Goal: Task Accomplishment & Management: Manage account settings

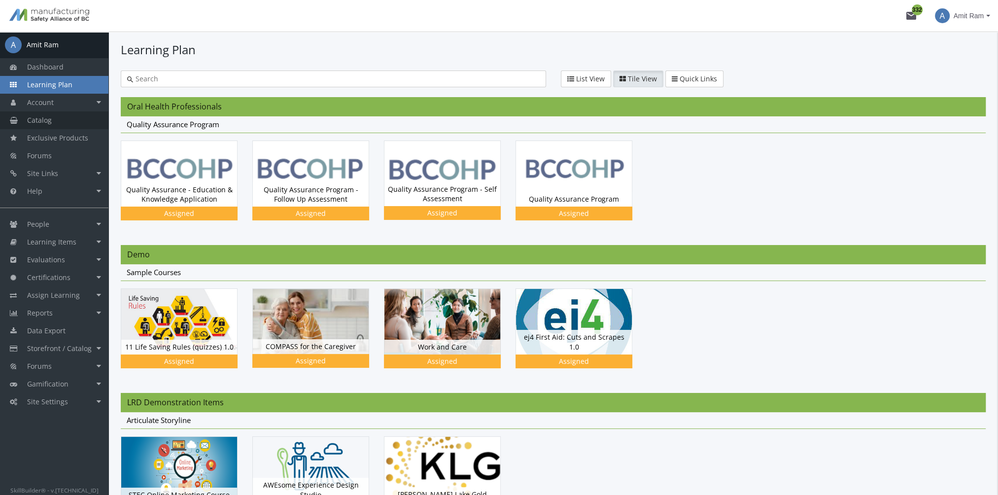
click at [68, 123] on link "Catalog" at bounding box center [54, 120] width 108 height 18
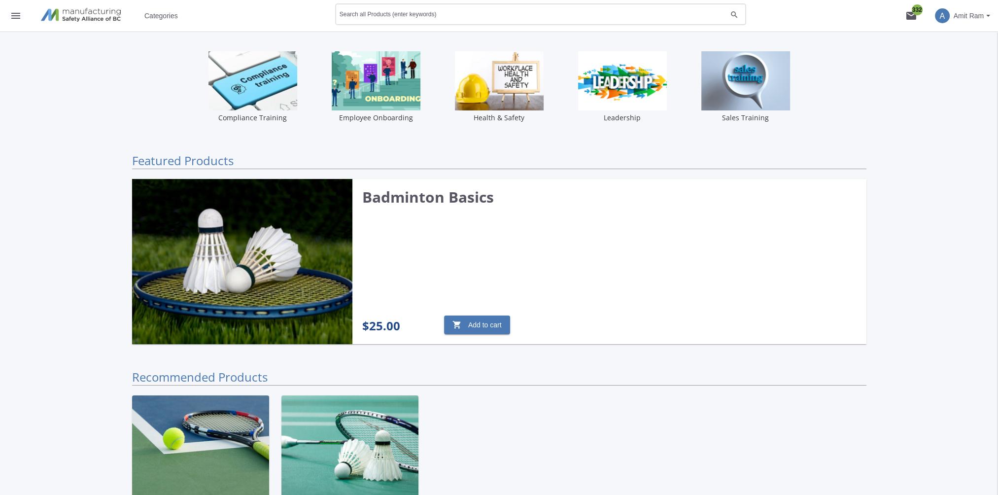
click at [408, 14] on input "Search all Products (enter keywords)" at bounding box center [533, 16] width 387 height 7
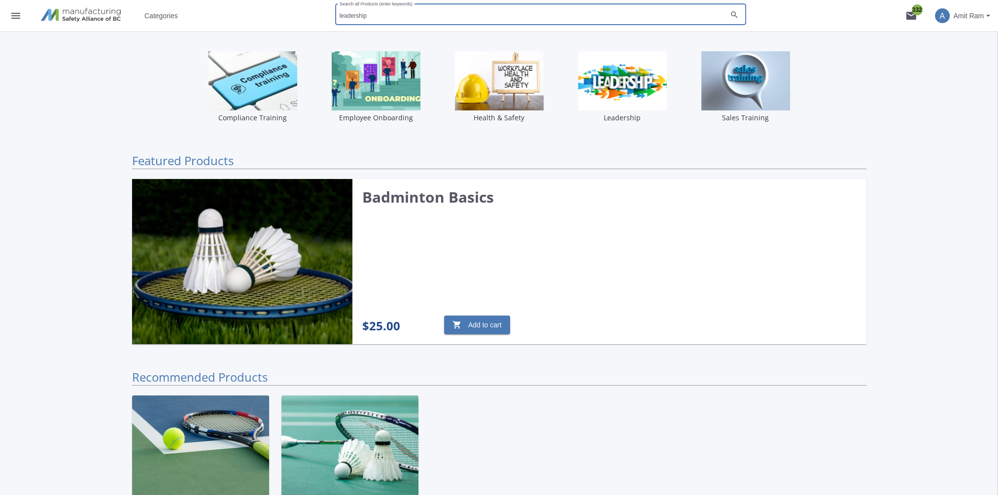
type input "leadership"
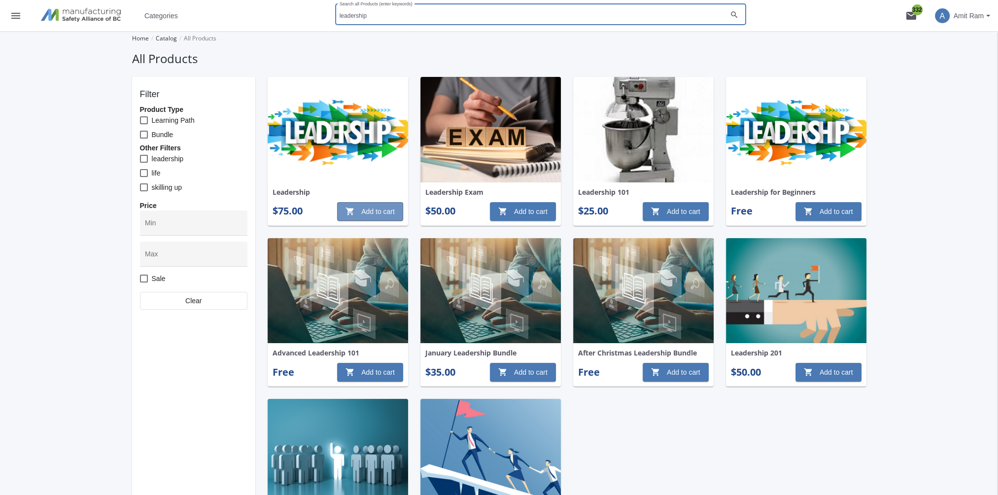
click at [376, 219] on span "shopping_cart Add to cart" at bounding box center [369, 212] width 49 height 18
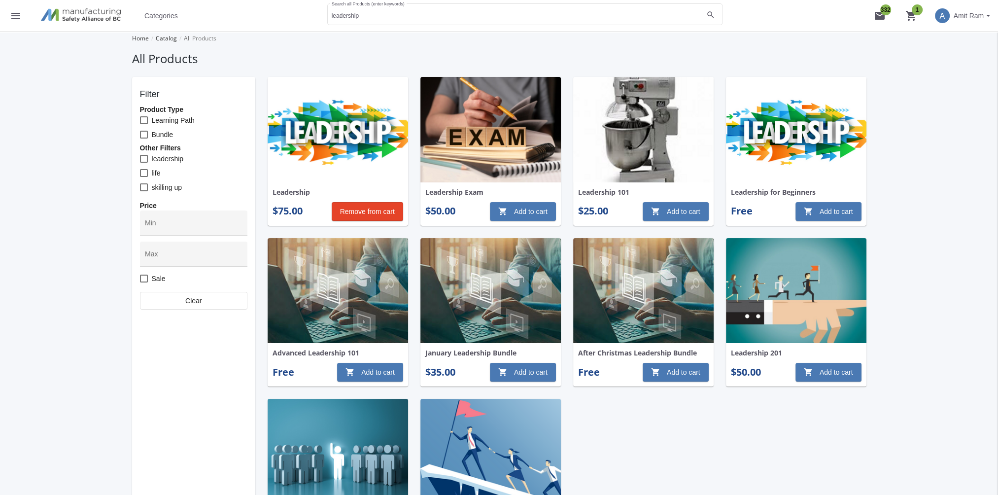
click at [917, 12] on button "shopping_cart 1" at bounding box center [911, 16] width 32 height 32
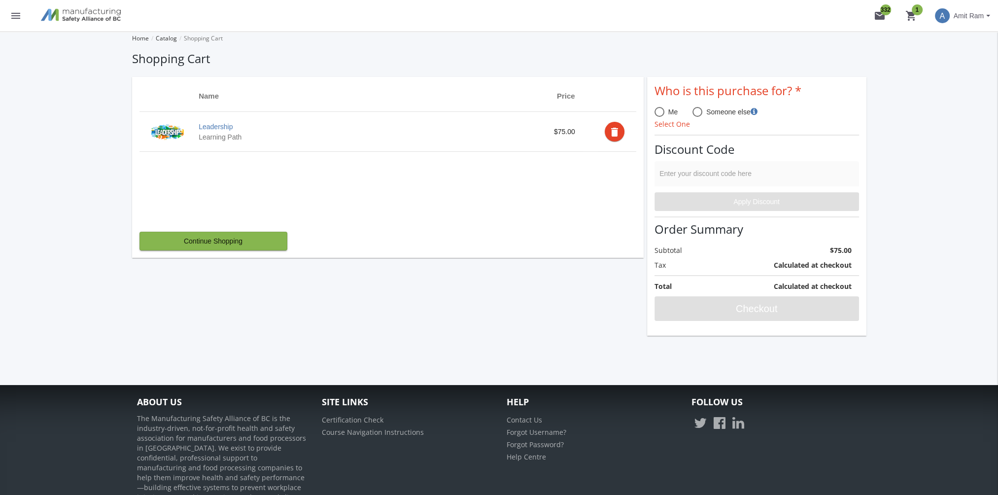
click at [662, 115] on span at bounding box center [659, 112] width 10 height 10
click at [662, 115] on input "Me" at bounding box center [659, 114] width 10 height 10
radio input "true"
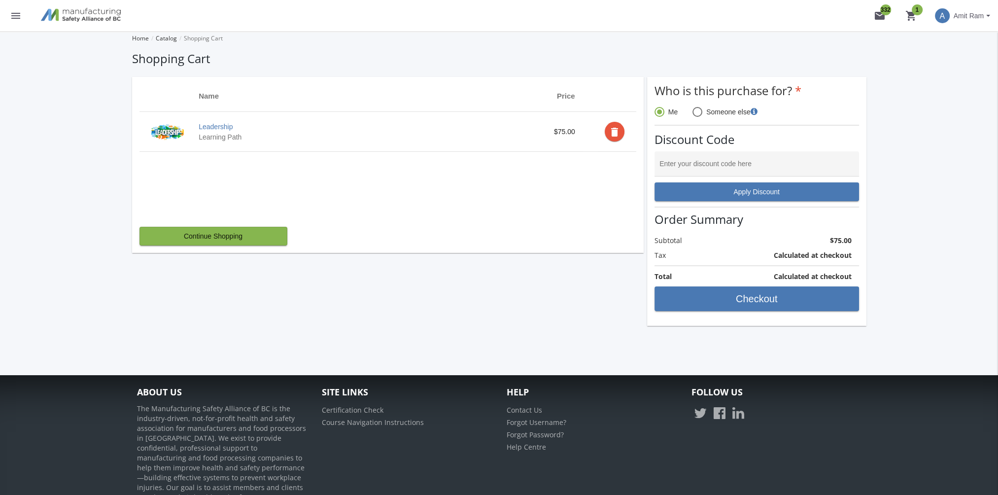
click at [620, 131] on mat-icon "delete" at bounding box center [615, 132] width 12 height 12
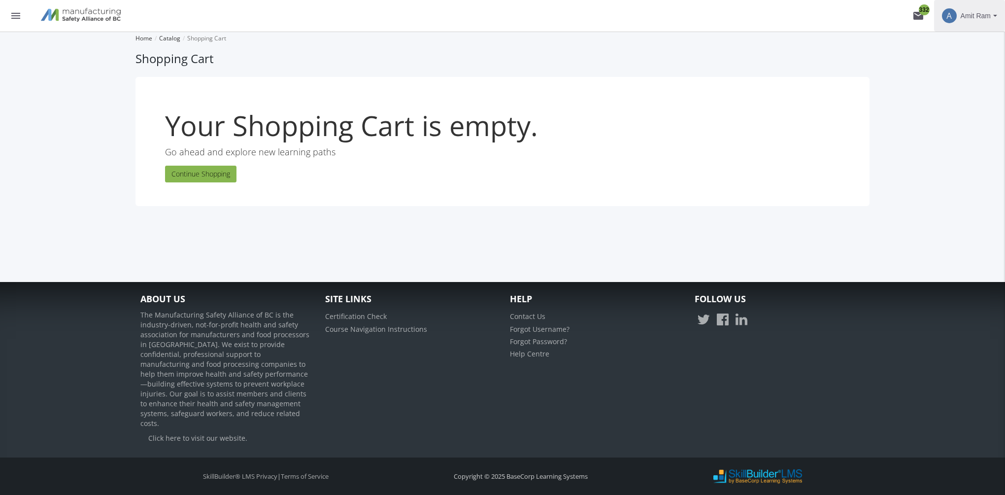
click at [984, 15] on span "Amit Ram" at bounding box center [976, 16] width 30 height 18
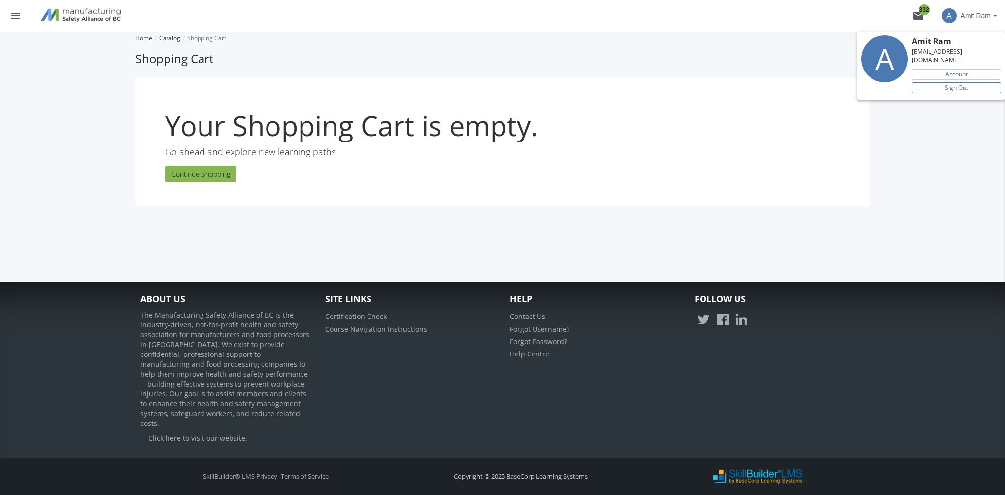
click at [967, 82] on link "Sign Out" at bounding box center [956, 87] width 89 height 11
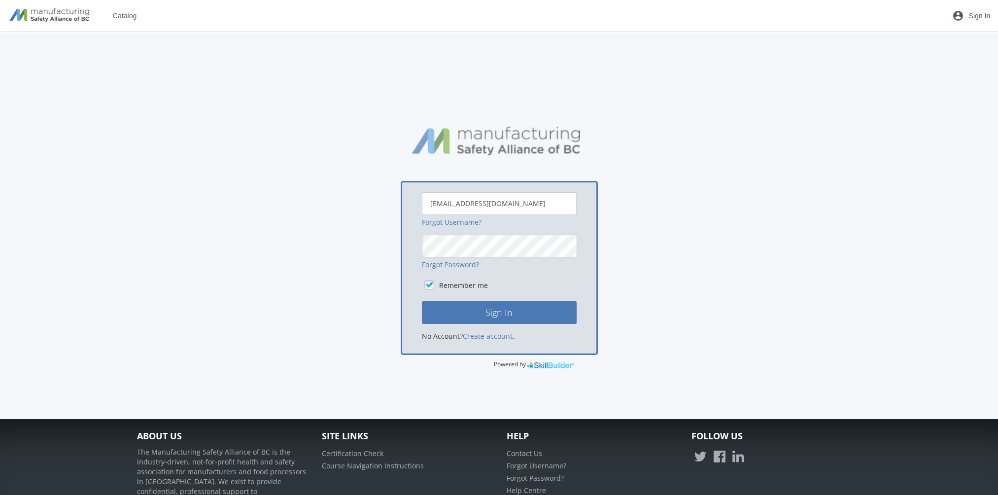
click at [422, 301] on button "Sign In" at bounding box center [499, 312] width 155 height 23
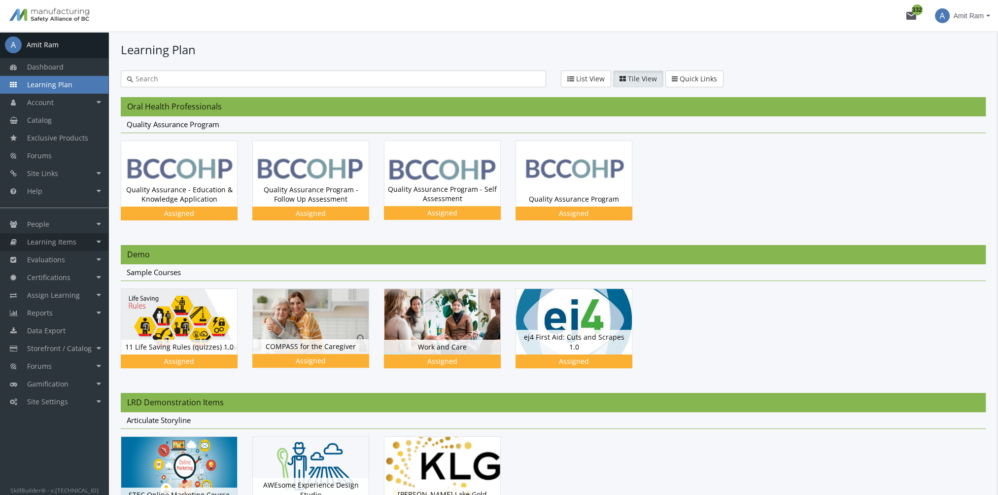
click at [68, 238] on span "Learning Items" at bounding box center [51, 241] width 49 height 9
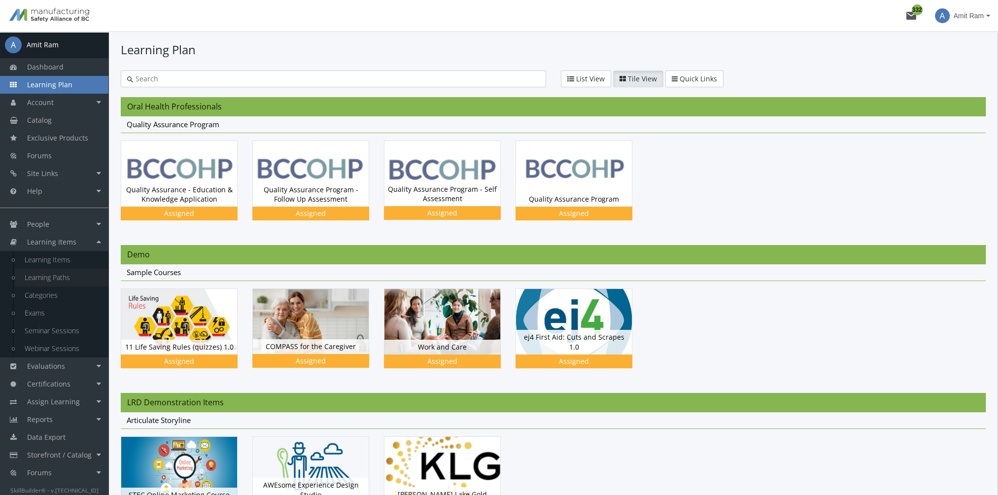
click at [77, 276] on link "Learning Paths" at bounding box center [62, 278] width 94 height 18
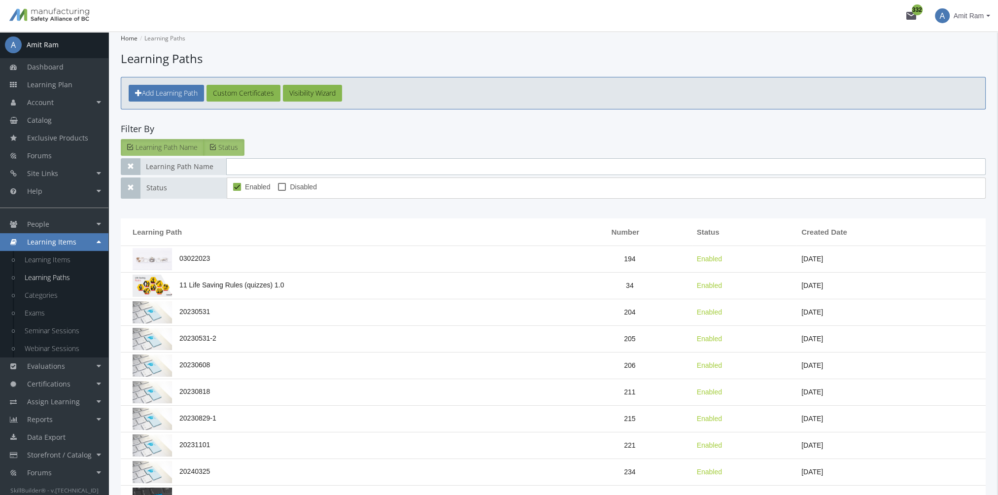
click at [267, 166] on input "text" at bounding box center [605, 166] width 759 height 17
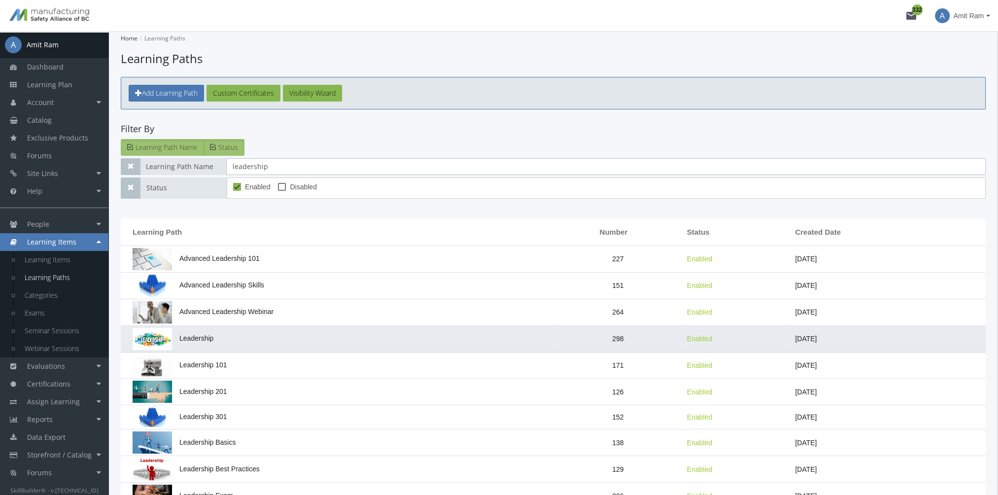
type input "leadership"
click at [408, 341] on td "Leadership" at bounding box center [337, 339] width 433 height 27
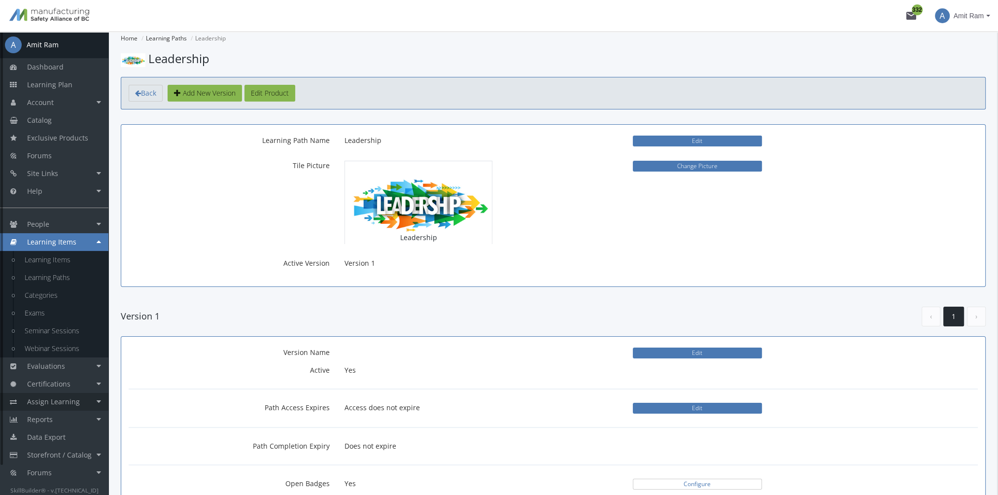
click at [71, 406] on span "Assign Learning" at bounding box center [53, 401] width 53 height 9
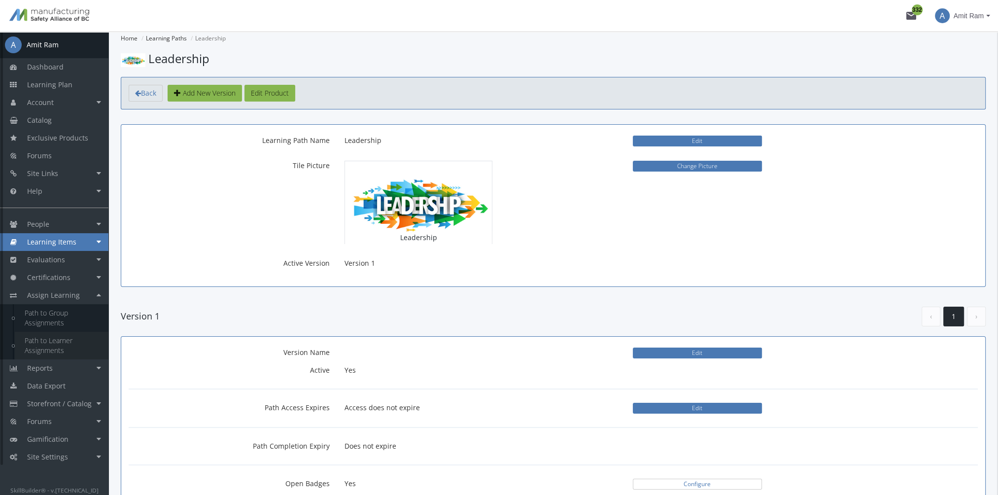
click at [61, 349] on link "Path to Learner Assignments" at bounding box center [62, 346] width 94 height 28
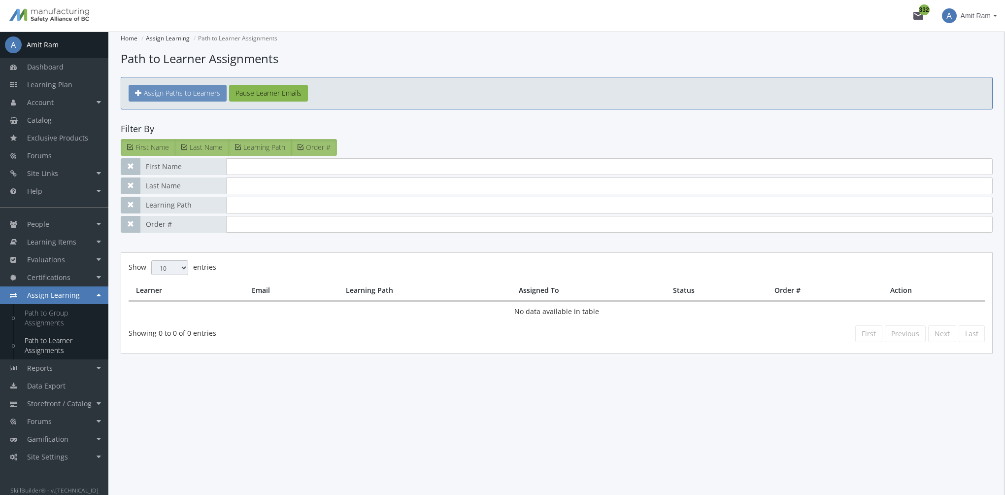
click at [197, 97] on span "Assign Paths to Learners" at bounding box center [182, 92] width 76 height 9
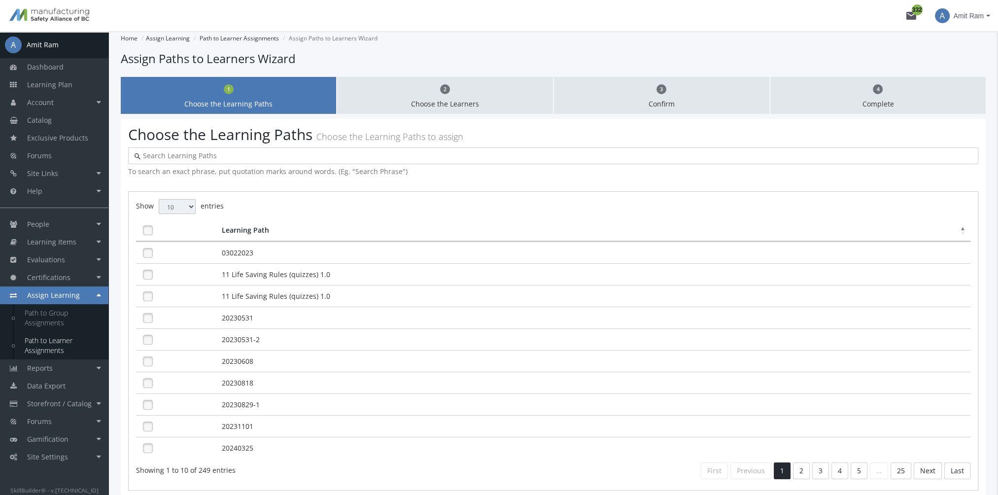
click at [177, 159] on input "text" at bounding box center [555, 156] width 831 height 10
type input "leadership"
click at [62, 245] on span "Learning Items" at bounding box center [51, 241] width 49 height 9
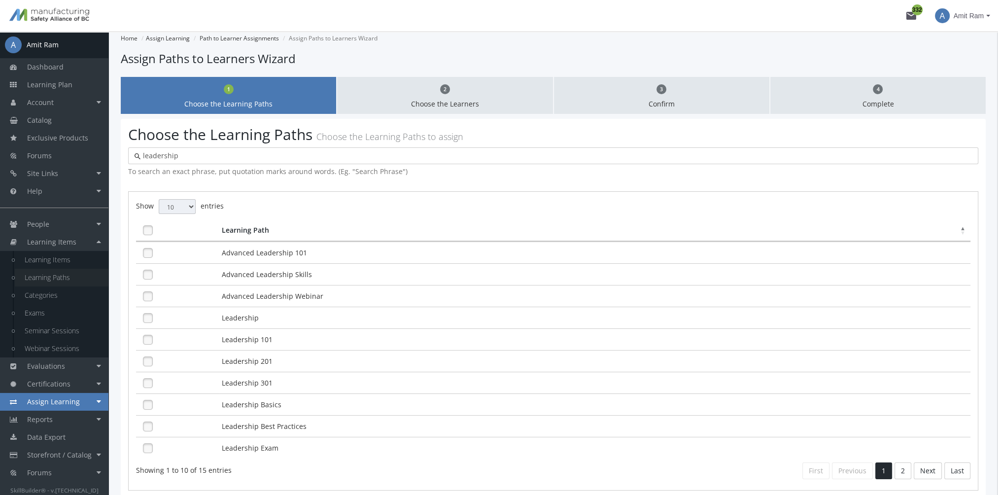
click at [62, 275] on link "Learning Paths" at bounding box center [62, 278] width 94 height 18
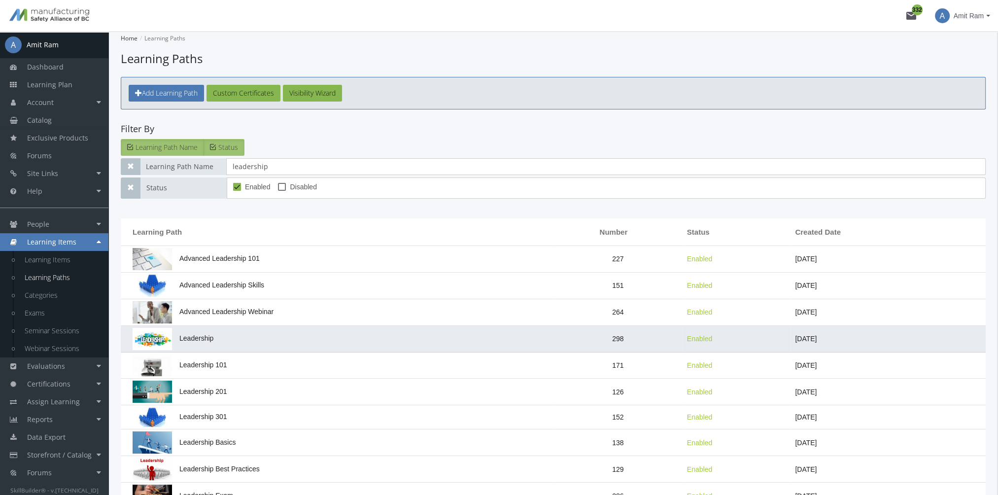
click at [239, 339] on td "Leadership" at bounding box center [337, 339] width 433 height 27
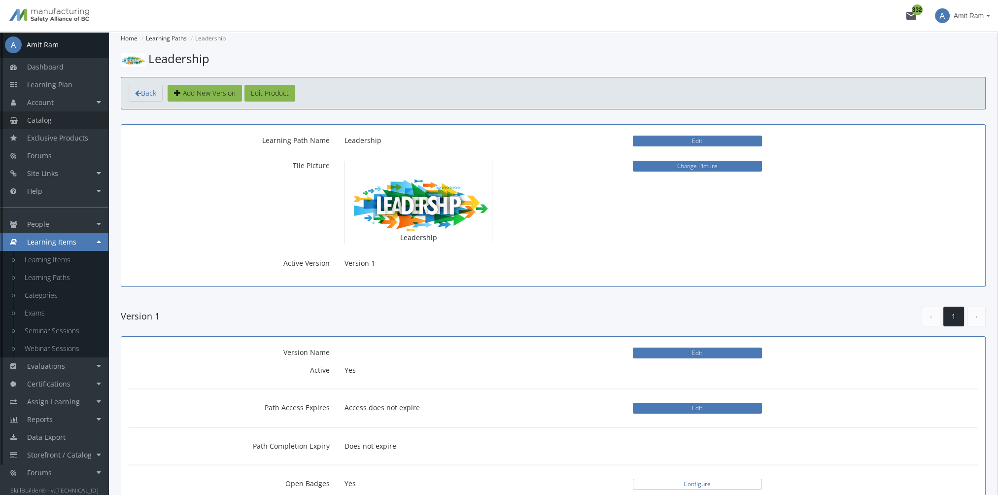
click at [45, 120] on span "Catalog" at bounding box center [39, 119] width 25 height 9
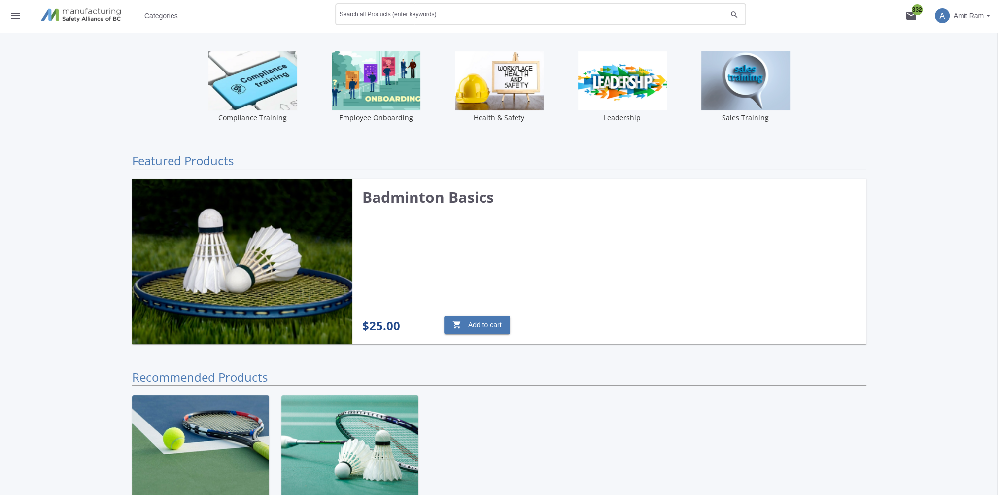
click at [377, 11] on div "Search all Products (enter keywords)" at bounding box center [533, 14] width 387 height 24
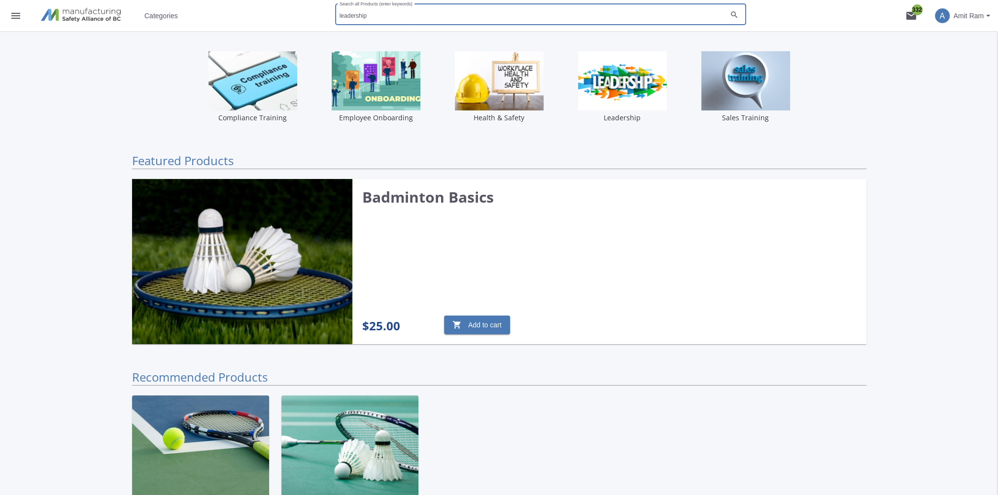
type input "leadership"
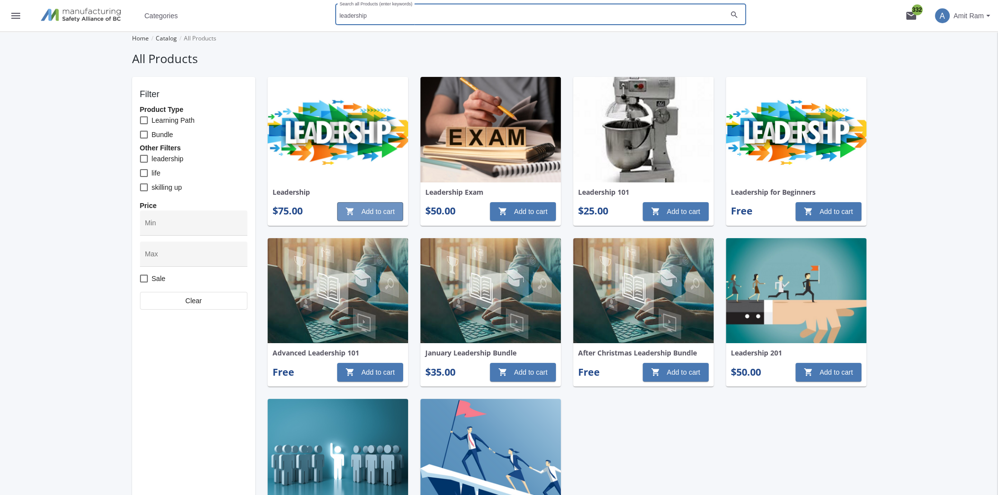
click at [377, 211] on span "shopping_cart Add to cart" at bounding box center [369, 212] width 49 height 18
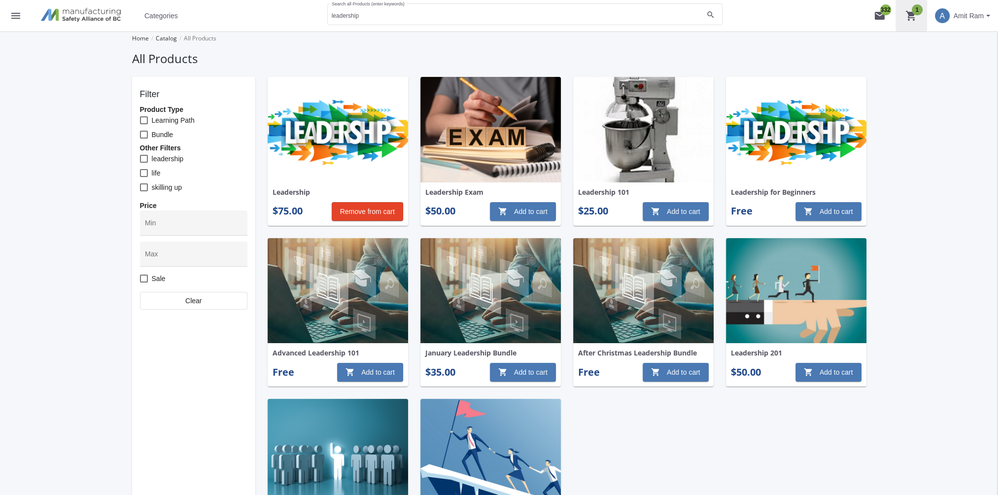
click at [908, 19] on mat-icon "shopping_cart 1" at bounding box center [911, 16] width 12 height 12
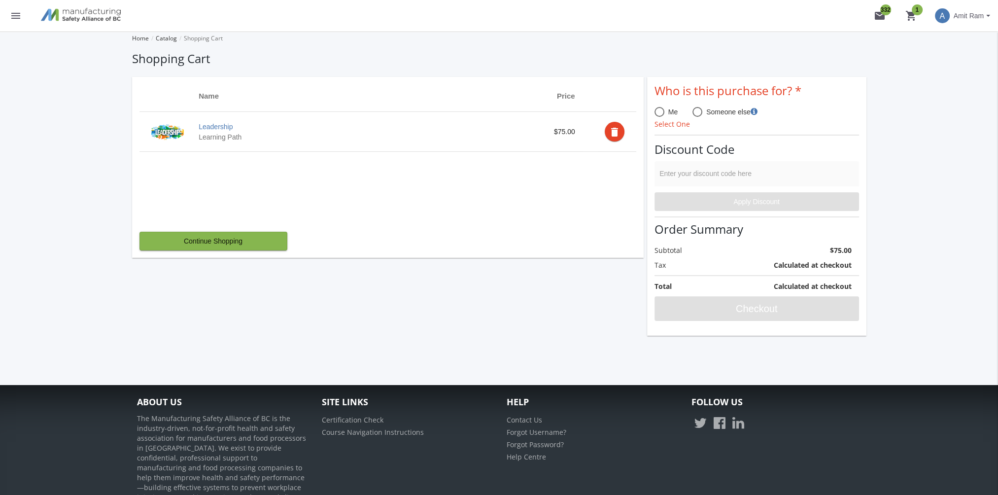
click at [663, 112] on span at bounding box center [659, 112] width 10 height 10
click at [663, 112] on input "Me" at bounding box center [659, 114] width 10 height 10
radio input "true"
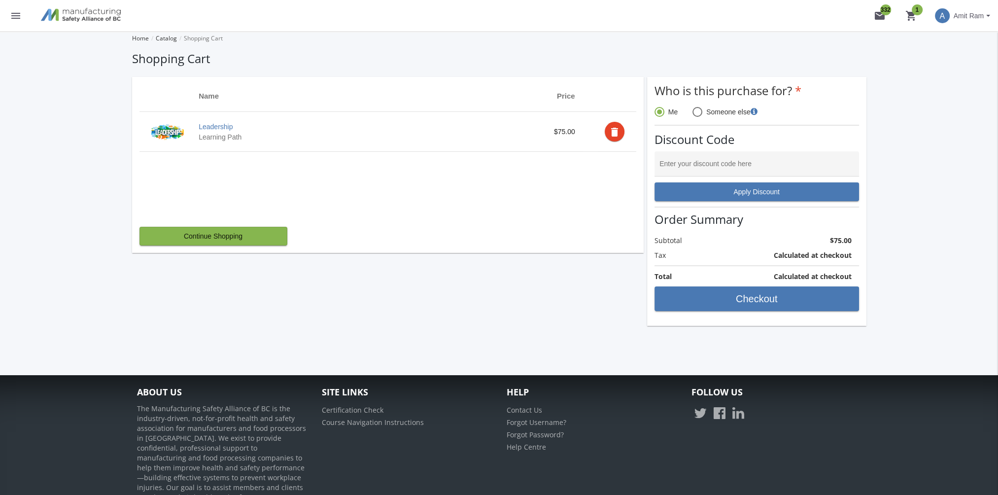
click at [615, 132] on mat-icon "delete" at bounding box center [615, 132] width 12 height 12
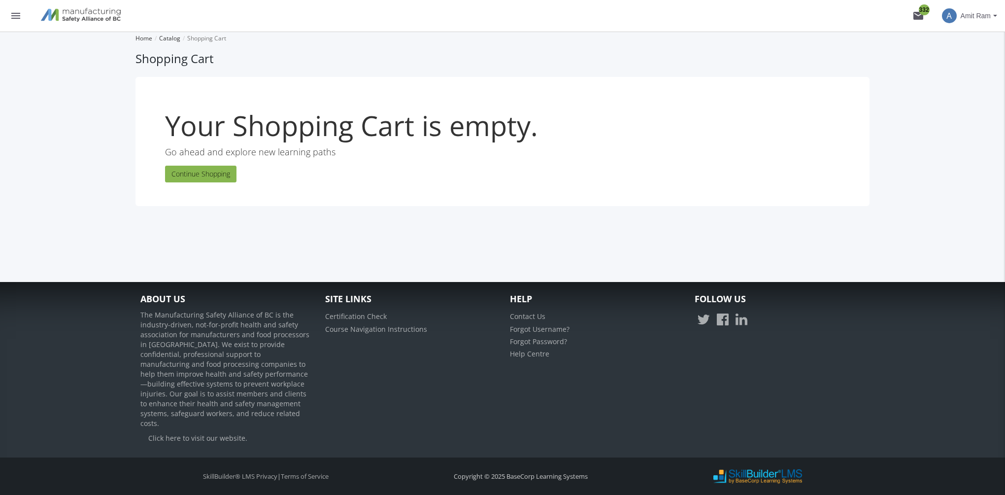
click at [974, 19] on span "Amit Ram" at bounding box center [976, 16] width 30 height 18
click at [954, 82] on link "Sign Out" at bounding box center [956, 87] width 89 height 11
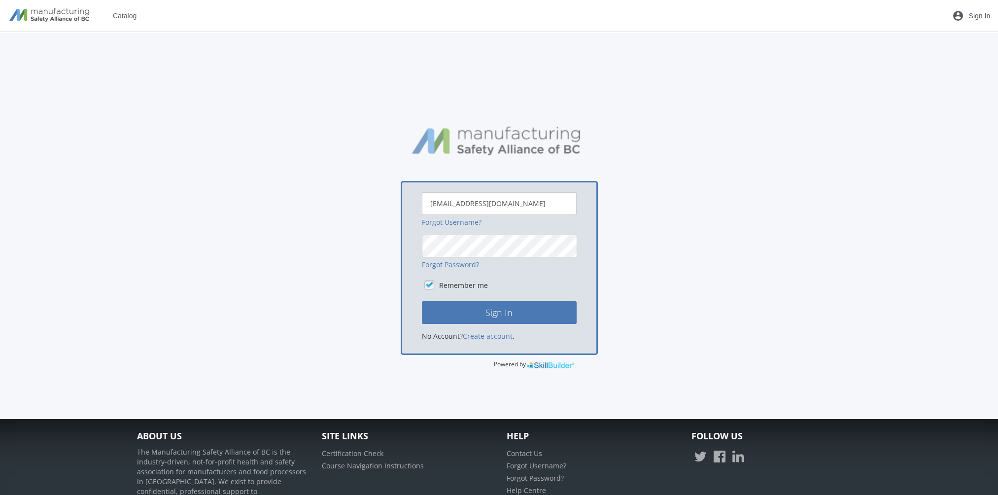
click at [716, 300] on div "amitr23@hotmail.com Forgot Username? Forgot Password? Remember me Sign In No Ac…" at bounding box center [499, 242] width 734 height 255
click at [733, 224] on div "amitr23@hotmail.com Forgot Username? Forgot Password? Remember me Sign In No Ac…" at bounding box center [499, 242] width 734 height 255
click at [124, 15] on span "Catalog" at bounding box center [125, 16] width 24 height 18
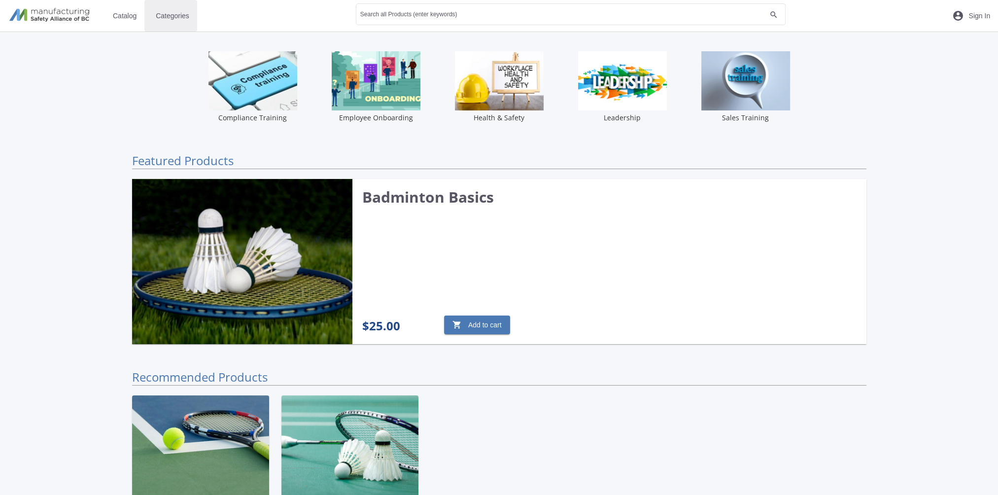
click at [173, 18] on span "Categories" at bounding box center [173, 16] width 34 height 18
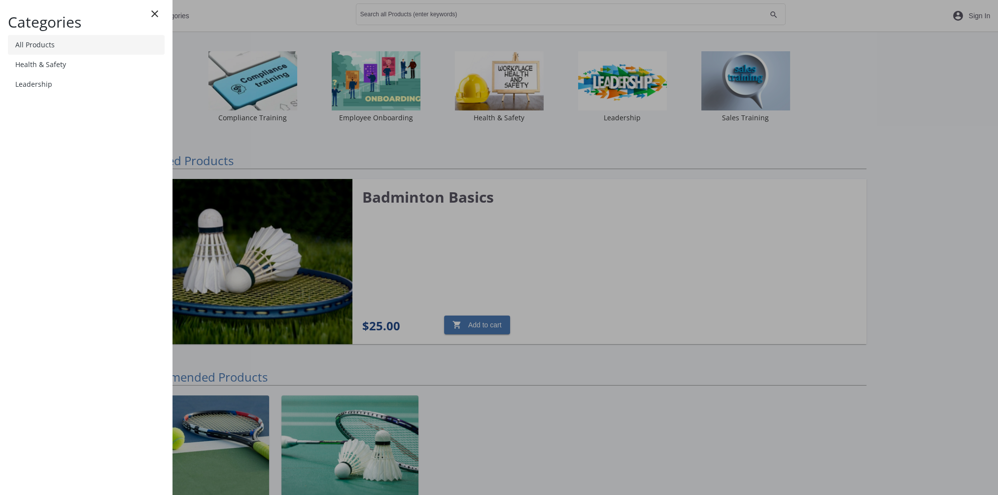
click at [72, 49] on link "All Products" at bounding box center [86, 45] width 157 height 20
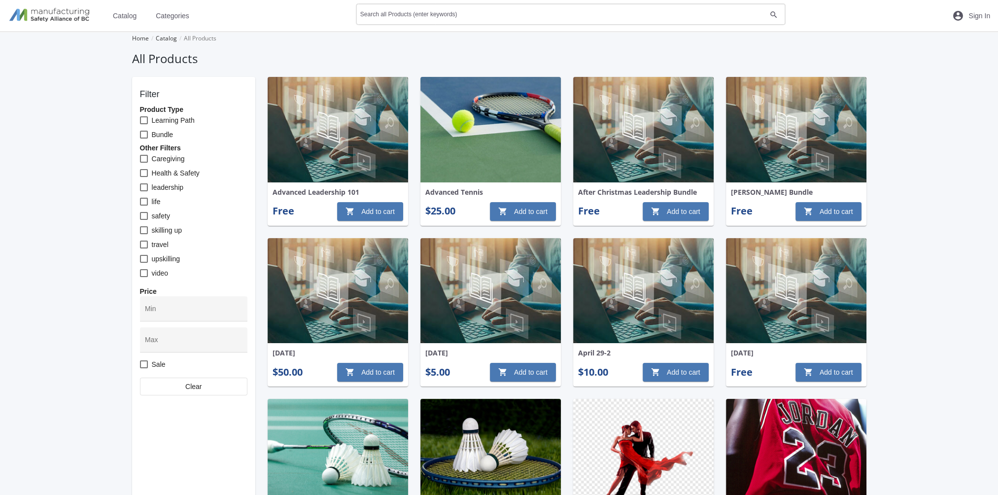
click at [435, 16] on input "Search all Products (enter keywords)" at bounding box center [563, 16] width 406 height 7
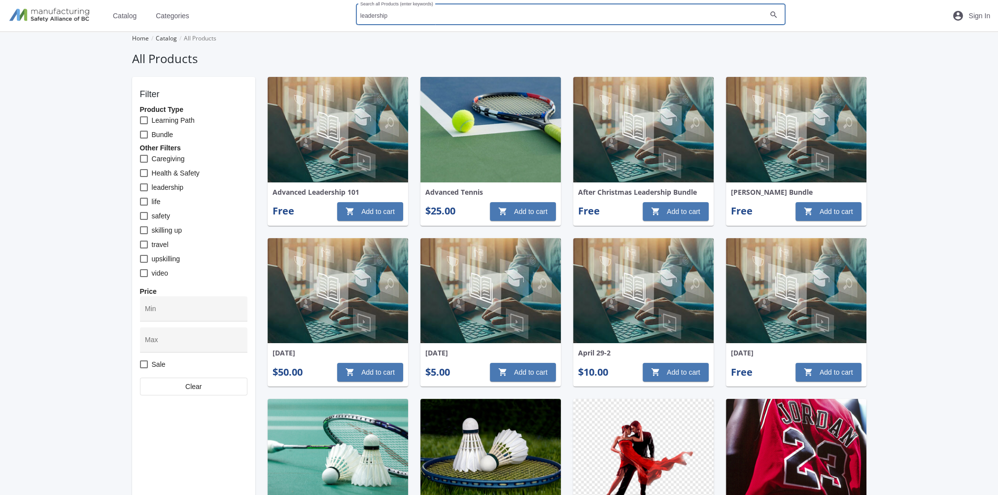
type input "leadership"
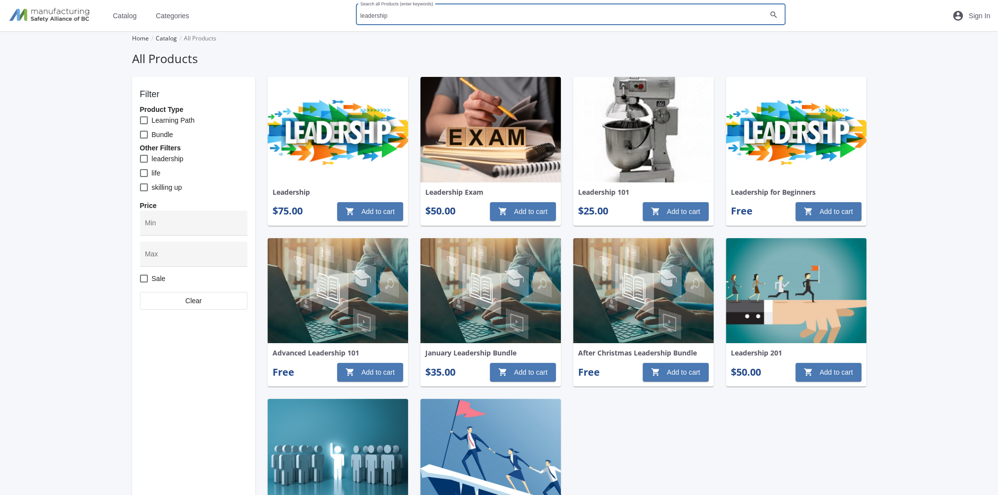
click at [329, 162] on img at bounding box center [338, 129] width 140 height 105
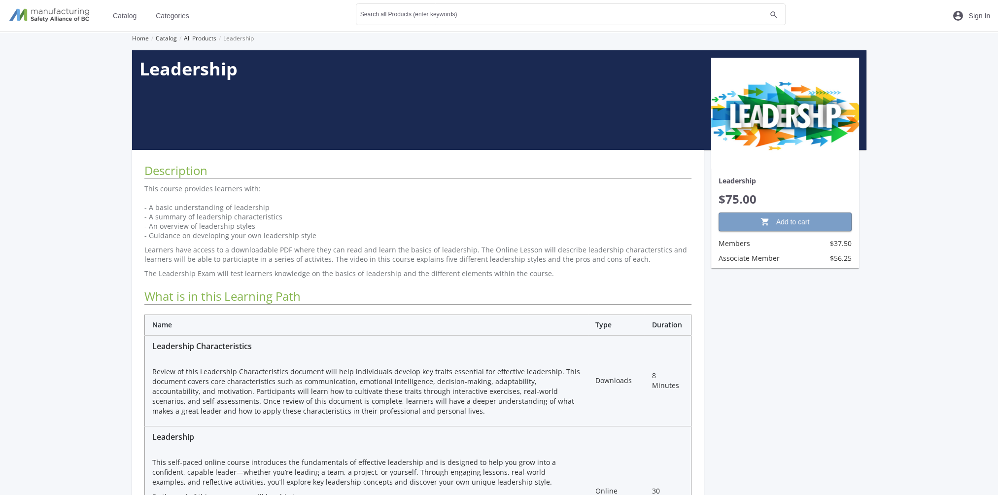
click at [824, 219] on span "shopping_cart Add to cart" at bounding box center [785, 222] width 116 height 18
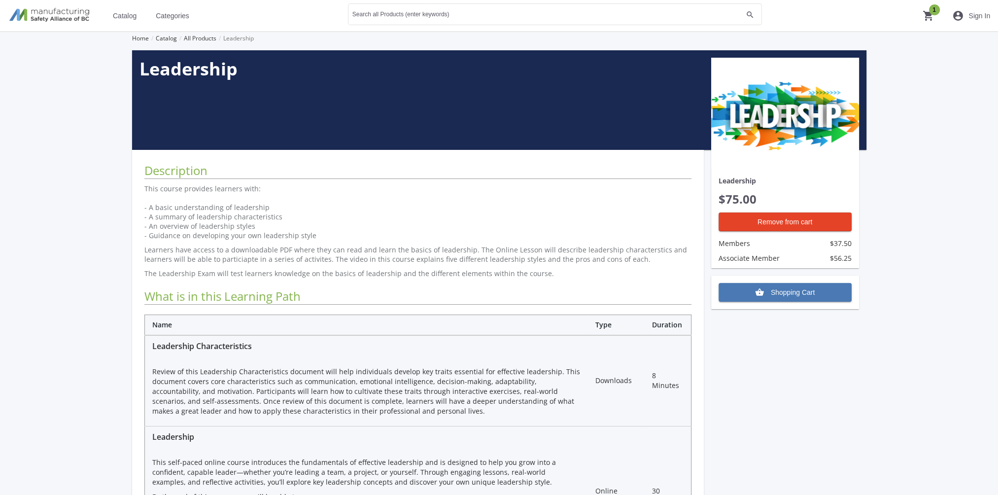
click at [926, 16] on mat-icon "shopping_cart 1" at bounding box center [929, 16] width 12 height 12
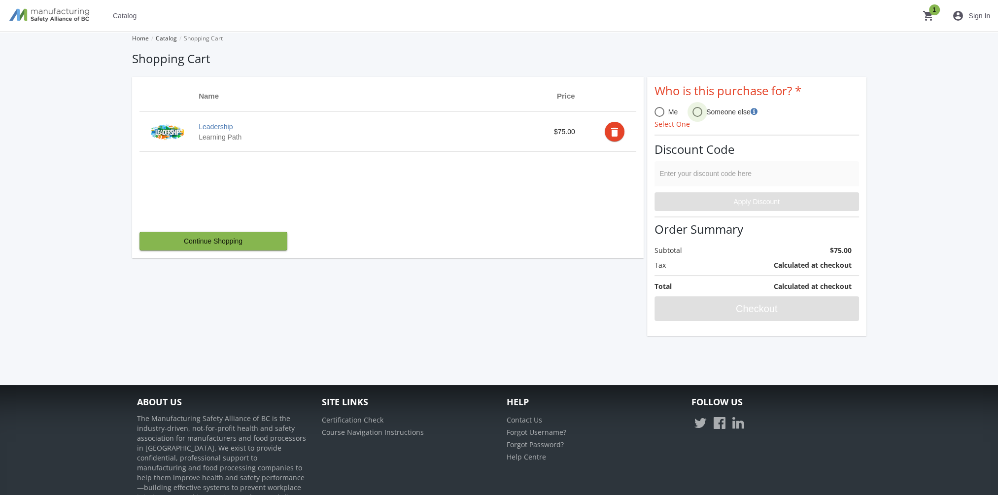
click at [695, 114] on span at bounding box center [697, 112] width 10 height 10
click at [695, 114] on input "Someone else" at bounding box center [697, 114] width 10 height 10
radio input "true"
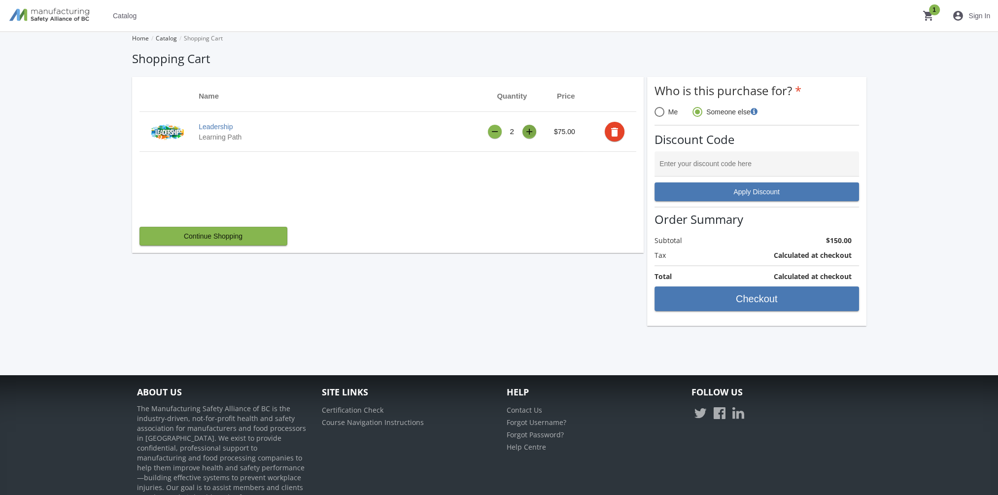
click at [531, 130] on div "+" at bounding box center [529, 132] width 7 height 8
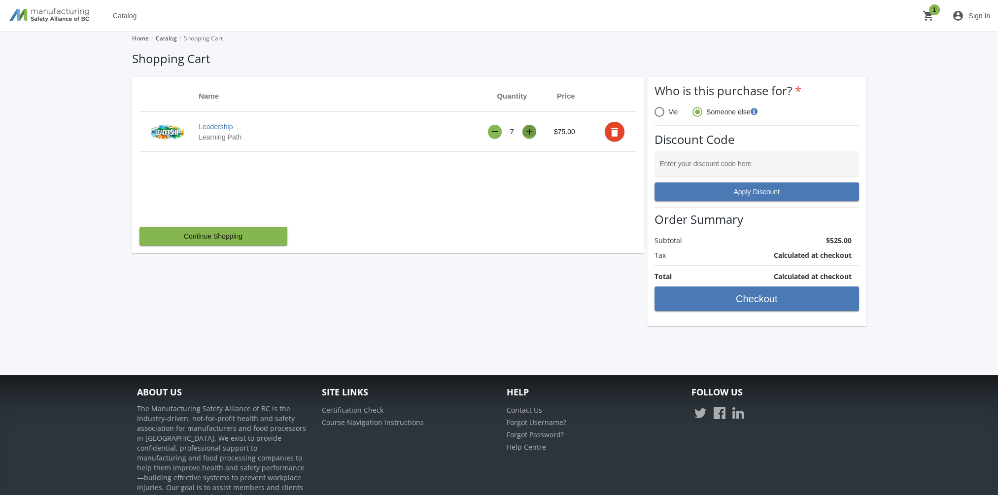
click at [531, 130] on div "+" at bounding box center [529, 132] width 7 height 8
click at [660, 113] on span at bounding box center [659, 112] width 10 height 10
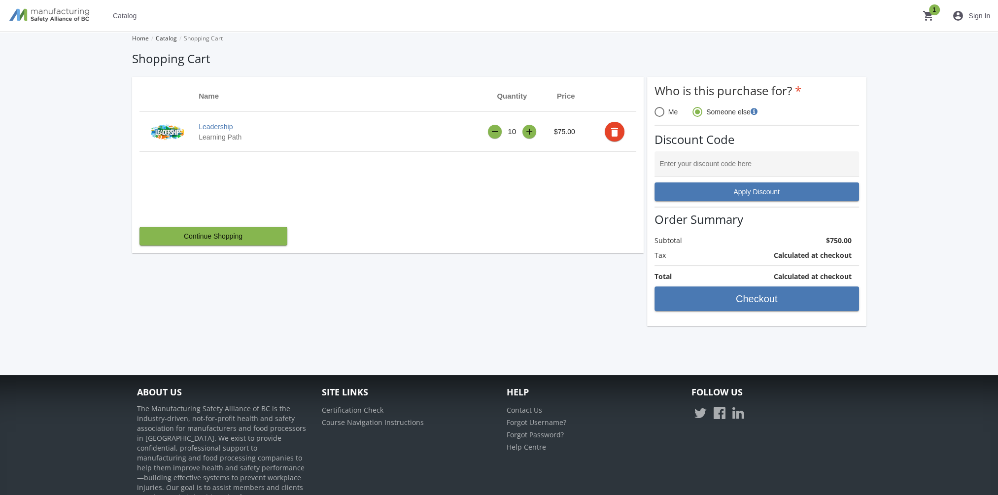
click at [660, 113] on input "Me" at bounding box center [659, 114] width 10 height 10
radio input "true"
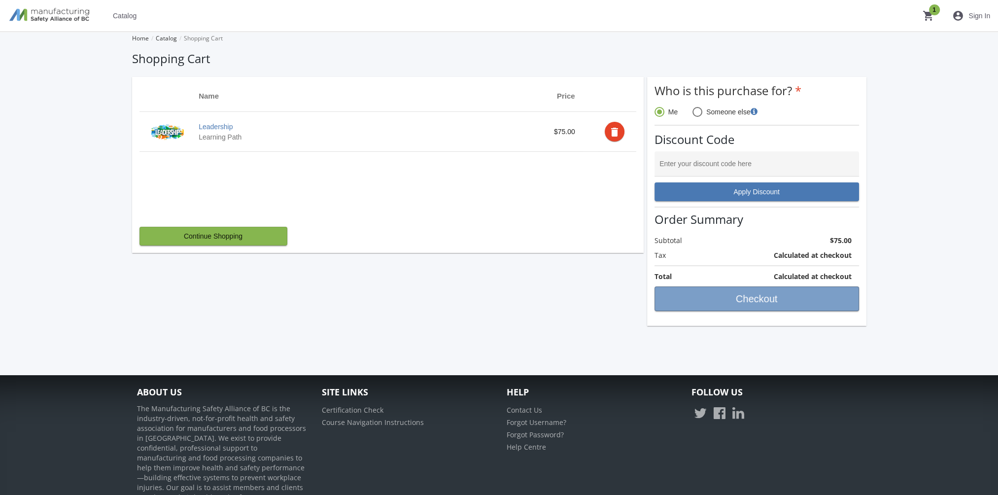
click at [754, 296] on span "Checkout" at bounding box center [757, 299] width 188 height 18
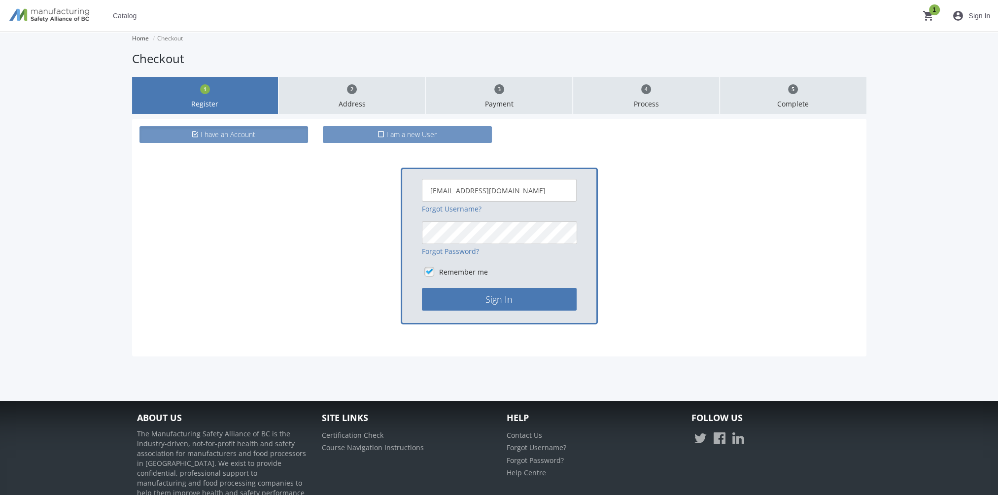
click at [401, 133] on span "I am a new User" at bounding box center [411, 134] width 50 height 9
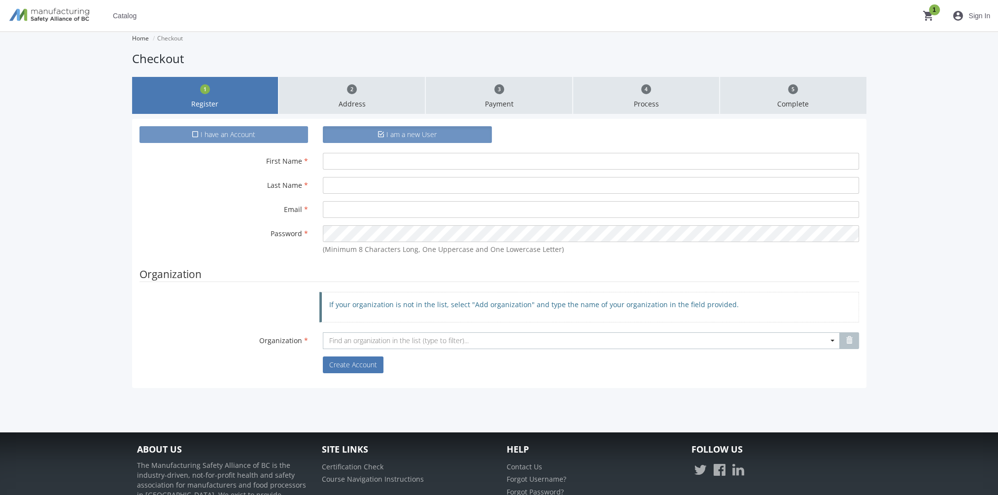
click at [262, 136] on label "I have an Account" at bounding box center [223, 134] width 169 height 17
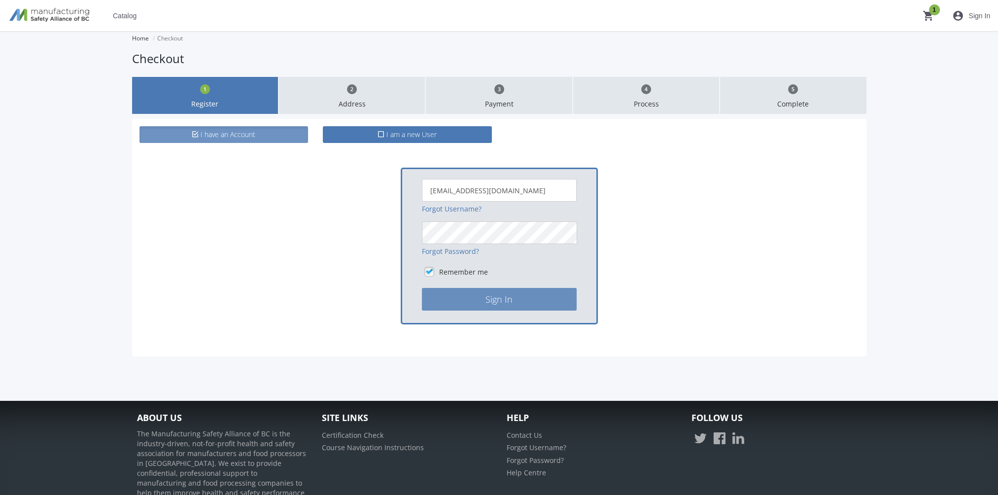
click at [498, 296] on button "Sign In" at bounding box center [499, 299] width 155 height 23
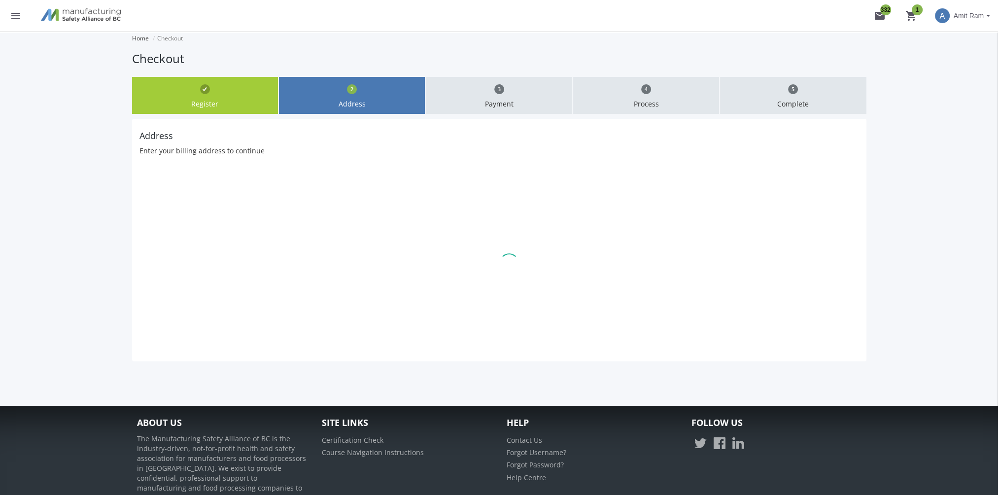
type input "625 Leger Way"
type input "Edmonton"
select select "1"
type input "T6W7R5"
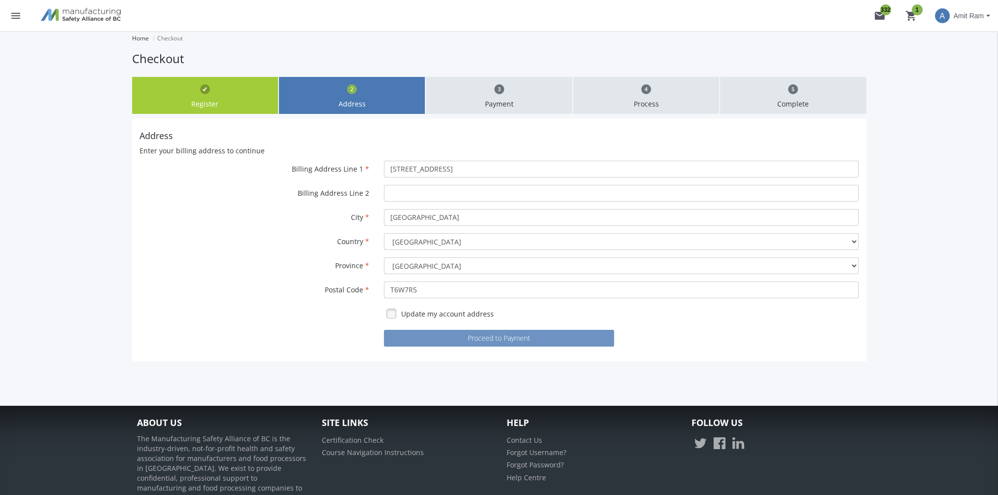
click at [511, 341] on button "Proceed to Payment" at bounding box center [499, 338] width 230 height 17
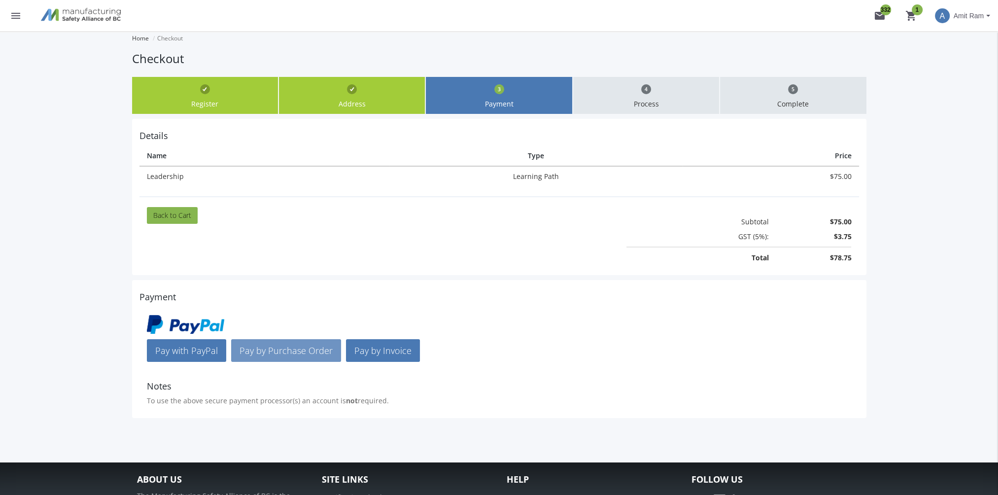
click at [293, 350] on span "Pay by Purchase Order" at bounding box center [285, 350] width 93 height 12
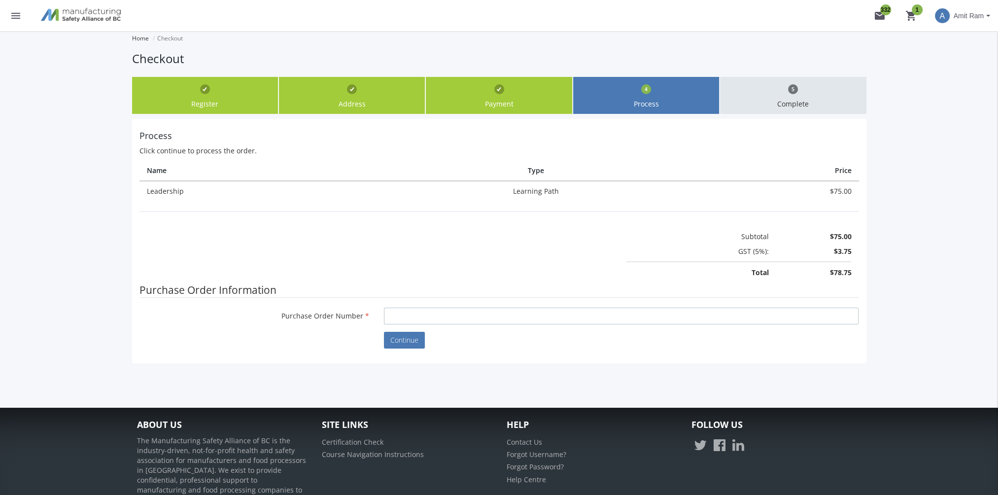
click at [534, 318] on input "Purchase Order Number" at bounding box center [621, 316] width 475 height 17
type input "P784"
click at [414, 342] on span "Continue" at bounding box center [404, 339] width 28 height 9
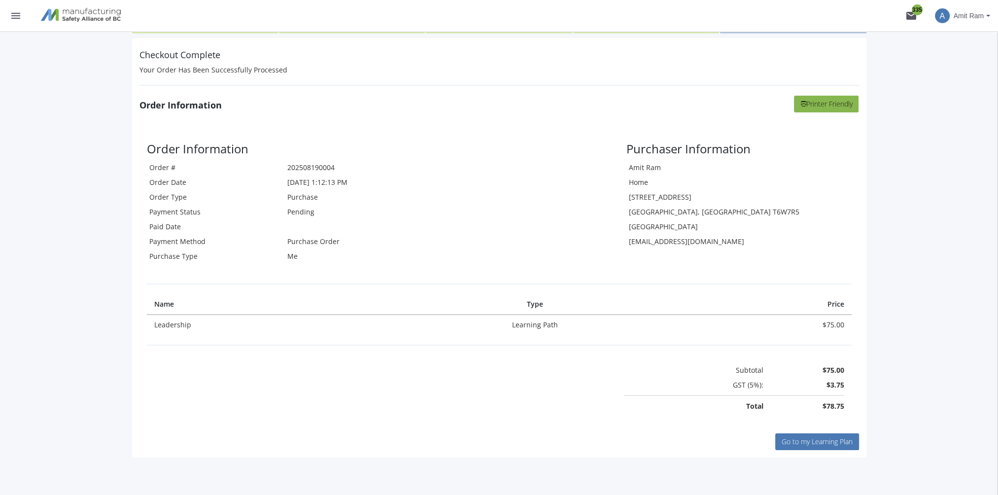
scroll to position [99, 0]
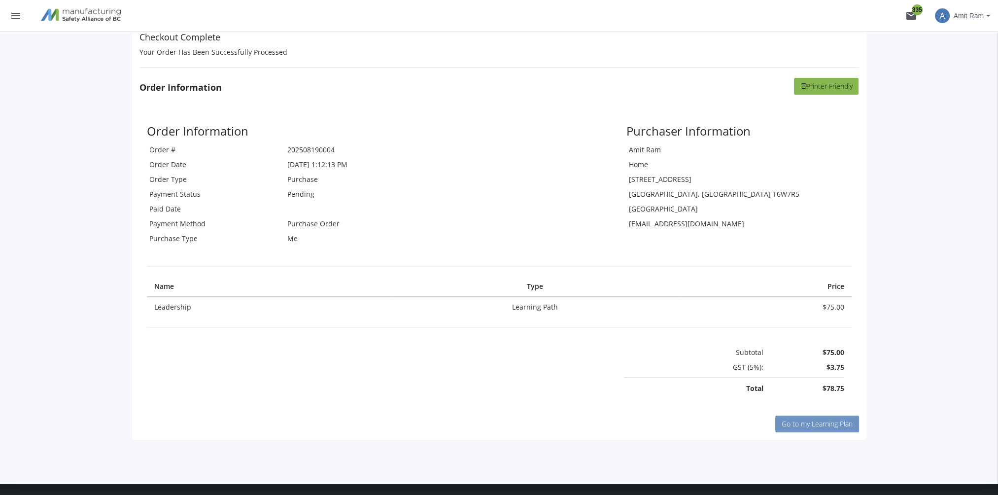
click at [806, 424] on span "Go to my Learning Plan" at bounding box center [817, 423] width 71 height 9
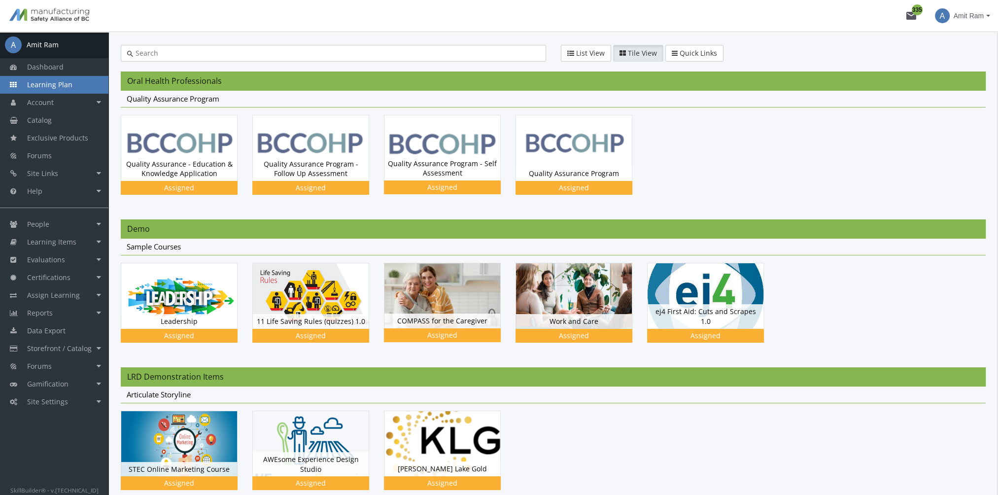
scroll to position [49, 0]
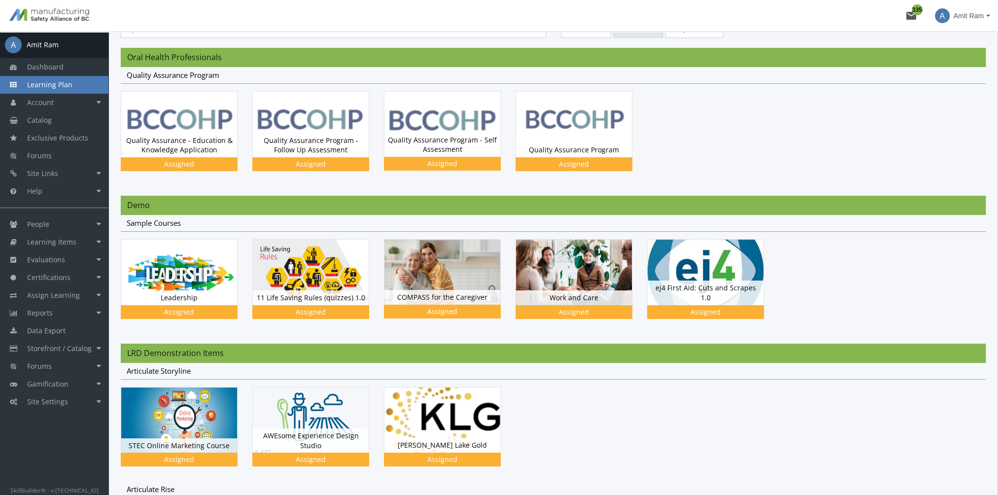
click at [917, 14] on button "mail 335" at bounding box center [911, 16] width 32 height 32
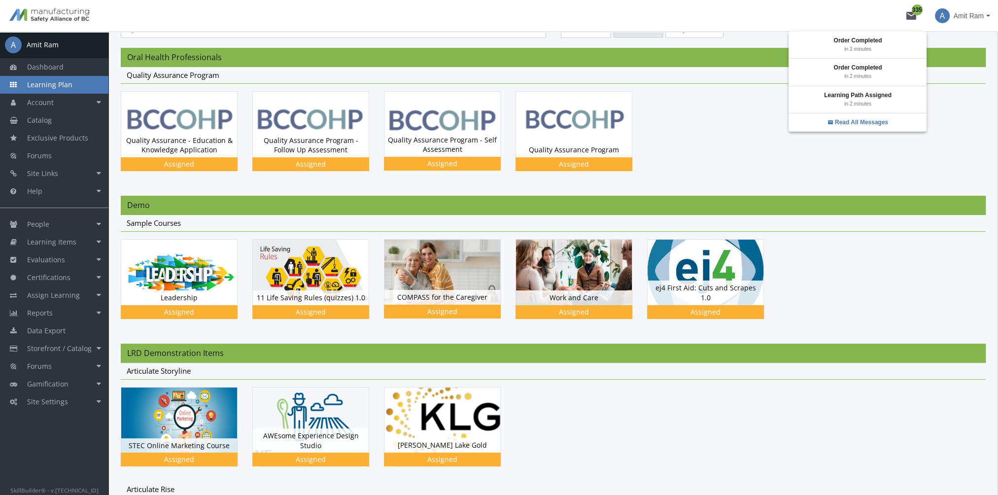
click at [698, 405] on div at bounding box center [499, 247] width 998 height 495
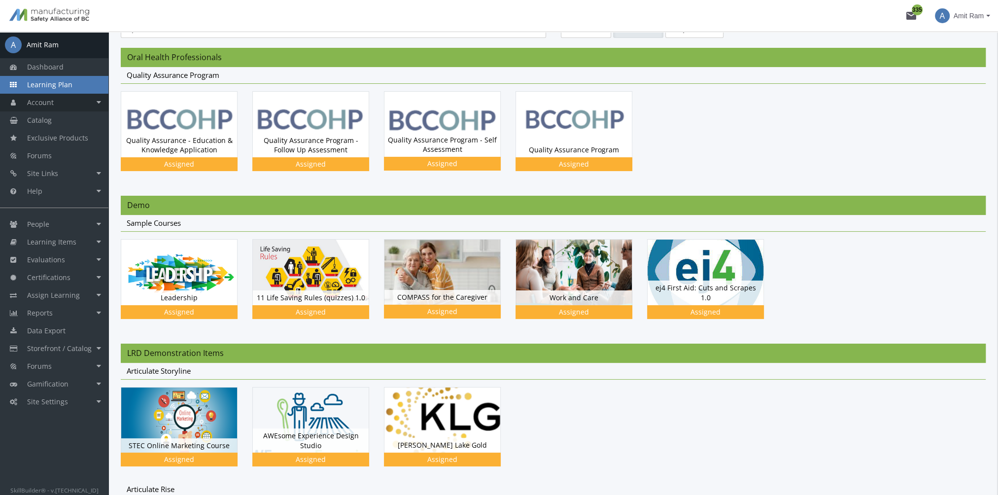
click at [65, 106] on link "Account" at bounding box center [54, 103] width 108 height 18
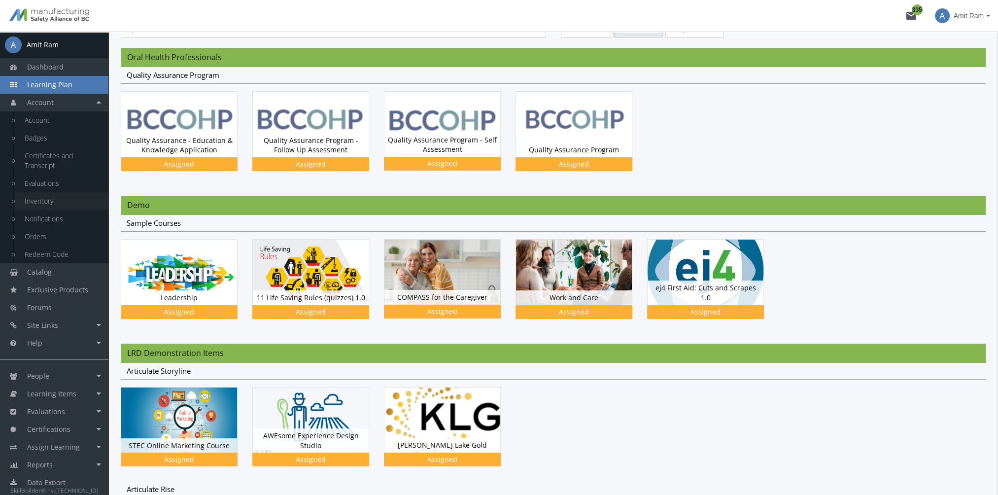
click at [62, 200] on link "Inventory" at bounding box center [62, 201] width 94 height 18
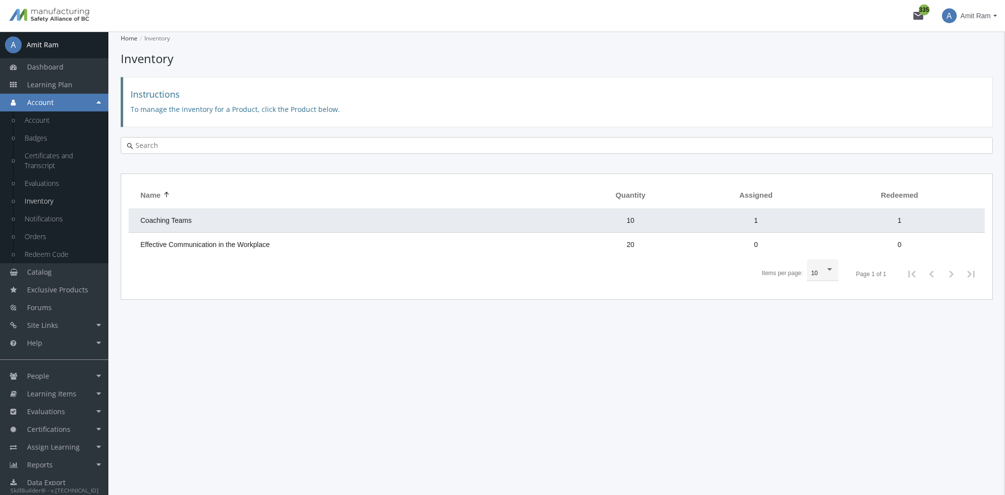
click at [306, 222] on td "Coaching Teams" at bounding box center [350, 221] width 442 height 24
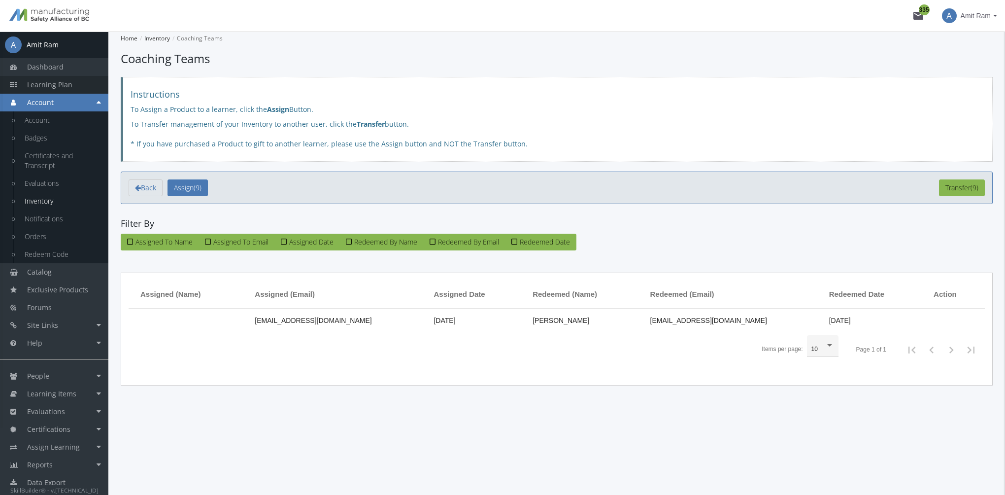
click at [71, 89] on link "Learning Plan" at bounding box center [54, 85] width 108 height 18
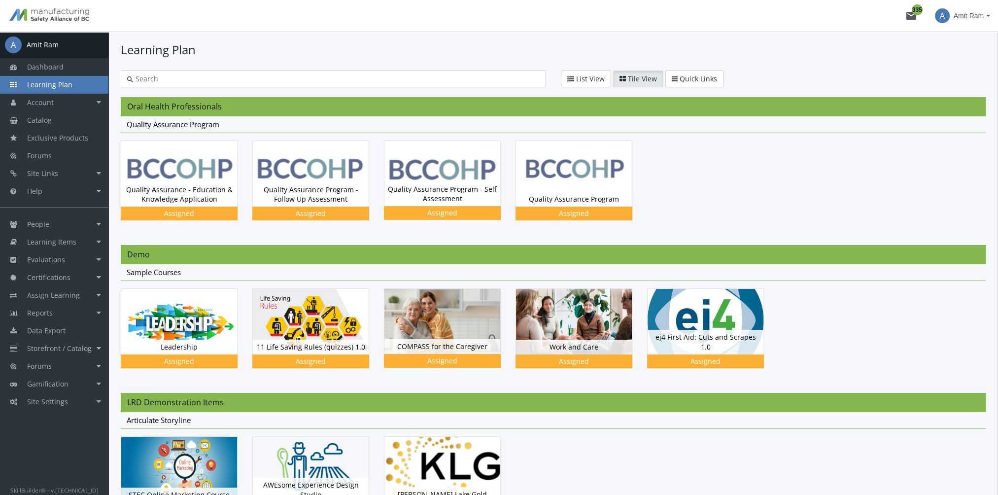
click at [177, 76] on input "text" at bounding box center [336, 79] width 407 height 10
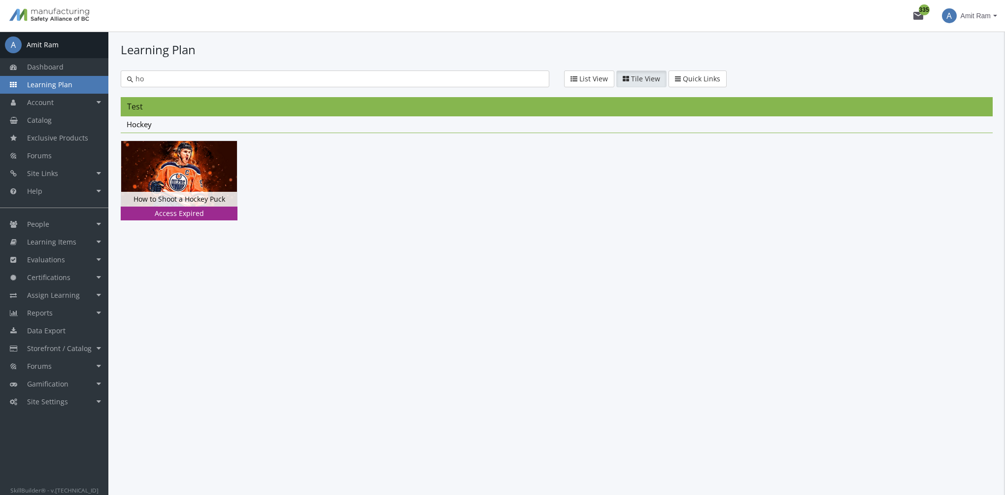
type input "h"
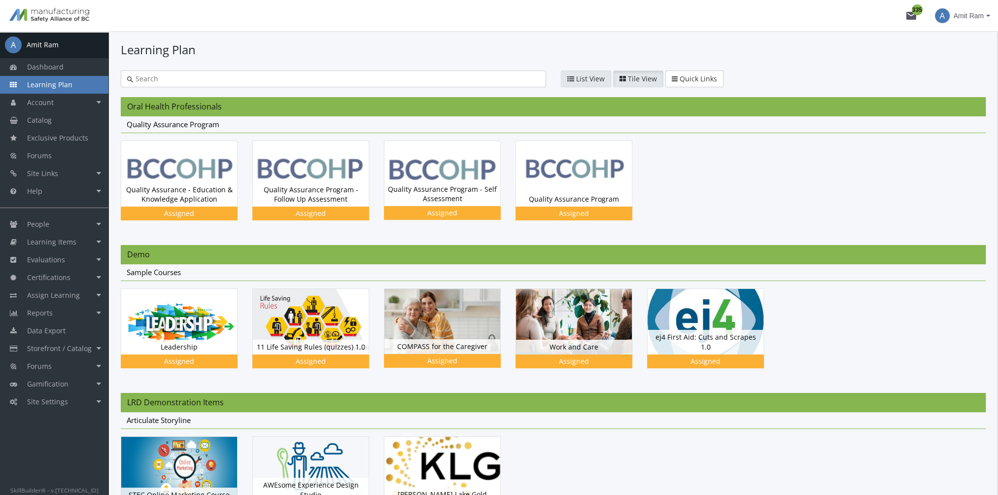
click at [591, 81] on span "List View" at bounding box center [590, 78] width 29 height 9
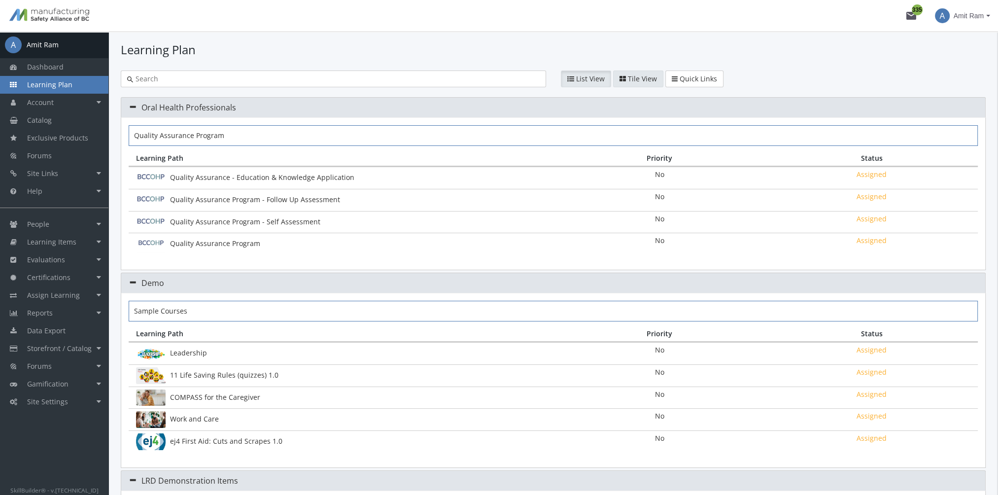
click at [636, 81] on span "Tile View" at bounding box center [642, 78] width 29 height 9
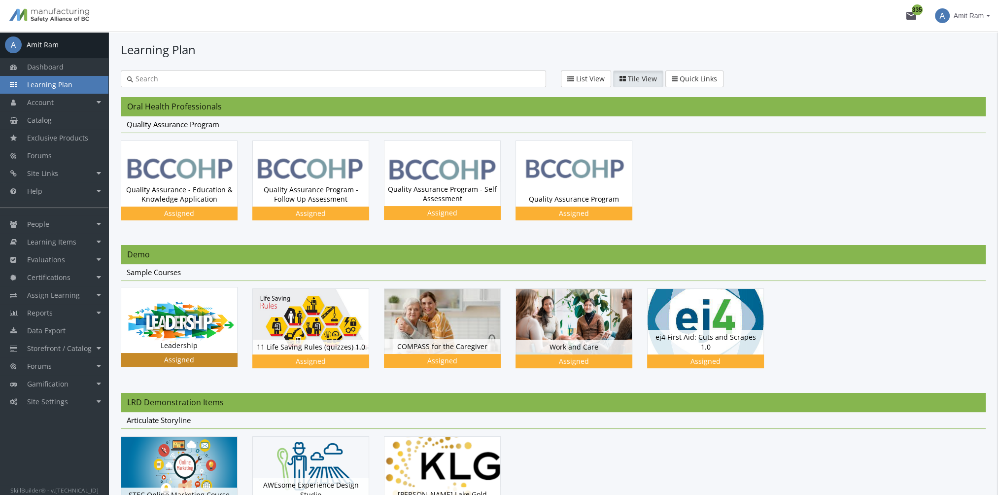
click at [195, 206] on img at bounding box center [179, 174] width 116 height 66
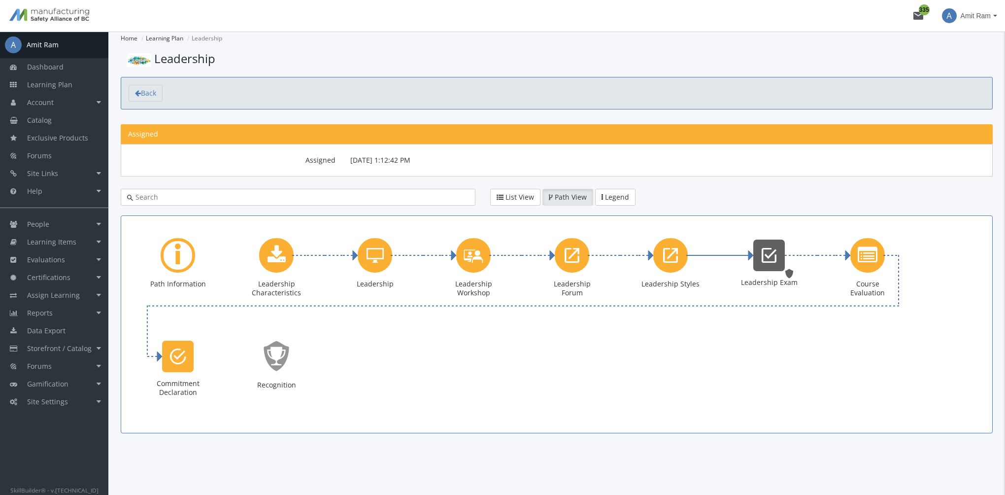
click at [772, 257] on icon "Leadership Exam" at bounding box center [769, 255] width 15 height 20
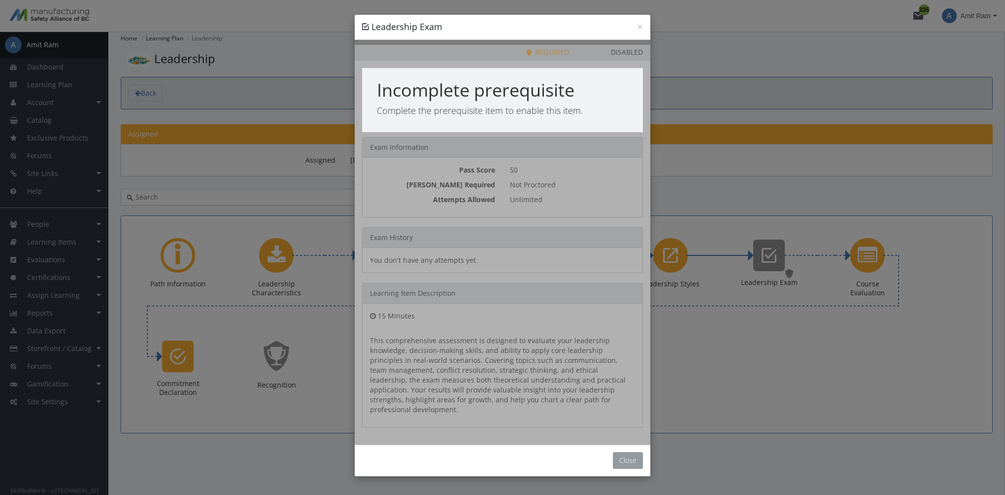
click at [637, 452] on button "Close" at bounding box center [628, 460] width 30 height 17
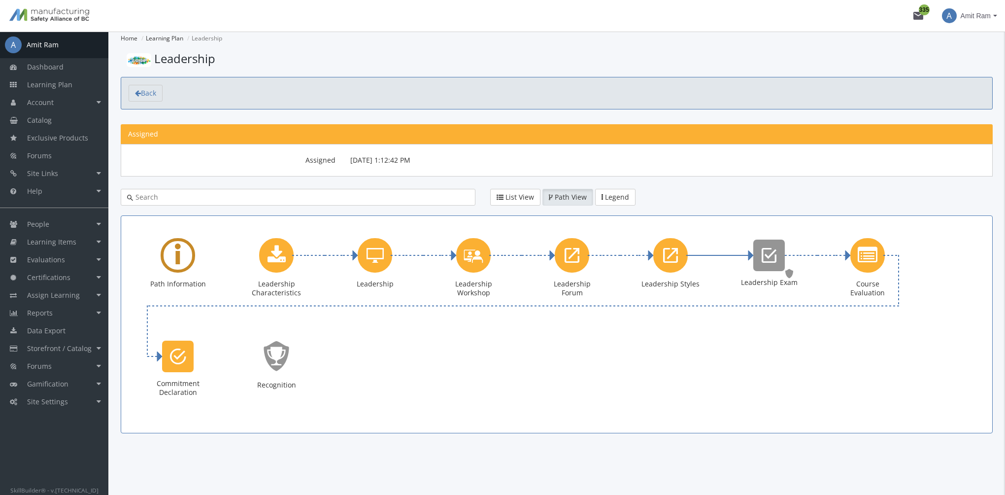
click at [164, 258] on div "Learning Path" at bounding box center [178, 255] width 34 height 34
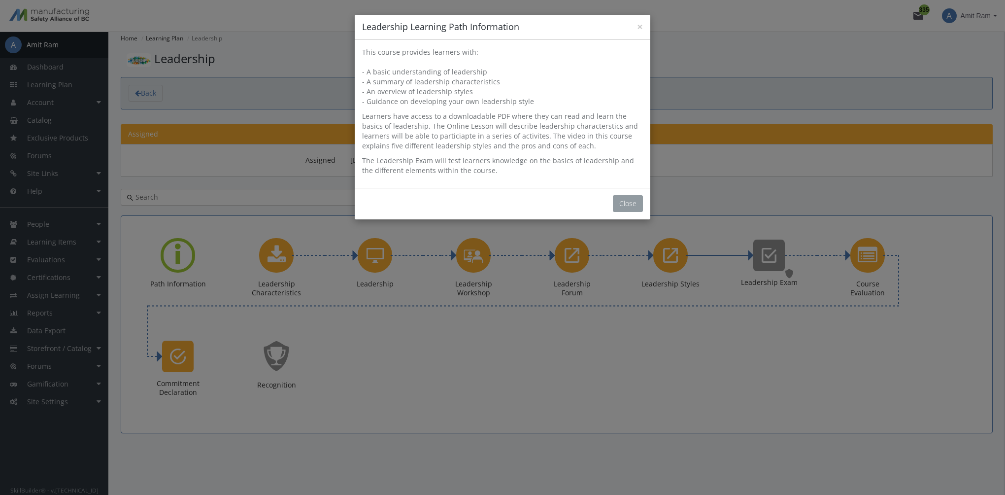
click at [623, 203] on button "Close" at bounding box center [628, 203] width 30 height 17
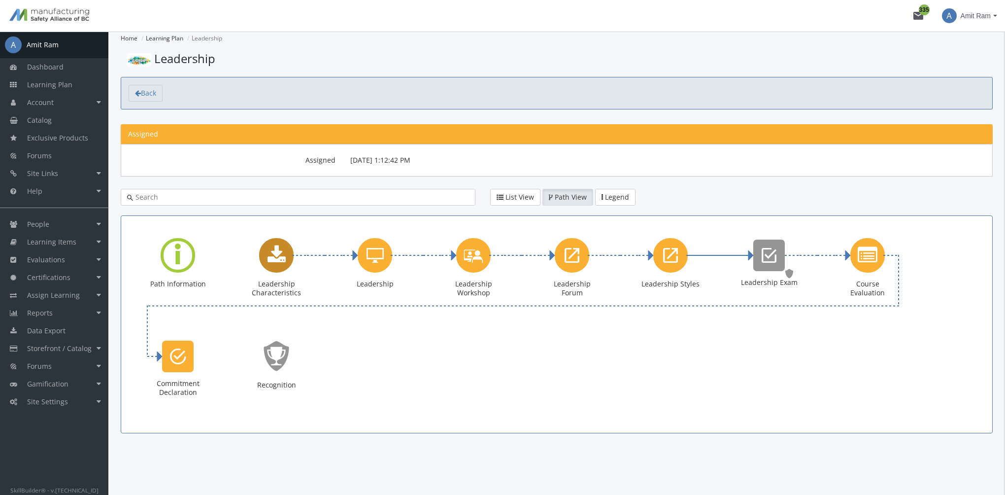
click at [278, 266] on div "Leadership Characteristics" at bounding box center [276, 255] width 34 height 34
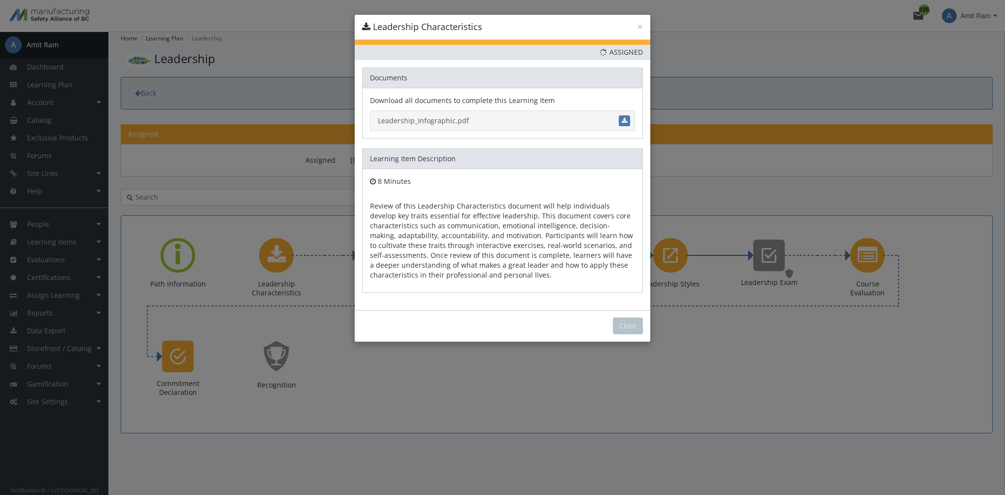
click at [449, 118] on link "Leadership_Infographic.pdf" at bounding box center [502, 120] width 265 height 21
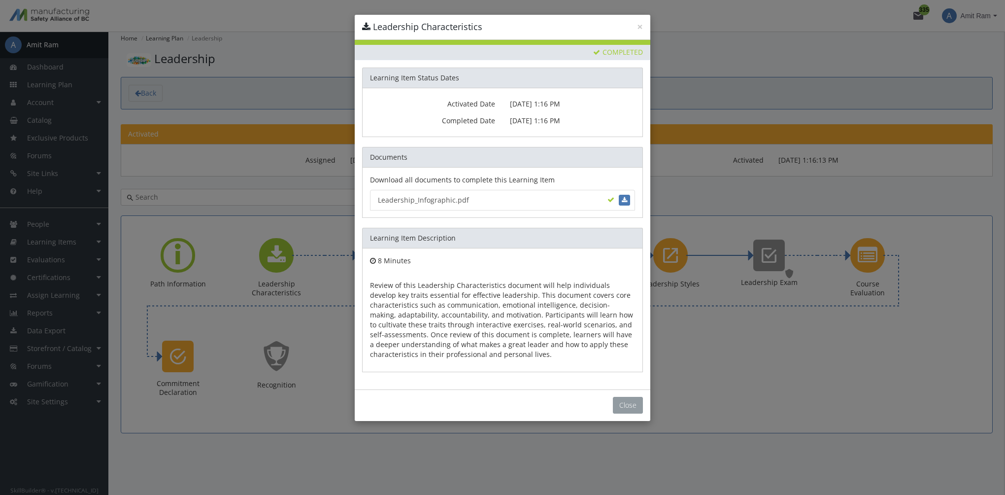
click at [617, 403] on button "Close" at bounding box center [628, 405] width 30 height 17
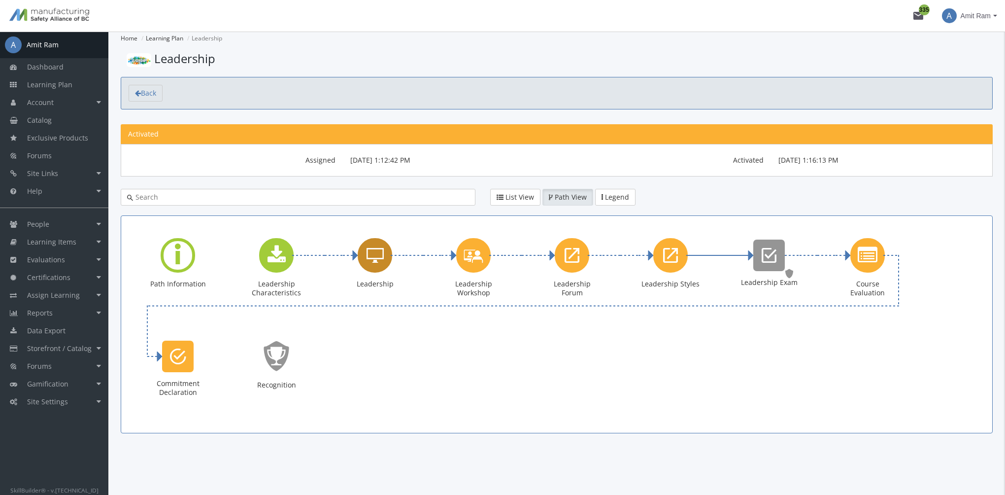
click at [375, 257] on icon "Leadership" at bounding box center [375, 255] width 17 height 20
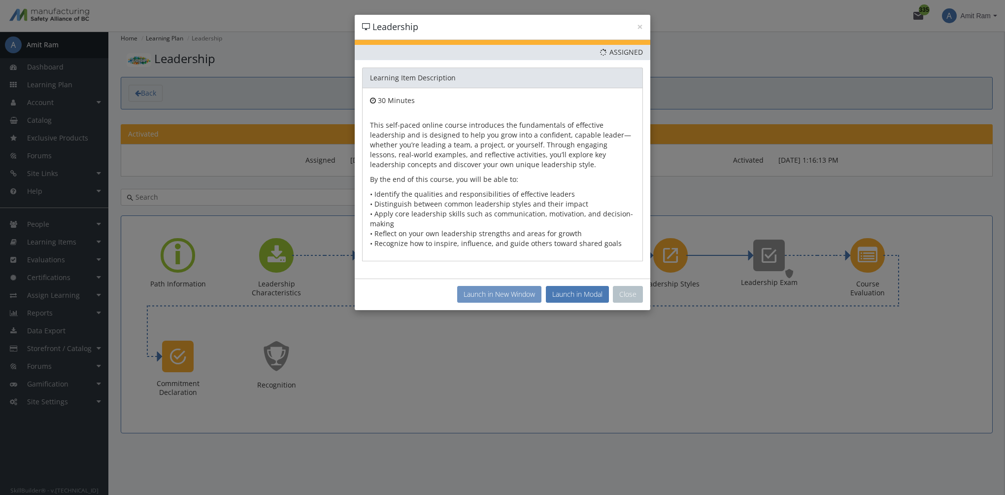
click at [513, 294] on button "Launch in New Window" at bounding box center [499, 294] width 84 height 17
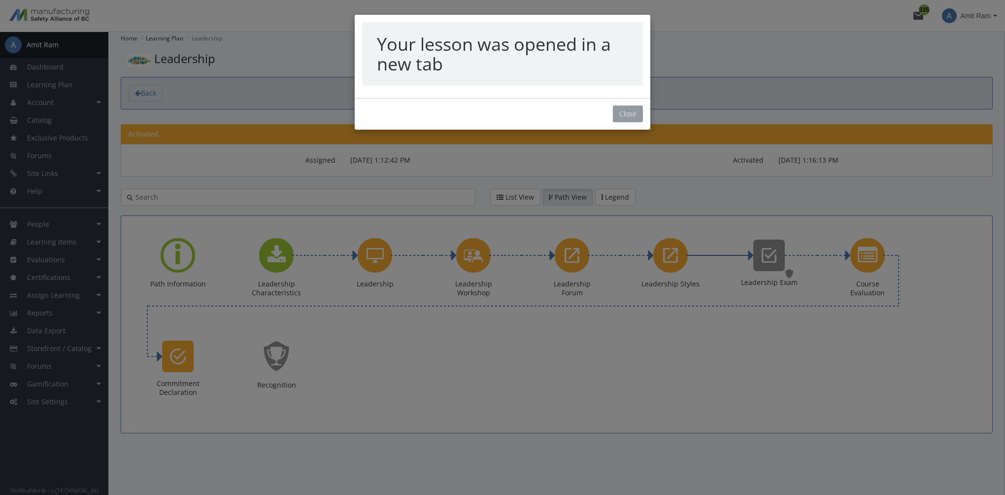
click at [628, 121] on button "Close" at bounding box center [628, 113] width 30 height 17
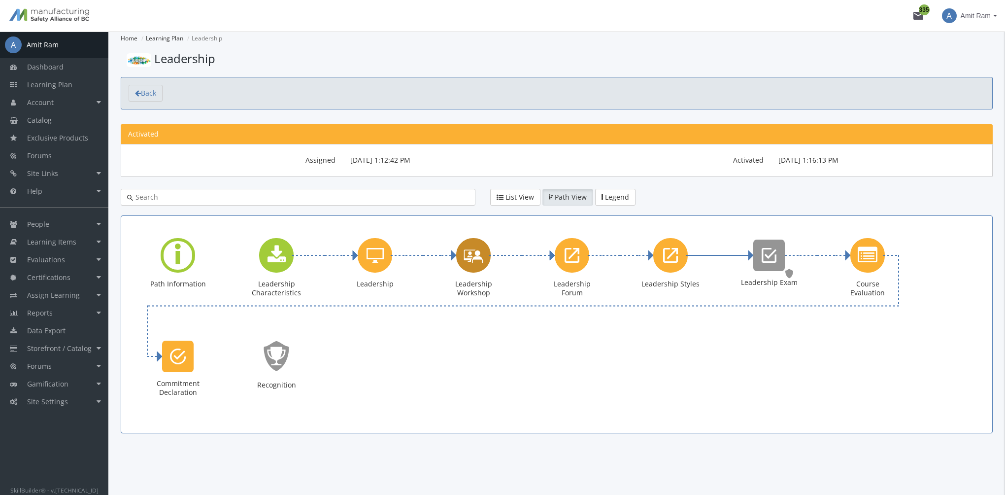
click at [479, 258] on icon "Leadership Workshop" at bounding box center [474, 255] width 20 height 28
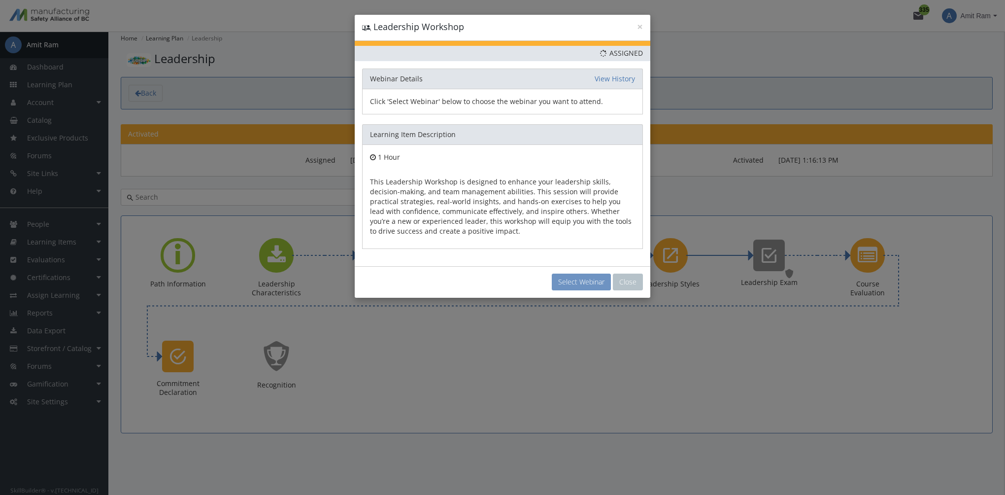
click at [597, 280] on button "Select Webinar" at bounding box center [581, 282] width 59 height 17
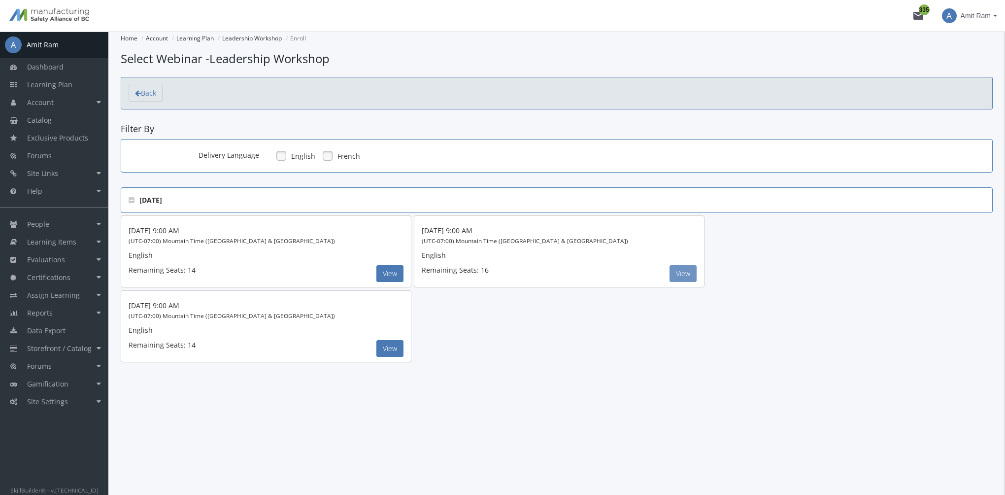
click at [682, 276] on button "View" at bounding box center [683, 273] width 27 height 17
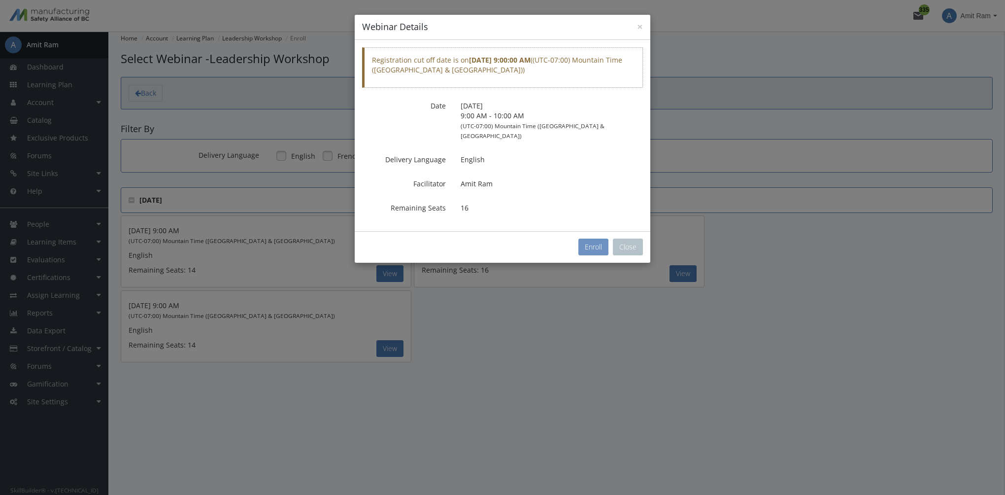
click at [594, 239] on button "Enroll" at bounding box center [594, 247] width 30 height 17
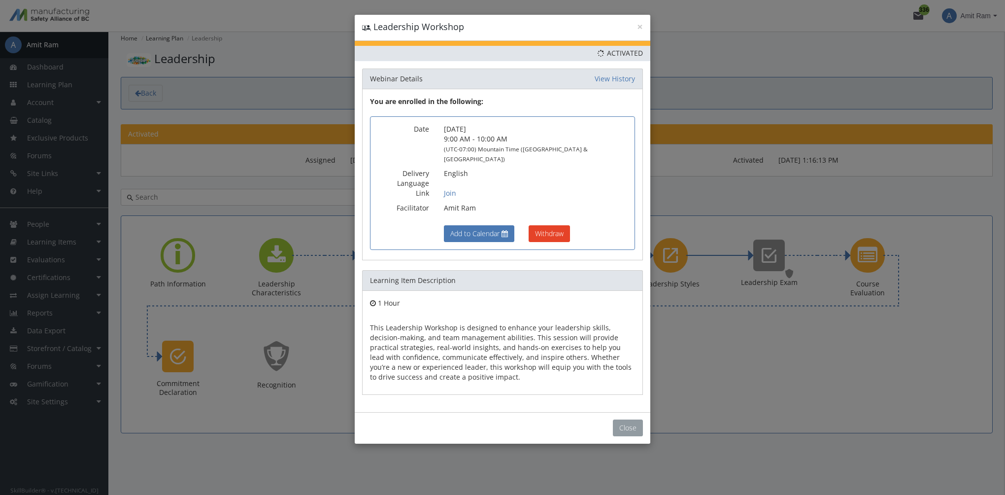
click at [633, 419] on button "Close" at bounding box center [628, 427] width 30 height 17
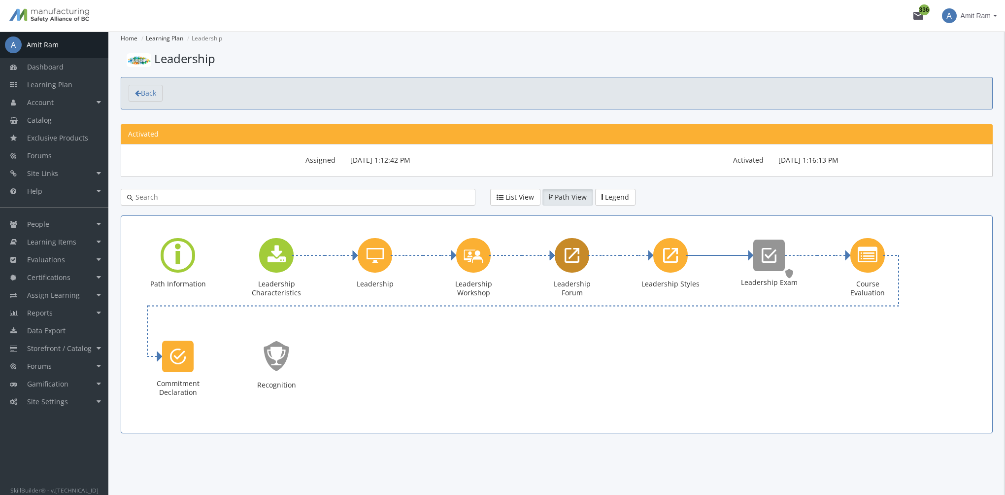
click at [572, 265] on div "Leadership Forum" at bounding box center [572, 255] width 34 height 34
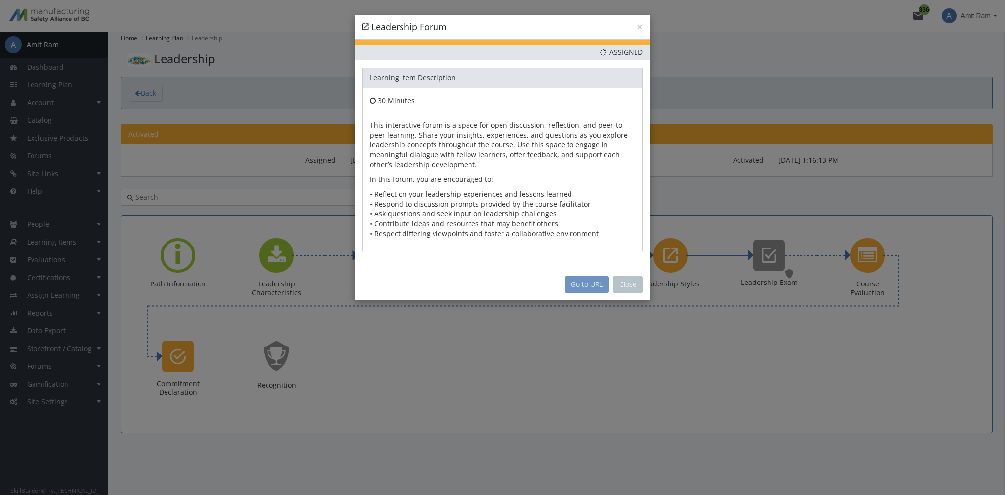
click at [584, 288] on link "Go to URL" at bounding box center [587, 284] width 44 height 17
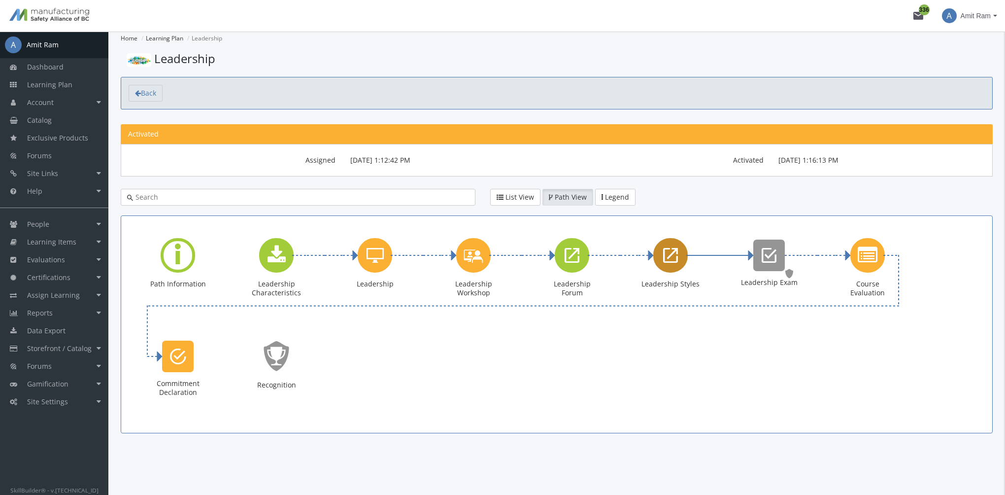
click at [672, 262] on icon "Leadership Styles" at bounding box center [670, 255] width 15 height 20
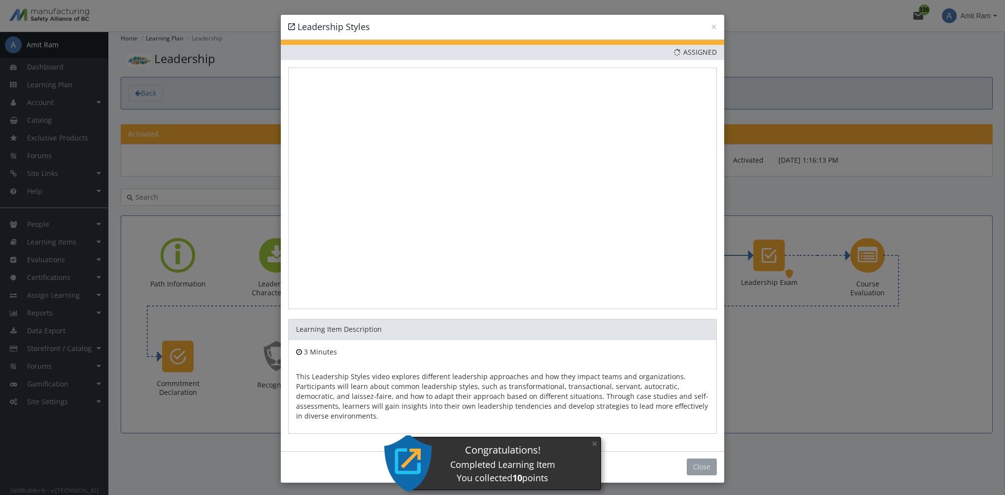
click at [695, 466] on button "Close" at bounding box center [702, 466] width 30 height 17
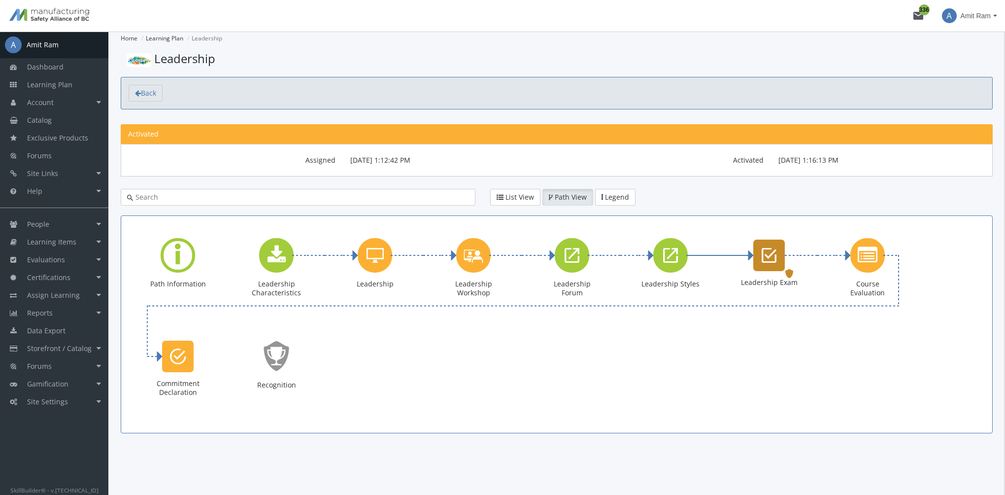
click at [771, 259] on icon "Leadership Exam" at bounding box center [769, 255] width 15 height 20
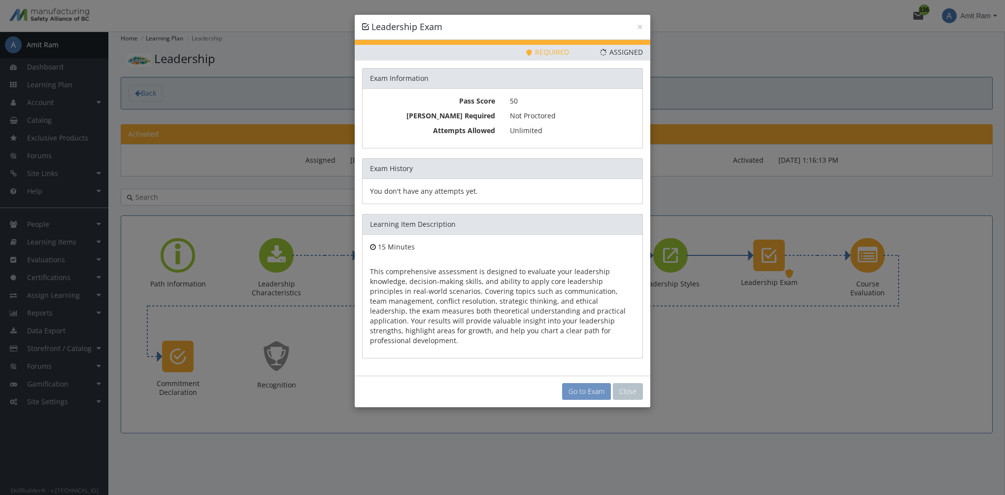
click at [588, 383] on link "Go to Exam" at bounding box center [586, 391] width 49 height 17
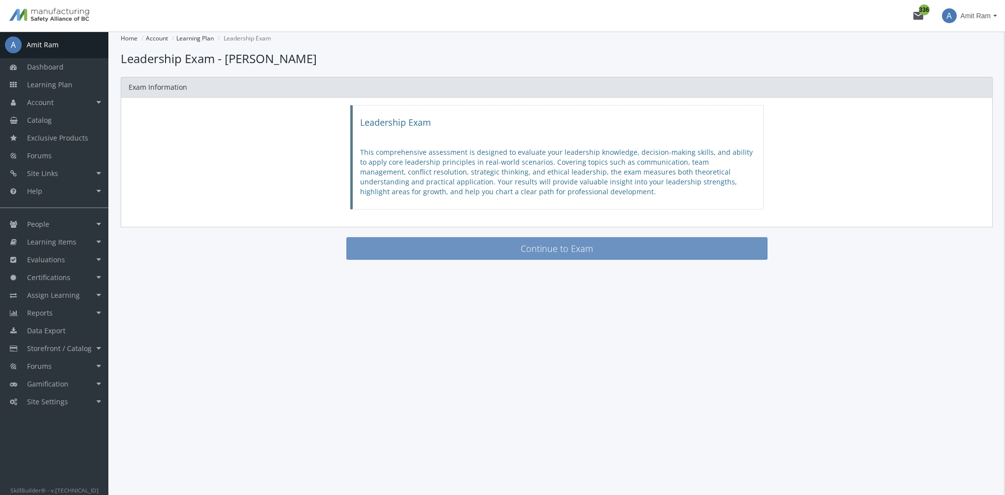
drag, startPoint x: 519, startPoint y: 244, endPoint x: 524, endPoint y: 241, distance: 6.0
click at [524, 241] on button "Continue to Exam" at bounding box center [556, 248] width 421 height 23
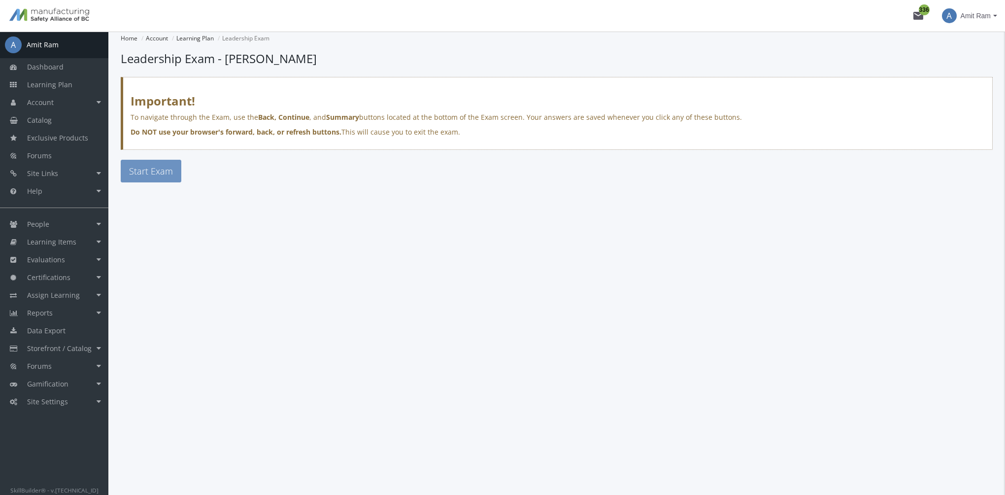
click at [137, 173] on span "Start Exam" at bounding box center [151, 171] width 44 height 12
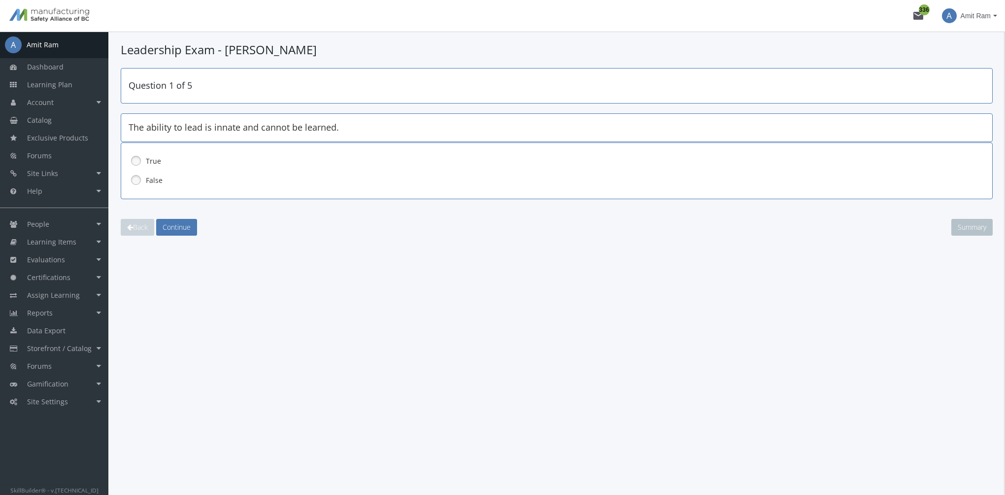
click at [140, 179] on link at bounding box center [136, 179] width 15 height 15
click at [183, 227] on span "Continue" at bounding box center [177, 226] width 28 height 9
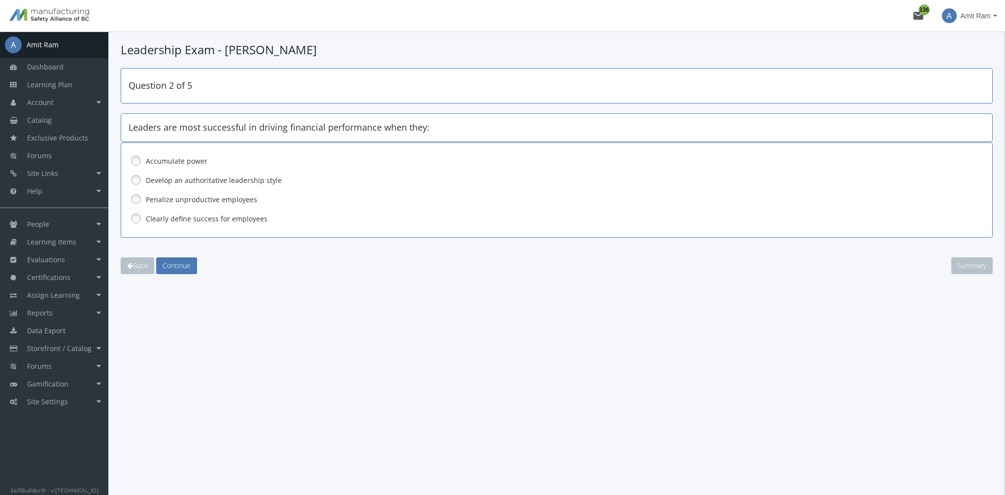
click at [191, 220] on label "Clearly define success for employees" at bounding box center [531, 219] width 771 height 10
click at [181, 262] on span "Continue" at bounding box center [177, 265] width 28 height 9
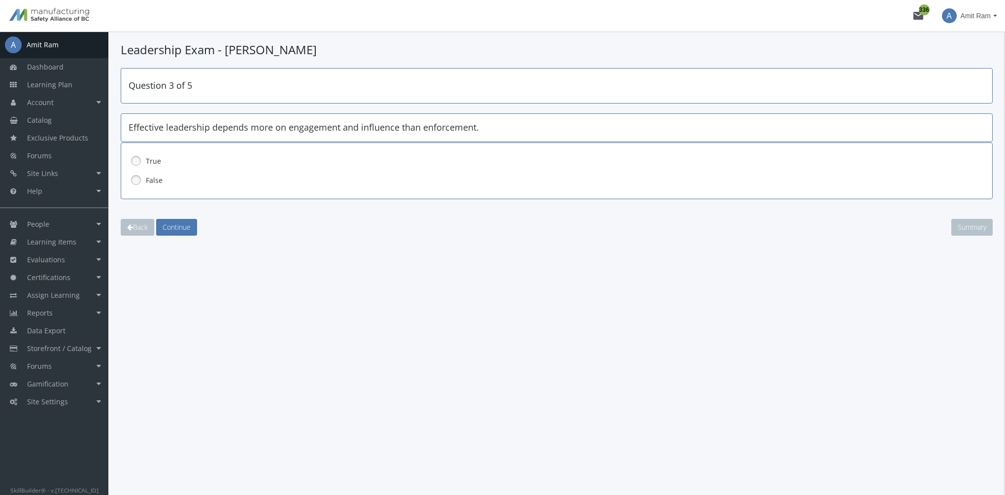
click at [154, 159] on label "True" at bounding box center [531, 161] width 771 height 10
click at [178, 223] on span "Continue" at bounding box center [177, 226] width 28 height 9
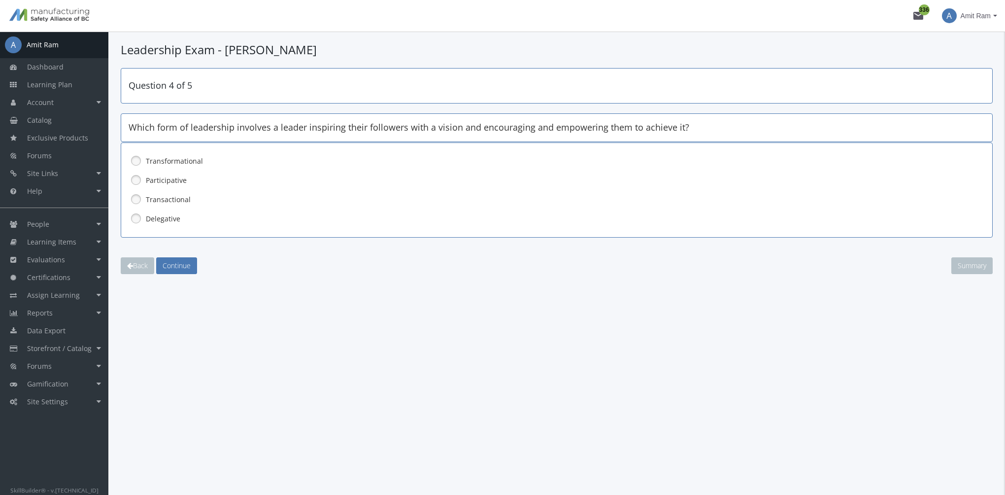
click at [181, 162] on label "Transformational" at bounding box center [531, 161] width 771 height 10
click at [182, 264] on span "Continue" at bounding box center [177, 265] width 28 height 9
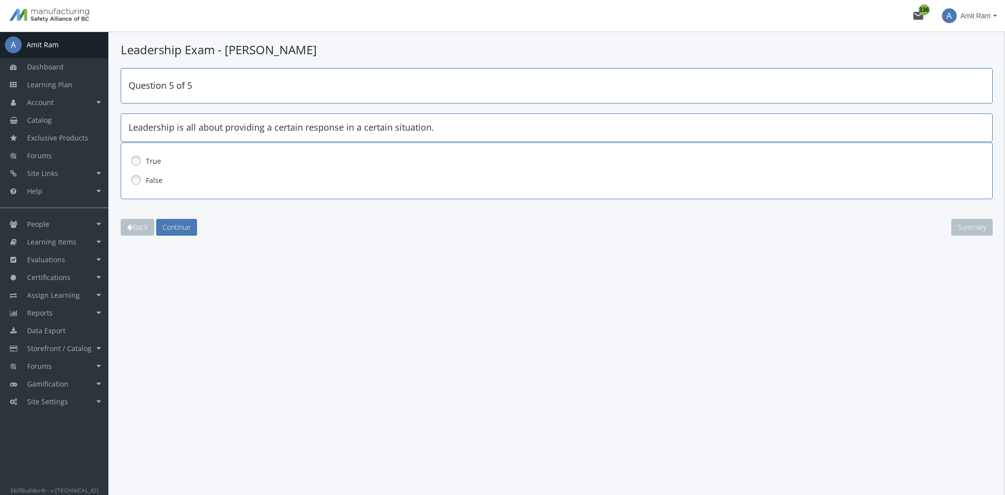
click at [144, 174] on div "False" at bounding box center [557, 180] width 856 height 17
click at [178, 230] on span "Continue" at bounding box center [177, 226] width 28 height 9
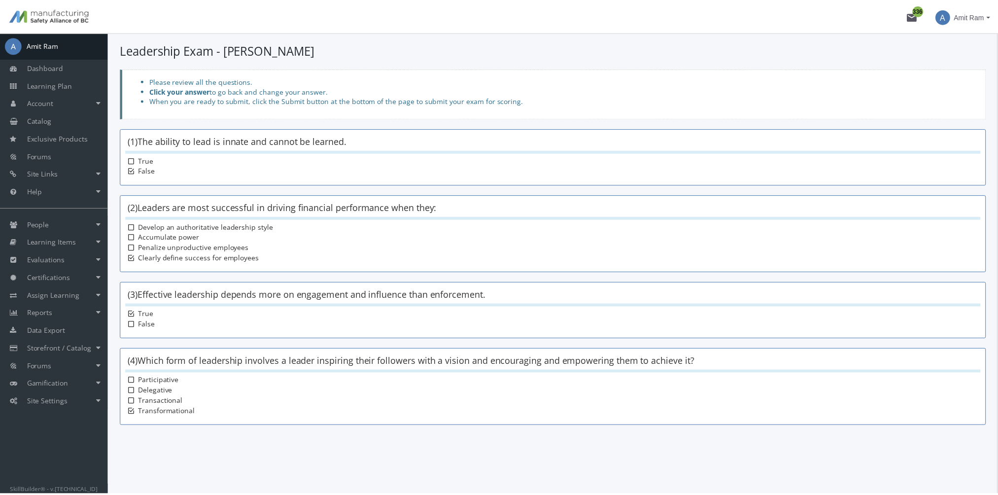
scroll to position [77, 0]
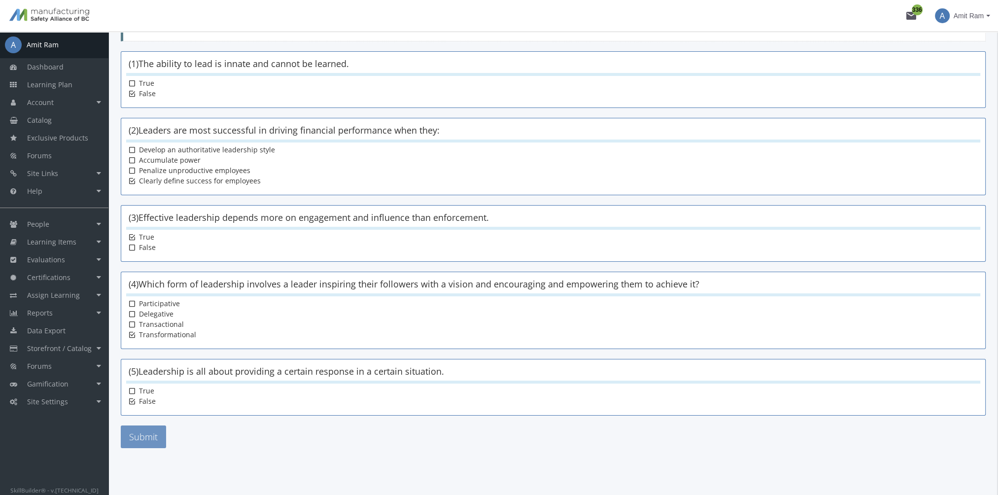
click at [154, 439] on button "Submit" at bounding box center [143, 436] width 45 height 23
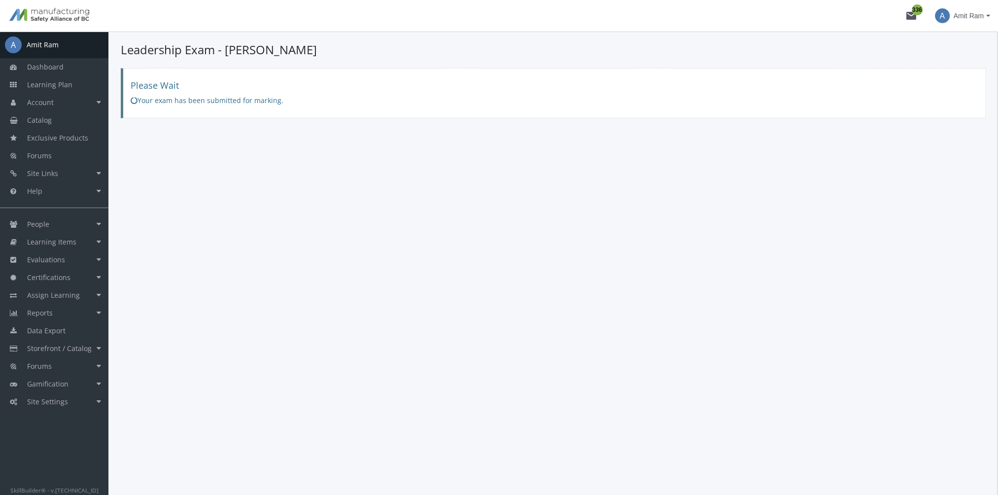
scroll to position [0, 0]
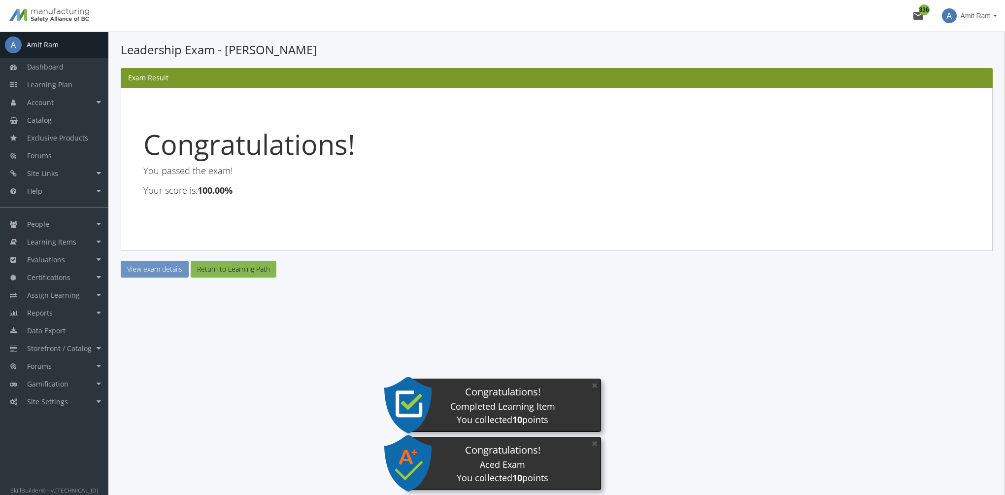
click at [157, 270] on link "View exam details" at bounding box center [155, 269] width 68 height 17
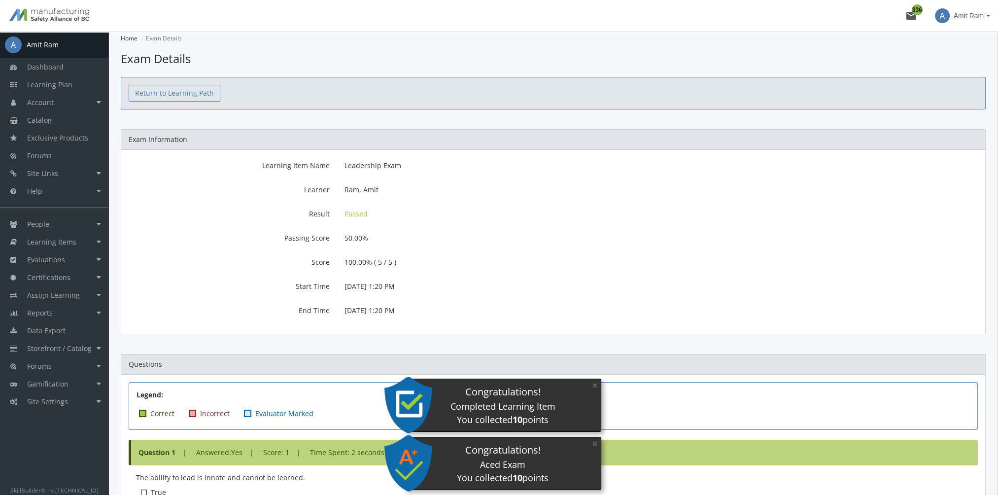
click at [167, 95] on link "Return to Learning Path" at bounding box center [175, 93] width 92 height 17
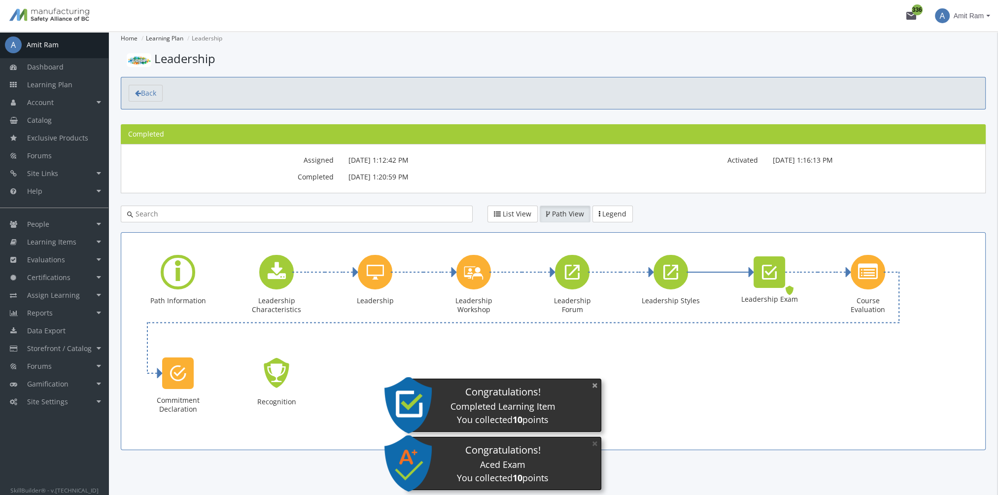
click at [597, 385] on button "×" at bounding box center [595, 385] width 16 height 20
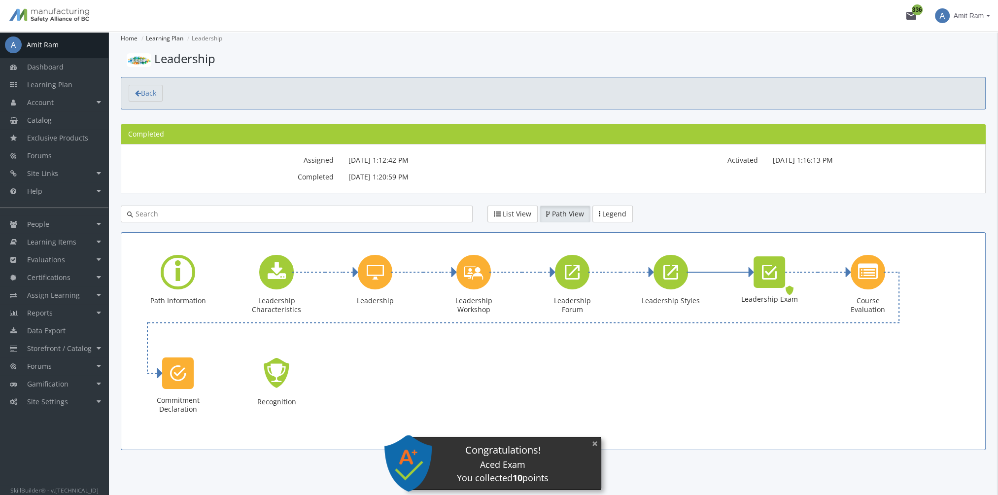
click at [594, 442] on button "×" at bounding box center [595, 443] width 16 height 20
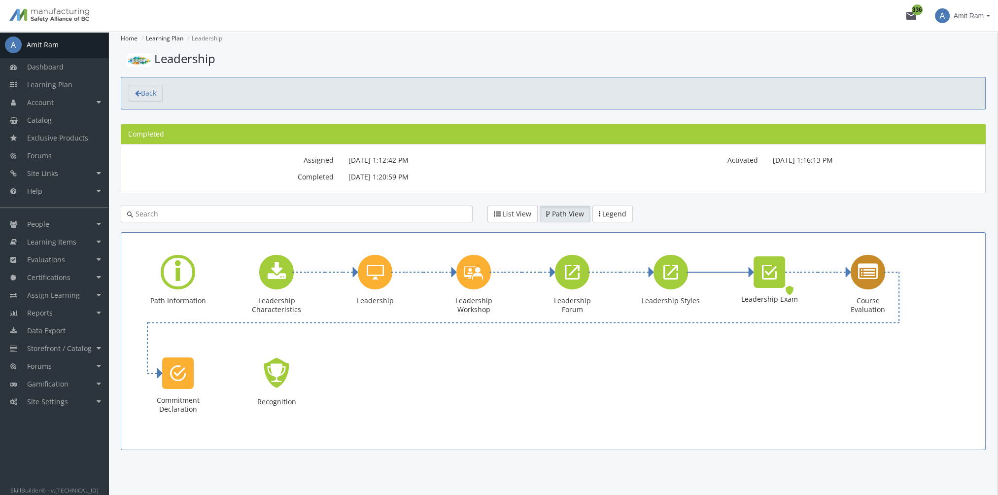
click at [871, 274] on icon "Course Evaluation" at bounding box center [868, 272] width 20 height 20
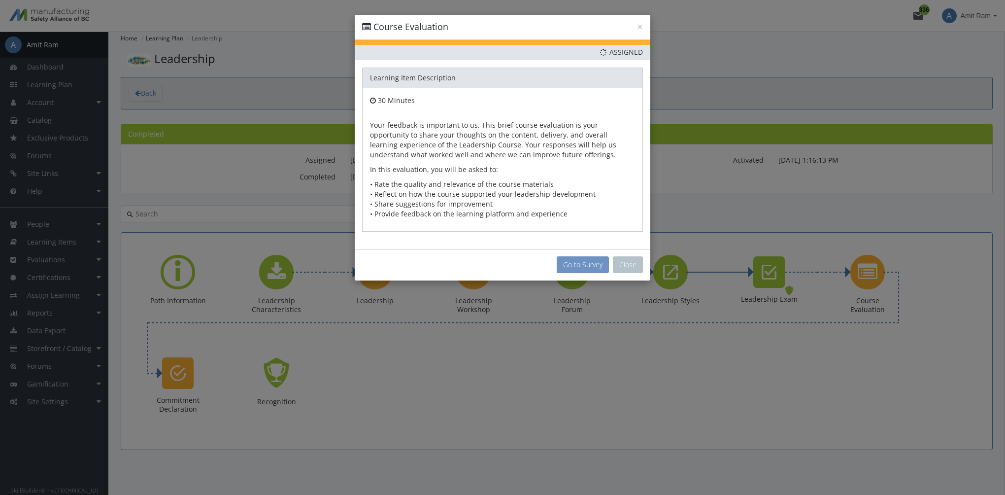
click at [588, 268] on button "Go to Survey" at bounding box center [583, 264] width 52 height 17
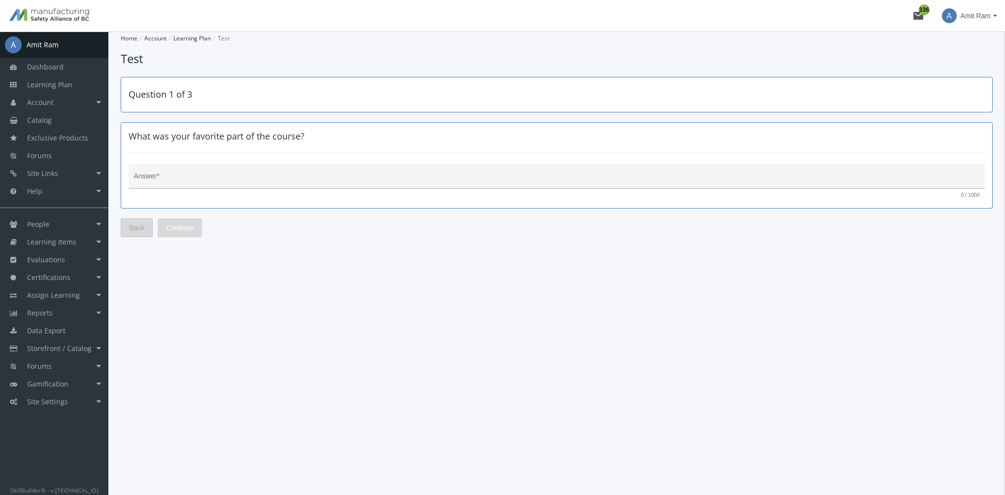
click at [248, 176] on textarea "Answer *" at bounding box center [557, 180] width 846 height 10
type textarea "Videos"
click at [194, 230] on button "Continue" at bounding box center [180, 227] width 44 height 19
click at [179, 181] on textarea "Answer *" at bounding box center [557, 180] width 846 height 10
type textarea "Too much reading"
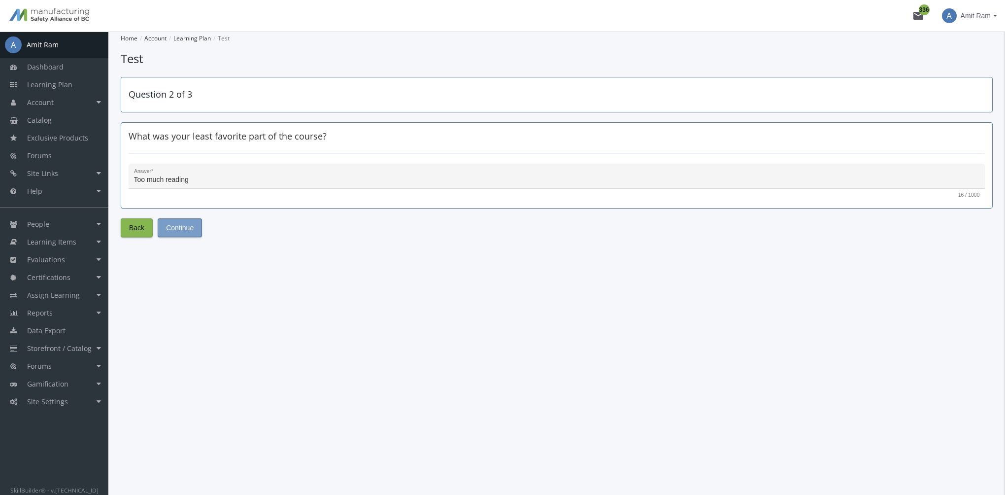
click at [184, 230] on span "Continue" at bounding box center [180, 228] width 28 height 18
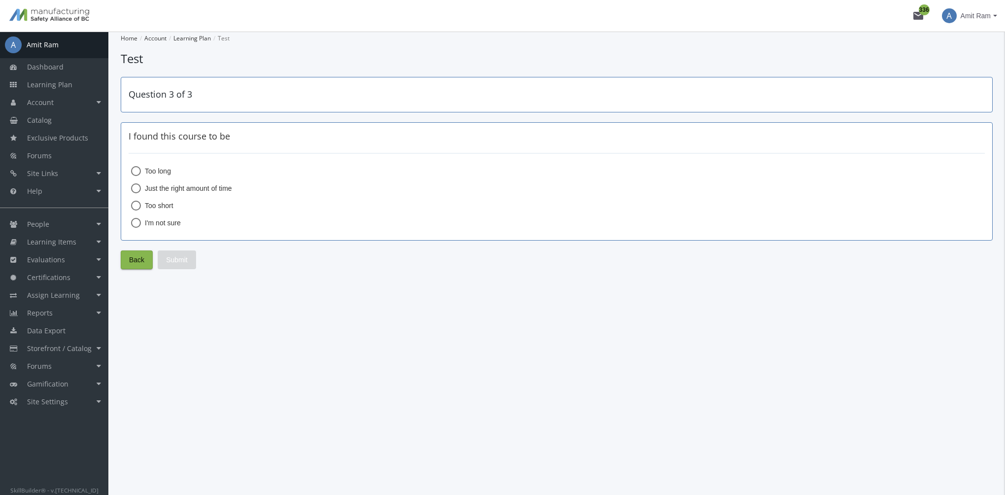
click at [169, 205] on span "Too short" at bounding box center [157, 206] width 33 height 10
click at [141, 205] on input "Too short" at bounding box center [136, 208] width 10 height 10
radio input "true"
click at [181, 258] on span "Submit" at bounding box center [177, 260] width 22 height 18
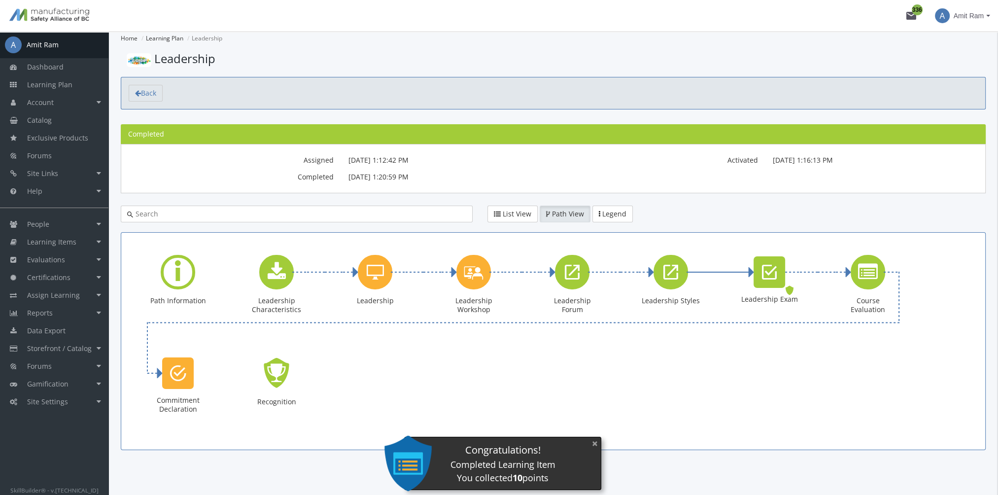
click at [594, 444] on button "×" at bounding box center [595, 443] width 16 height 20
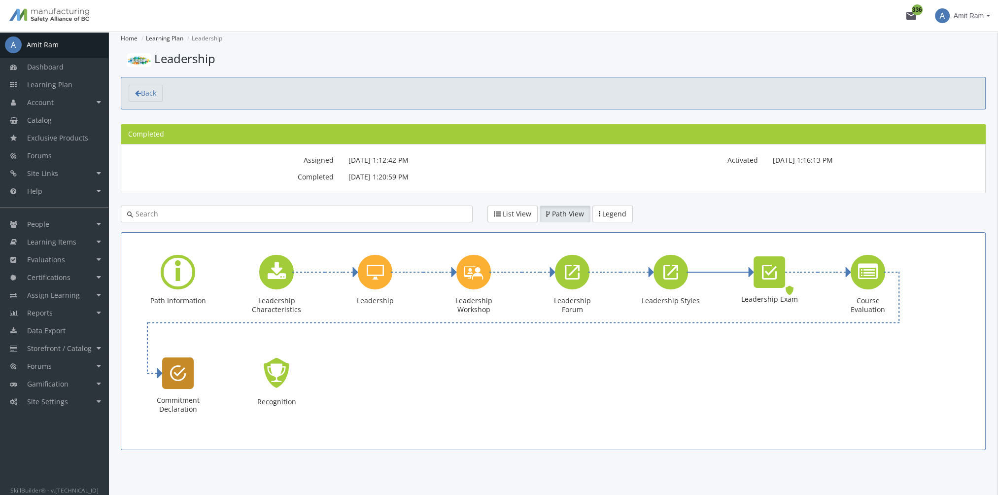
click at [181, 376] on icon "Commitment Declaration" at bounding box center [178, 373] width 16 height 20
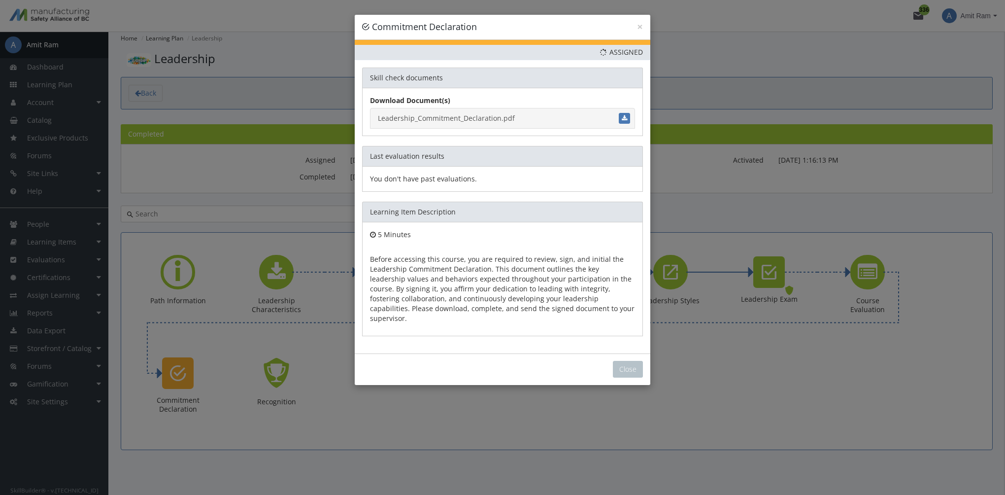
click at [441, 115] on link "Leadership_Commitment_Declaration.pdf" at bounding box center [502, 118] width 265 height 21
click at [631, 361] on button "Close" at bounding box center [628, 369] width 30 height 17
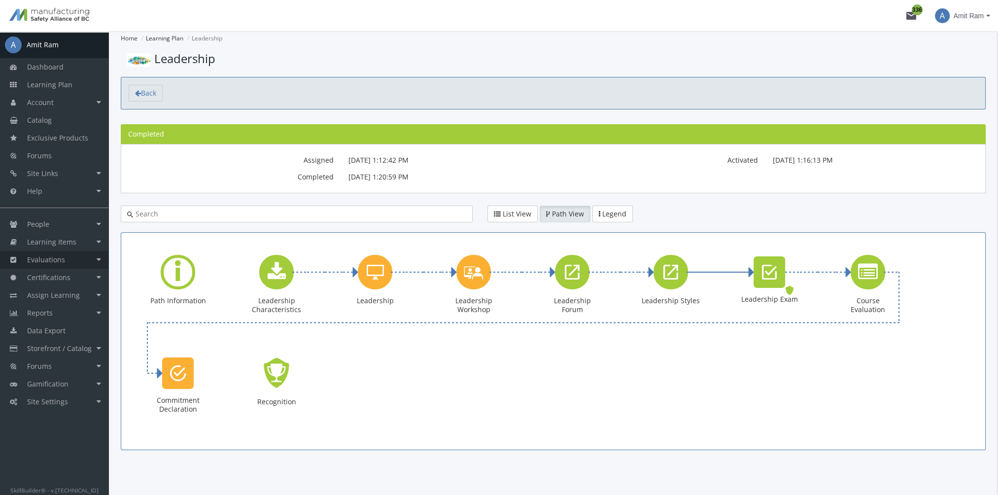
click at [73, 254] on link "Evaluations" at bounding box center [54, 260] width 108 height 18
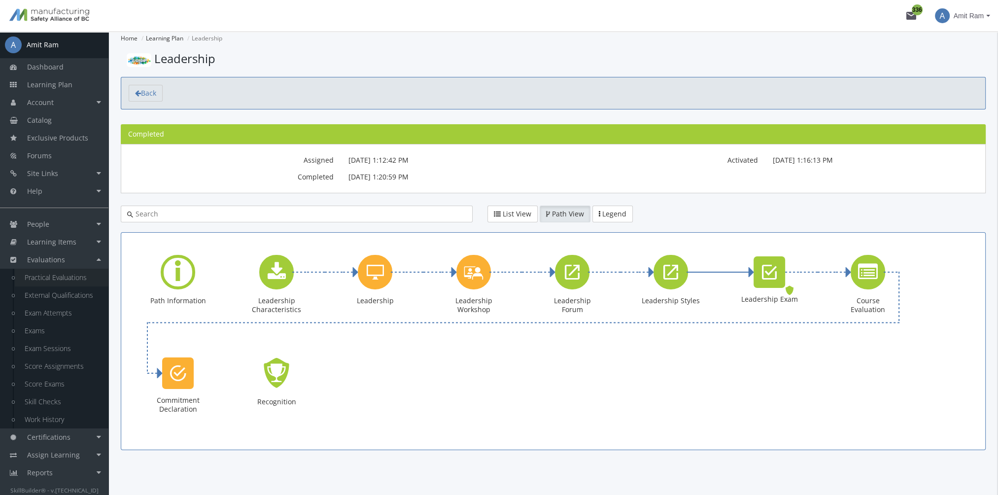
click at [72, 275] on link "Practical Evaluations" at bounding box center [62, 278] width 94 height 18
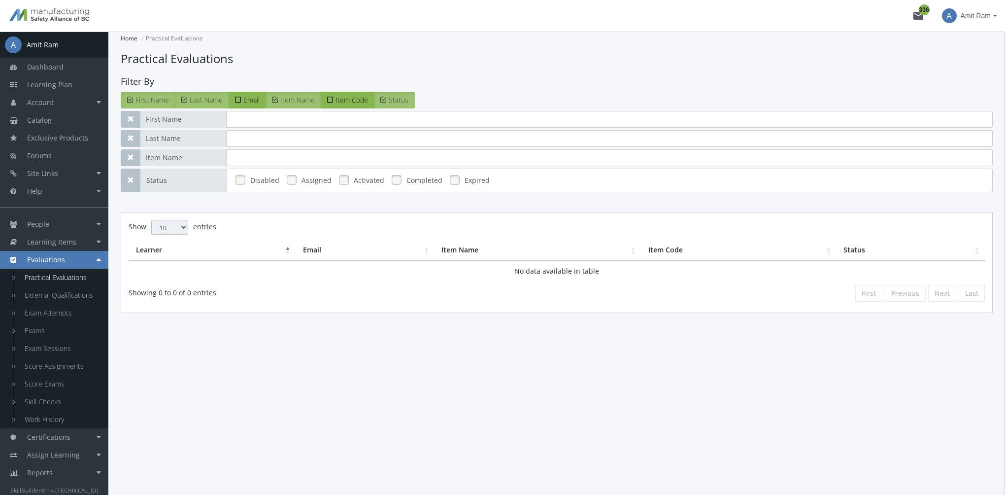
click at [291, 183] on link at bounding box center [291, 179] width 15 height 15
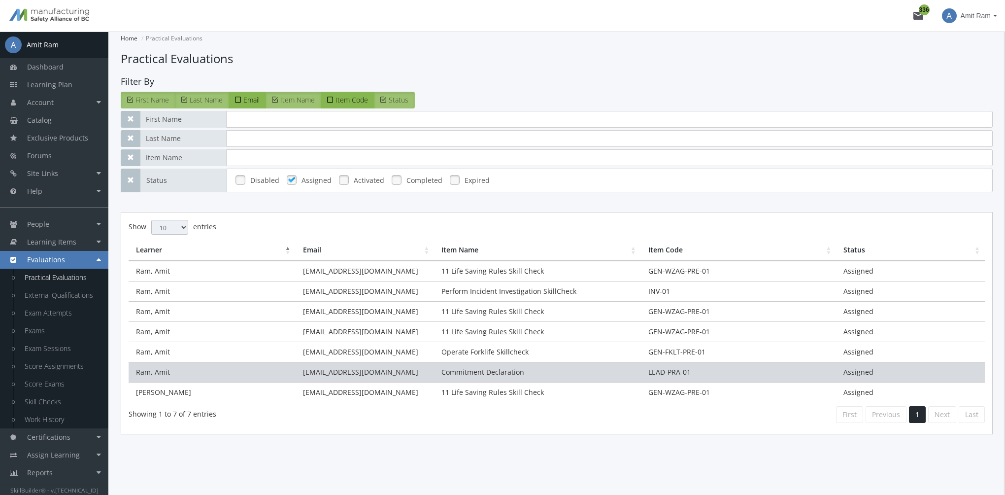
click at [406, 368] on td "[EMAIL_ADDRESS][DOMAIN_NAME]" at bounding box center [365, 372] width 139 height 20
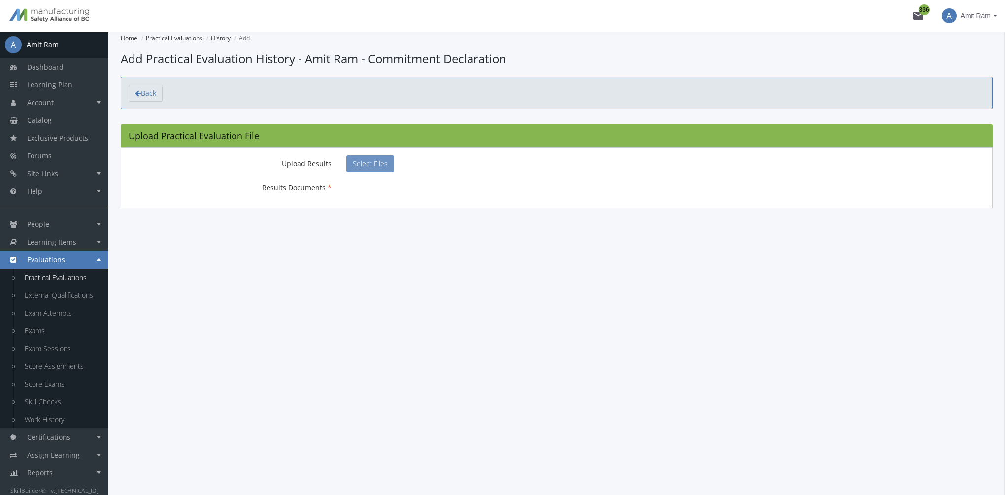
click at [376, 160] on span "Select Files" at bounding box center [370, 163] width 35 height 9
type input "C:\fakepath\Leadership_Commitment_Declaration_Signed.pdf"
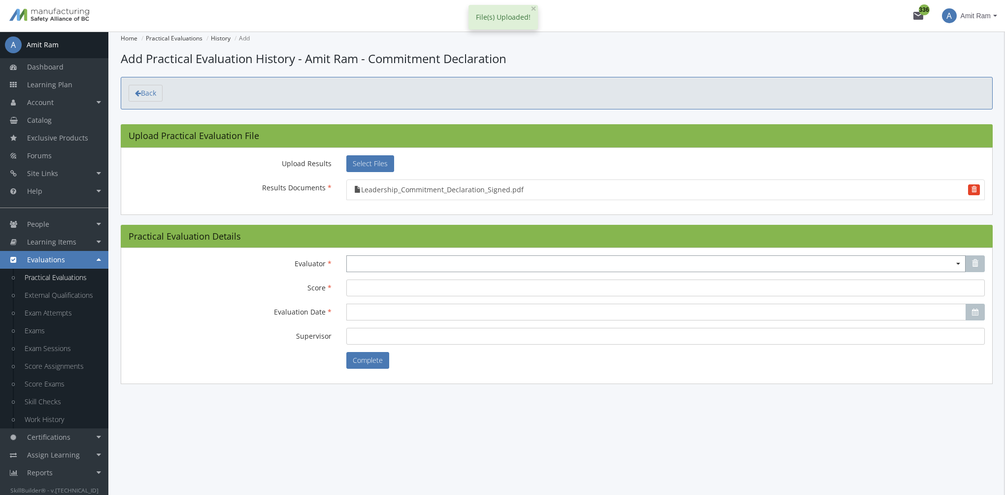
click at [350, 260] on span "Select box activate" at bounding box center [655, 263] width 619 height 17
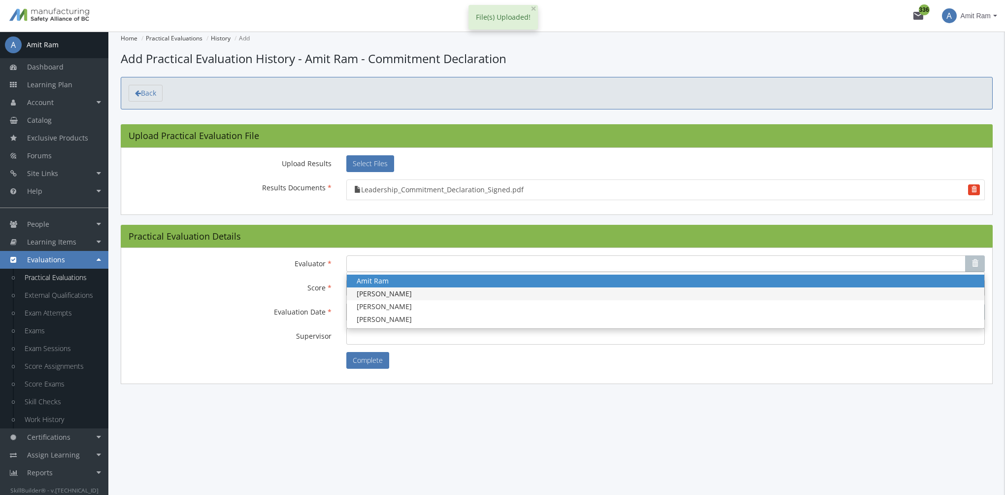
click at [389, 291] on span "Amit Ramchandani" at bounding box center [384, 293] width 55 height 9
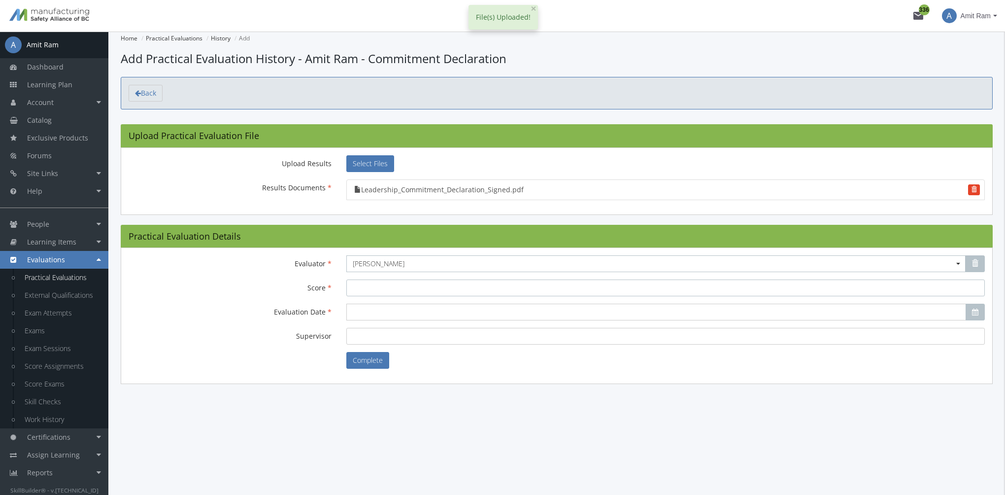
click at [388, 292] on input "Score" at bounding box center [665, 287] width 639 height 17
type input "100"
click at [388, 306] on input "Evaluation Date" at bounding box center [656, 312] width 620 height 17
click at [392, 402] on span "19" at bounding box center [390, 401] width 8 height 9
type input "2025-08-19"
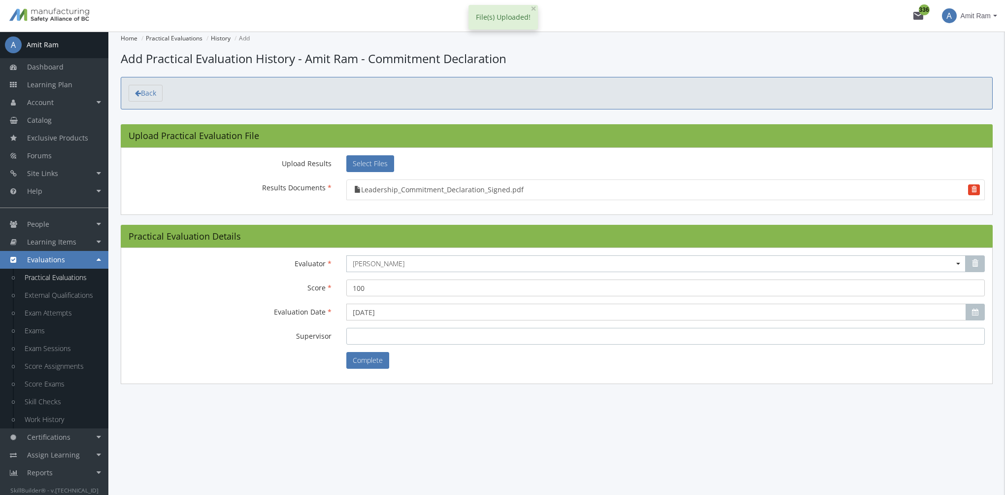
click at [383, 342] on input "Supervisor" at bounding box center [665, 336] width 639 height 17
type input "Amit"
click at [380, 362] on button "Complete" at bounding box center [367, 360] width 43 height 17
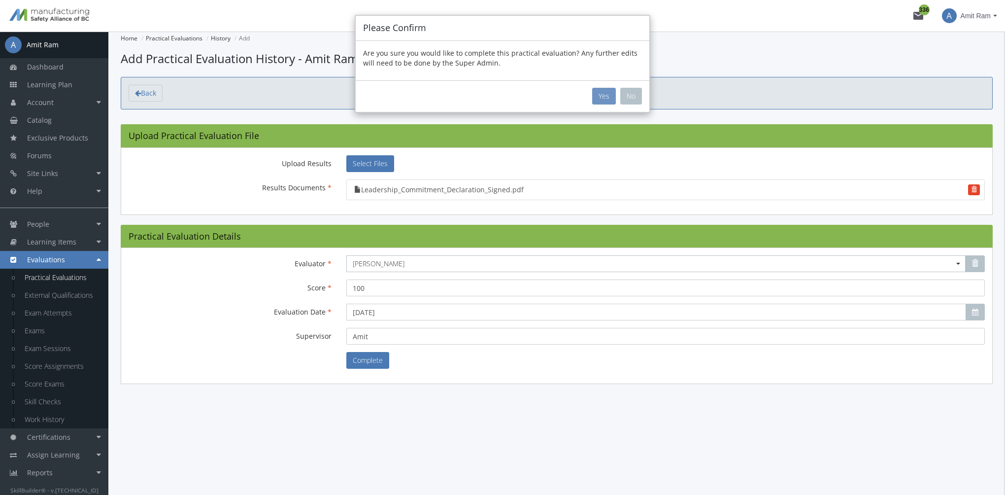
click at [609, 94] on button "Yes" at bounding box center [604, 96] width 24 height 17
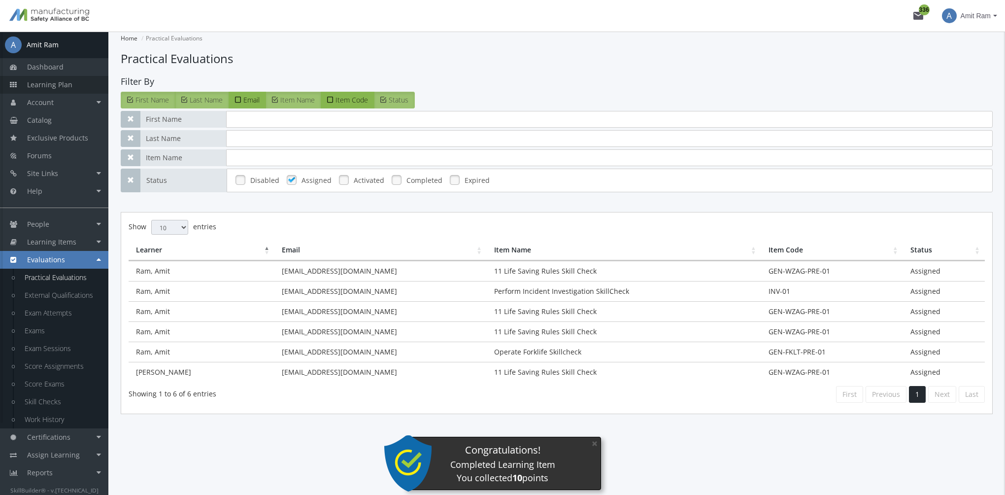
click at [67, 82] on span "Learning Plan" at bounding box center [49, 84] width 45 height 9
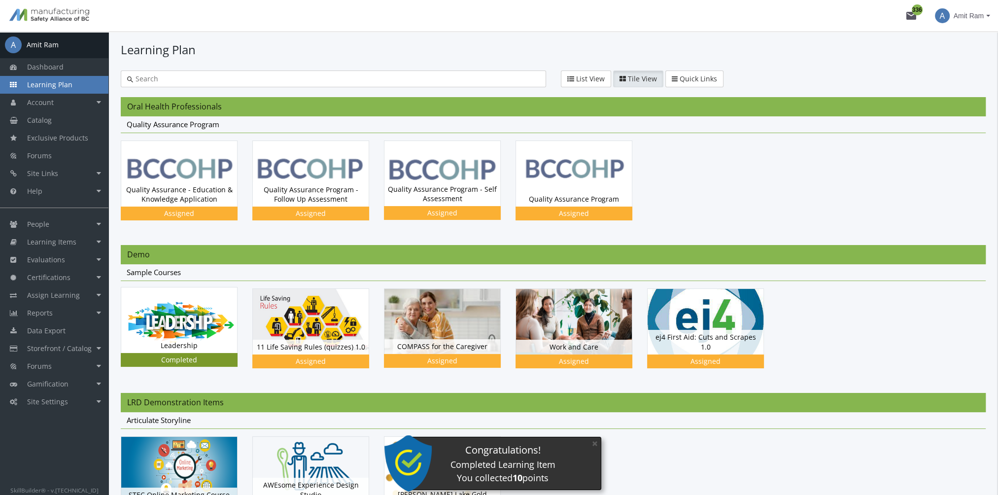
click at [170, 315] on img at bounding box center [179, 319] width 116 height 65
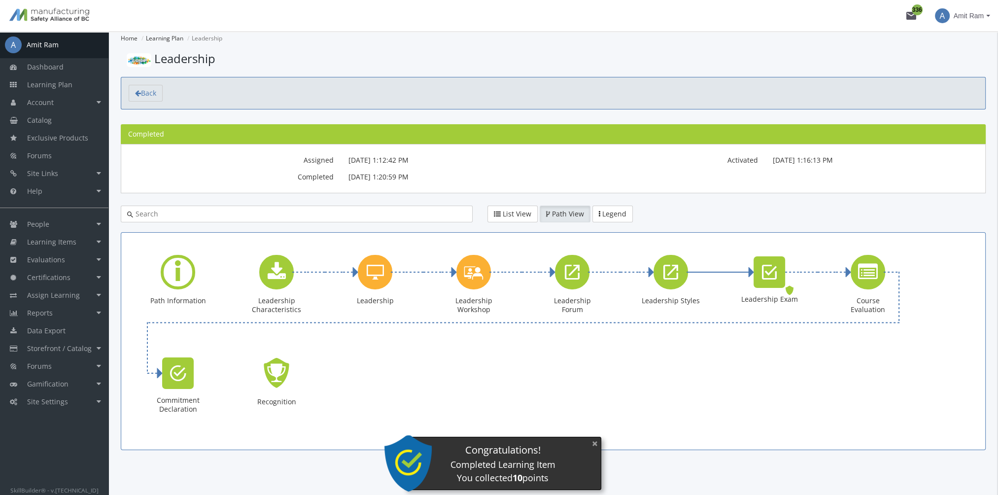
click at [593, 445] on button "×" at bounding box center [595, 443] width 16 height 20
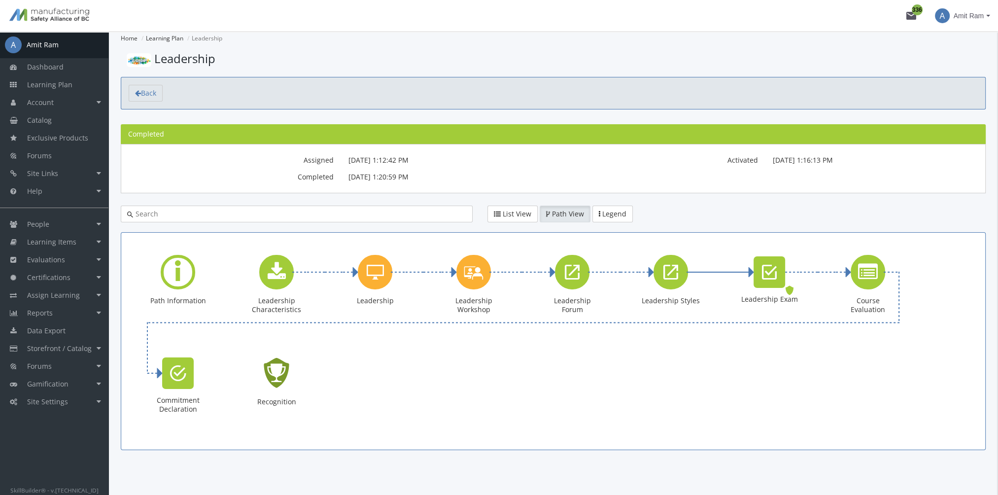
click at [279, 374] on icon "Recognition - Completed" at bounding box center [277, 372] width 32 height 45
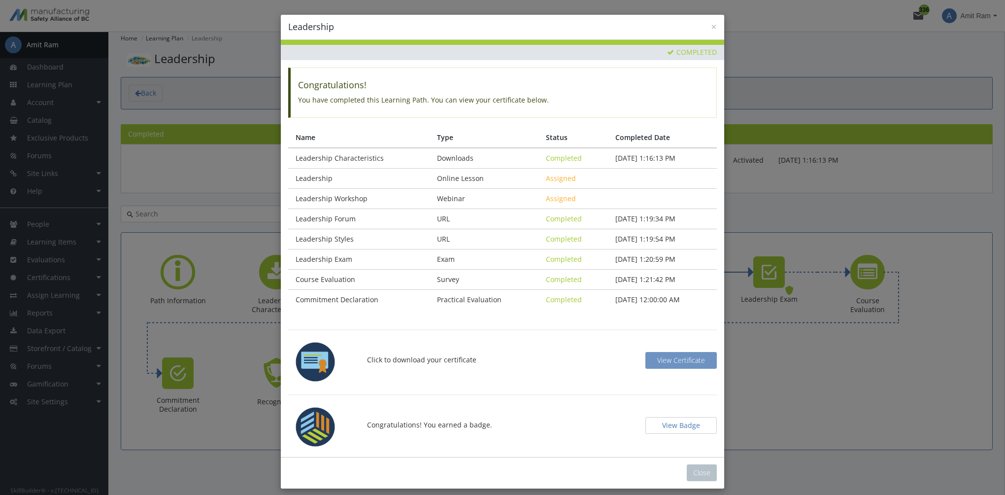
click at [679, 357] on span "View Certificate" at bounding box center [681, 359] width 48 height 9
click at [672, 423] on button "View Badge" at bounding box center [681, 425] width 71 height 17
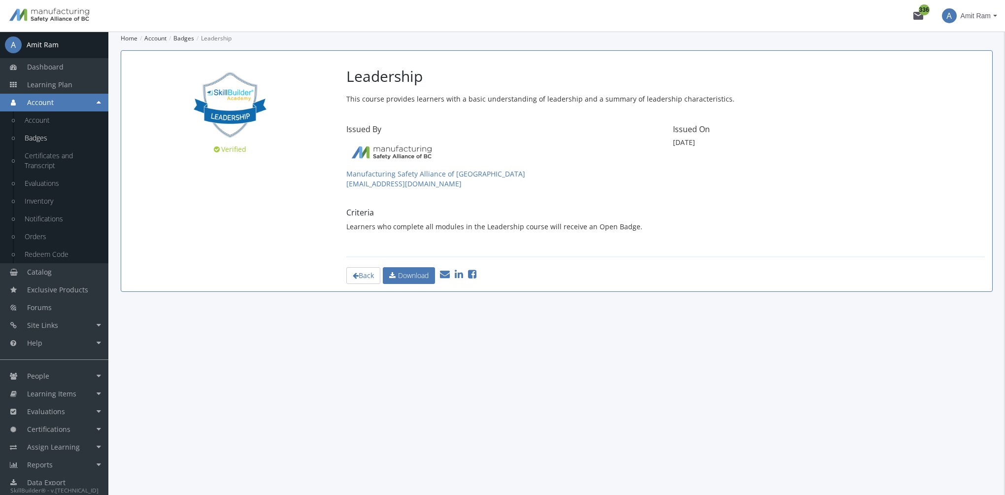
click at [462, 277] on icon at bounding box center [459, 274] width 8 height 10
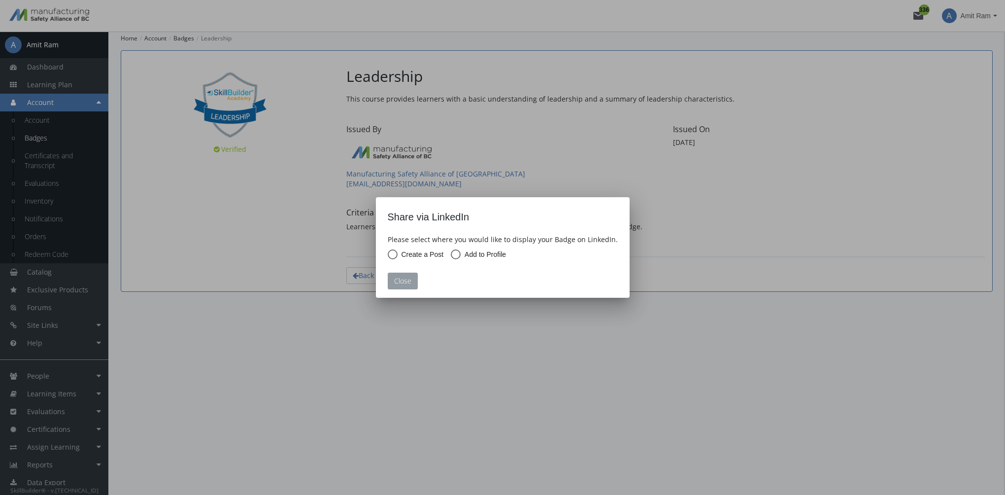
click at [408, 280] on button "Close" at bounding box center [403, 281] width 30 height 17
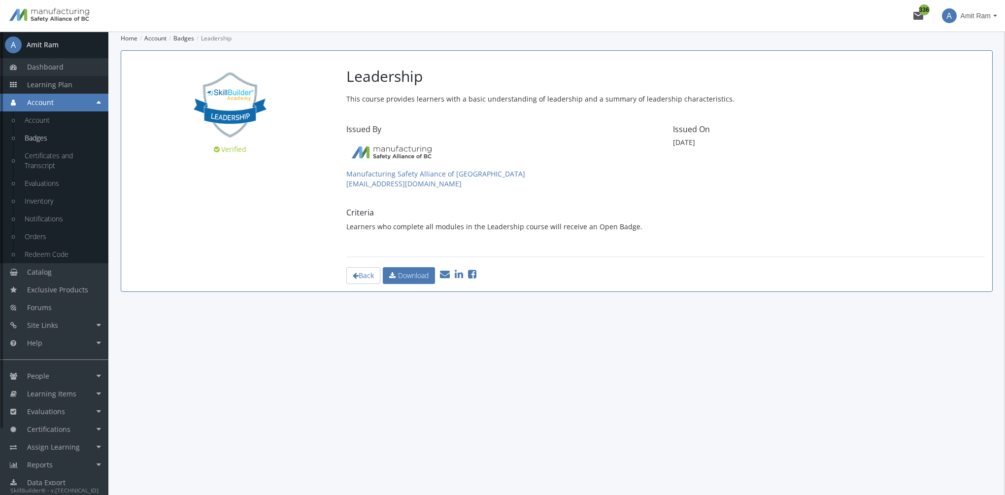
click at [72, 89] on link "Learning Plan" at bounding box center [54, 85] width 108 height 18
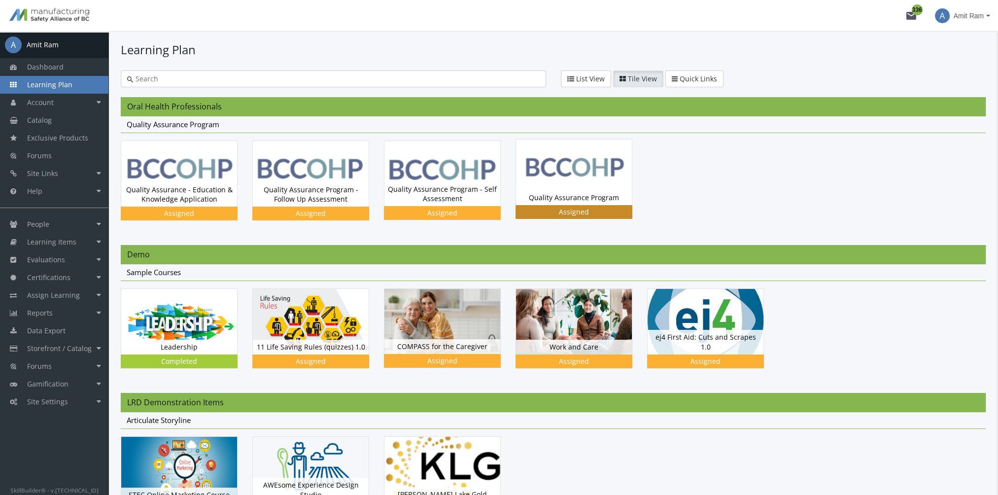
scroll to position [49, 0]
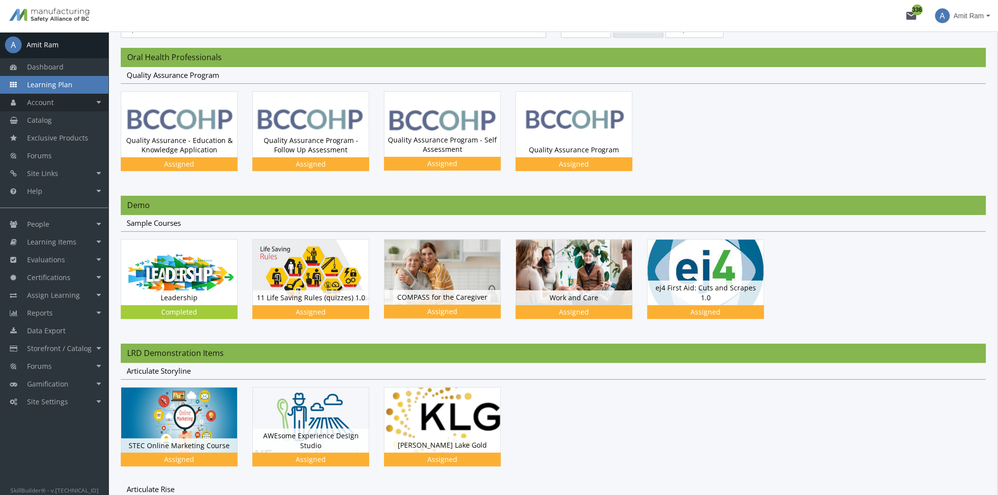
click at [74, 101] on link "Account" at bounding box center [54, 103] width 108 height 18
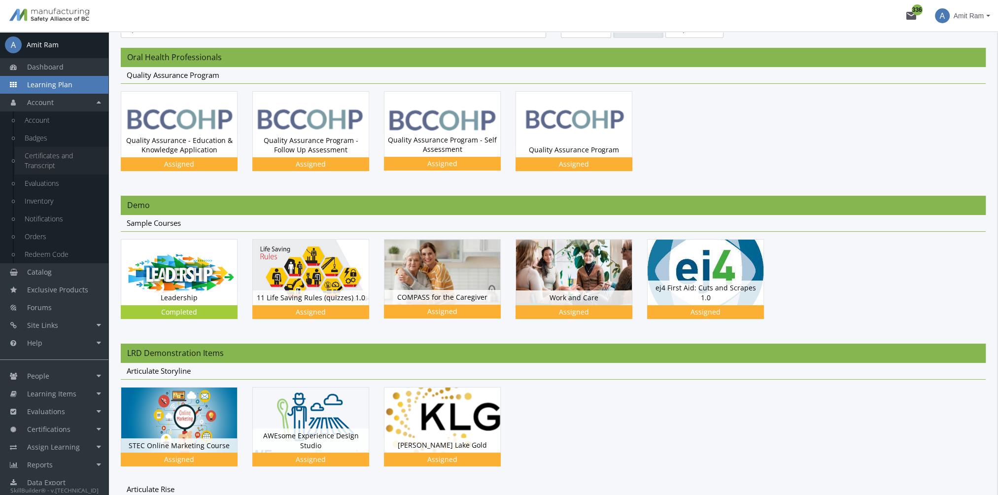
click at [59, 154] on link "Certificates and Transcript" at bounding box center [62, 161] width 94 height 28
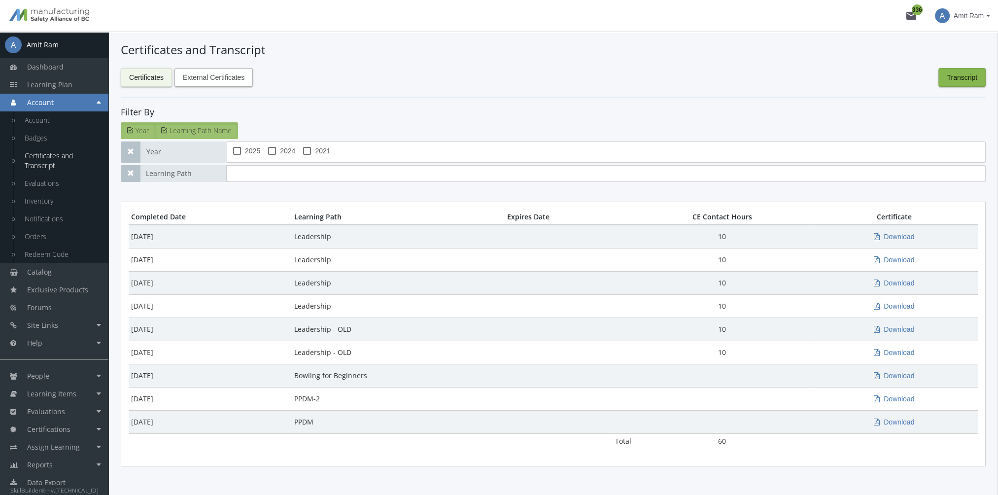
click at [230, 81] on span "External Certificates" at bounding box center [214, 77] width 62 height 18
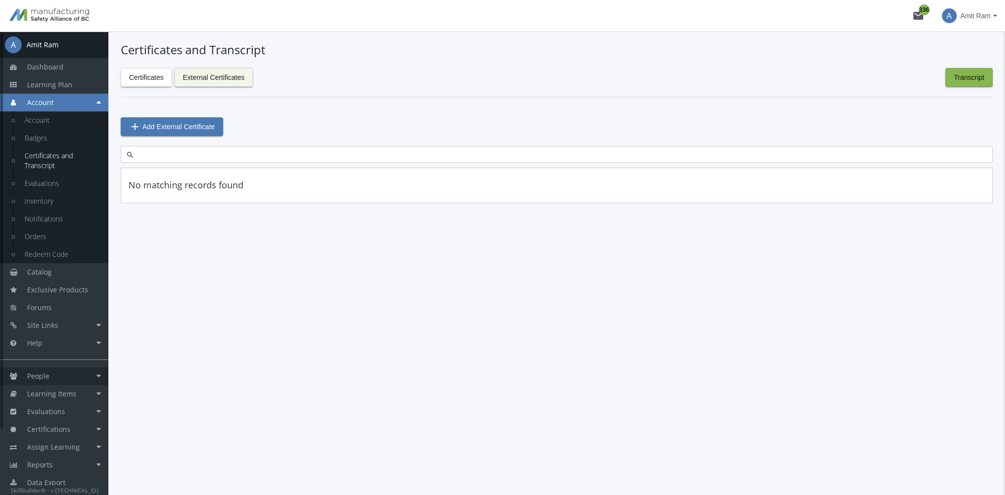
click at [78, 371] on link "People" at bounding box center [54, 376] width 108 height 18
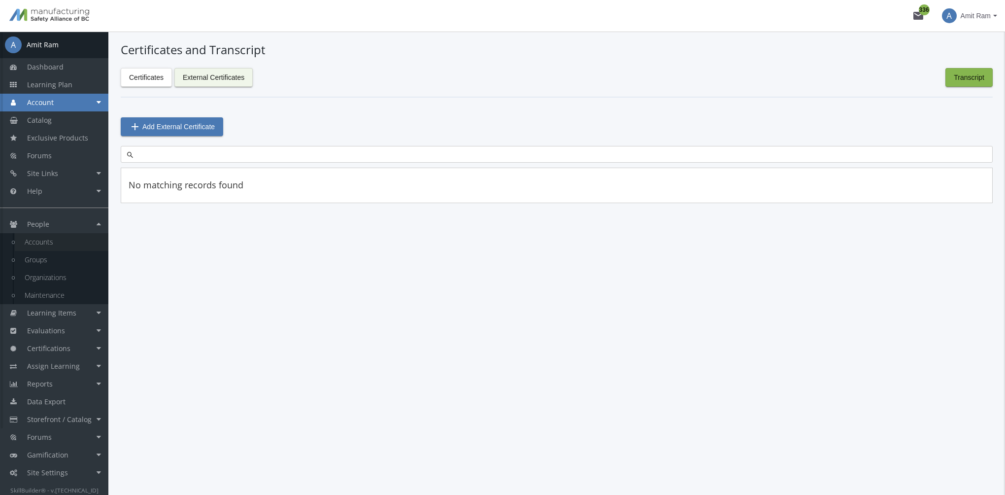
click at [55, 241] on link "Accounts" at bounding box center [62, 242] width 94 height 18
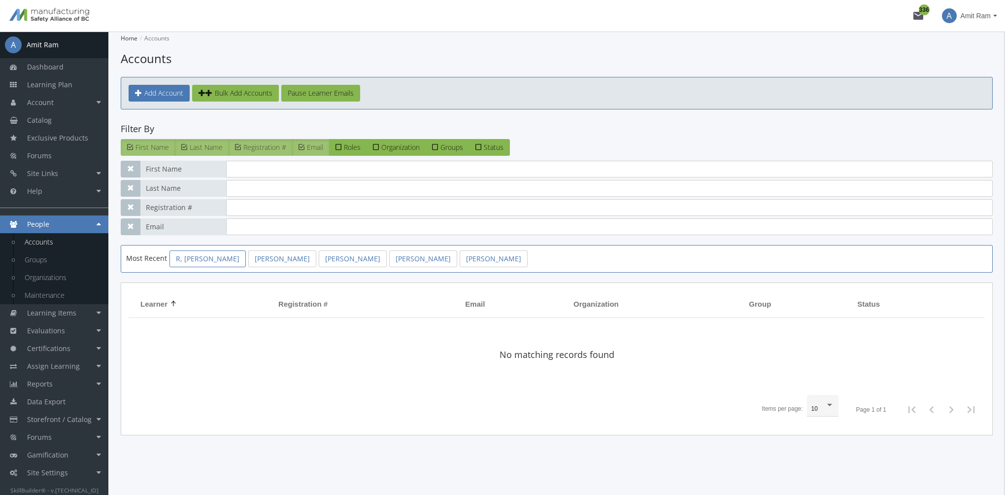
click at [195, 258] on link "R, Harry" at bounding box center [208, 258] width 76 height 17
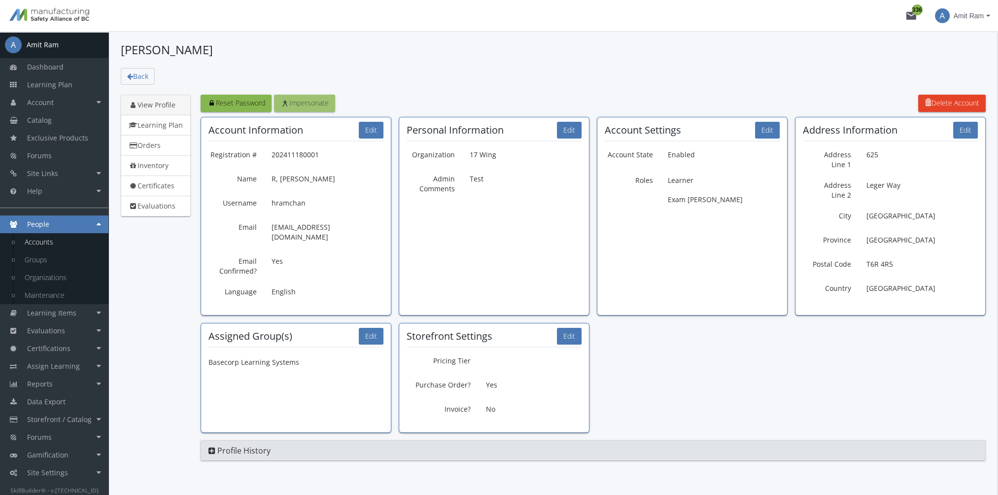
click at [317, 108] on link "Impersonate" at bounding box center [304, 103] width 61 height 17
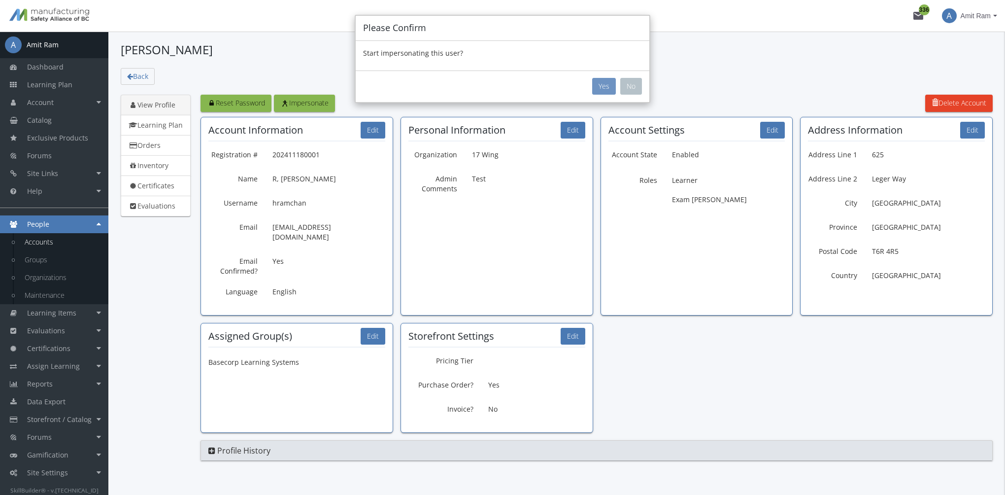
click at [602, 85] on button "Yes" at bounding box center [604, 86] width 24 height 17
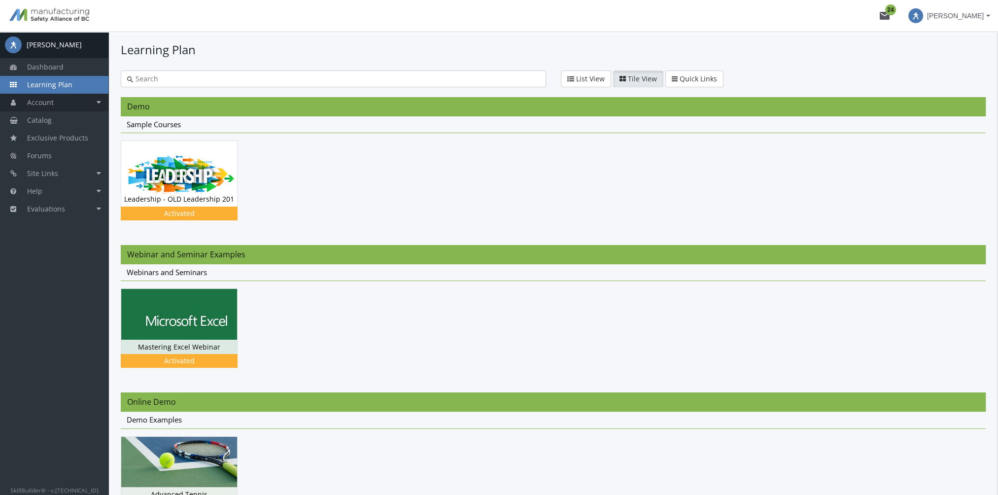
click at [79, 102] on link "Account" at bounding box center [54, 103] width 108 height 18
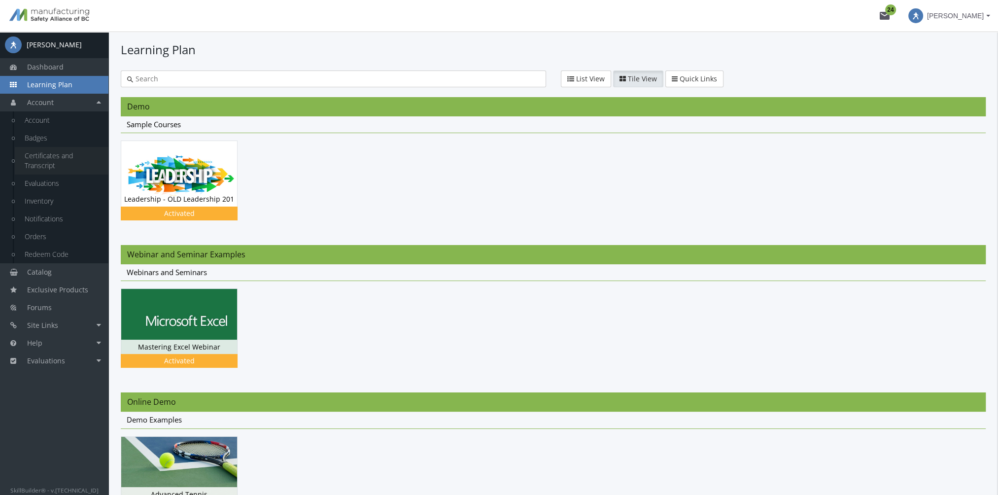
drag, startPoint x: 60, startPoint y: 162, endPoint x: 95, endPoint y: 165, distance: 34.6
click at [60, 161] on link "Certificates and Transcript" at bounding box center [62, 161] width 94 height 28
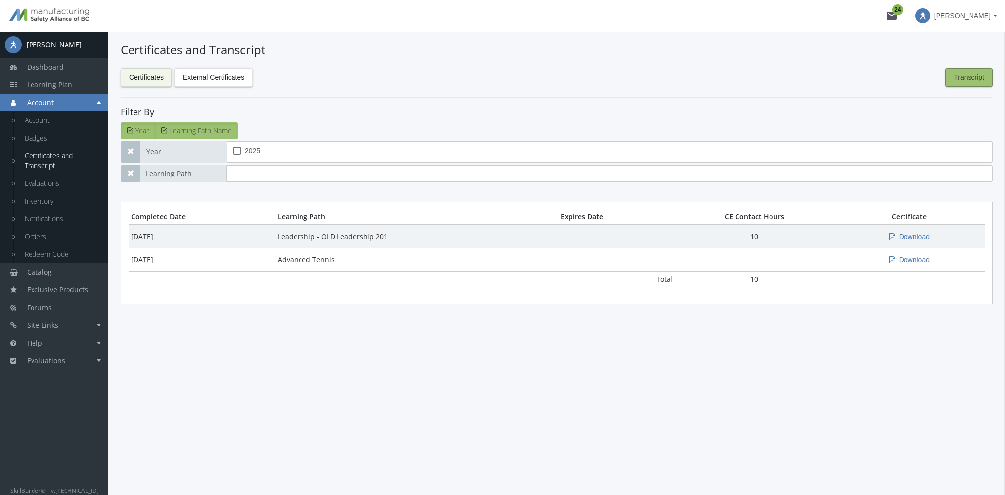
click at [966, 81] on span "Transcript" at bounding box center [969, 77] width 31 height 18
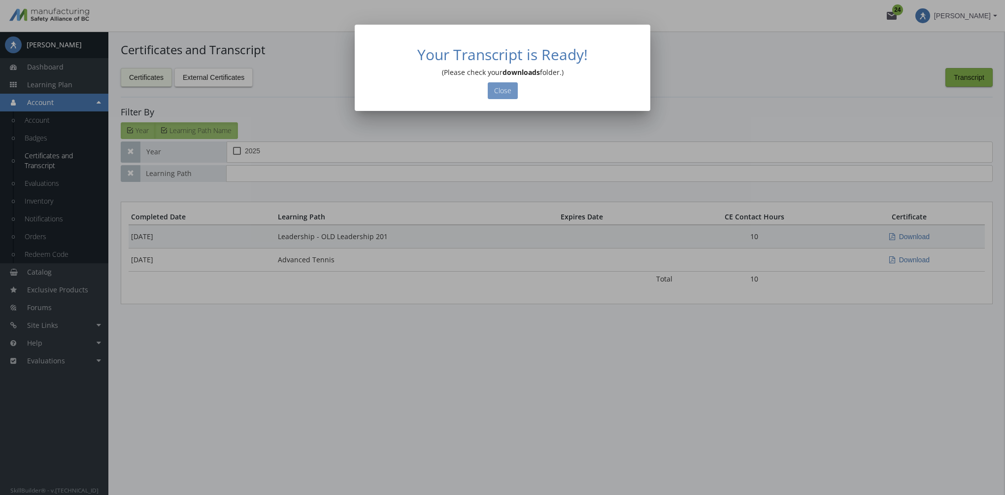
click at [494, 91] on button "Close" at bounding box center [503, 90] width 30 height 17
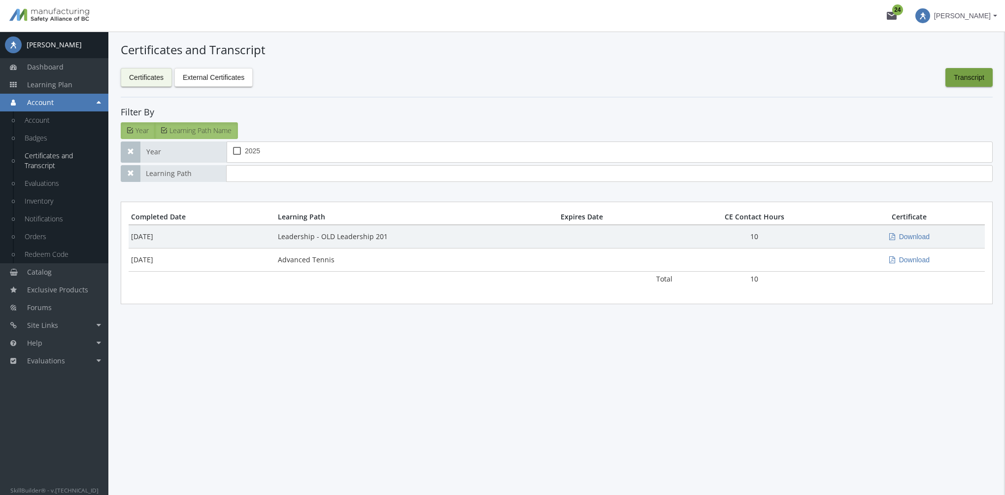
click at [930, 16] on span at bounding box center [923, 15] width 15 height 15
click at [946, 69] on link "End Impersonation" at bounding box center [937, 66] width 129 height 11
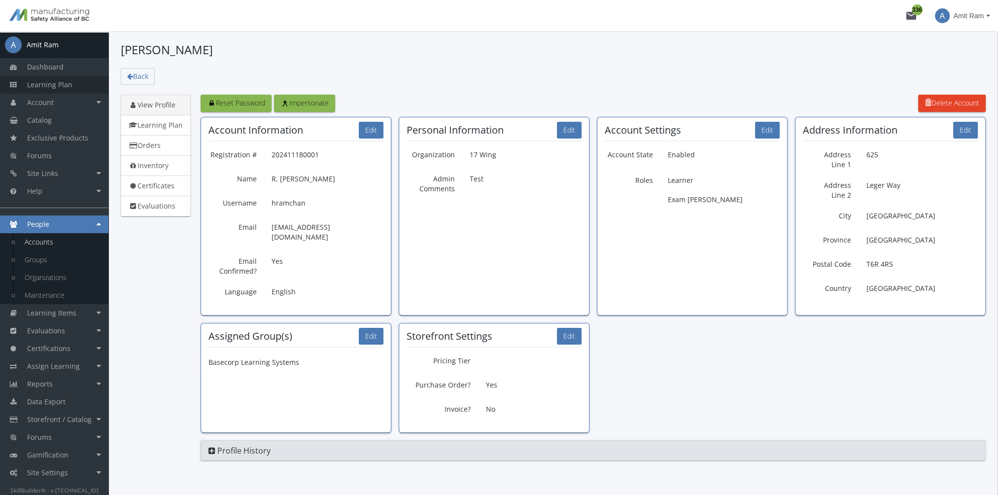
click at [64, 88] on span "Learning Plan" at bounding box center [49, 84] width 45 height 9
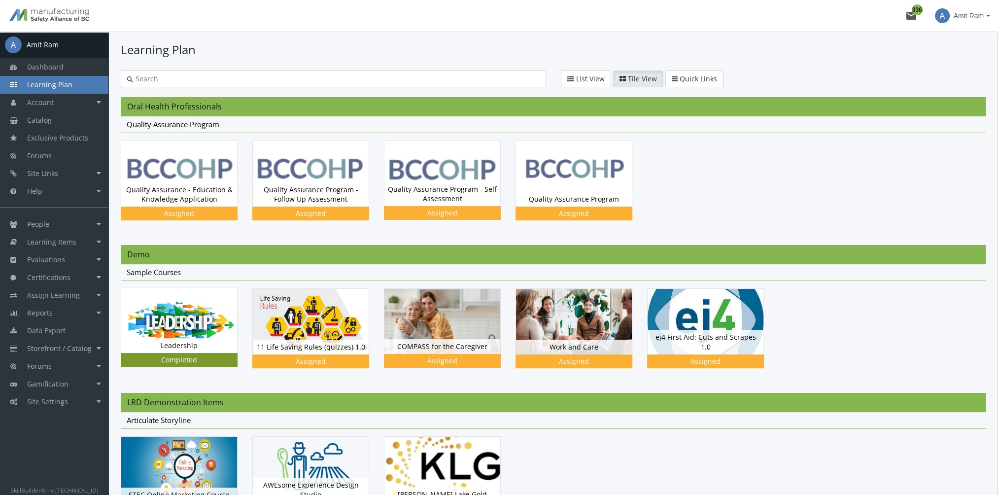
click at [170, 308] on img at bounding box center [179, 319] width 116 height 65
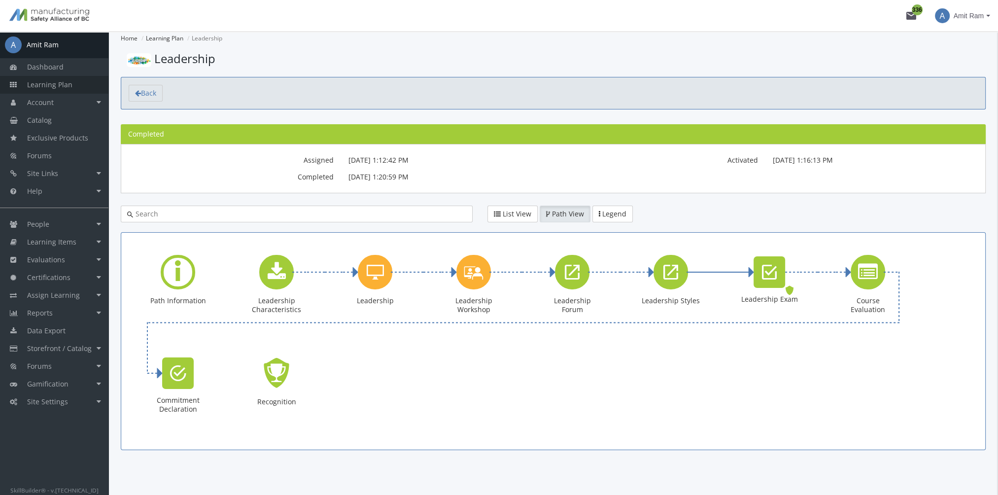
click at [75, 88] on link "Learning Plan" at bounding box center [54, 85] width 108 height 18
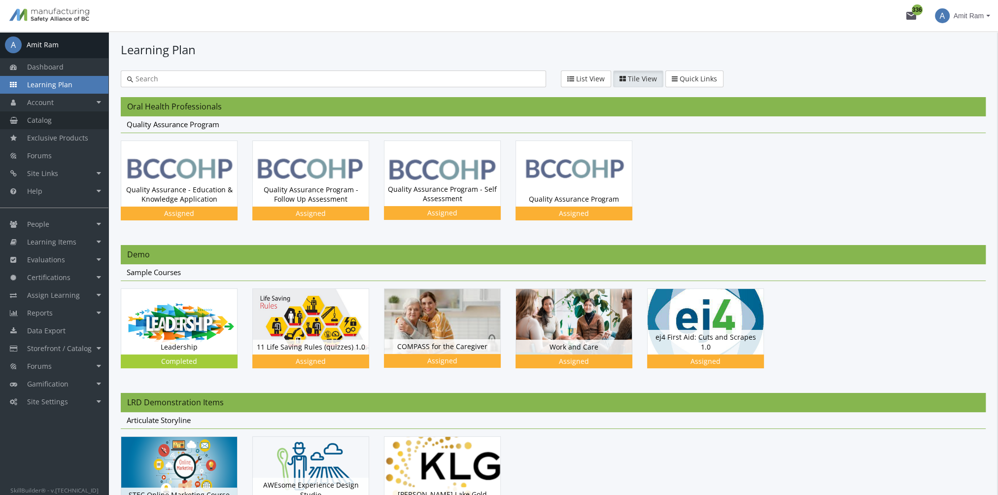
click at [53, 119] on link "Catalog" at bounding box center [54, 120] width 108 height 18
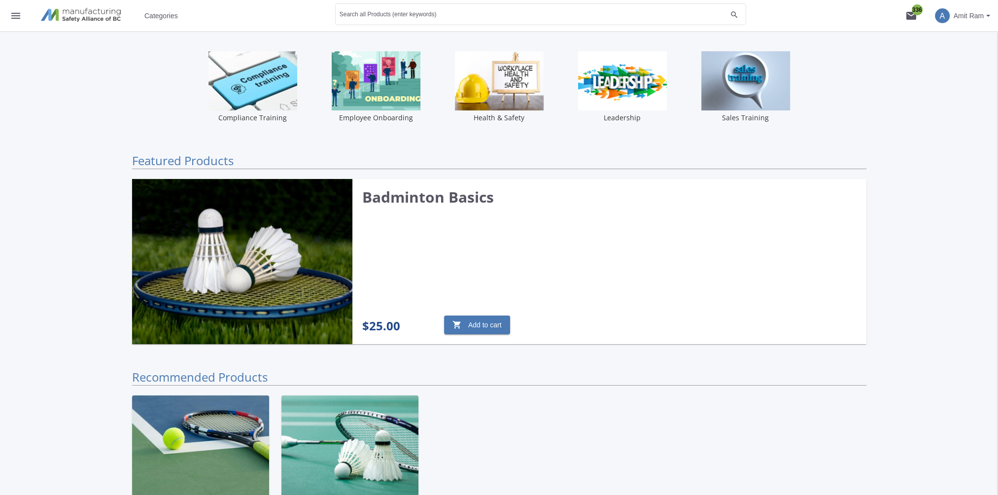
click at [12, 20] on mat-icon "menu" at bounding box center [16, 16] width 12 height 12
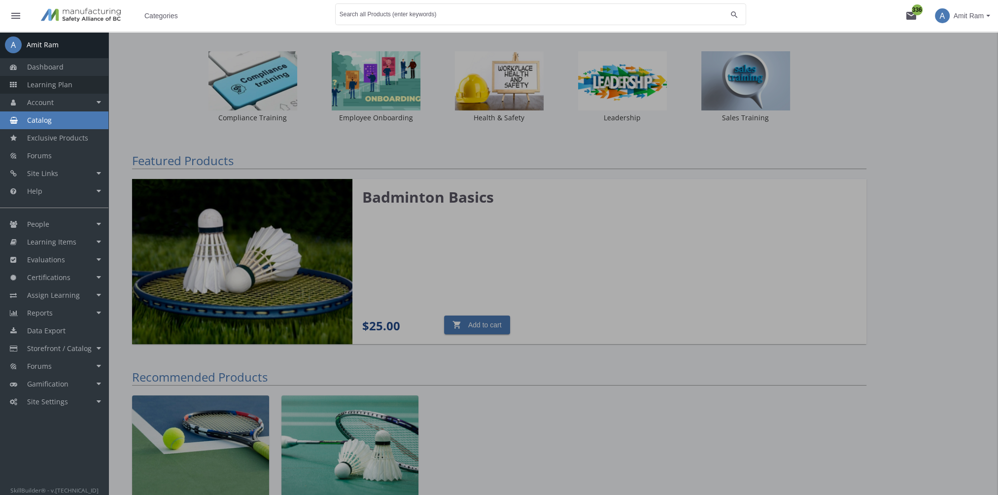
click at [59, 85] on span "Learning Plan" at bounding box center [49, 84] width 45 height 9
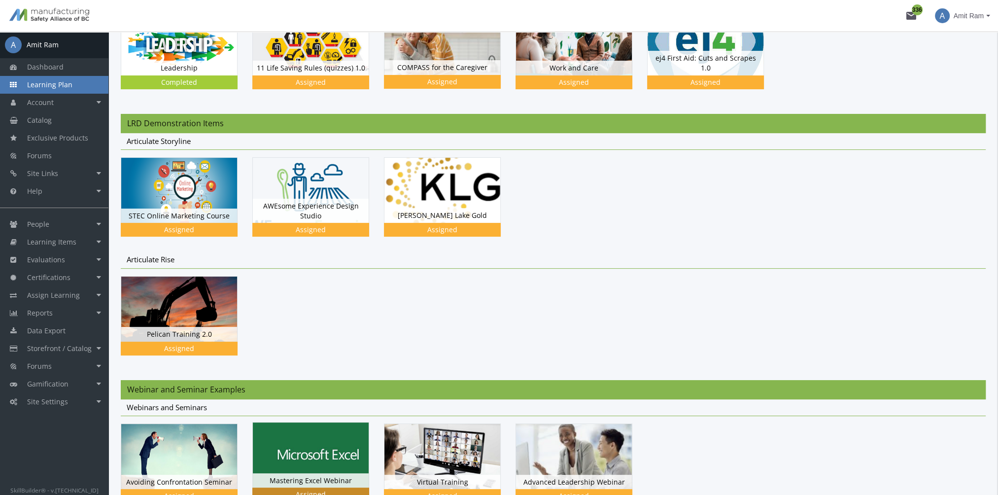
scroll to position [394, 0]
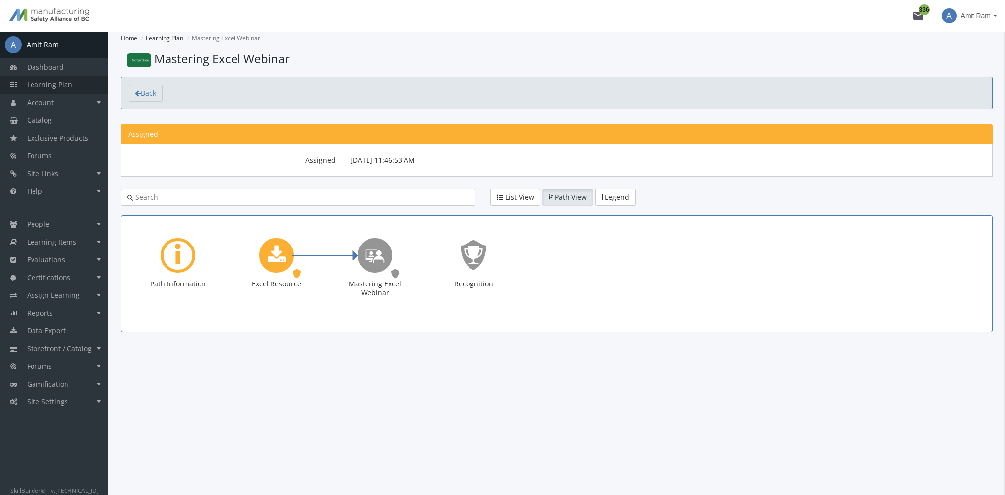
click at [48, 84] on span "Learning Plan" at bounding box center [49, 84] width 45 height 9
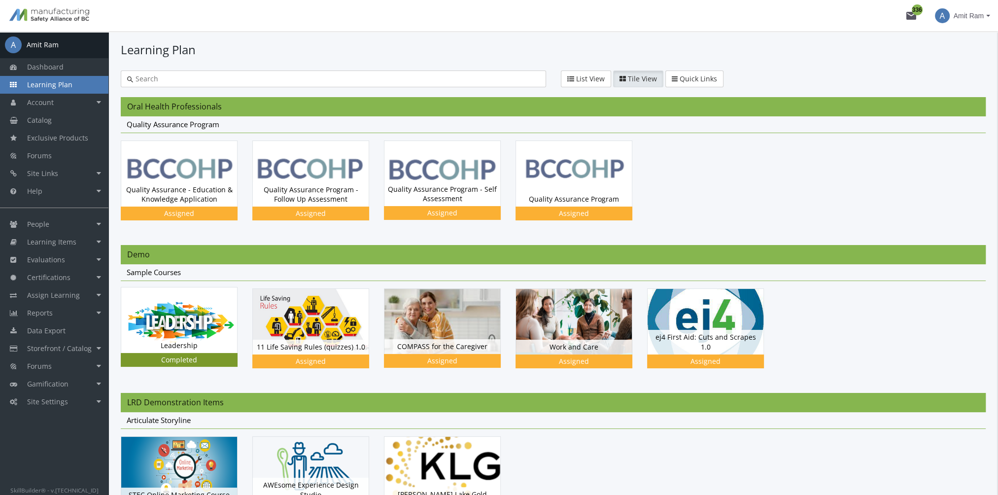
click at [185, 323] on img at bounding box center [179, 319] width 116 height 65
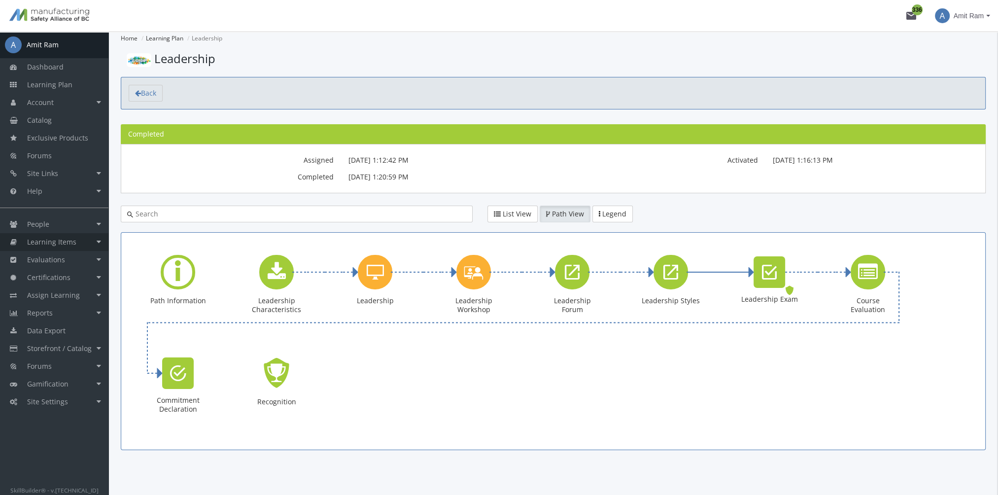
click at [63, 244] on span "Learning Items" at bounding box center [51, 241] width 49 height 9
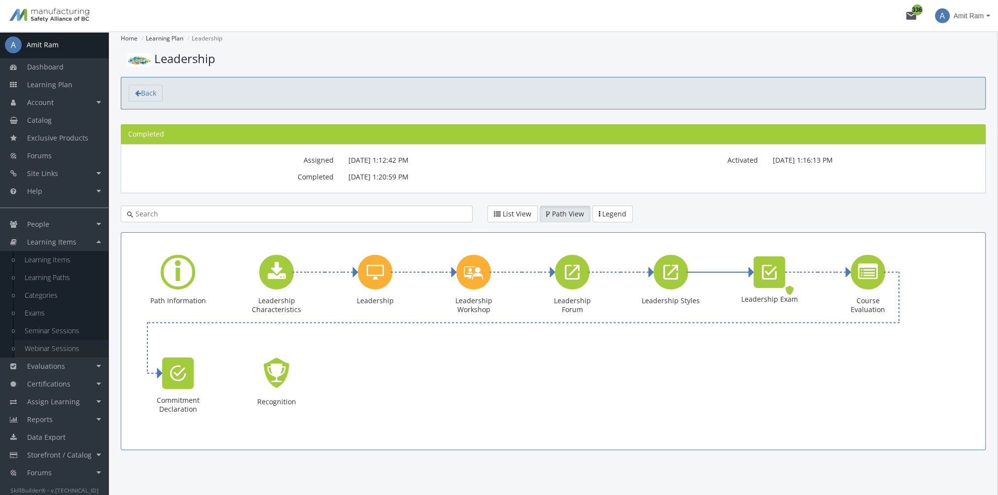
click at [77, 346] on link "Webinar Sessions" at bounding box center [62, 349] width 94 height 18
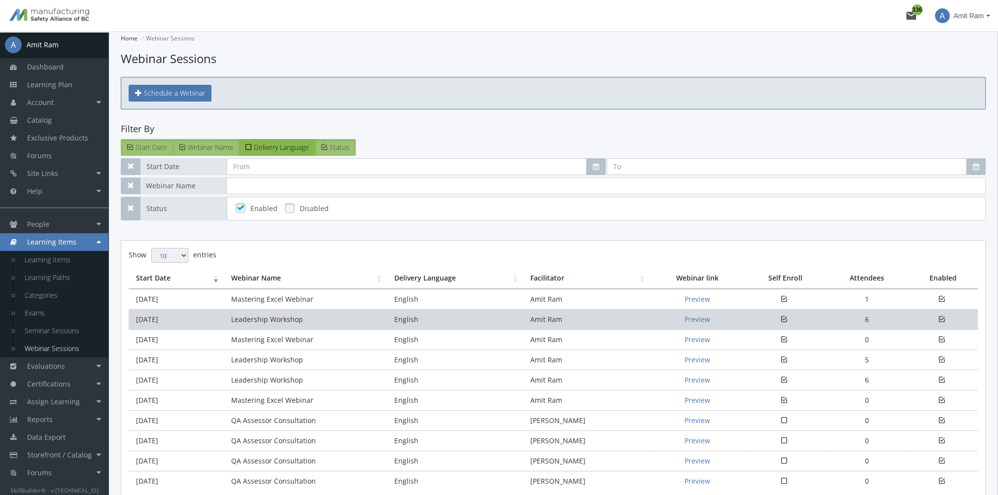
click at [247, 315] on td "Leadership Workshop" at bounding box center [305, 319] width 163 height 20
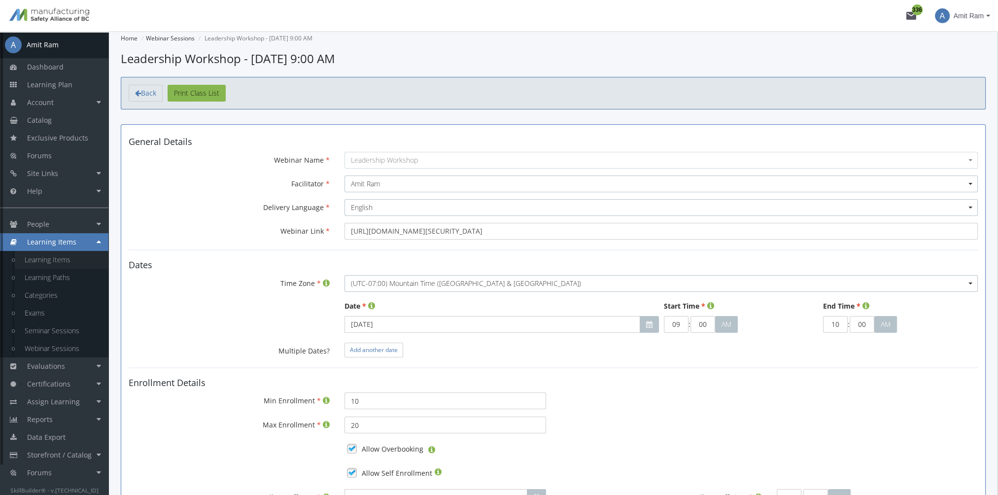
click at [58, 262] on link "Learning Items" at bounding box center [62, 260] width 94 height 18
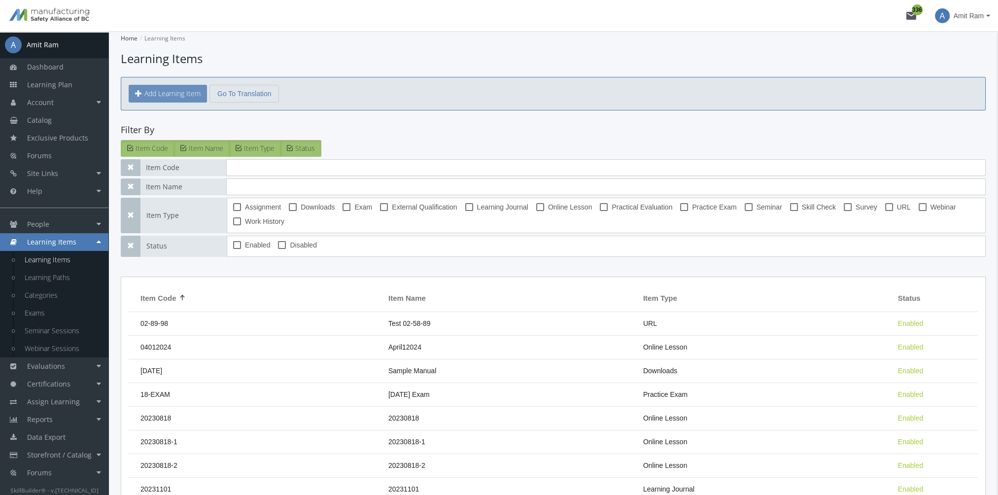
click at [175, 95] on button "Add Learning Item" at bounding box center [168, 94] width 78 height 18
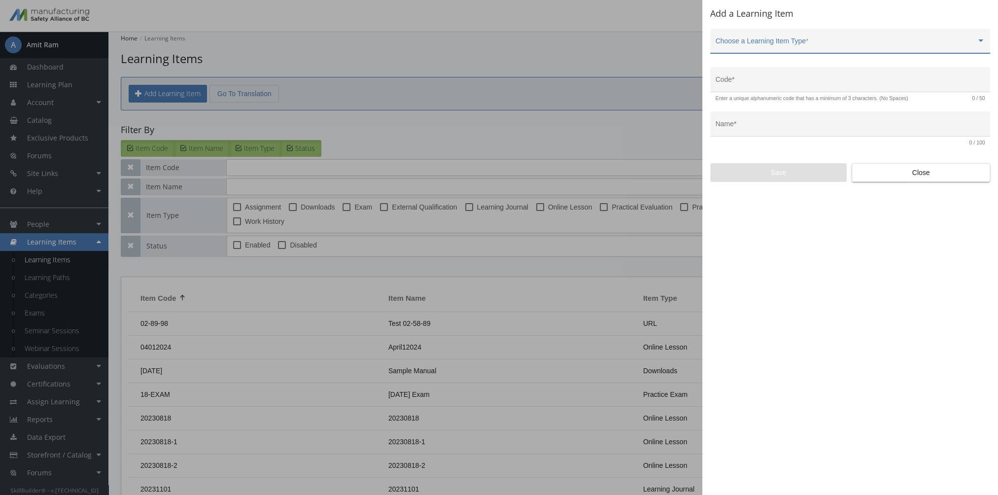
click at [785, 43] on span at bounding box center [846, 45] width 261 height 8
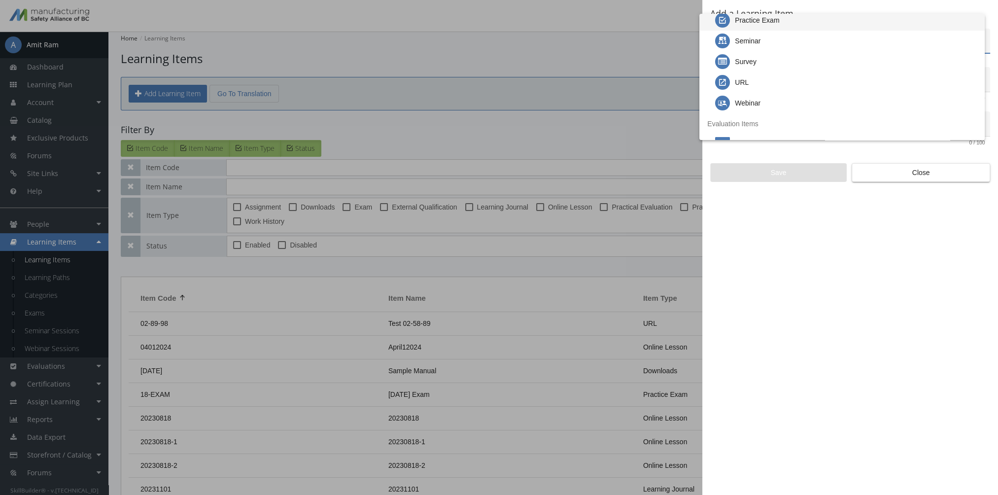
scroll to position [99, 0]
click at [755, 86] on div "Webinar" at bounding box center [748, 91] width 26 height 21
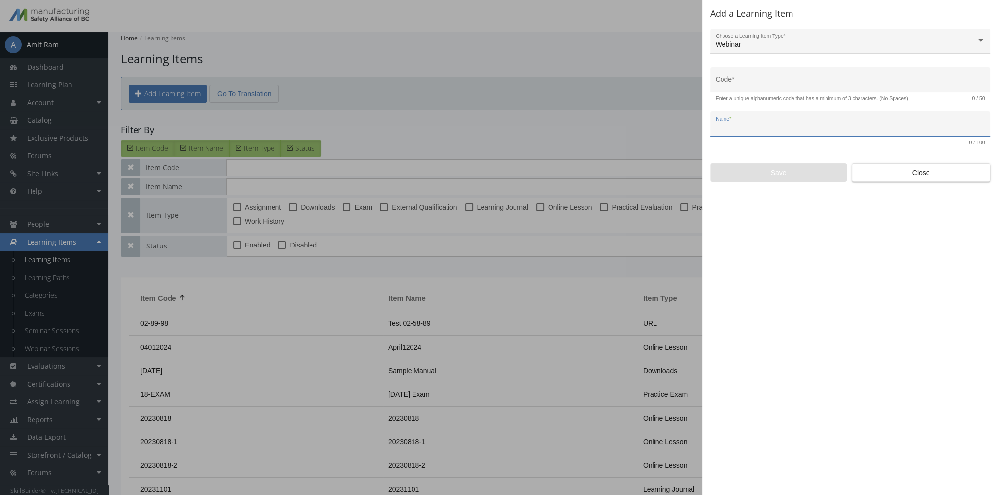
click at [734, 129] on input "Name *" at bounding box center [851, 128] width 270 height 8
click at [946, 177] on span "Close" at bounding box center [921, 173] width 122 height 18
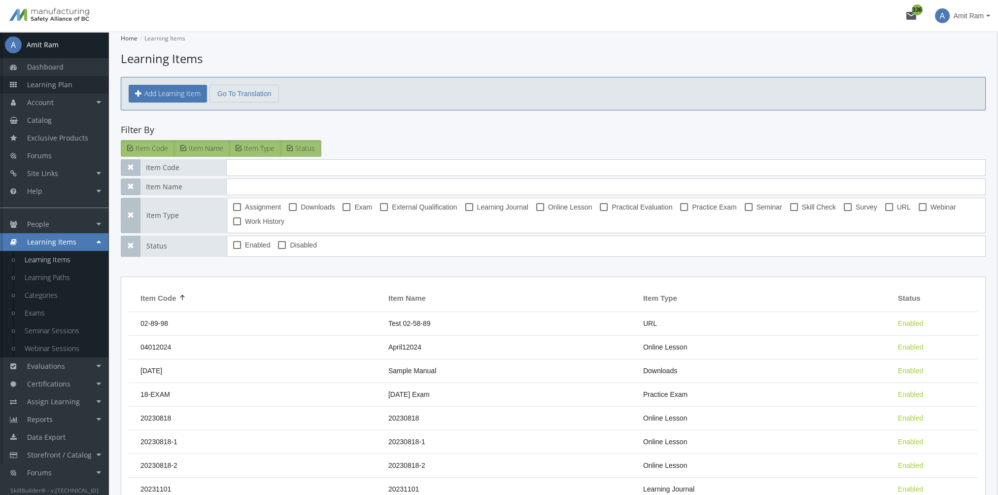
click at [76, 85] on link "Learning Plan" at bounding box center [54, 85] width 108 height 18
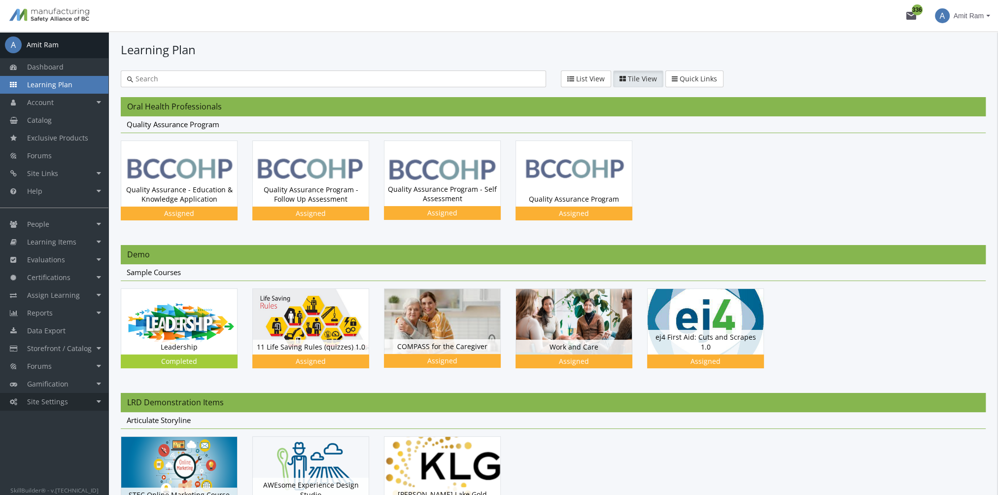
click at [77, 401] on link "Site Settings" at bounding box center [54, 402] width 108 height 18
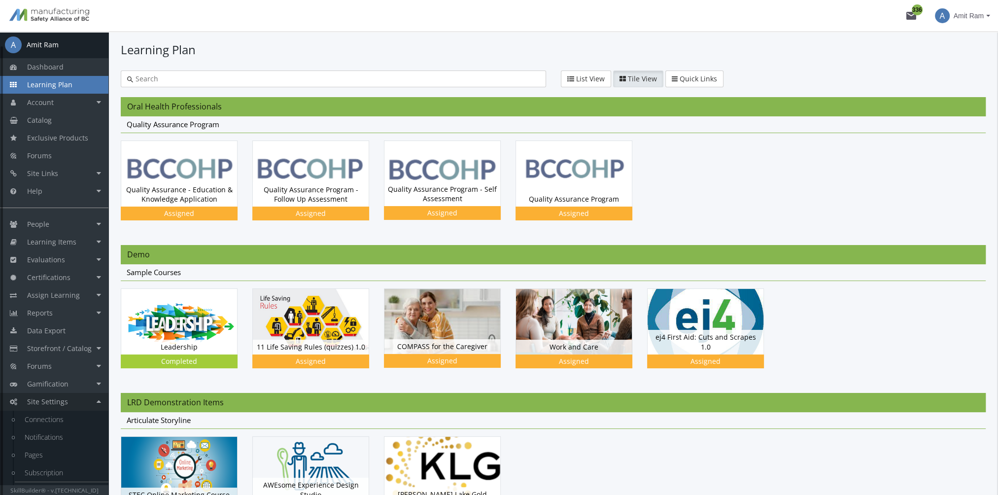
scroll to position [14, 0]
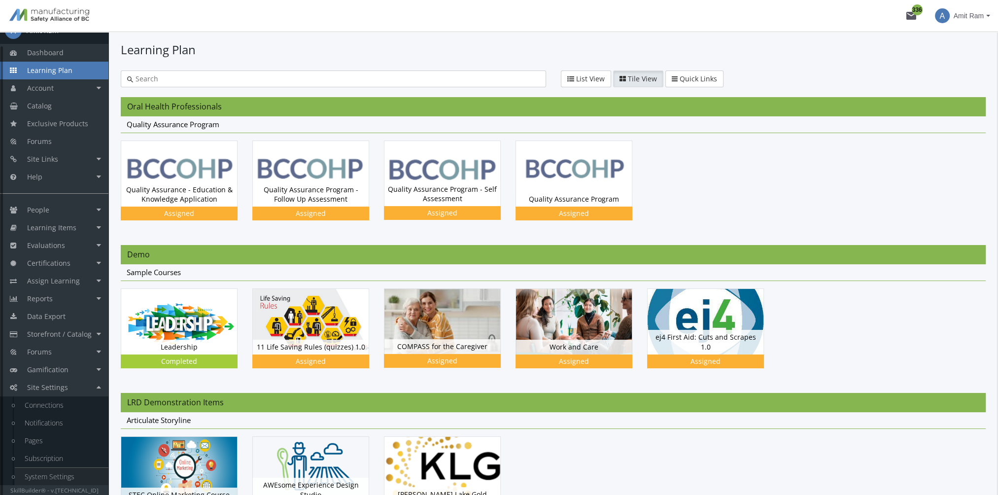
click at [68, 479] on link "System Settings" at bounding box center [62, 477] width 94 height 18
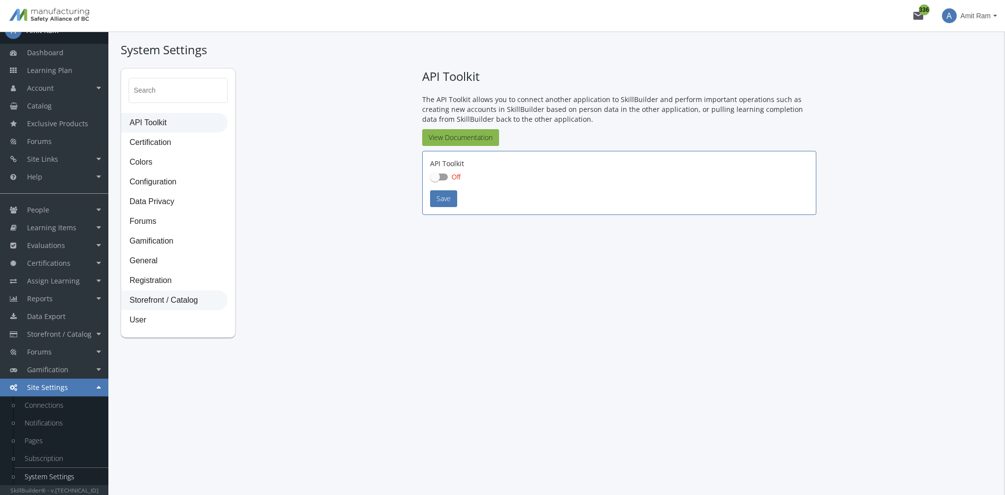
checkbox input "true"
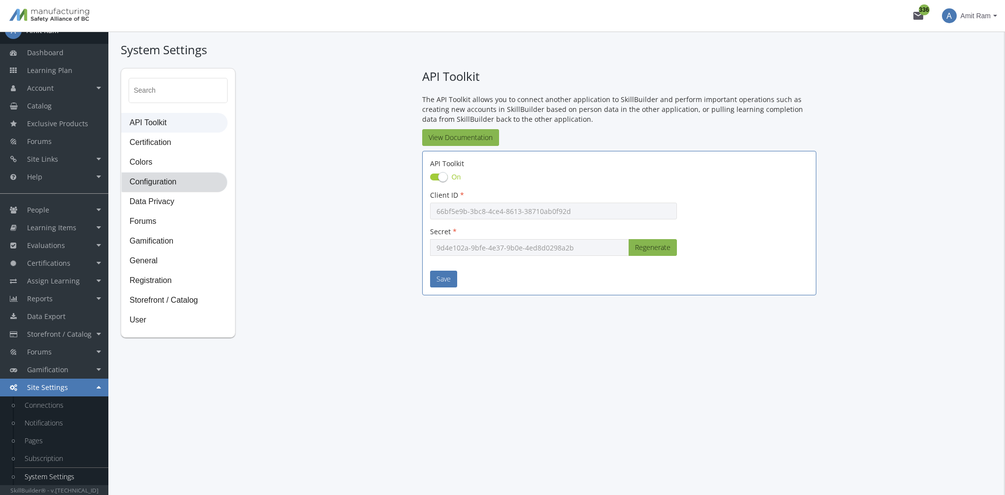
click at [179, 180] on span "Configuration" at bounding box center [174, 182] width 105 height 20
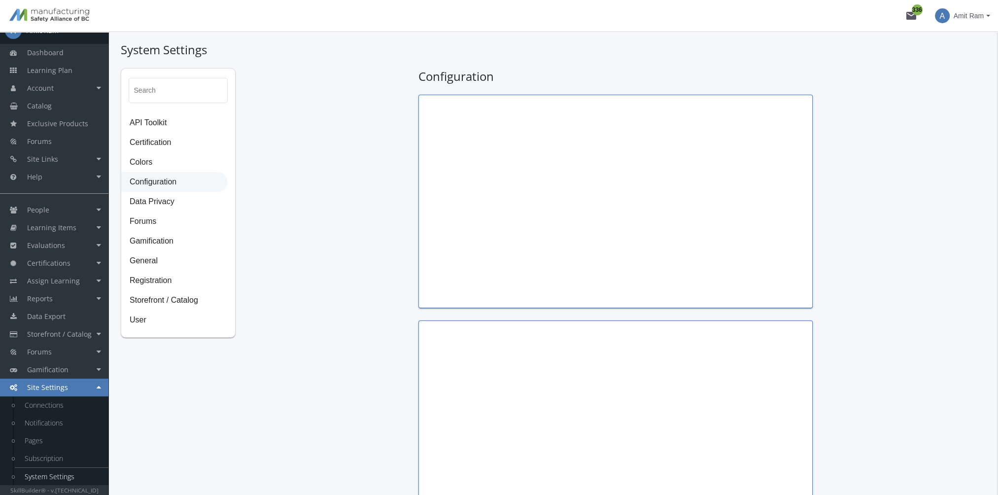
type input "Thomas Jefferson"
type input "President"
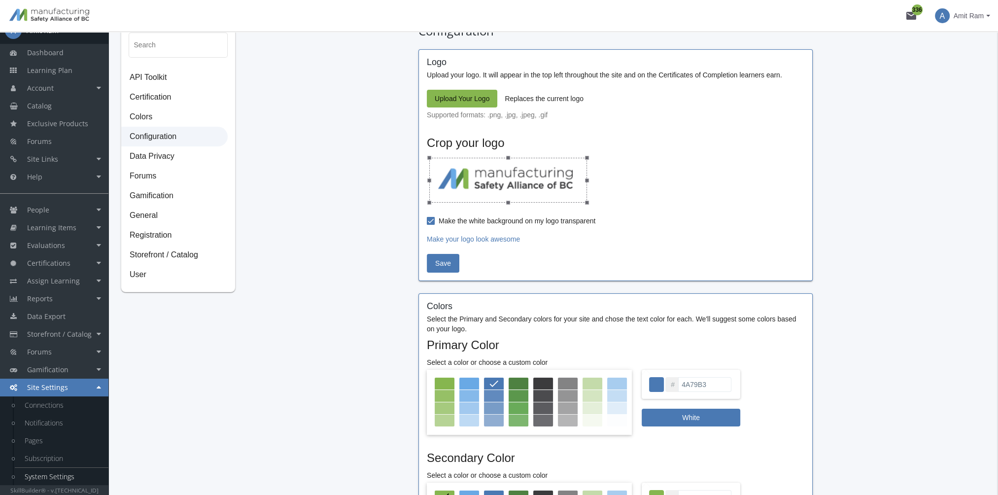
scroll to position [99, 0]
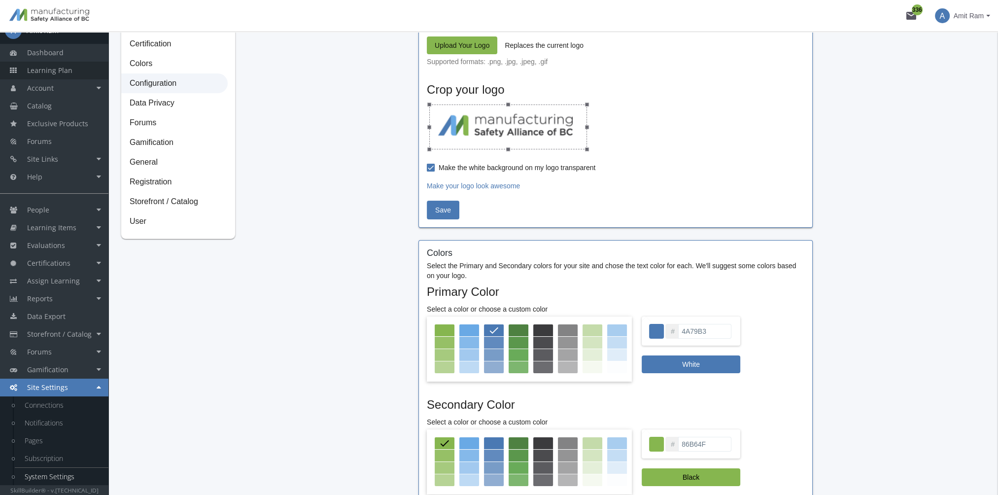
click at [72, 71] on link "Learning Plan" at bounding box center [54, 71] width 108 height 18
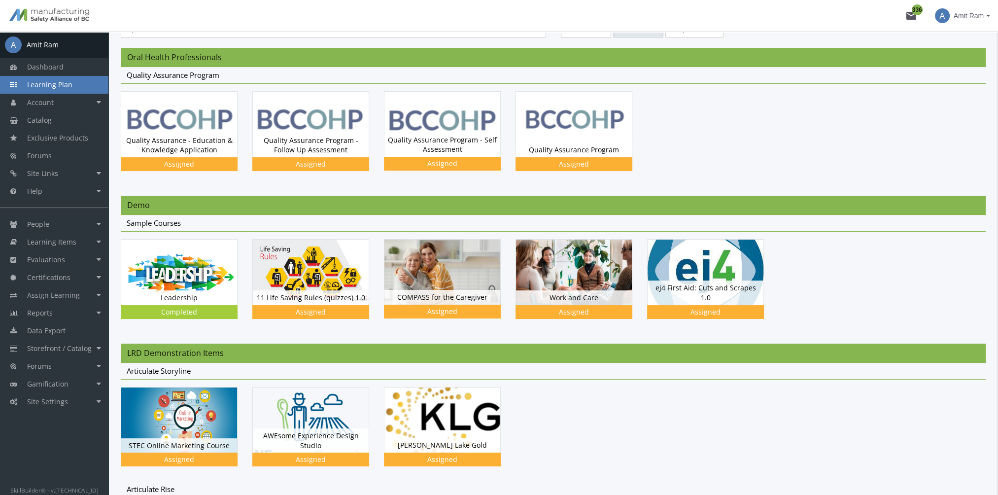
scroll to position [99, 0]
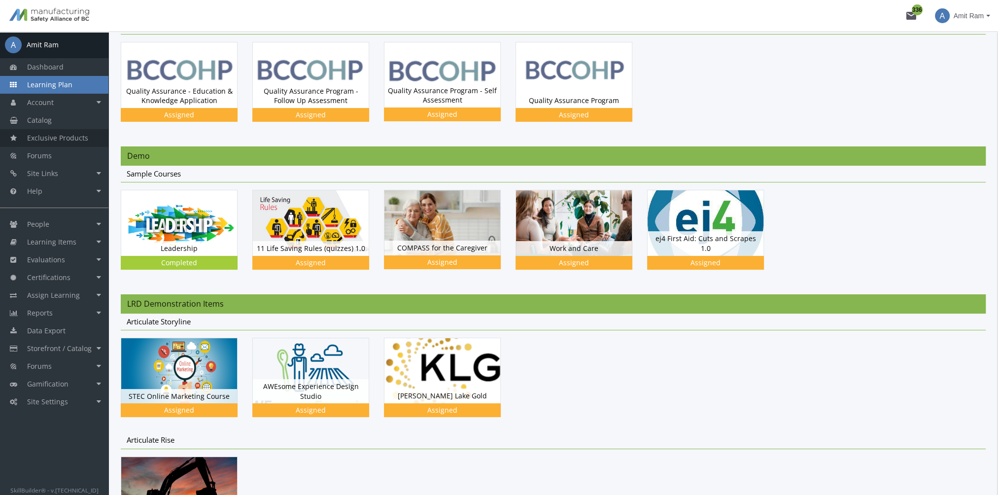
click at [79, 141] on span "Exclusive Products" at bounding box center [57, 137] width 61 height 9
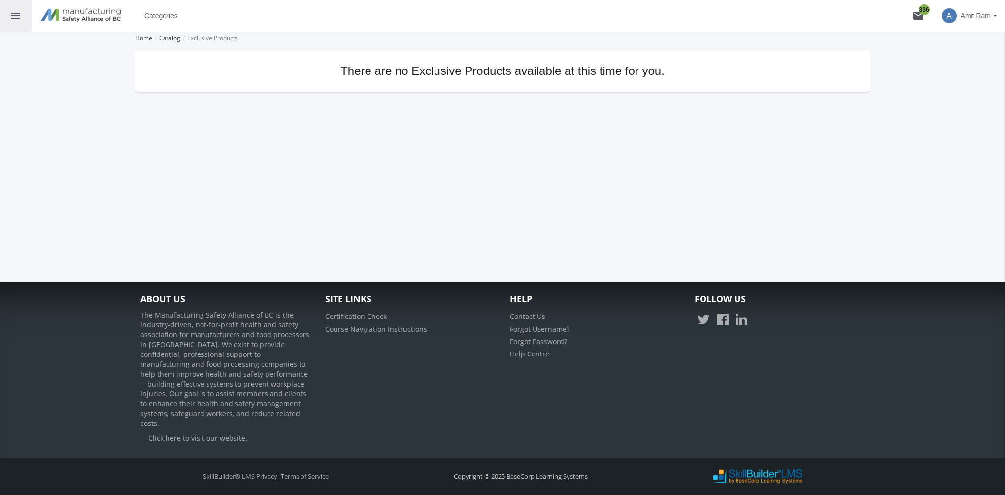
click at [14, 16] on mat-icon "menu" at bounding box center [16, 16] width 12 height 12
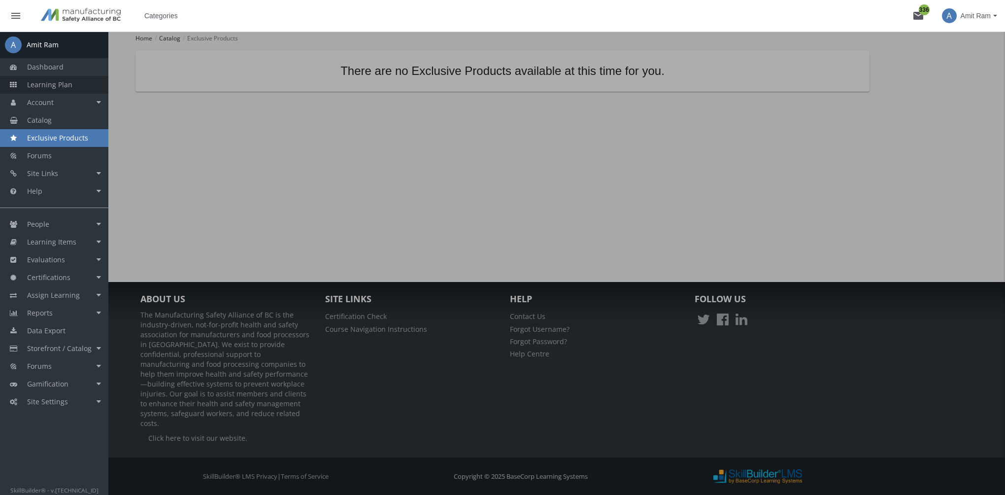
click at [60, 82] on span "Learning Plan" at bounding box center [49, 84] width 45 height 9
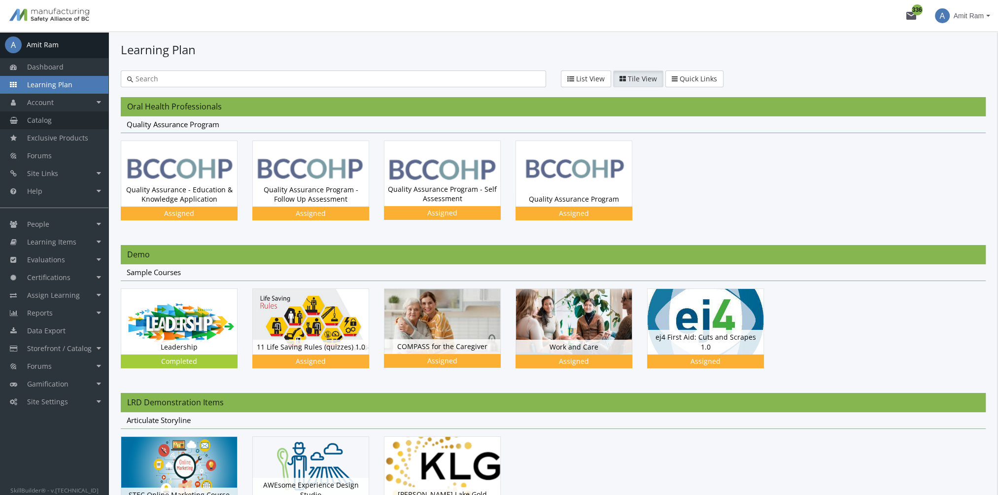
click at [69, 118] on link "Catalog" at bounding box center [54, 120] width 108 height 18
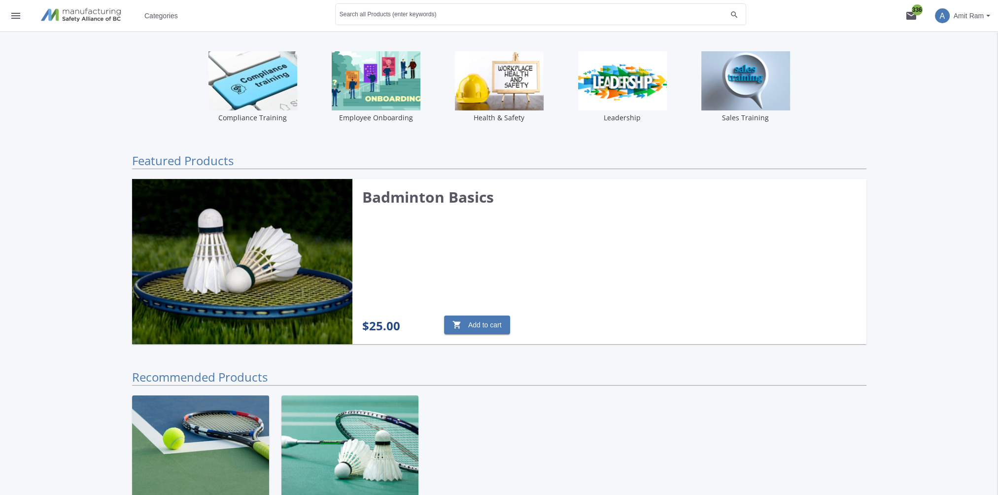
click at [171, 12] on span "Categories" at bounding box center [161, 16] width 34 height 18
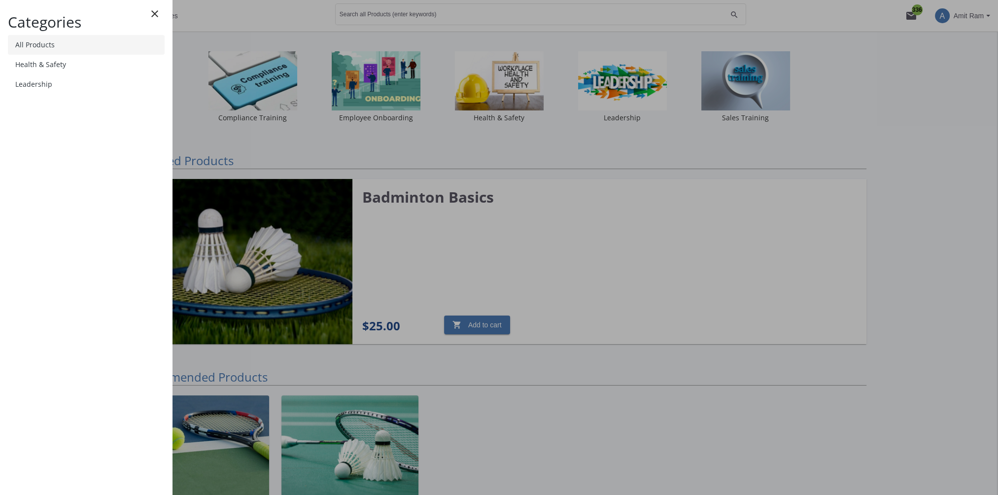
click at [144, 48] on link "All Products" at bounding box center [86, 45] width 157 height 20
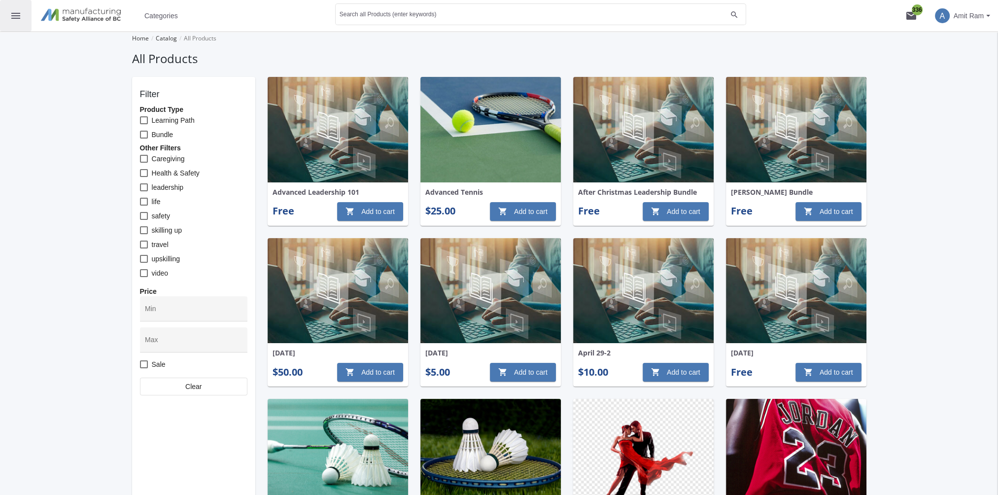
click at [18, 15] on mat-icon "menu" at bounding box center [16, 16] width 12 height 12
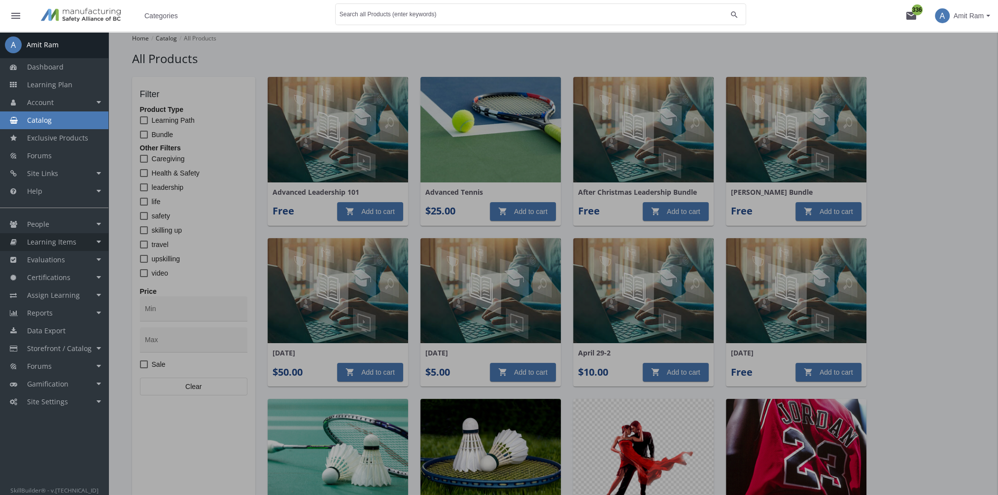
click at [68, 239] on span "Learning Items" at bounding box center [51, 241] width 49 height 9
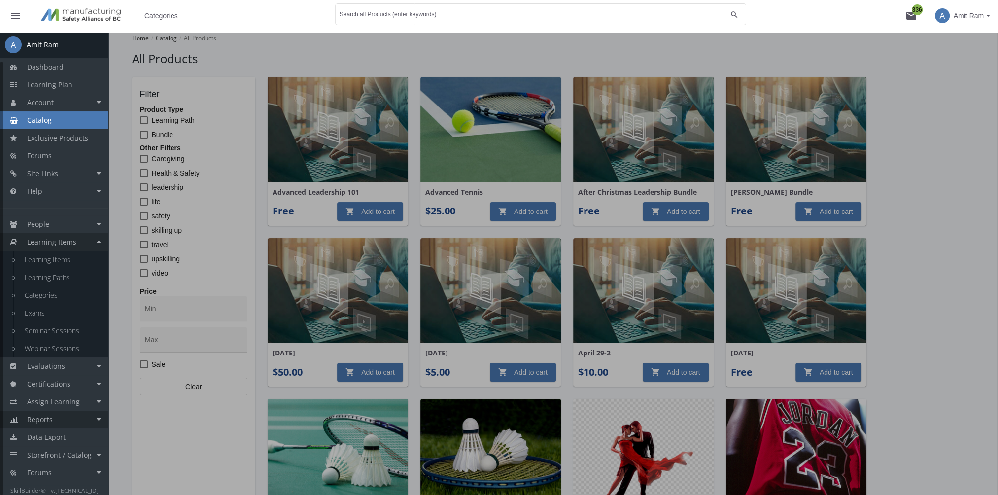
scroll to position [32, 0]
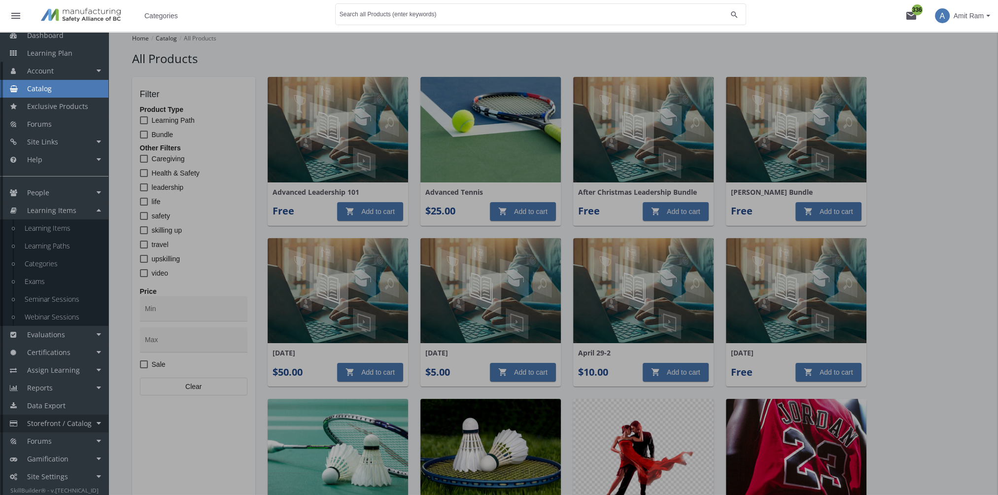
click at [70, 427] on span "Storefront / Catalog" at bounding box center [59, 422] width 65 height 9
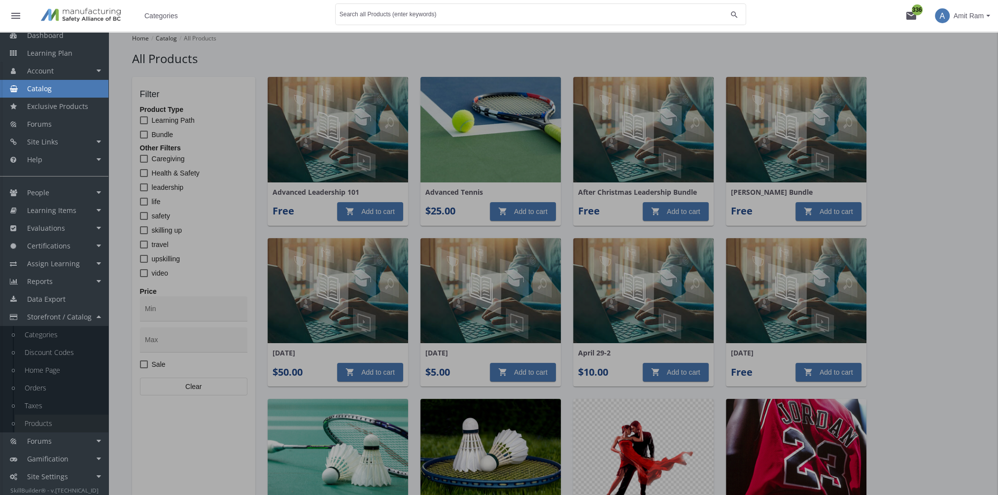
click at [69, 425] on link "Products" at bounding box center [62, 423] width 94 height 18
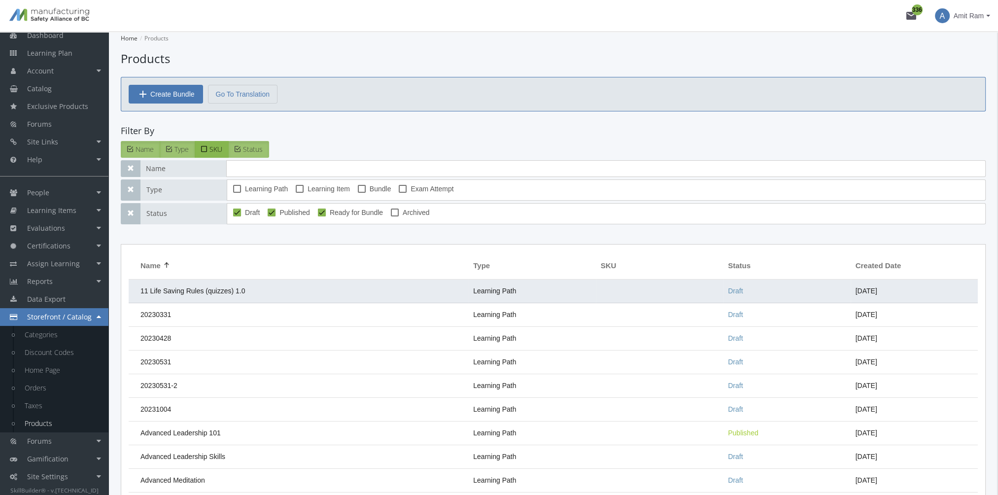
click at [196, 294] on td "11 Life Saving Rules (quizzes) 1.0" at bounding box center [299, 291] width 340 height 24
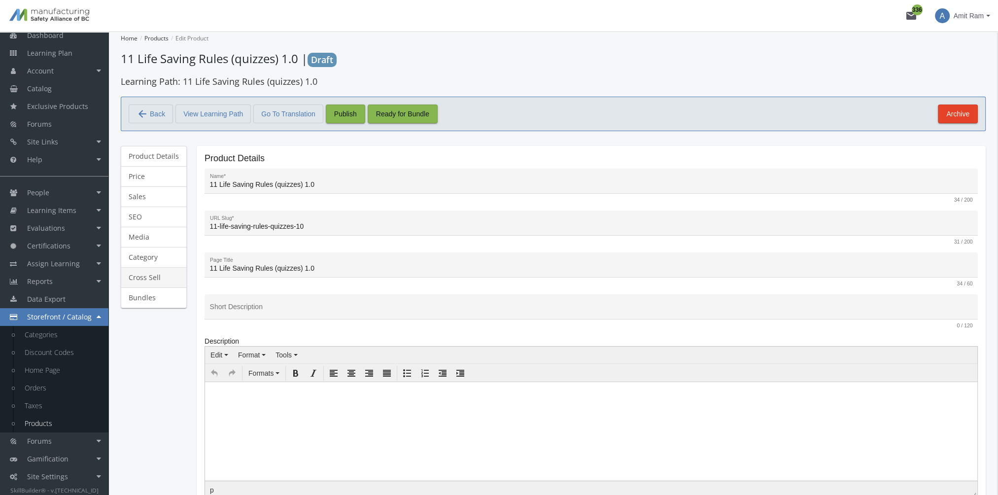
click at [149, 276] on link "Cross Sell" at bounding box center [154, 277] width 66 height 21
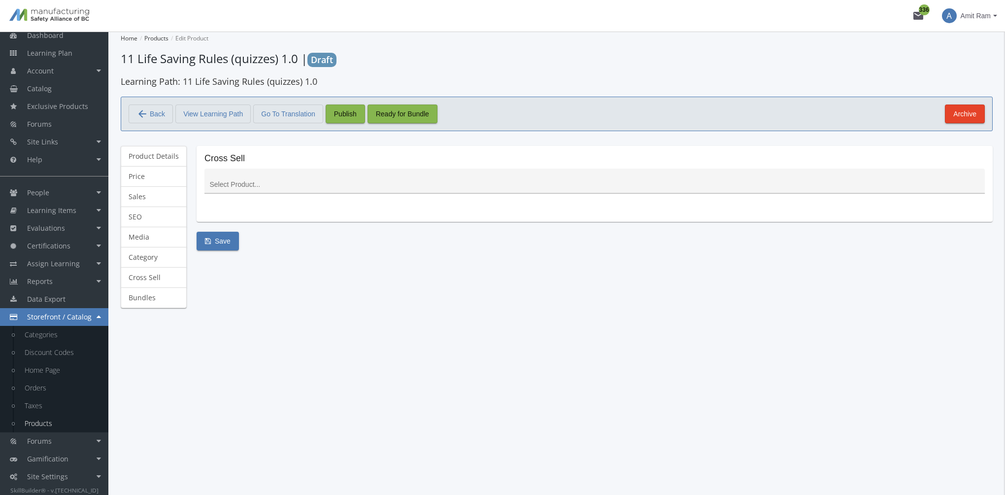
click at [243, 173] on div at bounding box center [595, 183] width 770 height 20
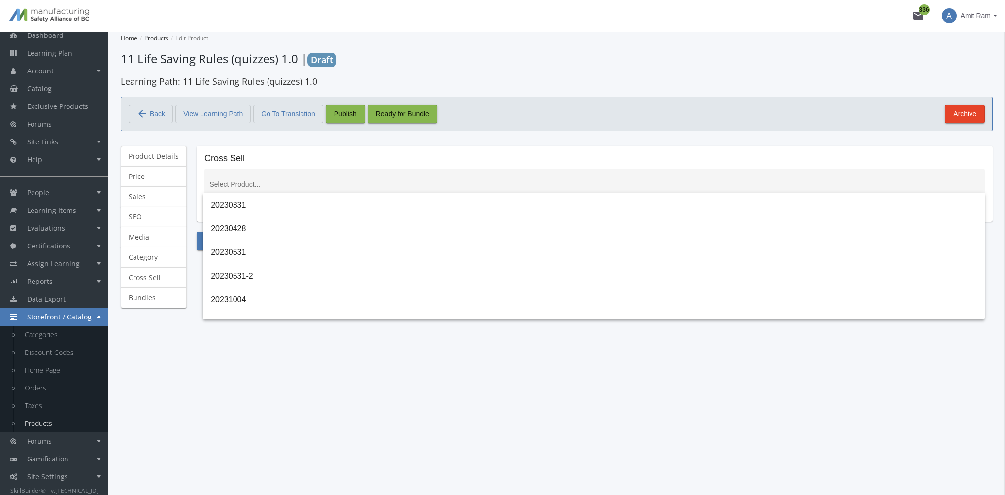
click at [238, 185] on input at bounding box center [595, 185] width 770 height 8
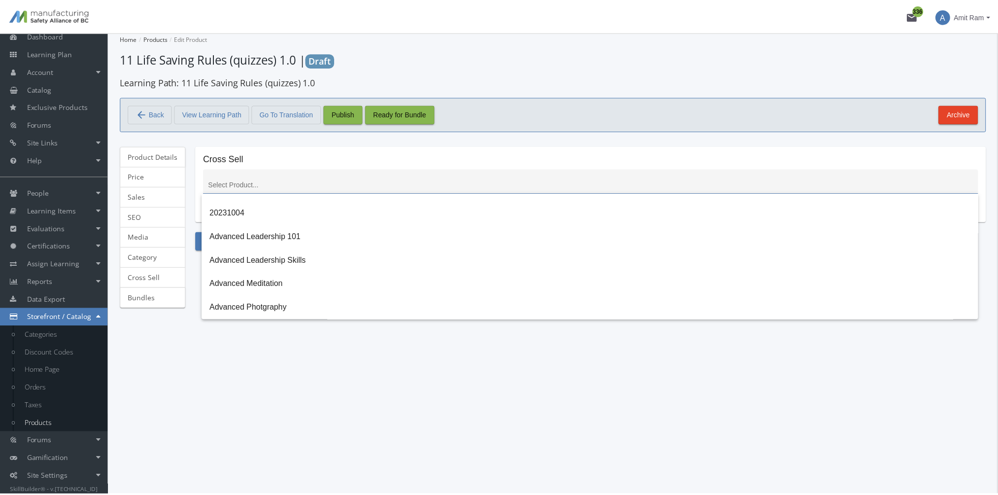
scroll to position [99, 0]
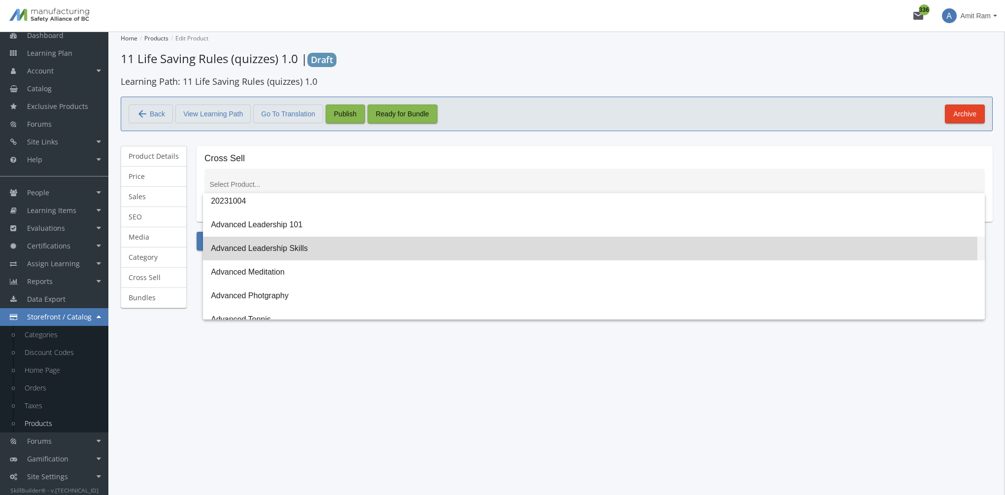
click at [252, 251] on span "Advanced Leadership Skills" at bounding box center [594, 249] width 766 height 24
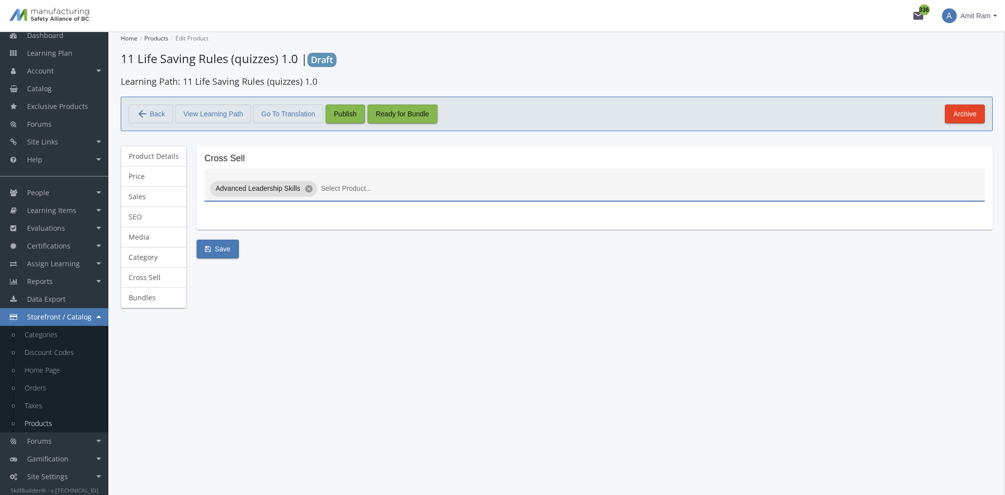
click at [350, 191] on input at bounding box center [650, 189] width 659 height 8
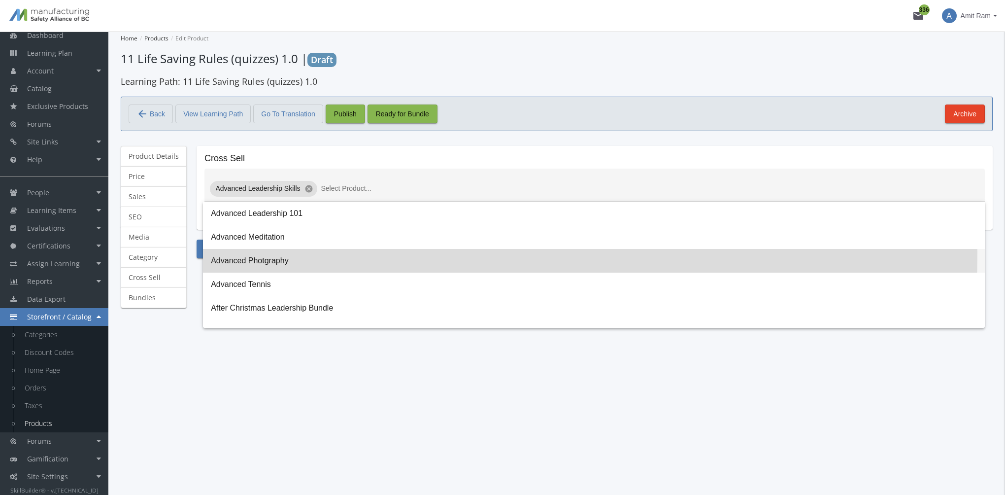
click at [308, 253] on span "Advanced Photgraphy" at bounding box center [594, 261] width 766 height 24
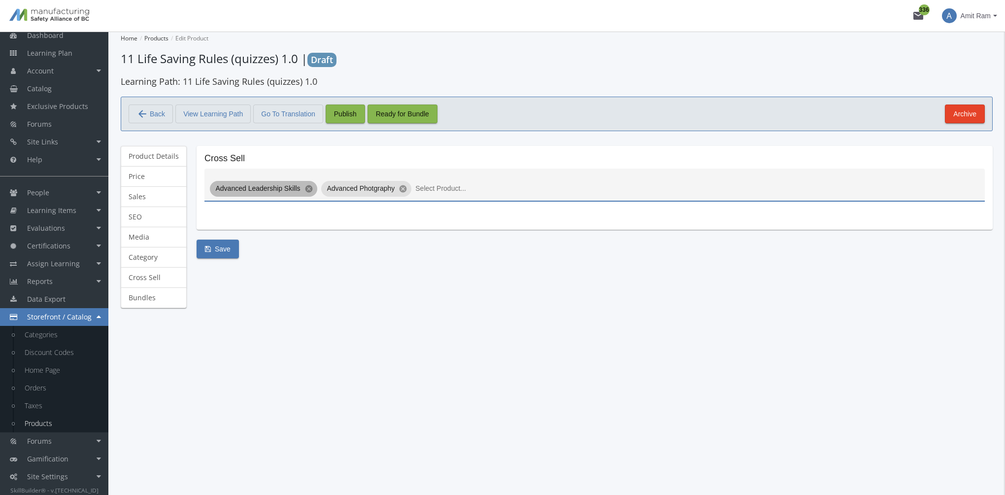
click at [446, 182] on div "Advanced Leadership Skills cancel Advanced Photgraphy cancel" at bounding box center [595, 189] width 774 height 20
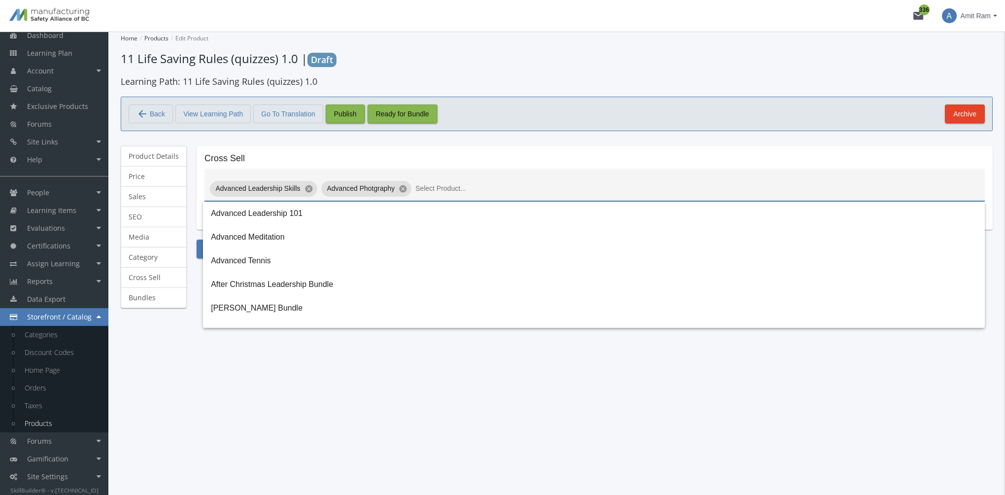
click at [444, 189] on input at bounding box center [697, 189] width 564 height 8
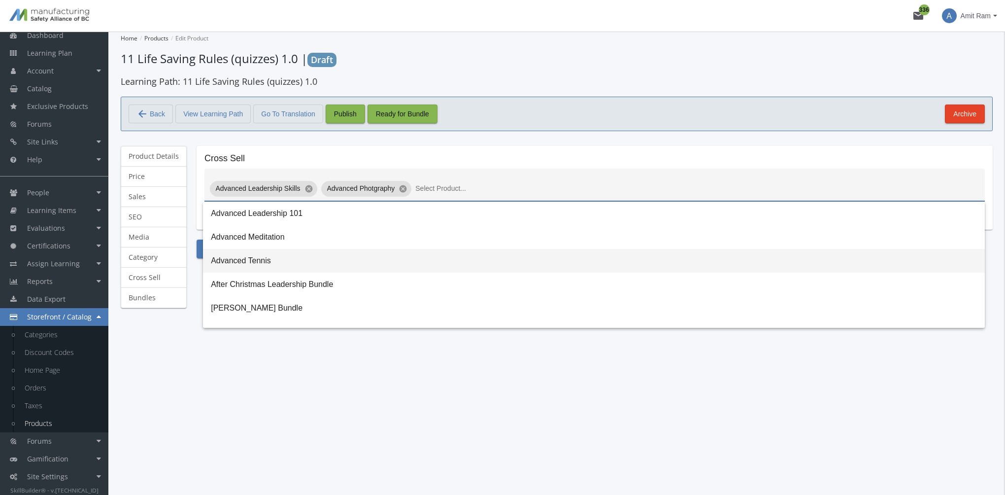
click at [391, 262] on span "Advanced Tennis" at bounding box center [594, 261] width 766 height 24
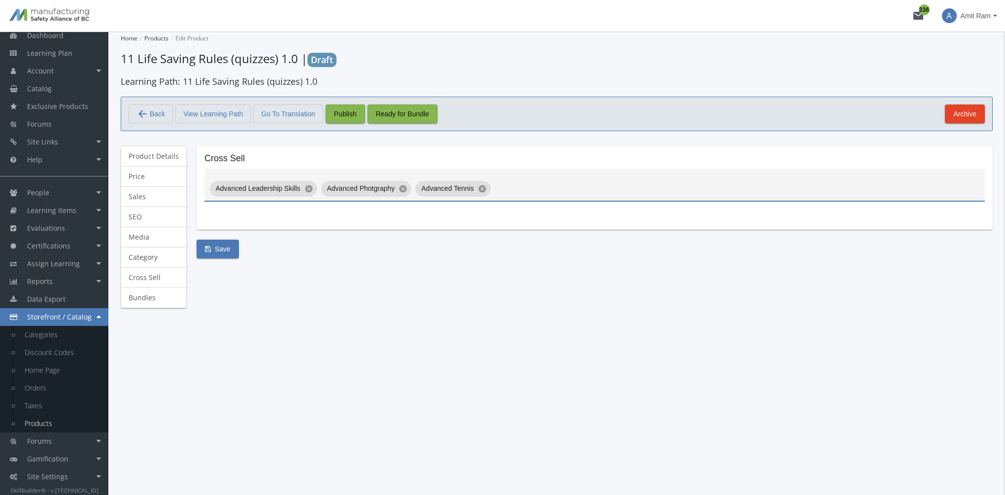
click at [542, 189] on div "Advanced Leadership Skills cancel Advanced Photgraphy cancel Advanced Tennis ca…" at bounding box center [595, 189] width 774 height 20
click at [69, 54] on span "Learning Plan" at bounding box center [49, 52] width 45 height 9
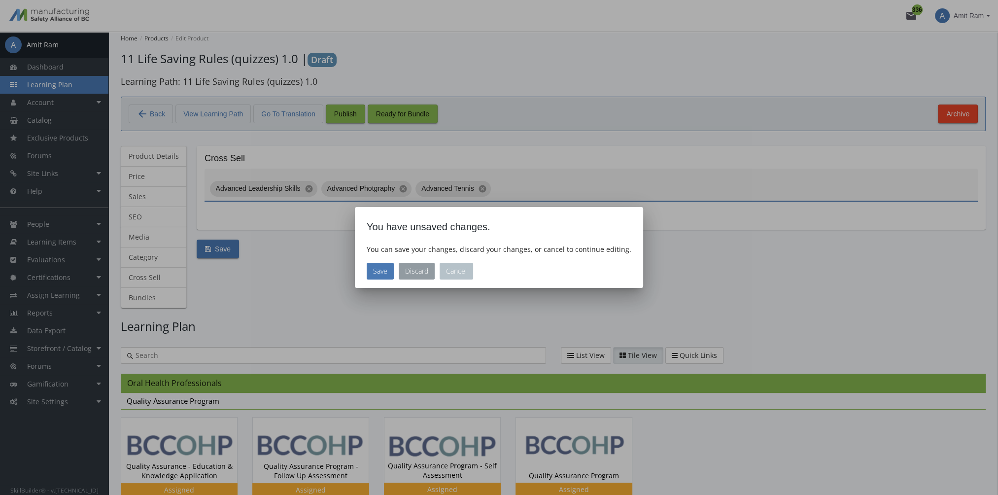
click at [413, 272] on button "Discard" at bounding box center [417, 271] width 36 height 17
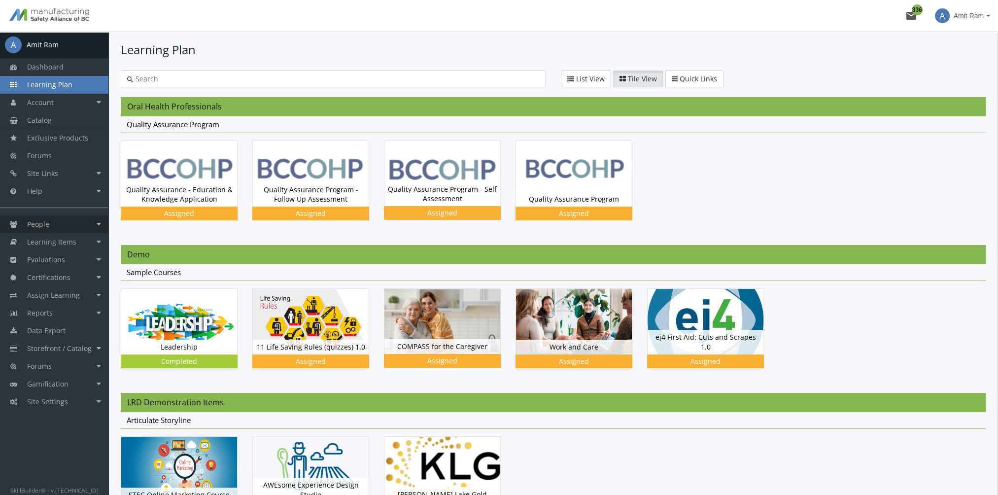
click at [65, 223] on link "People" at bounding box center [54, 224] width 108 height 18
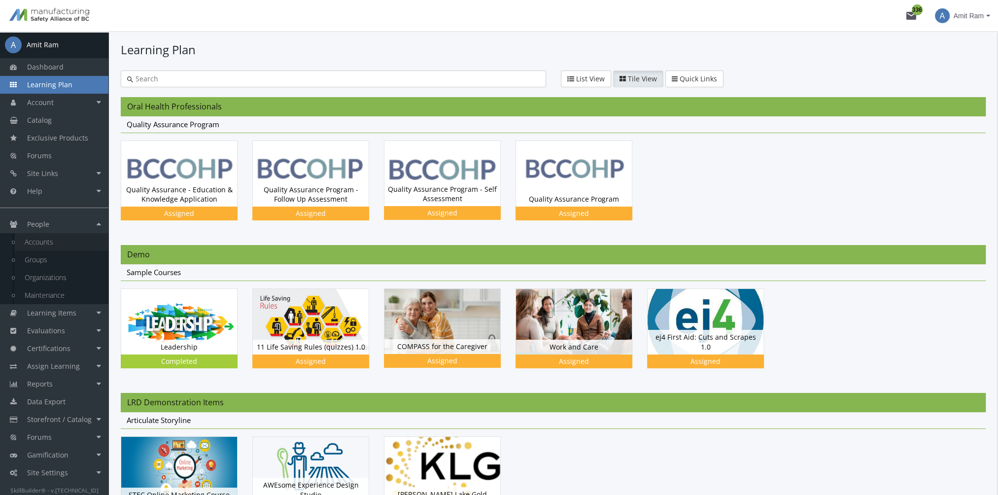
click at [50, 241] on link "Accounts" at bounding box center [62, 242] width 94 height 18
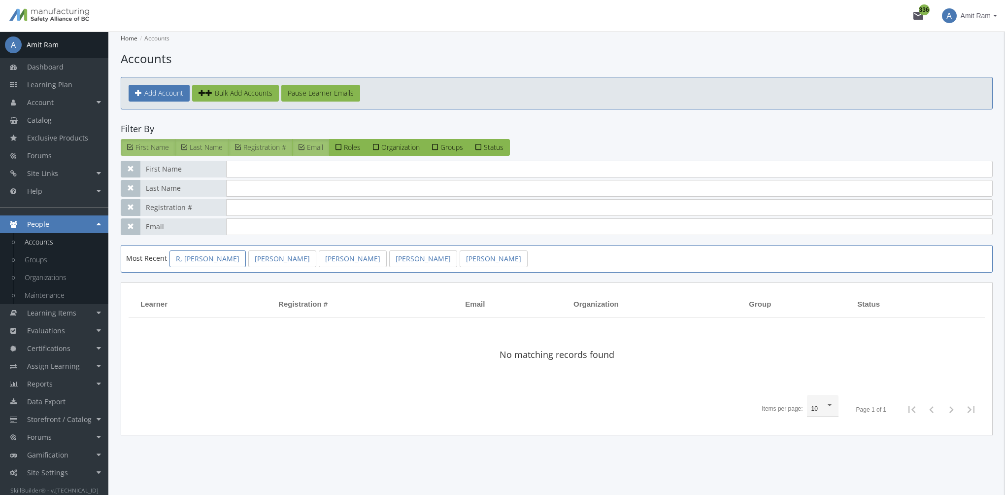
click at [186, 261] on link "R, Harry" at bounding box center [208, 258] width 76 height 17
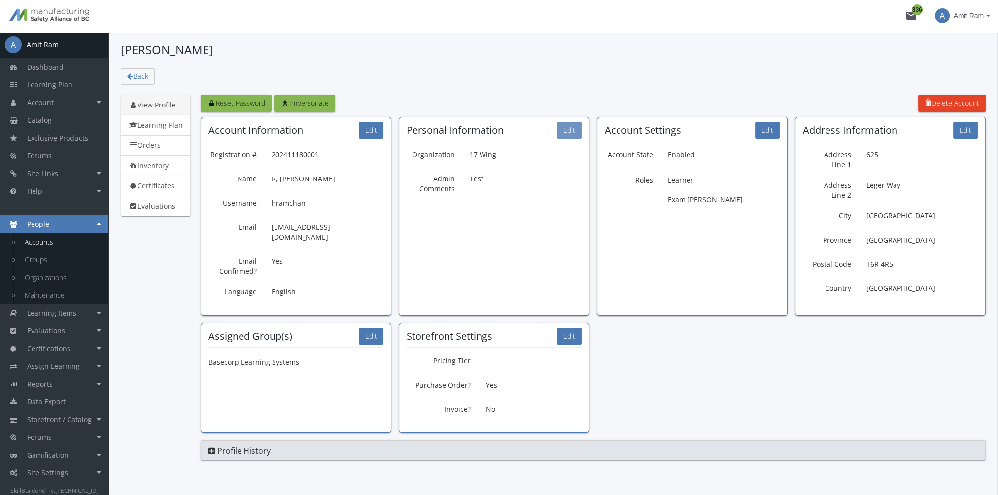
click at [569, 135] on button "Edit" at bounding box center [569, 130] width 25 height 17
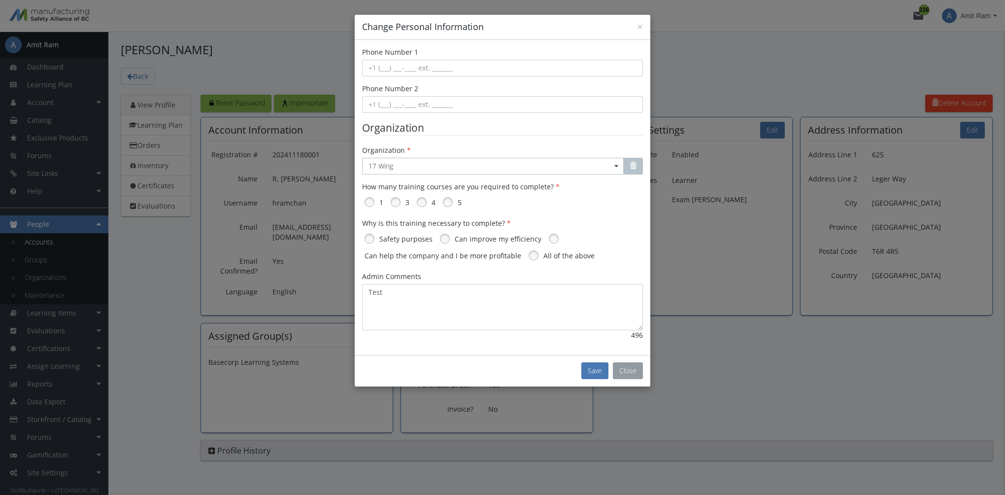
click at [637, 375] on button "Close" at bounding box center [628, 370] width 30 height 17
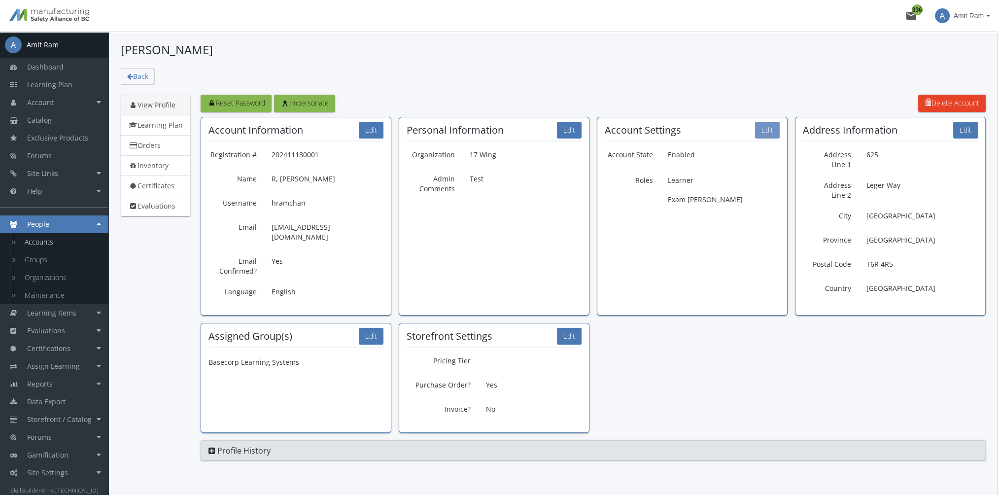
click at [771, 132] on button "Edit" at bounding box center [767, 130] width 25 height 17
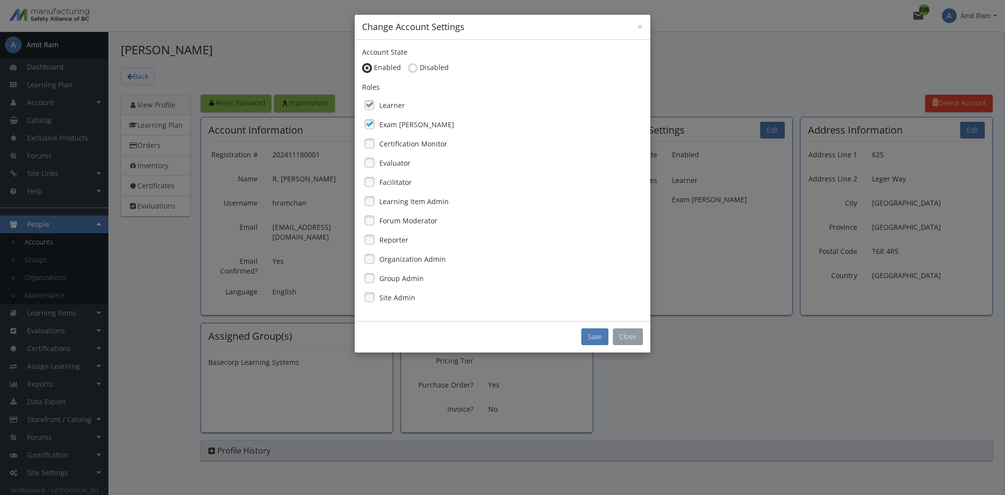
click at [631, 337] on button "Close" at bounding box center [628, 336] width 30 height 17
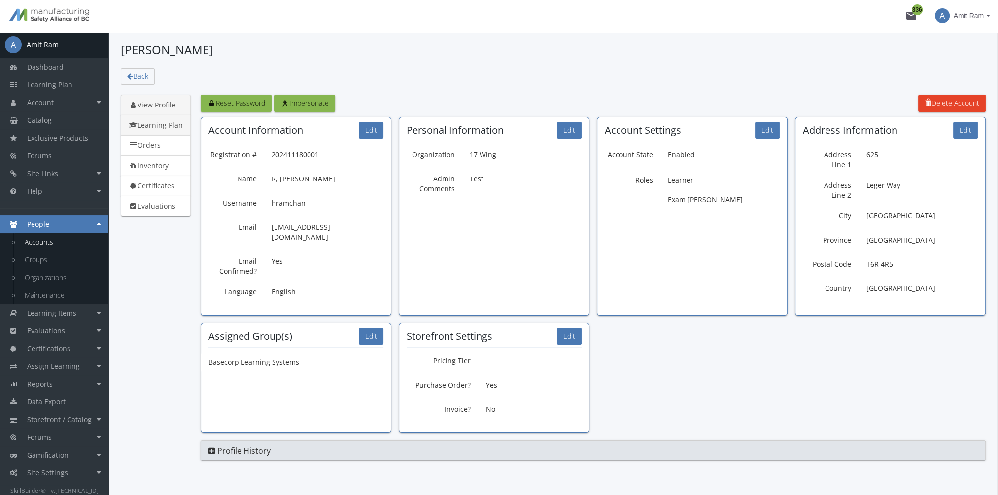
click at [167, 121] on link "Learning Plan" at bounding box center [156, 125] width 70 height 21
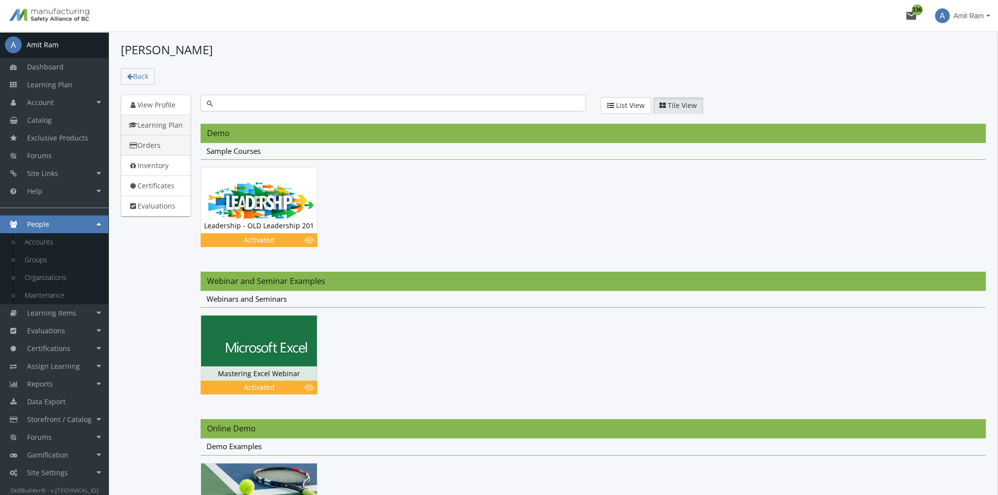
click at [160, 141] on link "Orders" at bounding box center [156, 145] width 70 height 21
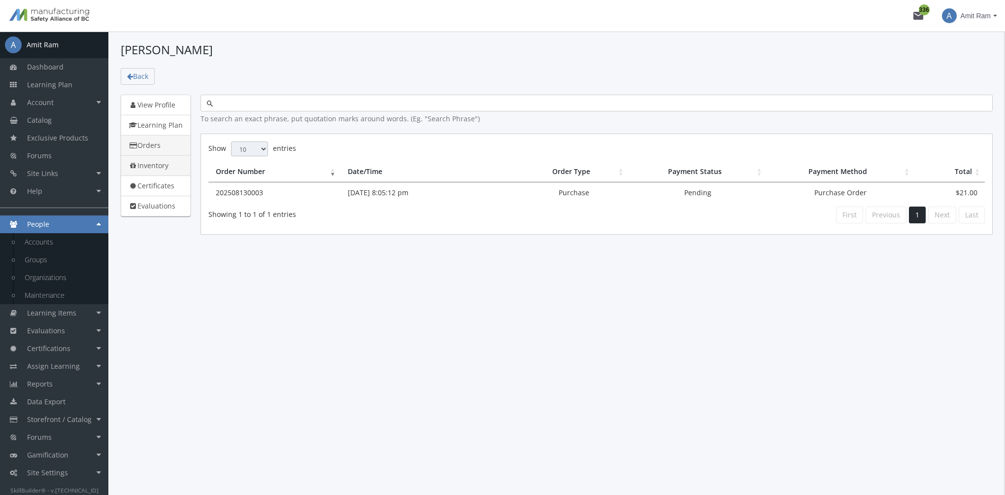
click at [158, 167] on link "Inventory" at bounding box center [156, 165] width 70 height 21
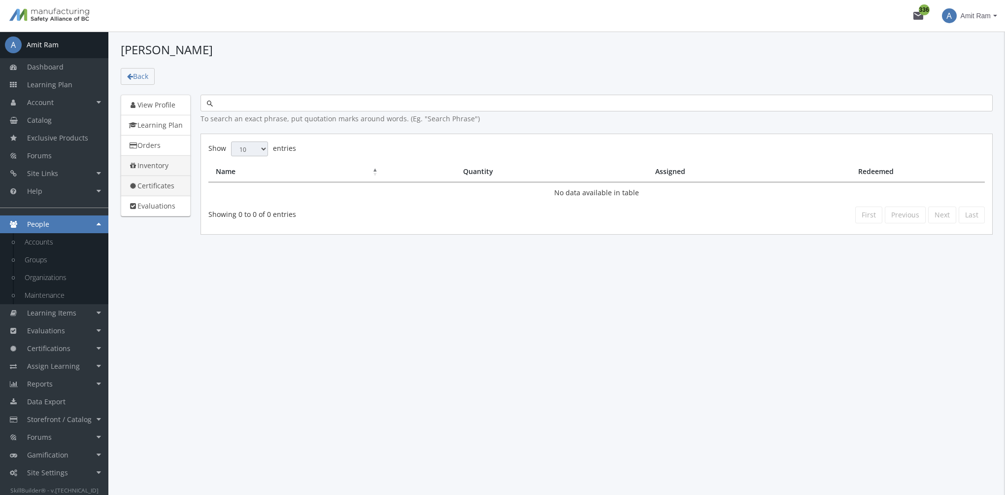
click at [160, 182] on link "Certificates" at bounding box center [156, 185] width 70 height 21
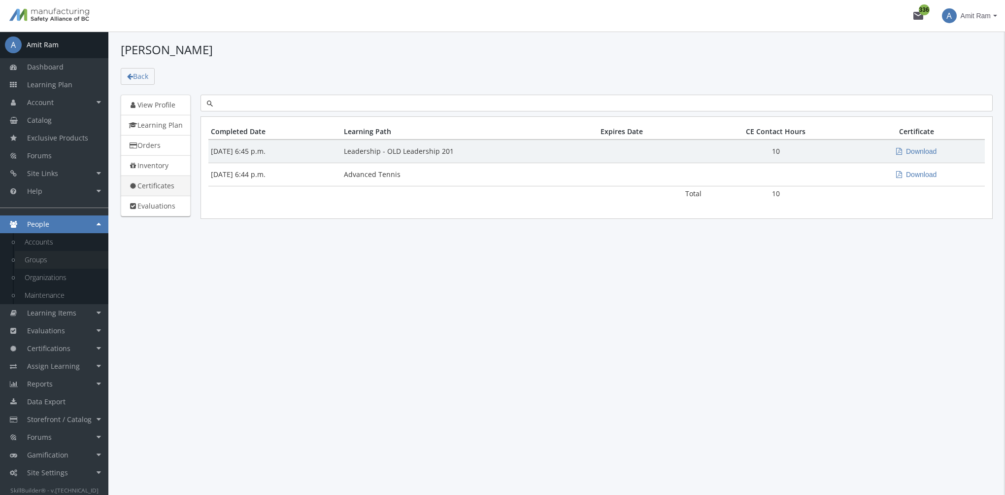
click at [42, 258] on link "Groups" at bounding box center [62, 260] width 94 height 18
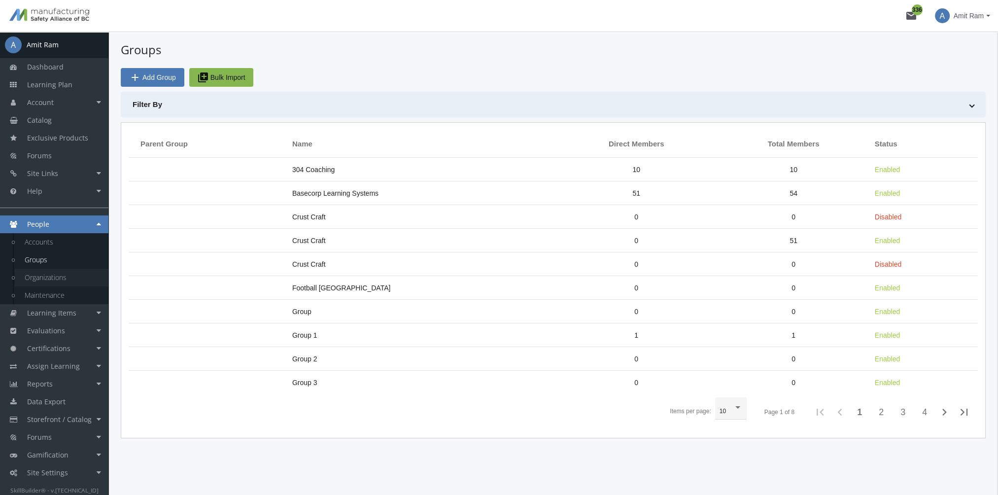
click at [59, 278] on link "Organizations" at bounding box center [62, 278] width 94 height 18
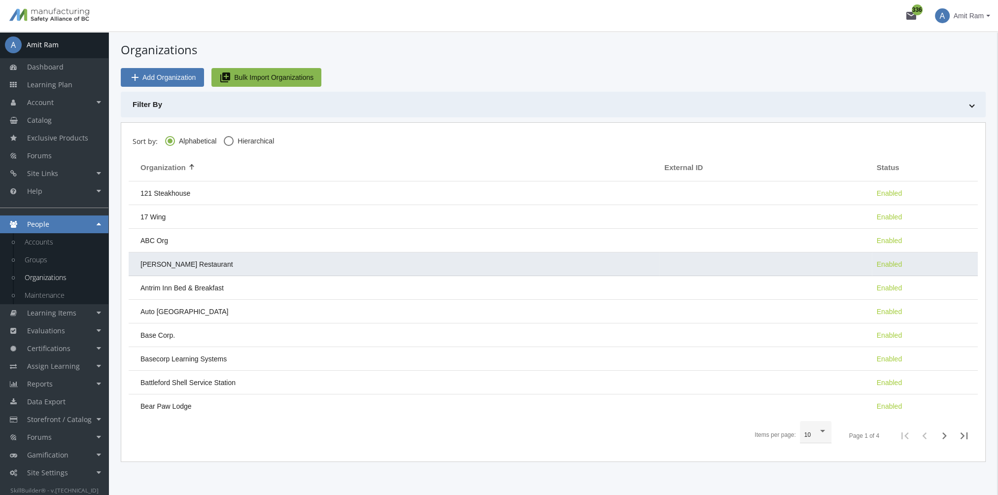
click at [179, 270] on td "Alexander's Restaurant" at bounding box center [394, 264] width 531 height 24
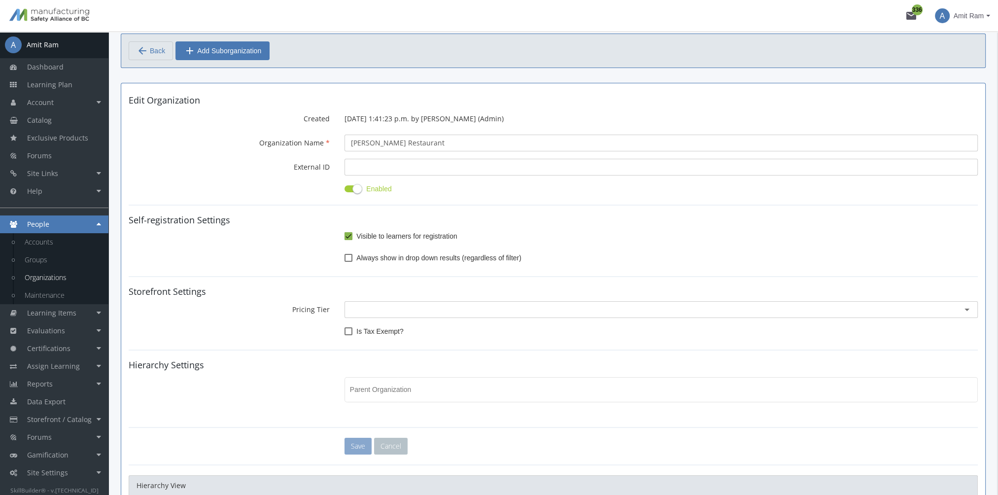
scroll to position [49, 0]
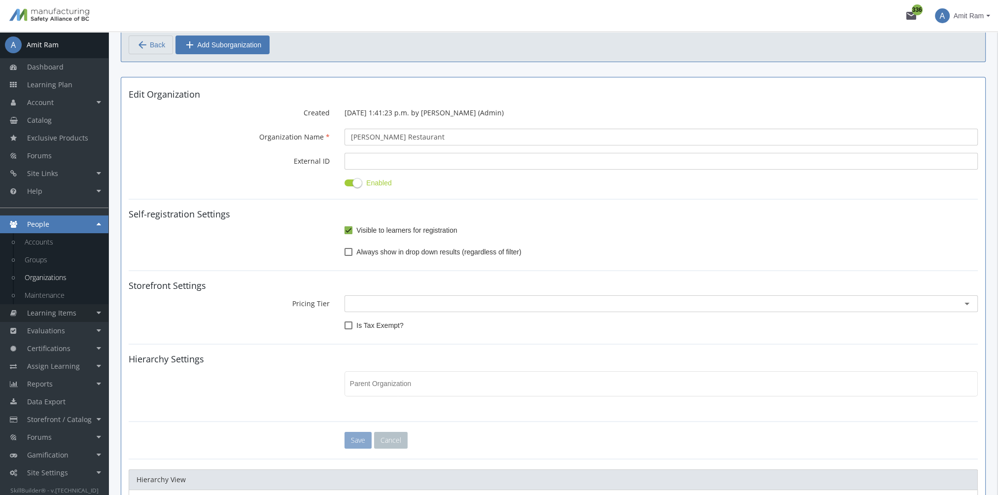
click at [59, 311] on span "Learning Items" at bounding box center [51, 312] width 49 height 9
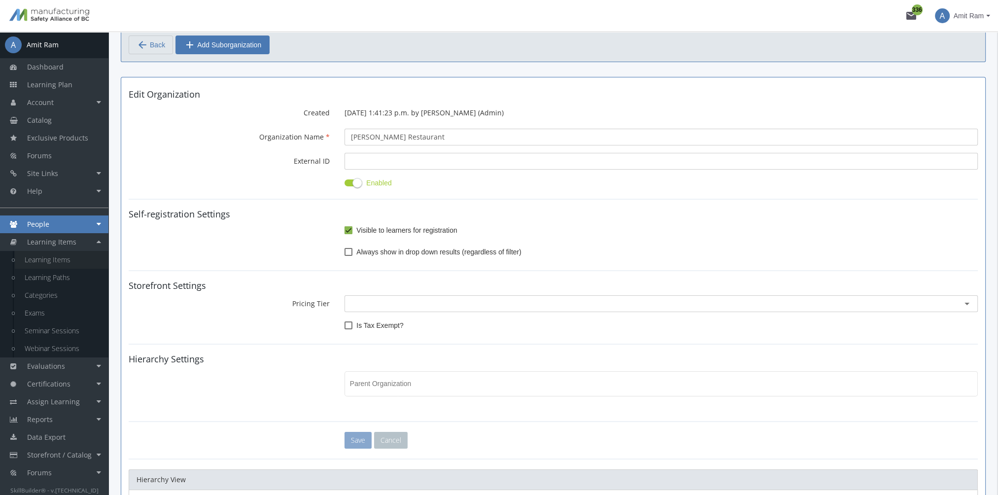
click at [49, 262] on link "Learning Items" at bounding box center [62, 260] width 94 height 18
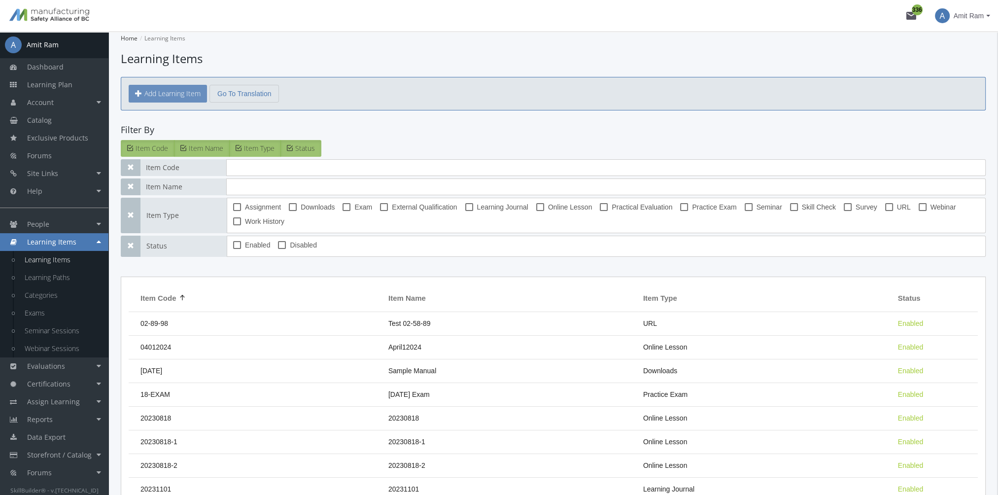
click at [170, 95] on button "Add Learning Item" at bounding box center [168, 94] width 78 height 18
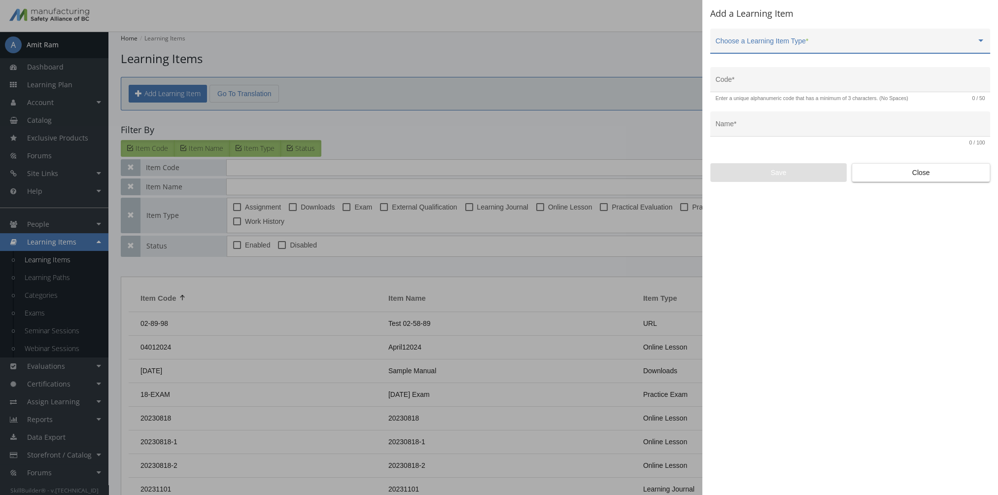
click at [759, 46] on span at bounding box center [846, 45] width 261 height 8
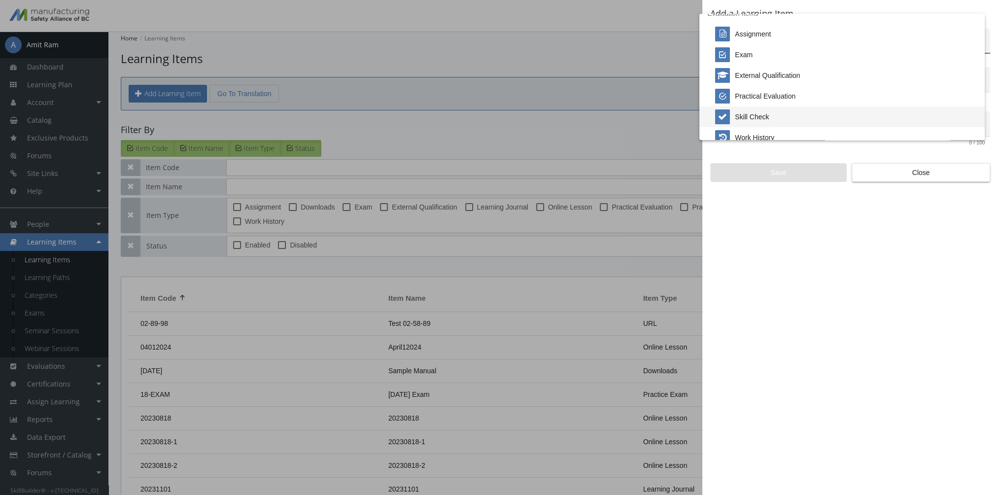
scroll to position [205, 0]
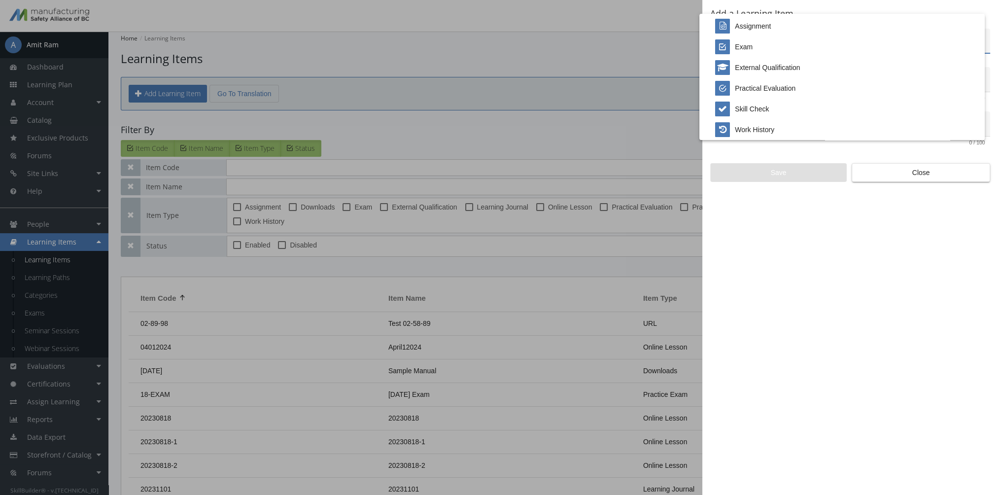
click at [910, 171] on div at bounding box center [499, 247] width 998 height 495
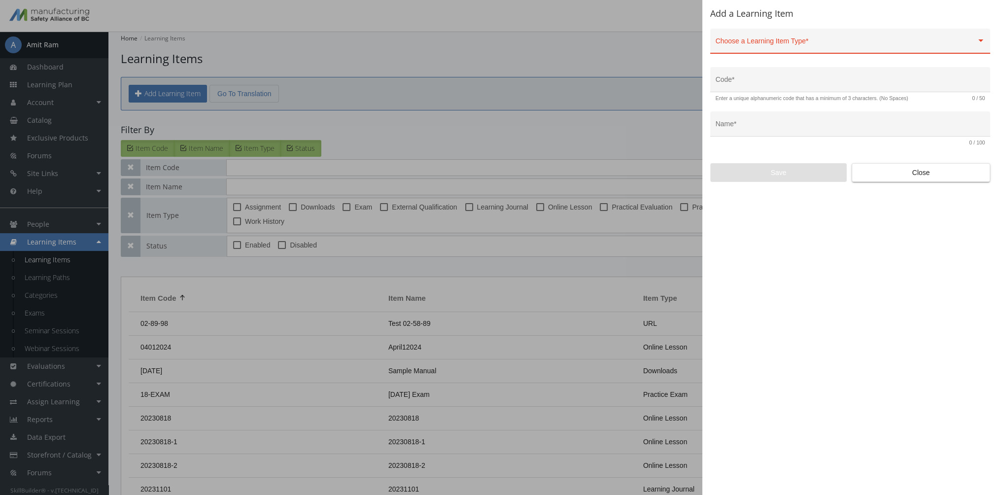
click at [67, 89] on div at bounding box center [499, 247] width 998 height 495
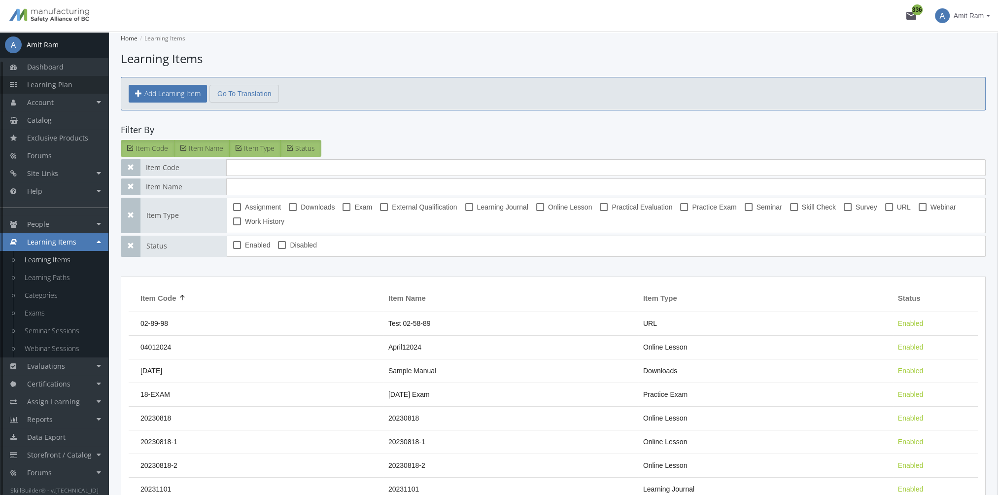
click at [64, 85] on span "Learning Plan" at bounding box center [49, 84] width 45 height 9
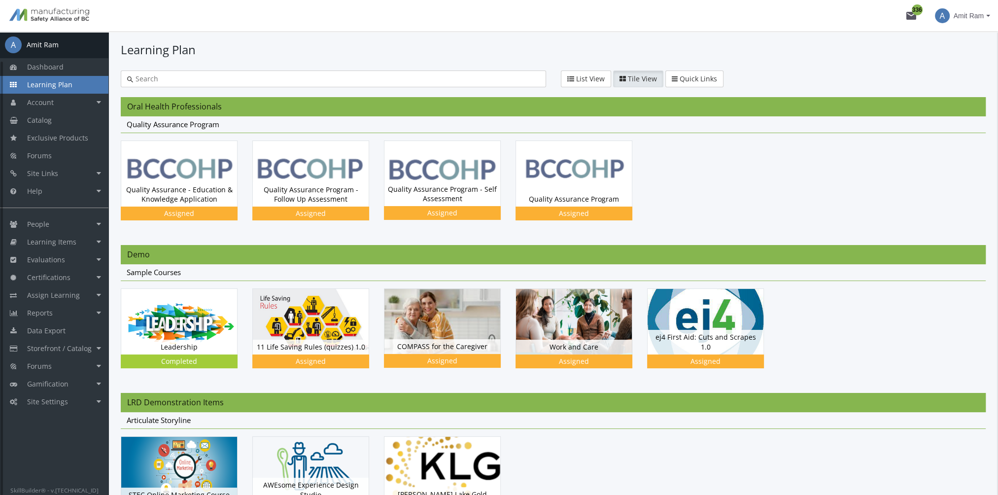
click at [195, 85] on div at bounding box center [333, 78] width 425 height 17
click at [192, 82] on input "text" at bounding box center [336, 79] width 407 height 10
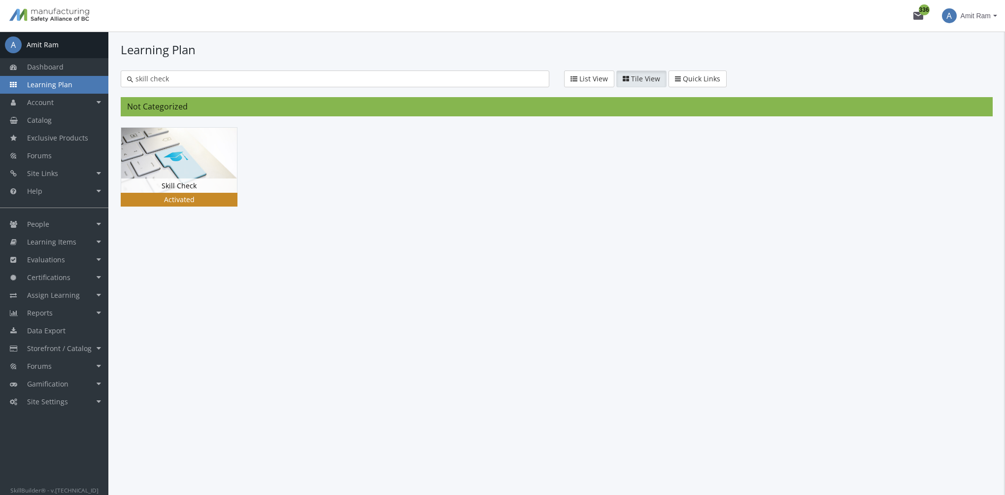
type input "skill check"
click at [182, 153] on img at bounding box center [179, 160] width 116 height 65
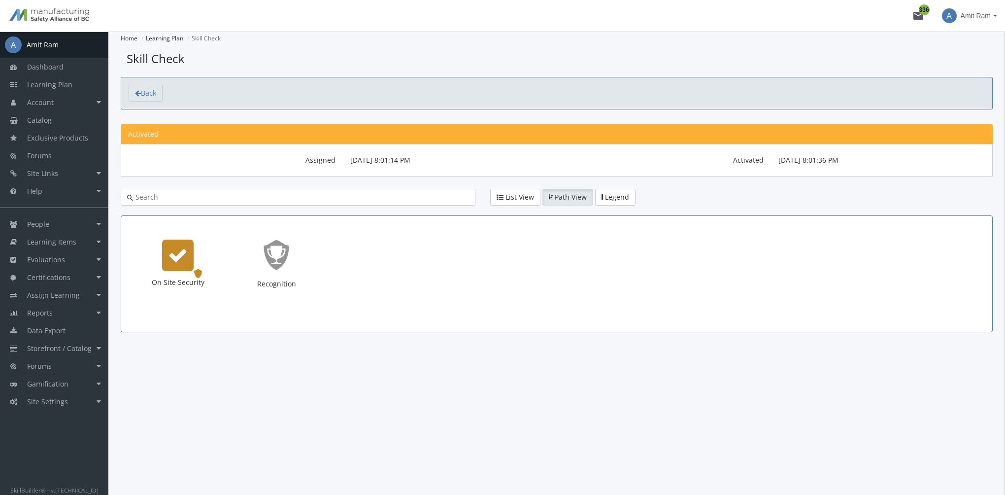
click at [181, 253] on icon "On Site Security" at bounding box center [178, 255] width 20 height 20
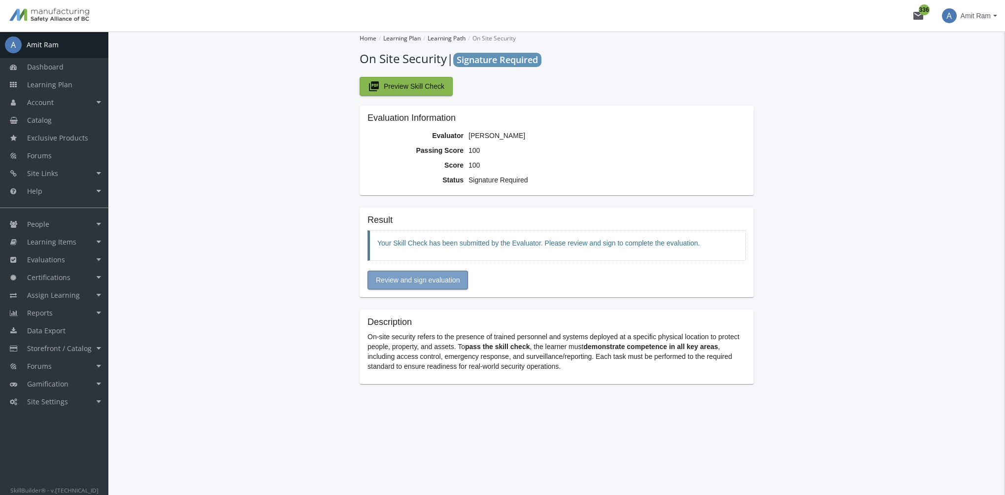
click at [425, 282] on span "Review and sign evaluation" at bounding box center [418, 280] width 84 height 18
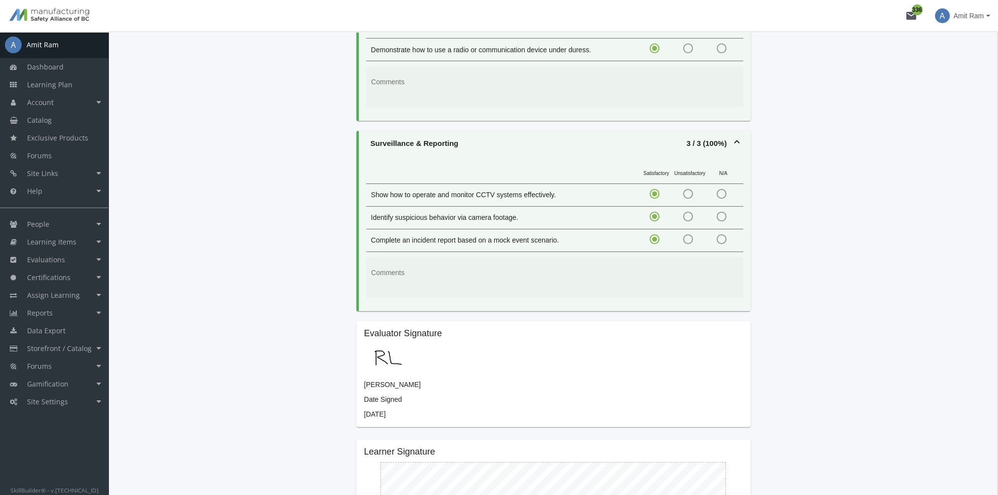
scroll to position [714, 0]
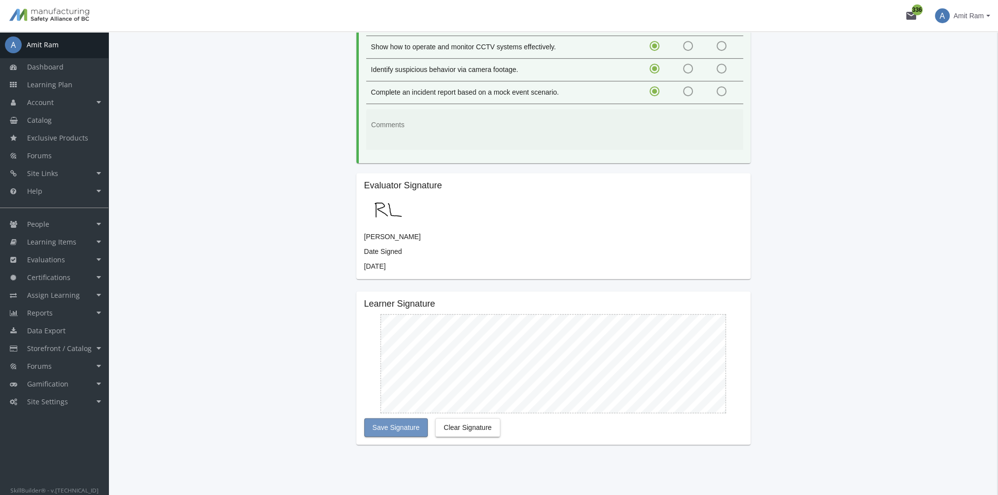
click at [407, 418] on span "Save Signature" at bounding box center [396, 427] width 47 height 18
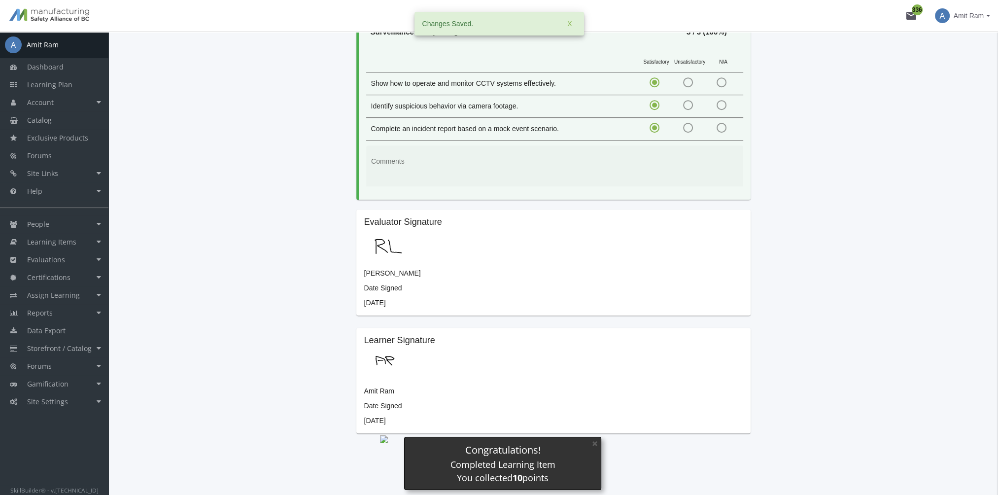
scroll to position [689, 0]
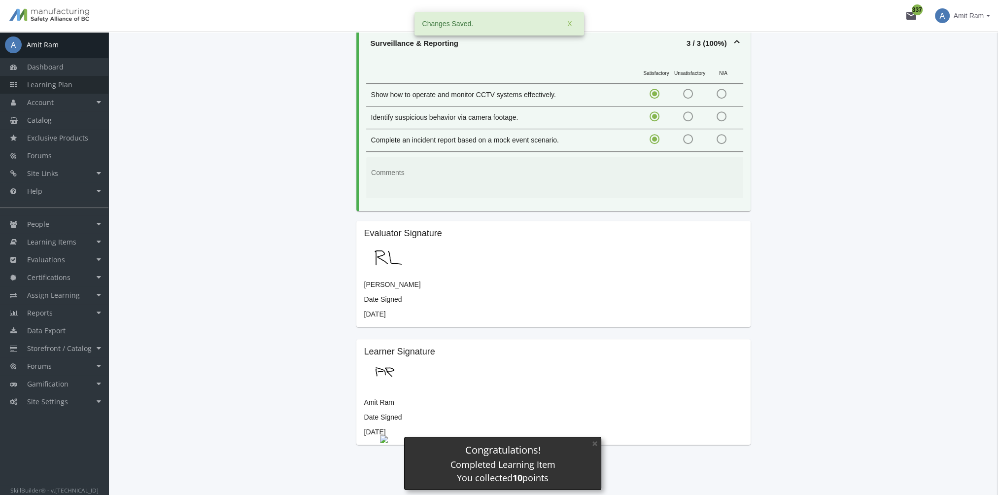
click at [70, 84] on span "Learning Plan" at bounding box center [49, 84] width 45 height 9
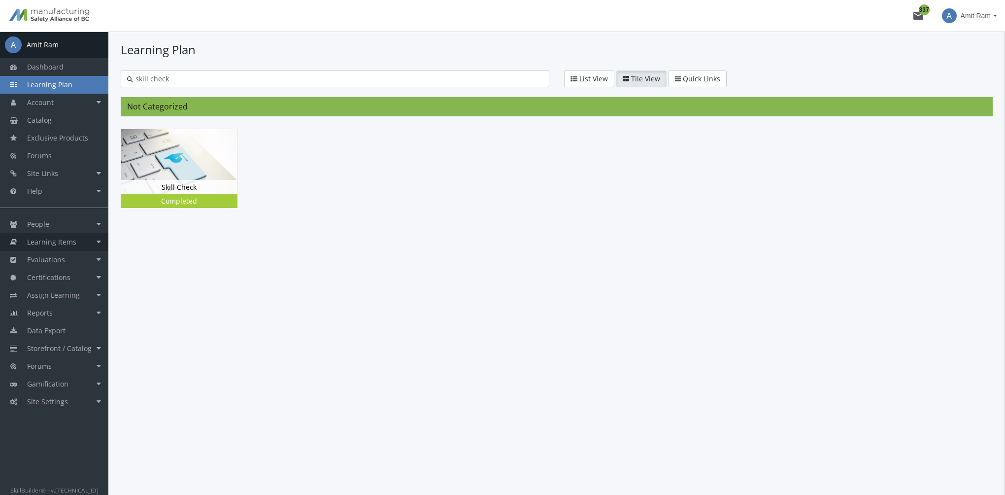
click at [52, 249] on link "Learning Items" at bounding box center [54, 242] width 108 height 18
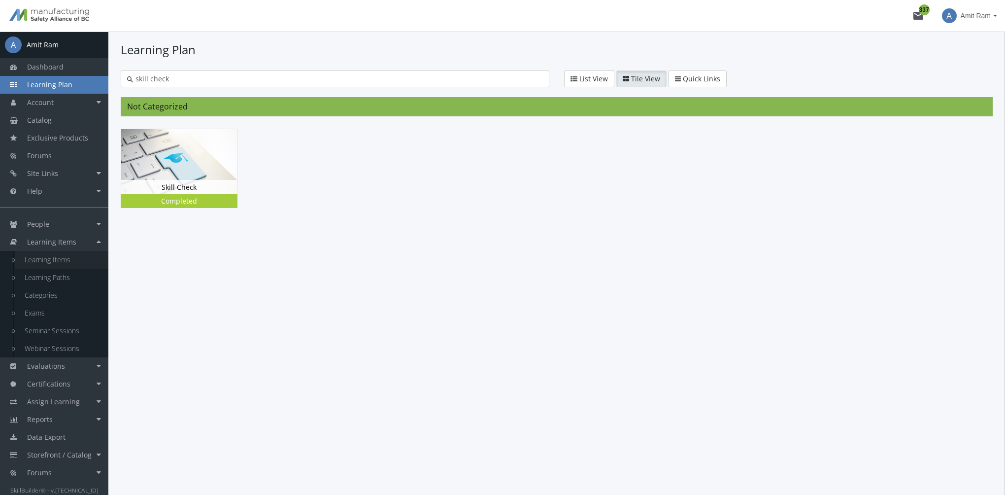
click at [79, 263] on link "Learning Items" at bounding box center [62, 260] width 94 height 18
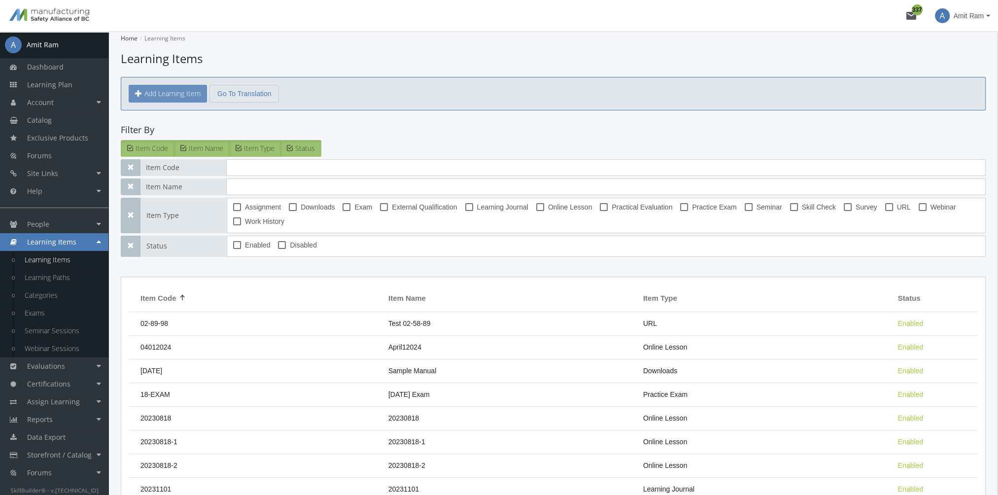
click at [181, 97] on button "Add Learning Item" at bounding box center [168, 94] width 78 height 18
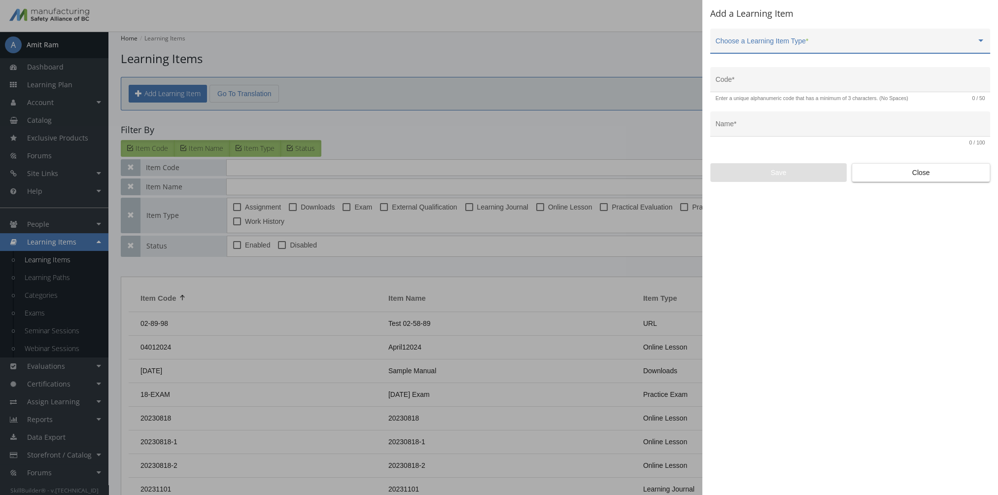
click at [806, 46] on span at bounding box center [846, 45] width 261 height 8
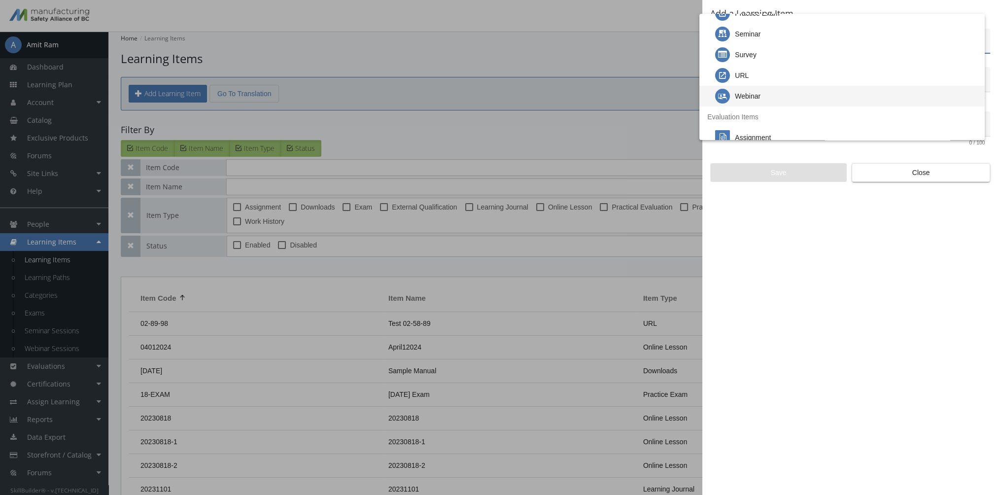
scroll to position [99, 0]
click at [767, 89] on div "Webinar" at bounding box center [846, 91] width 262 height 21
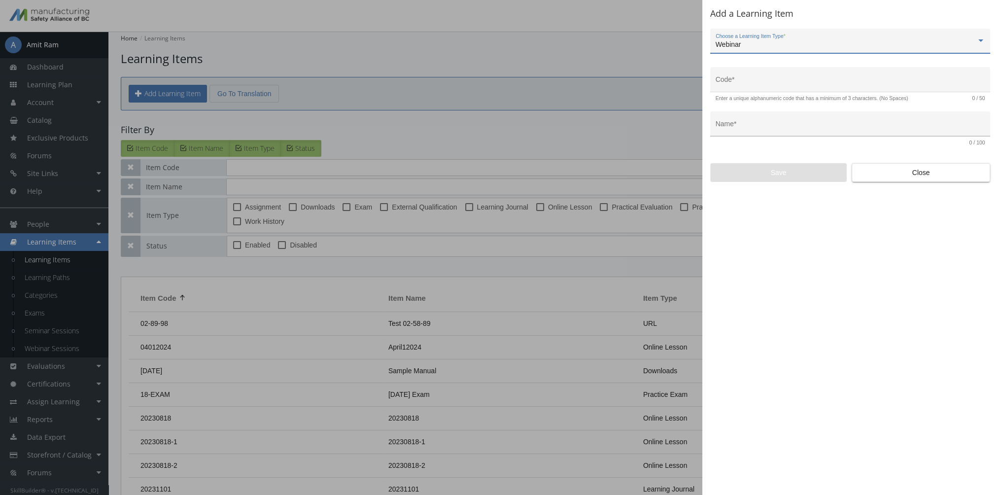
click at [745, 122] on div "Name *" at bounding box center [851, 127] width 270 height 20
click at [736, 86] on input "Code *" at bounding box center [851, 83] width 270 height 8
type input "LEAD-WEB-16"
click at [768, 129] on input "Name *" at bounding box center [851, 128] width 270 height 8
type input "Virtual Session"
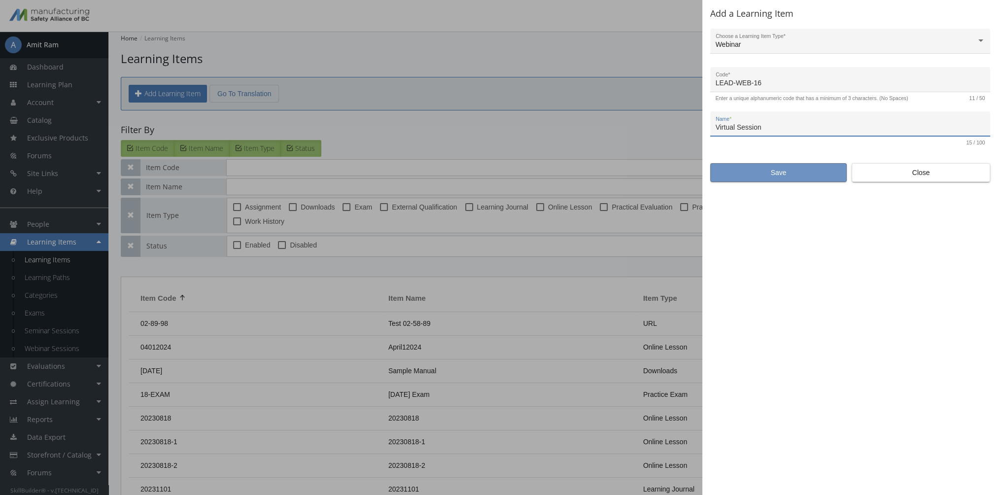
click at [771, 172] on span "Save" at bounding box center [778, 173] width 120 height 18
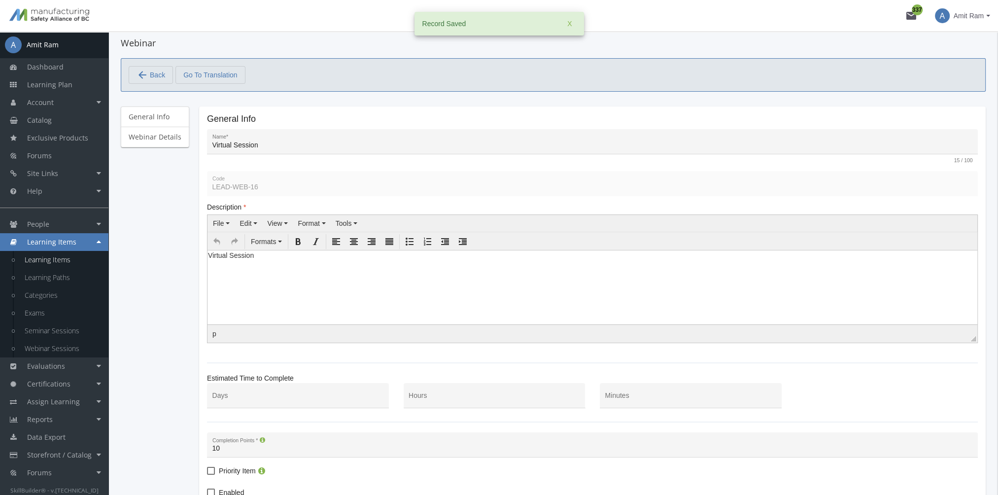
scroll to position [49, 0]
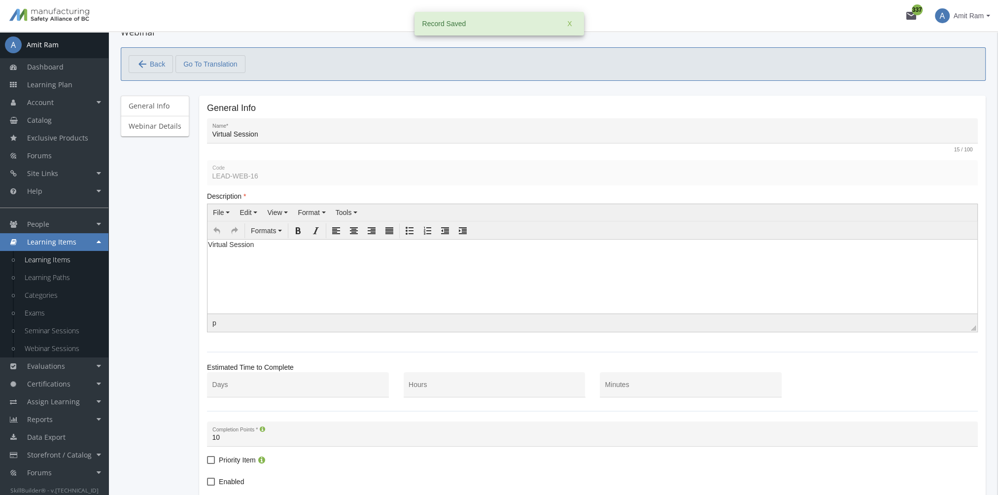
click at [259, 254] on html "Virtual Session" at bounding box center [592, 246] width 770 height 15
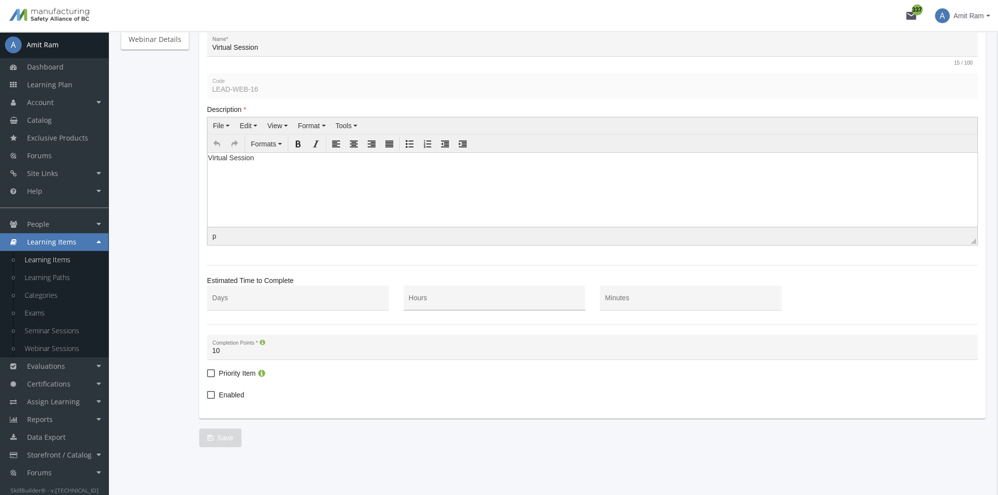
click at [421, 296] on div "Hours" at bounding box center [494, 300] width 171 height 20
type input "1"
click at [209, 394] on span at bounding box center [211, 395] width 8 height 8
click at [207, 398] on input "Enabled" at bounding box center [207, 398] width 0 height 0
checkbox input "true"
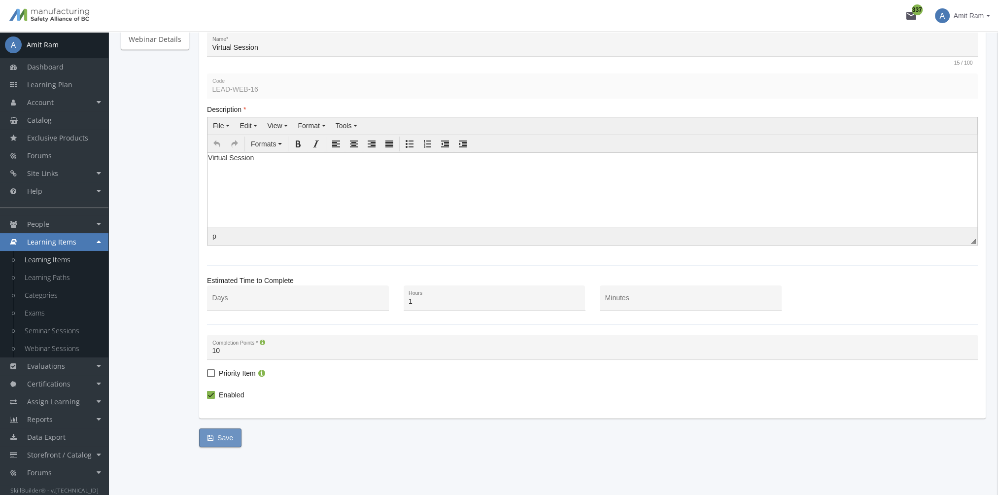
click at [216, 437] on span "Save" at bounding box center [220, 438] width 26 height 18
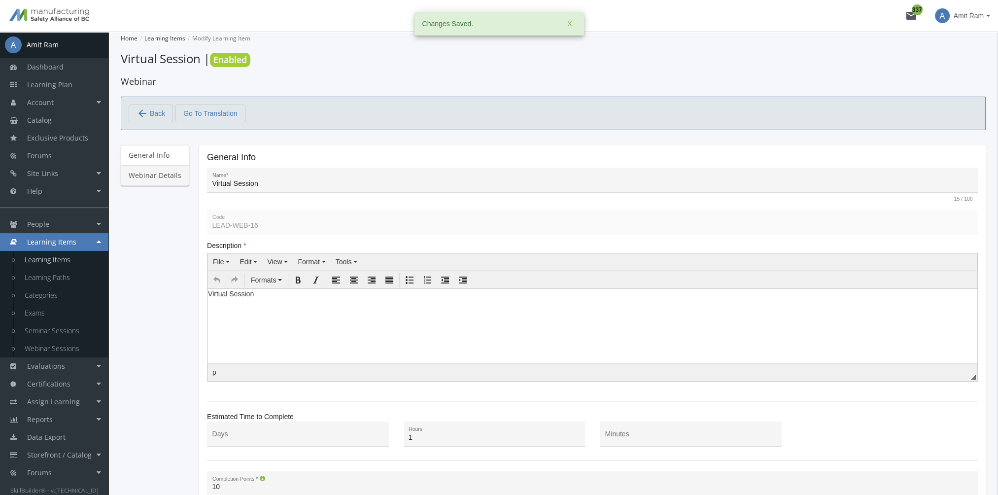
click at [171, 176] on link "Webinar Details" at bounding box center [155, 175] width 68 height 21
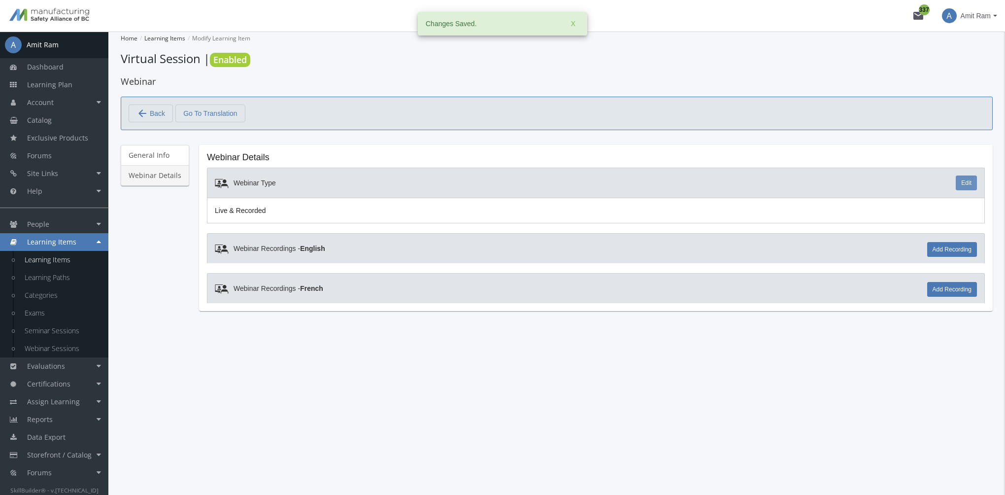
click at [970, 185] on link "Edit" at bounding box center [966, 182] width 21 height 15
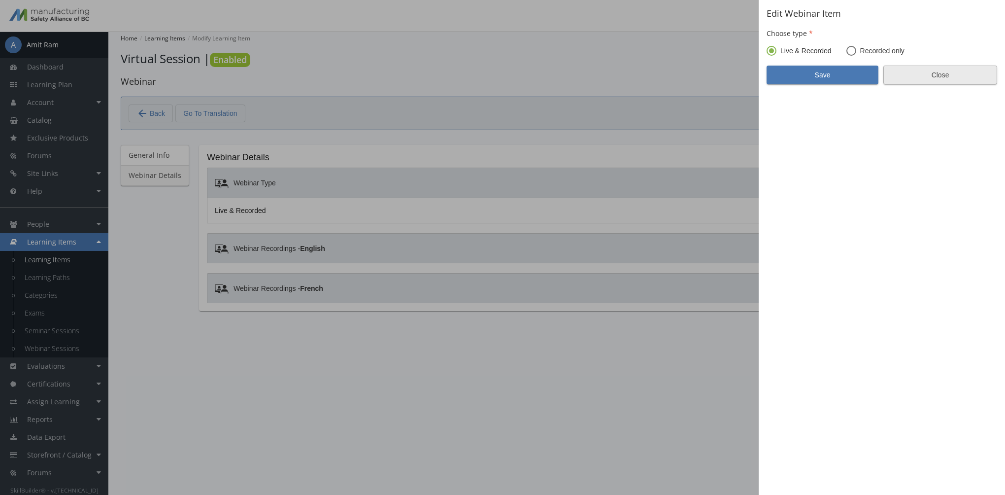
click at [959, 73] on span "Close" at bounding box center [940, 75] width 97 height 18
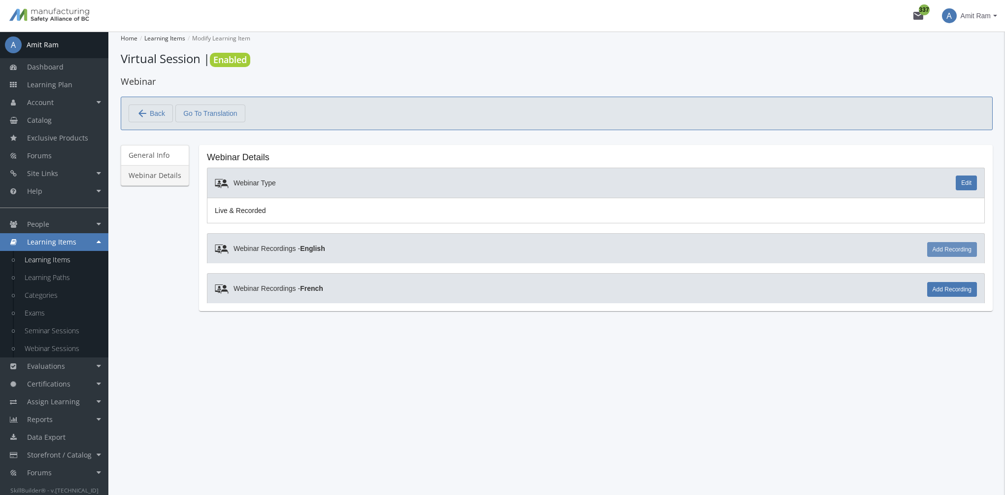
click at [954, 249] on link "Add Recording" at bounding box center [952, 249] width 50 height 15
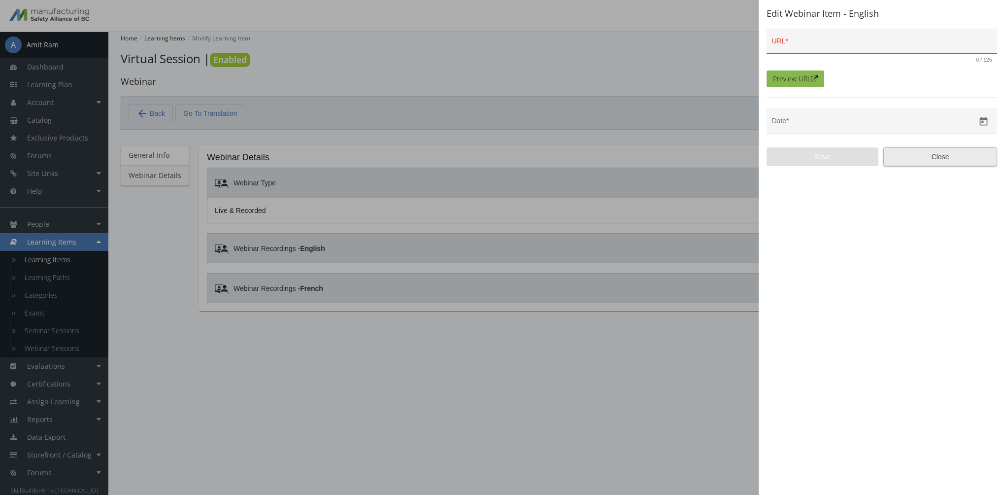
click at [962, 158] on span "Close" at bounding box center [940, 157] width 97 height 18
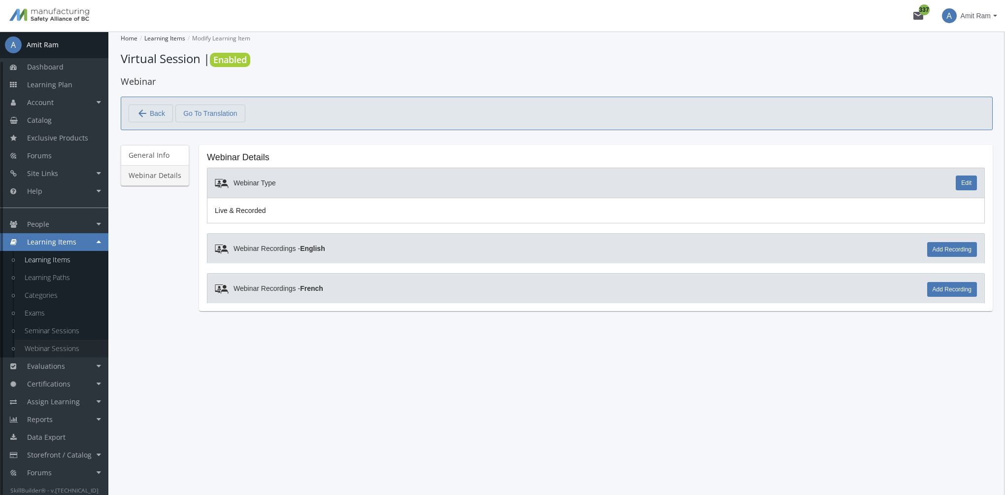
click at [63, 346] on link "Webinar Sessions" at bounding box center [62, 349] width 94 height 18
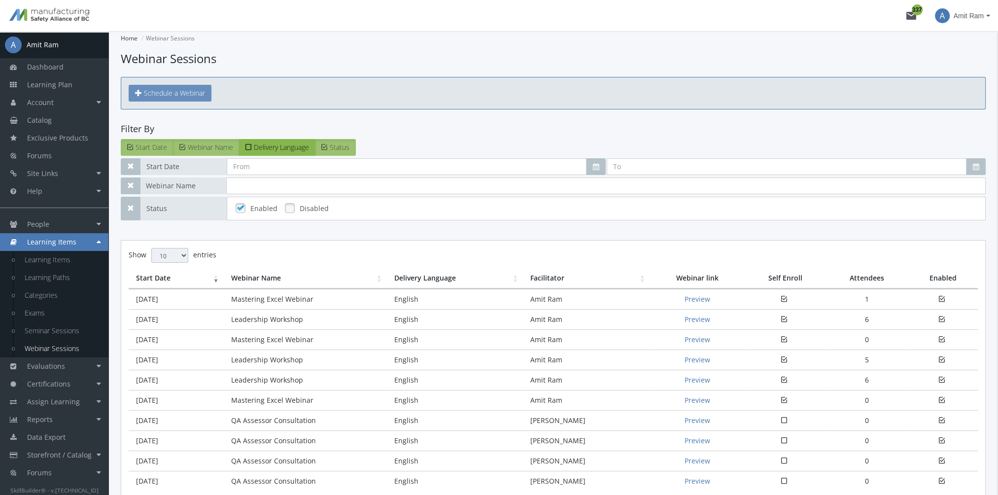
click at [189, 94] on span "Schedule a Webinar" at bounding box center [174, 92] width 61 height 9
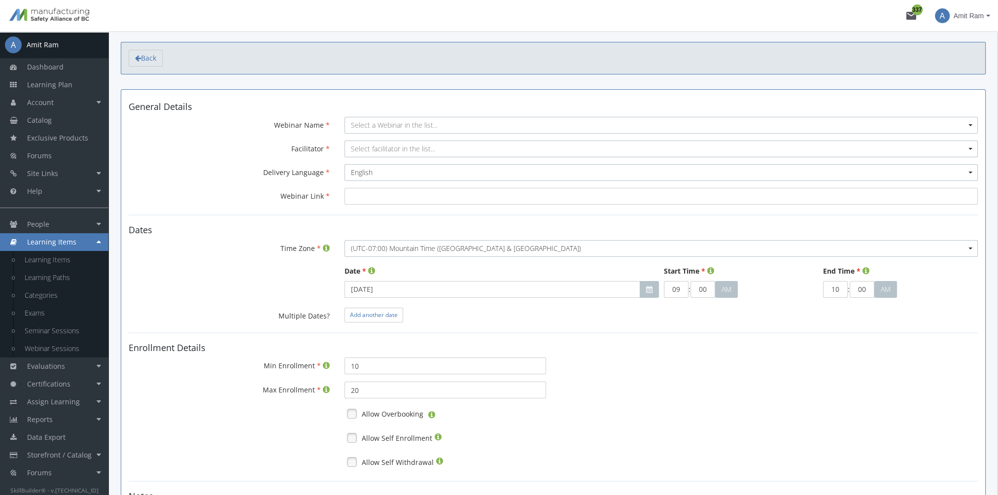
scroll to position [49, 0]
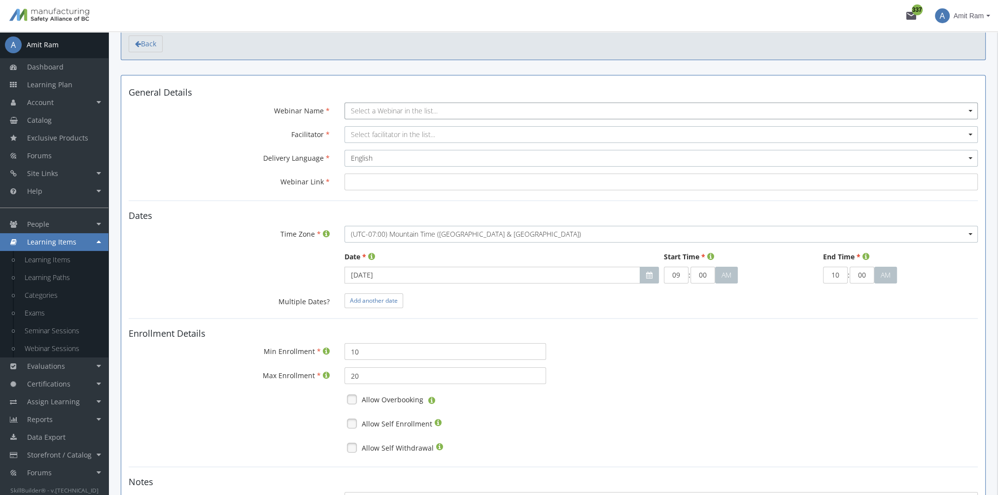
click at [414, 112] on span "Select a Webinar in the list..." at bounding box center [394, 110] width 87 height 9
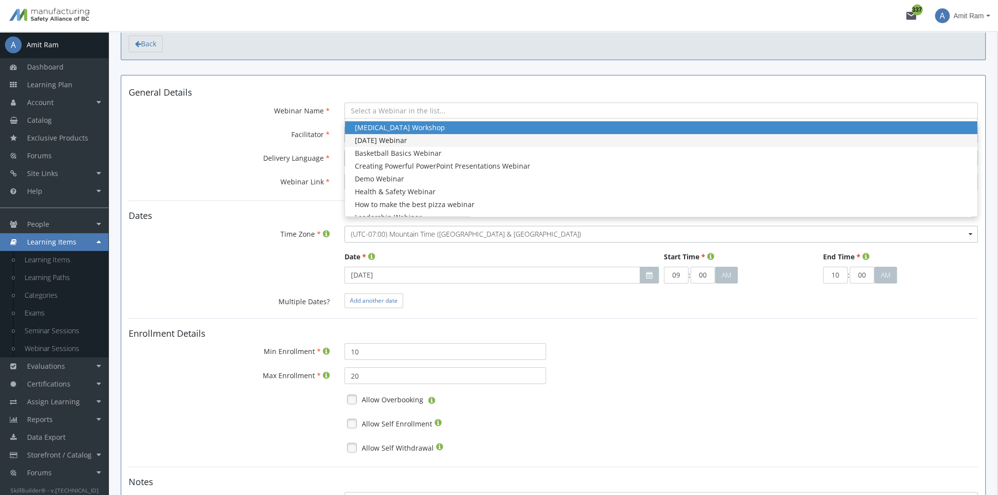
click at [411, 134] on span "April 15 2025 Webinar" at bounding box center [661, 140] width 632 height 13
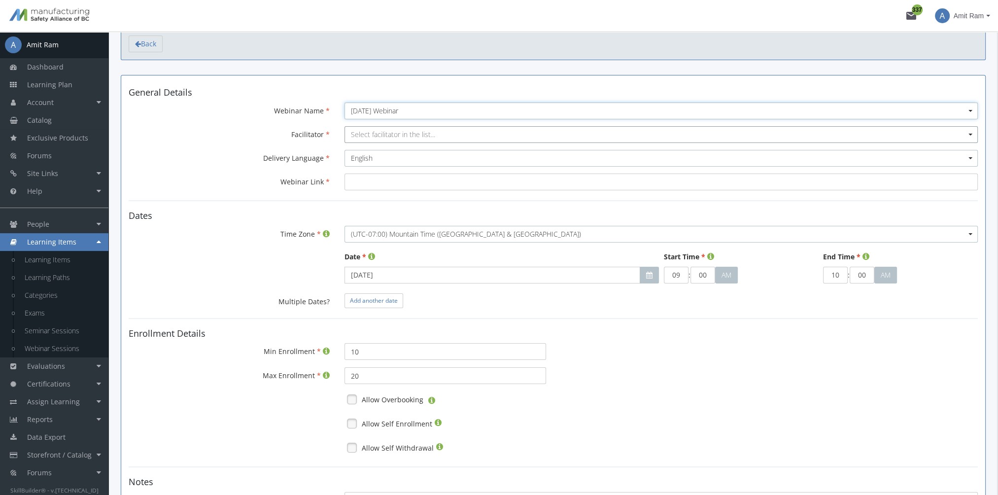
click at [392, 135] on span "Select facilitator in the list..." at bounding box center [393, 134] width 84 height 9
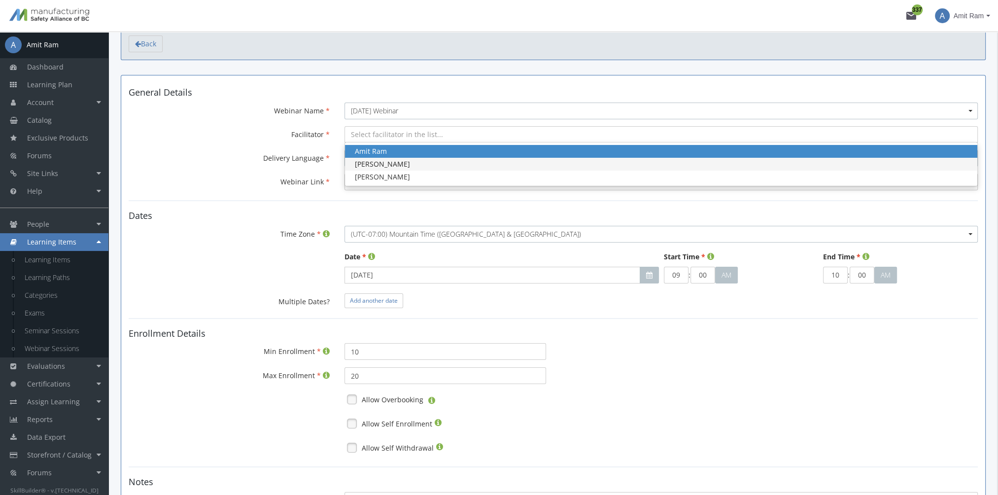
click at [396, 160] on div "Amit Ramchandani" at bounding box center [661, 164] width 613 height 10
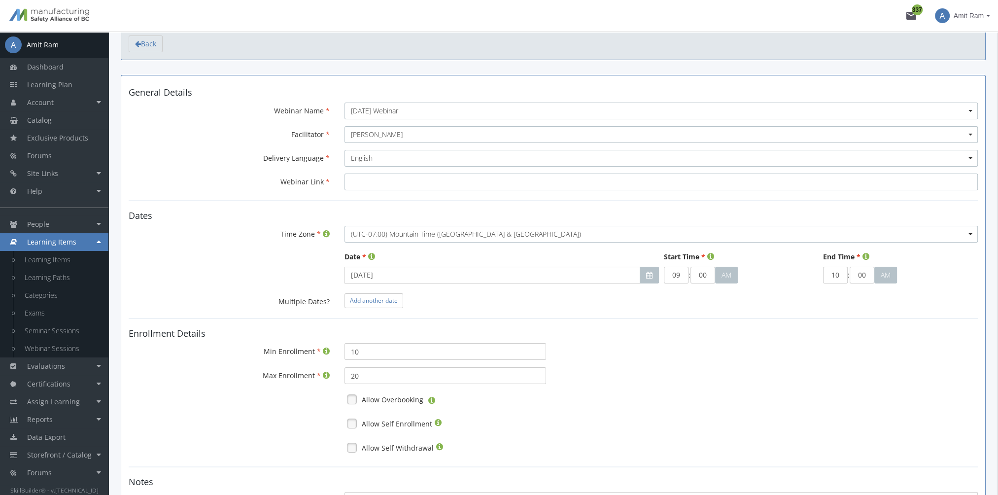
click at [386, 179] on input "Webinar Link" at bounding box center [660, 181] width 633 height 17
paste input "https://us02web.zoom.us/j/86010563202?pwd=ihVI5TDvFbe49nZa4dzNfGvAn6K9g1.1"
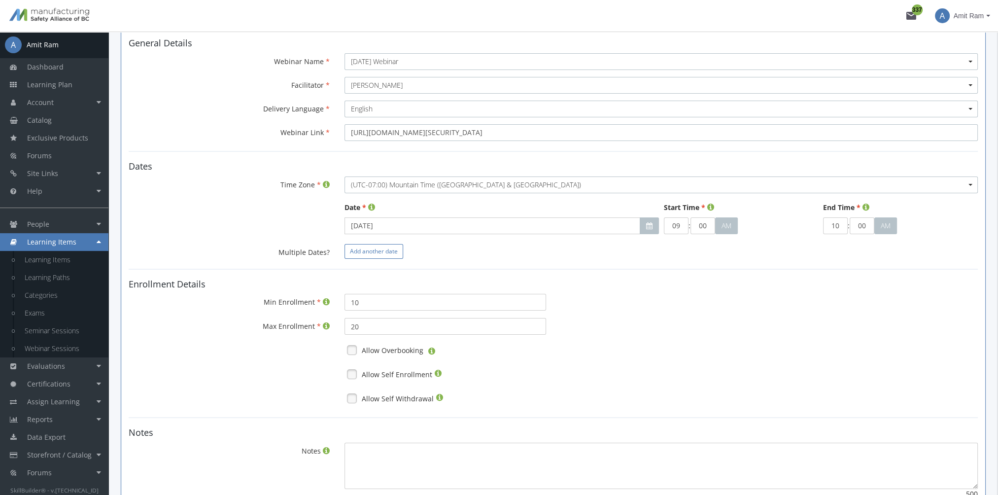
type input "https://us02web.zoom.us/j/86010563202?pwd=ihVI5TDvFbe49nZa4dzNfGvAn6K9g1.1"
click at [376, 254] on button "Add another date" at bounding box center [373, 251] width 59 height 15
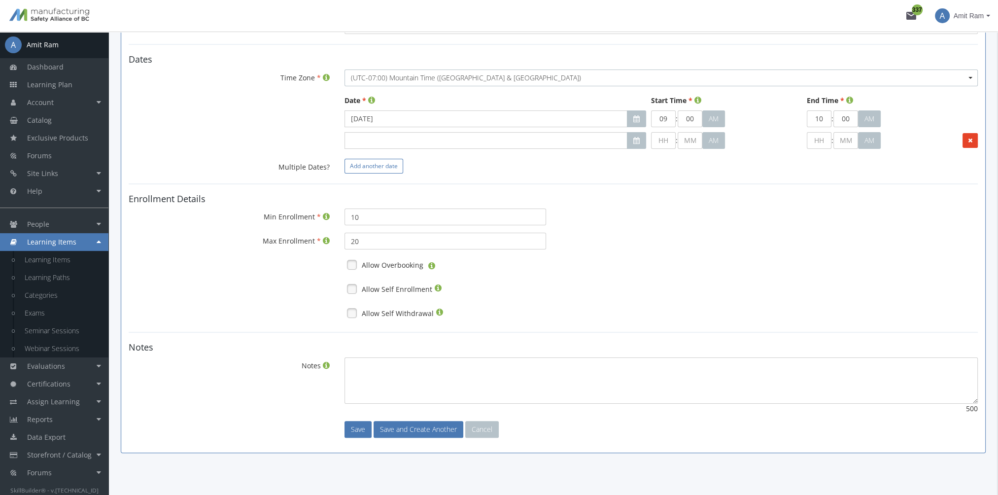
scroll to position [211, 0]
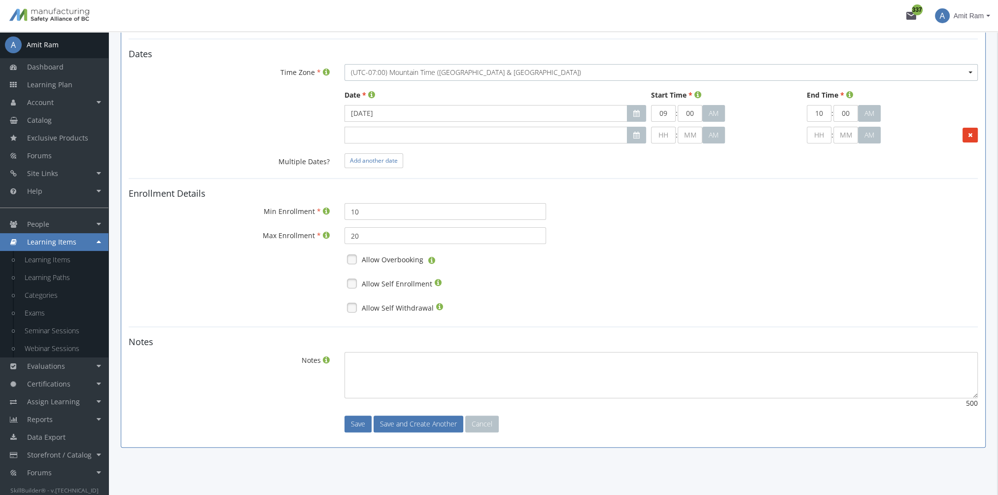
click at [354, 280] on link at bounding box center [351, 283] width 15 height 15
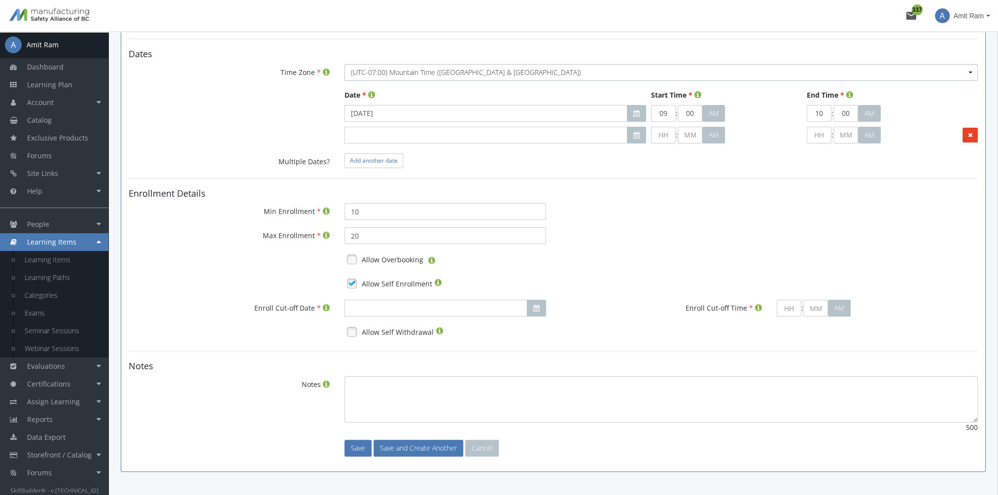
click at [351, 331] on link at bounding box center [351, 331] width 15 height 15
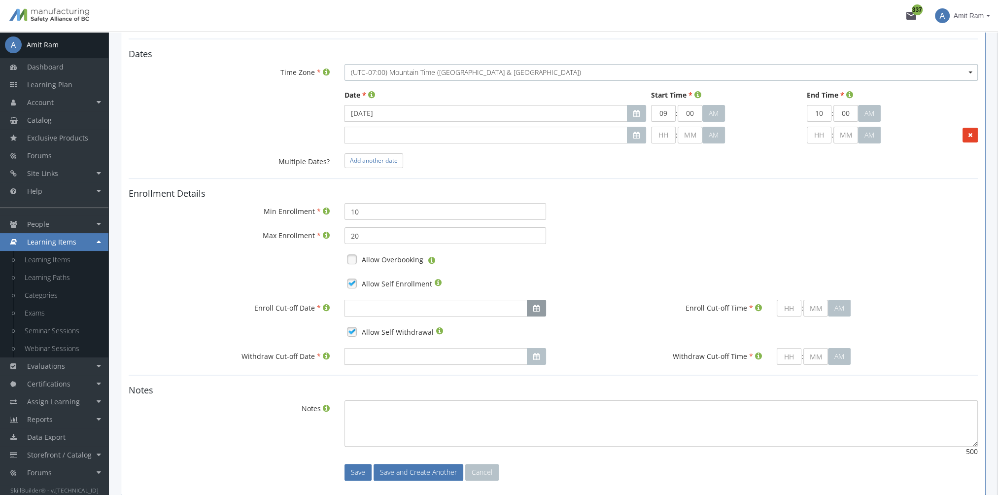
click at [538, 306] on icon "button" at bounding box center [536, 308] width 6 height 7
click at [410, 398] on button "19" at bounding box center [406, 397] width 18 height 15
type input "Aug 19, 2025"
click at [790, 306] on input "text" at bounding box center [789, 308] width 25 height 17
type input "9"
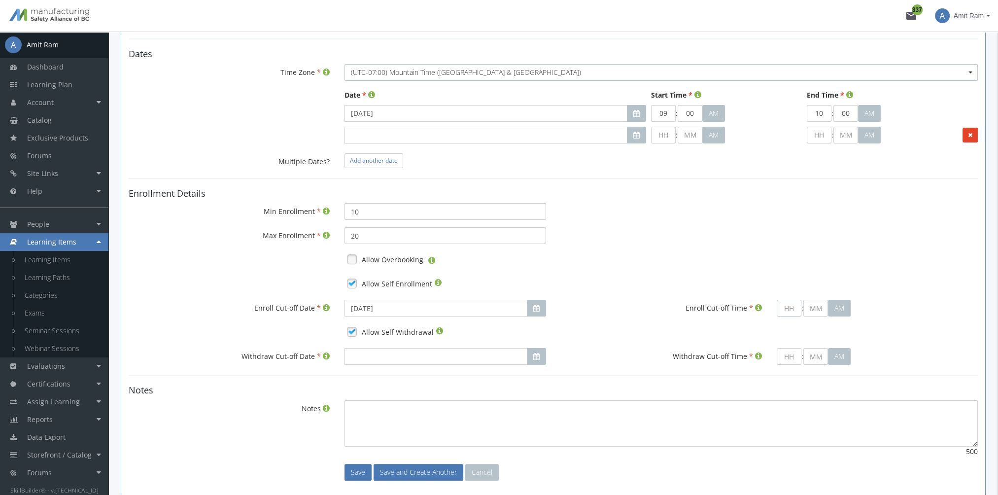
type input "00"
type input "09"
click at [535, 351] on button "button" at bounding box center [536, 356] width 19 height 17
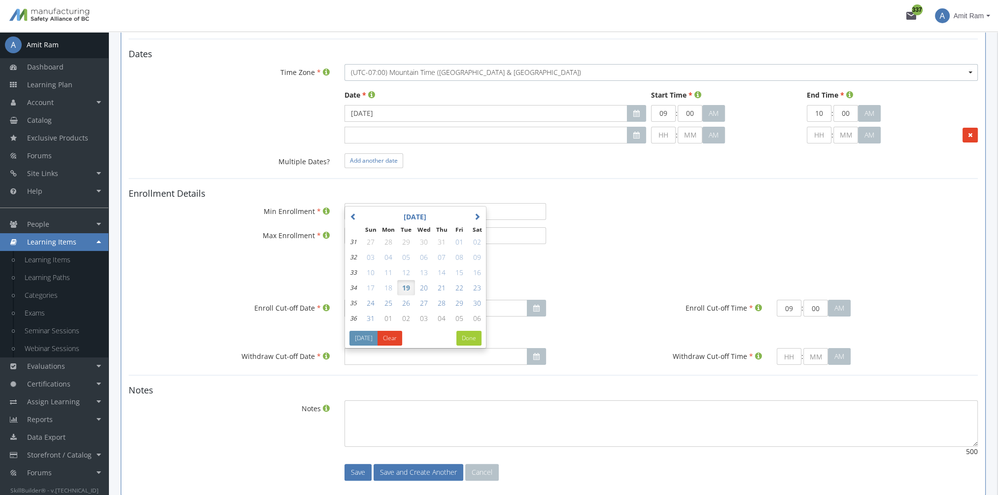
click at [408, 284] on span "19" at bounding box center [406, 287] width 8 height 9
type input "Aug 19, 2025"
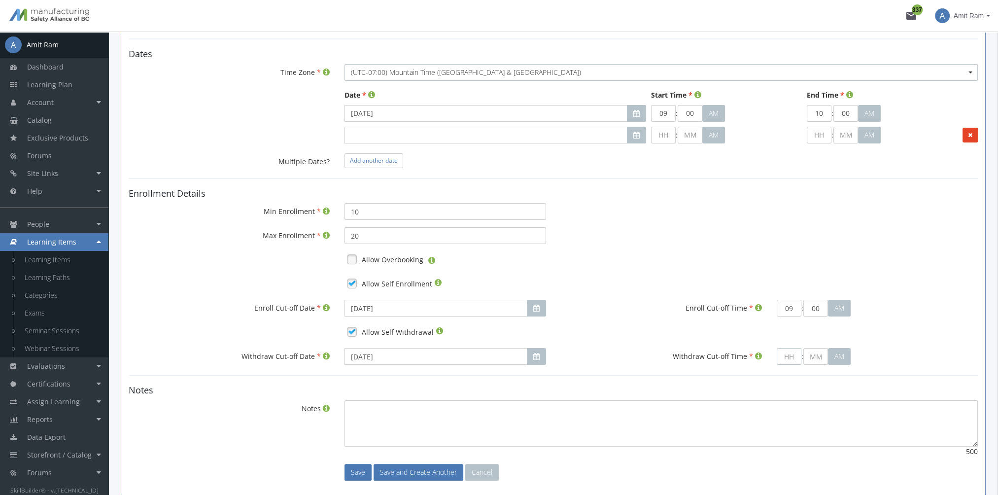
click at [793, 357] on input "text" at bounding box center [789, 356] width 25 height 17
type input "9"
type input "00"
type input "09"
click at [492, 425] on textarea "Notes" at bounding box center [660, 423] width 633 height 46
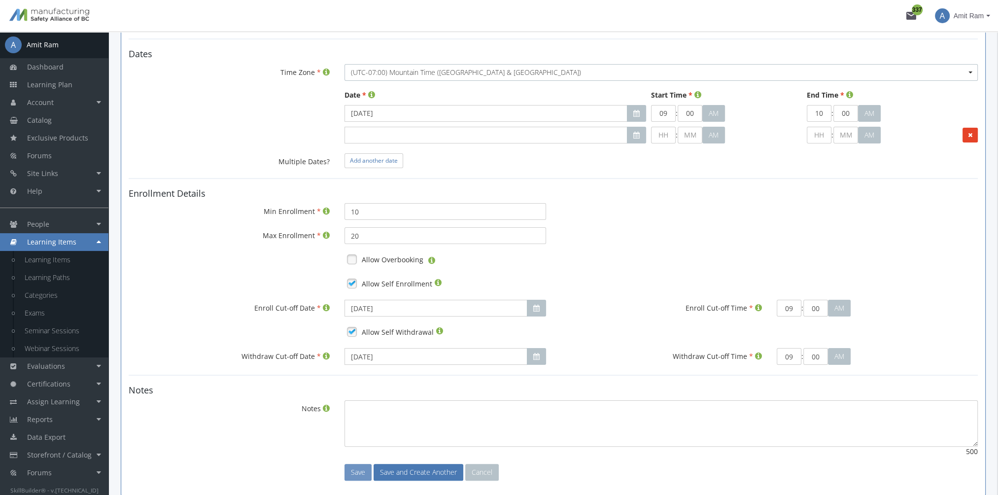
click at [349, 471] on button "Save" at bounding box center [357, 472] width 27 height 17
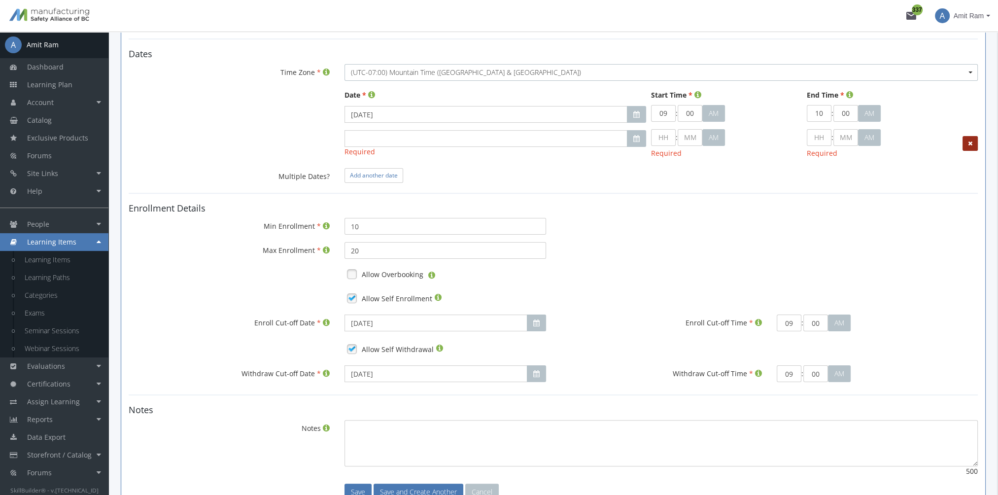
click at [975, 144] on button at bounding box center [969, 143] width 15 height 15
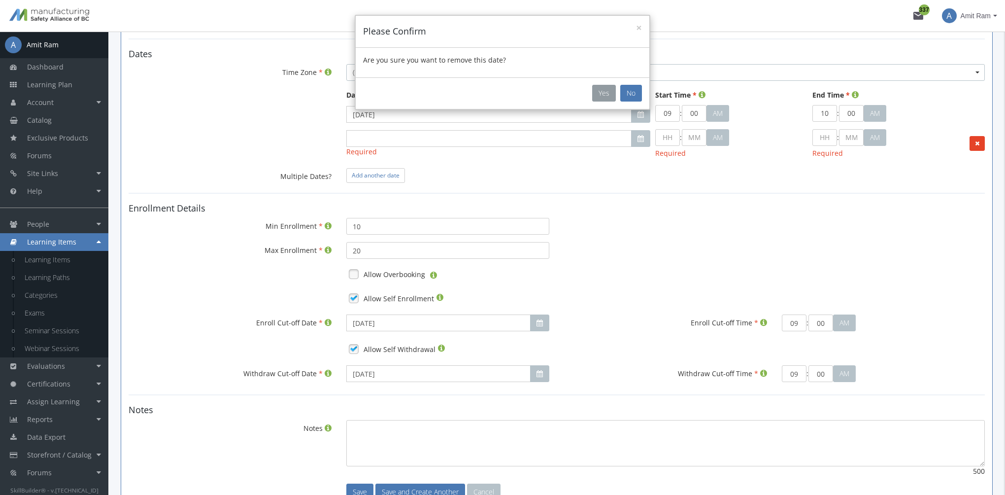
click at [605, 91] on button "Yes" at bounding box center [604, 93] width 24 height 17
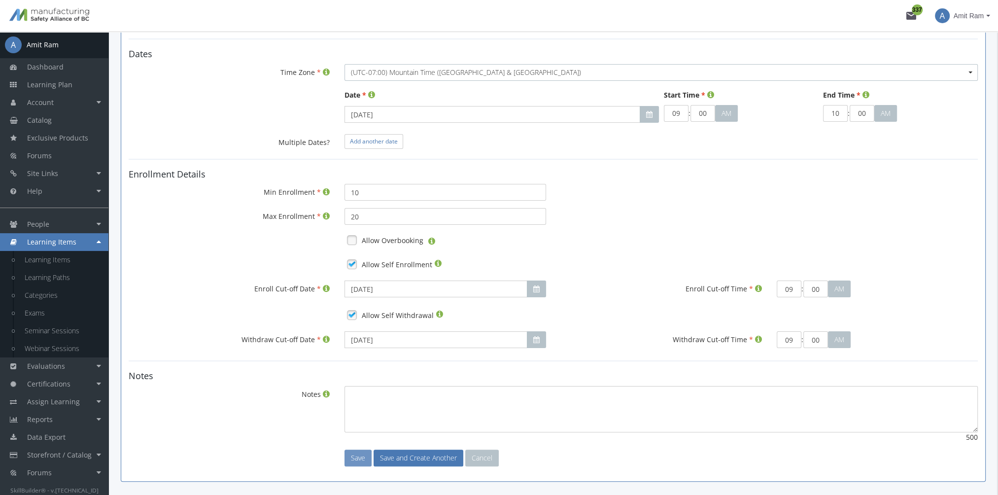
click at [359, 460] on button "Save" at bounding box center [357, 457] width 27 height 17
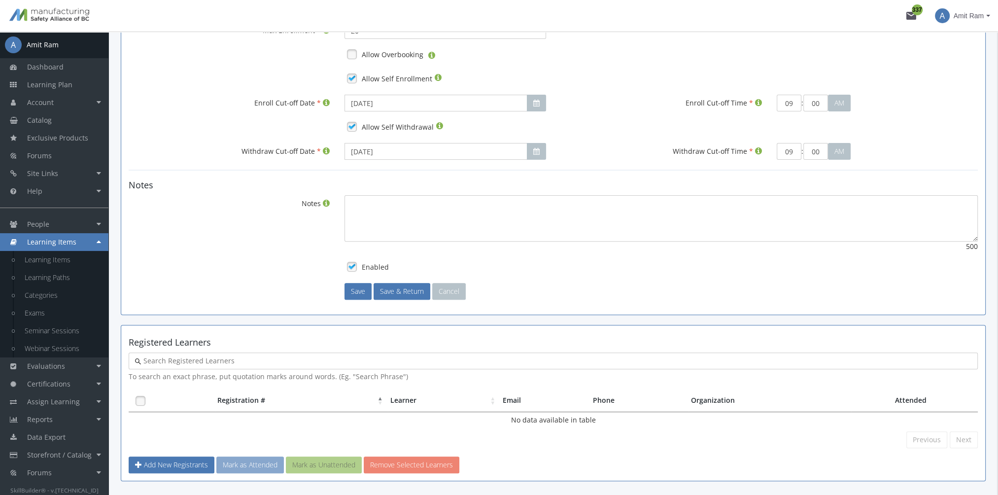
scroll to position [427, 0]
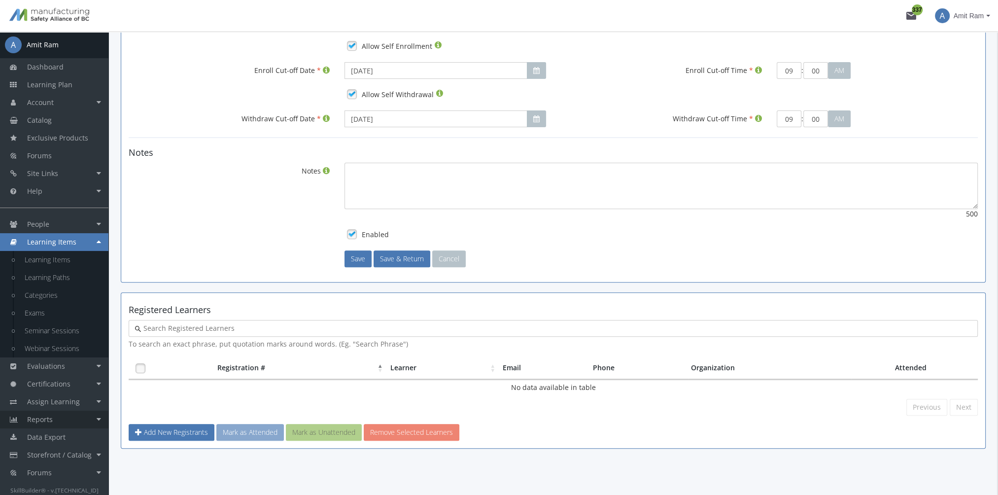
click at [68, 426] on link "Reports" at bounding box center [54, 420] width 108 height 18
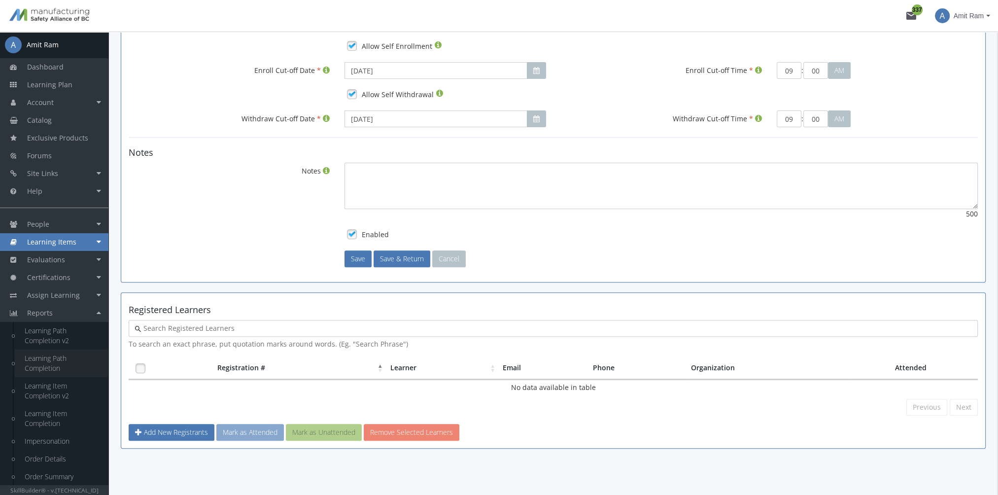
click at [63, 367] on link "Learning Path Completion" at bounding box center [62, 363] width 94 height 28
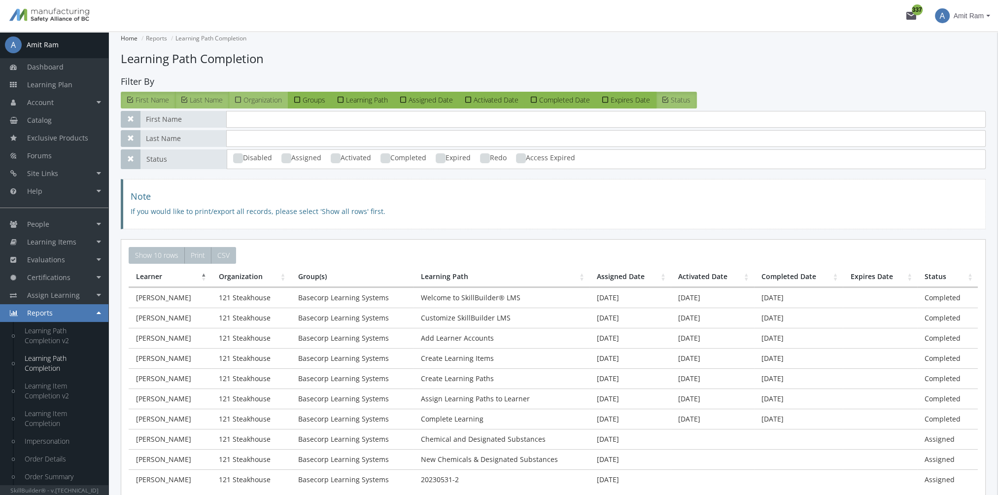
click at [264, 99] on span "Organization" at bounding box center [262, 99] width 38 height 9
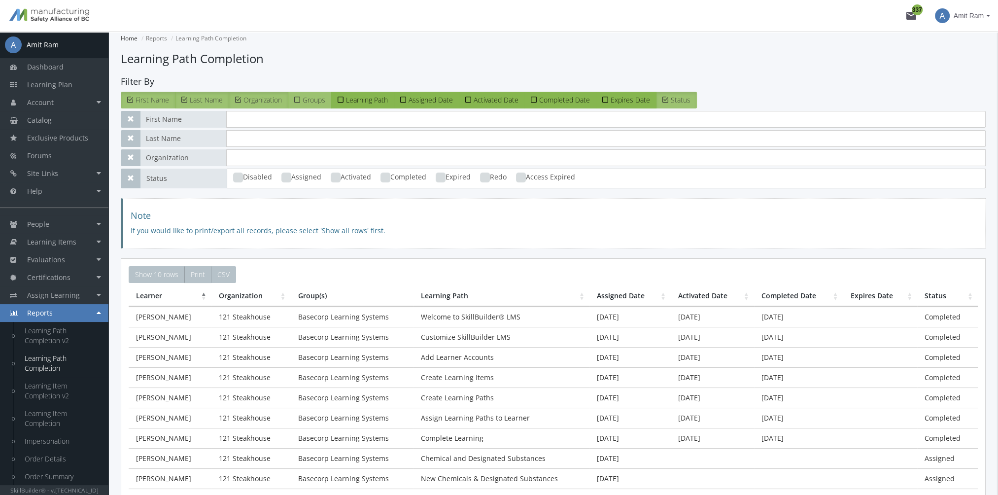
click at [320, 105] on label "Groups" at bounding box center [310, 100] width 44 height 17
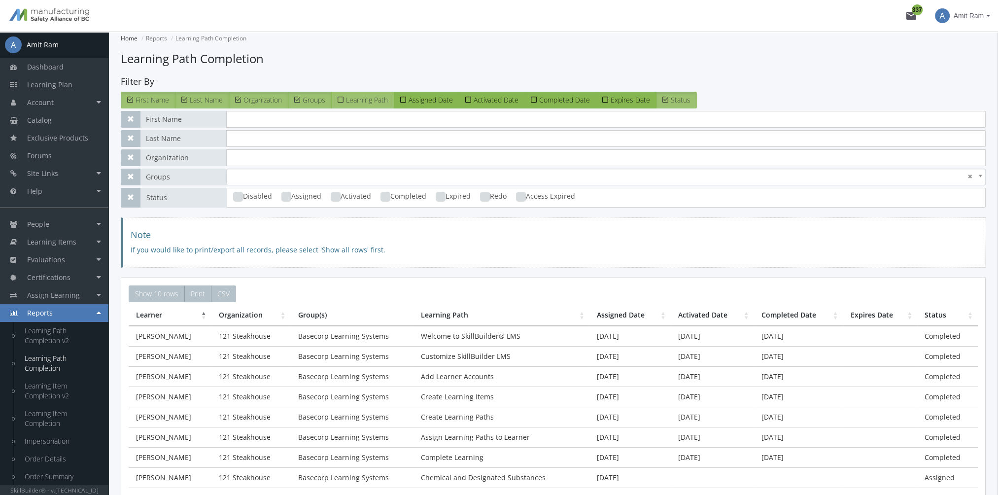
click at [382, 98] on span "Learning Path" at bounding box center [367, 99] width 42 height 9
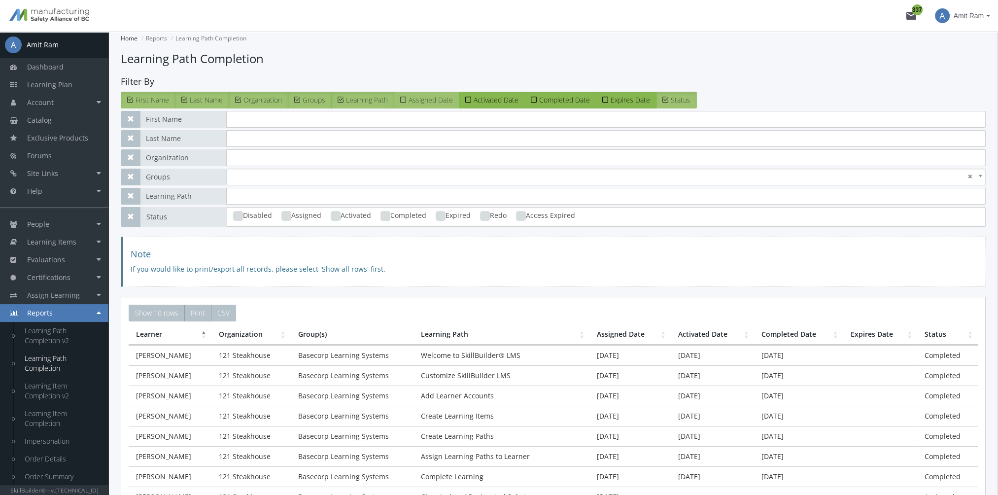
click at [426, 98] on span "Assigned Date" at bounding box center [431, 99] width 44 height 9
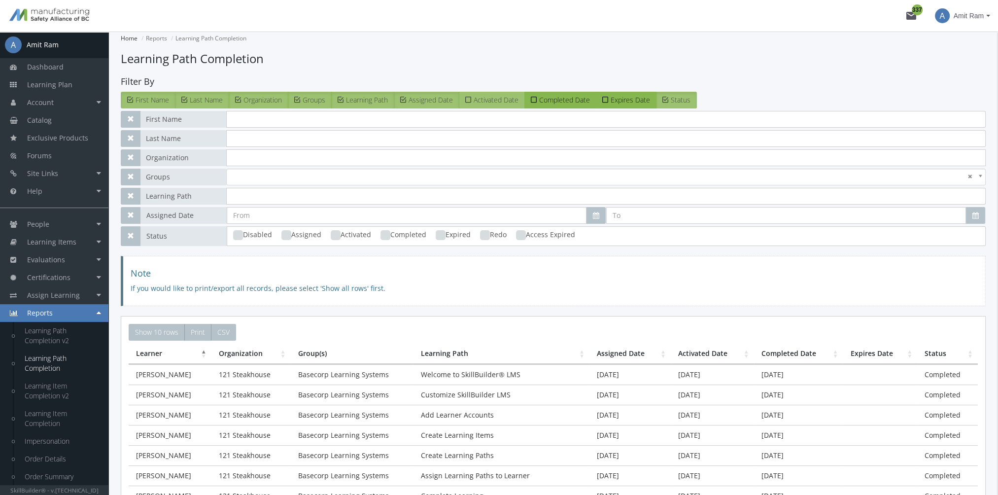
click at [488, 104] on label "Activated Date" at bounding box center [492, 100] width 66 height 17
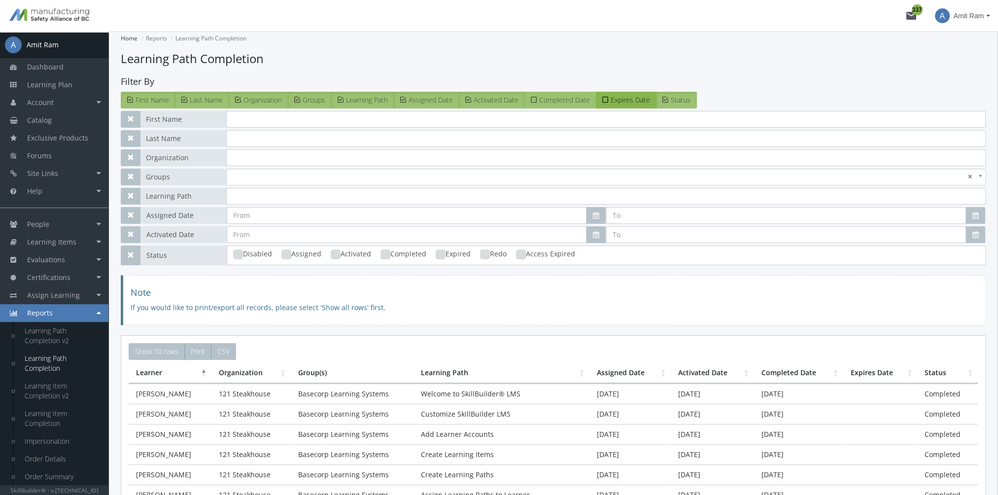
click at [551, 101] on span "Completed Date" at bounding box center [564, 99] width 51 height 9
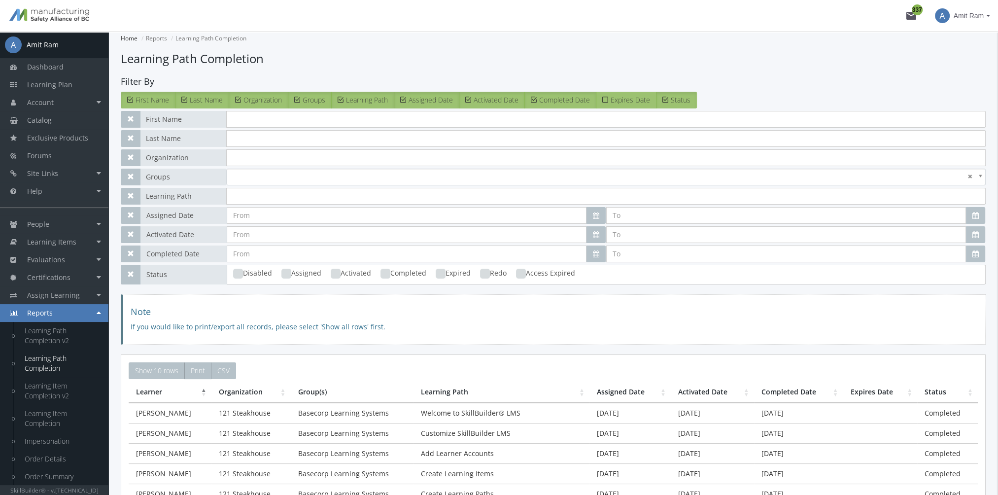
click at [627, 103] on span "Expires Date" at bounding box center [630, 99] width 39 height 9
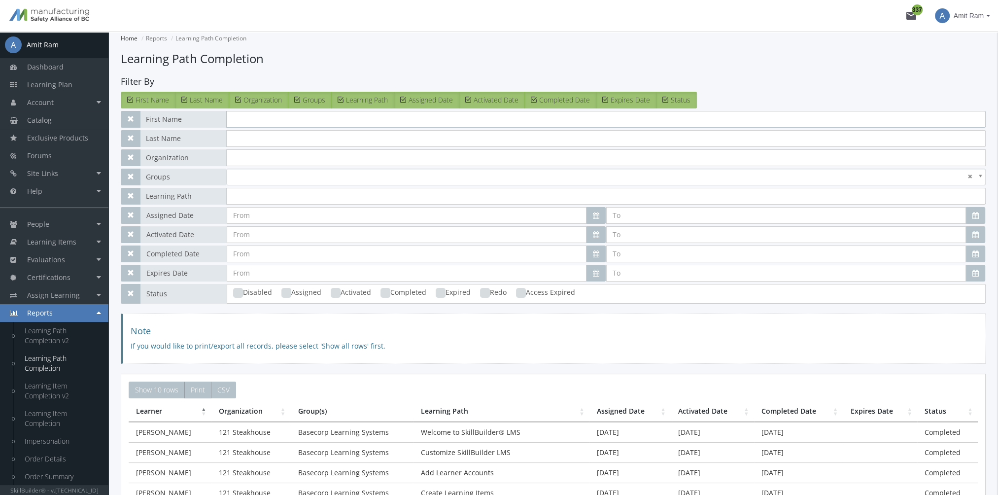
click at [265, 122] on input "text" at bounding box center [605, 119] width 759 height 17
type input "Amit"
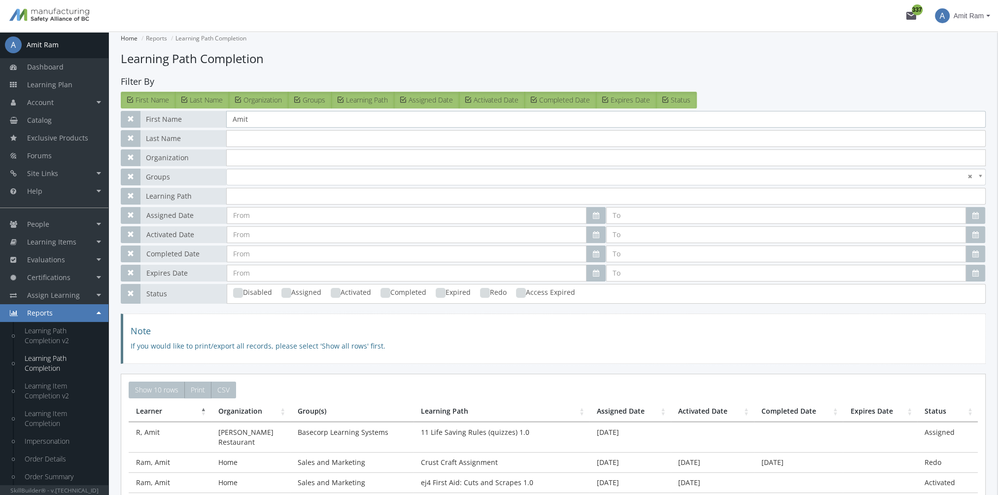
drag, startPoint x: 385, startPoint y: 294, endPoint x: 437, endPoint y: 393, distance: 111.3
click at [386, 295] on ins at bounding box center [385, 293] width 10 height 10
checkbox input "true"
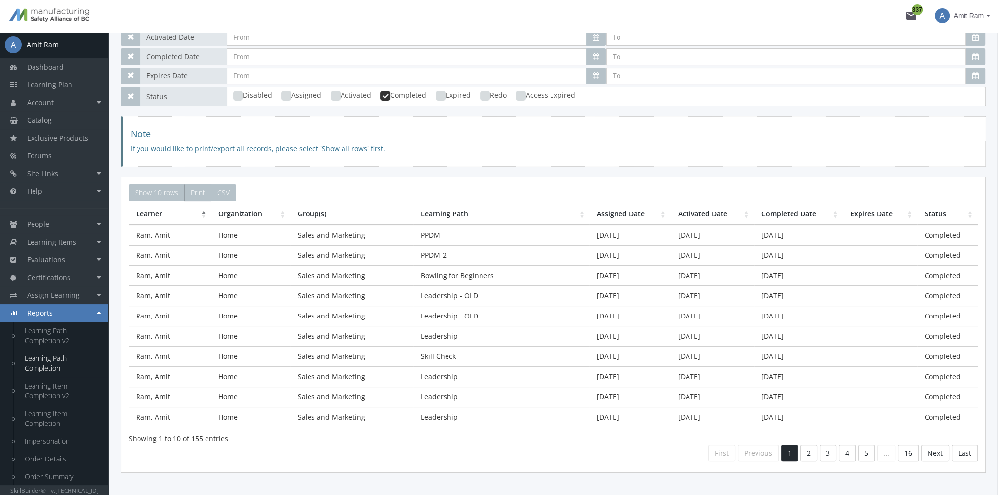
scroll to position [222, 0]
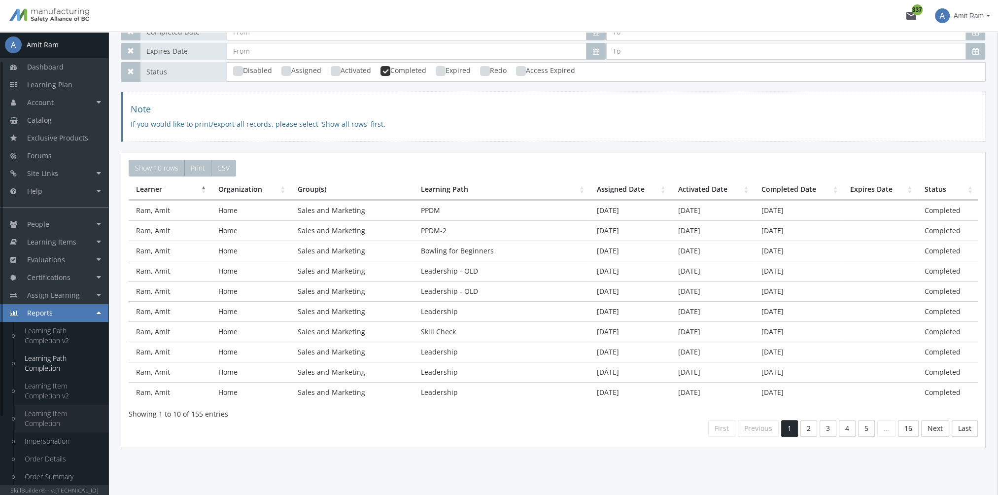
type input "Amit"
click at [44, 420] on link "Learning Item Completion" at bounding box center [62, 419] width 94 height 28
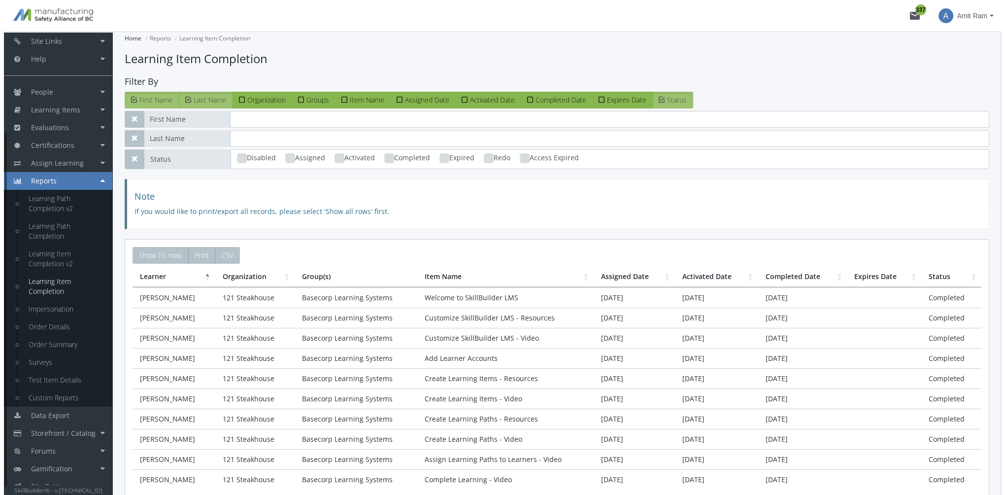
scroll to position [142, 0]
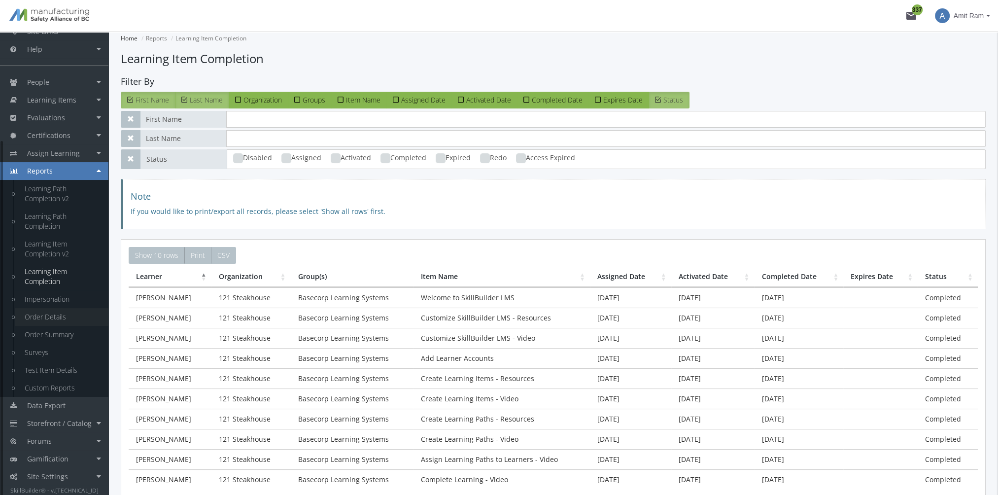
click at [51, 320] on link "Order Details" at bounding box center [62, 317] width 94 height 18
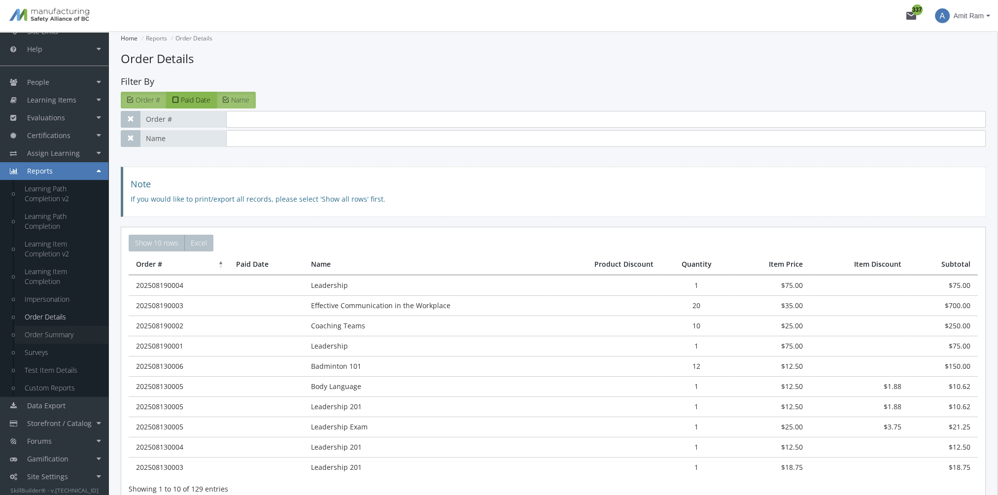
click at [51, 333] on link "Order Summary" at bounding box center [62, 335] width 94 height 18
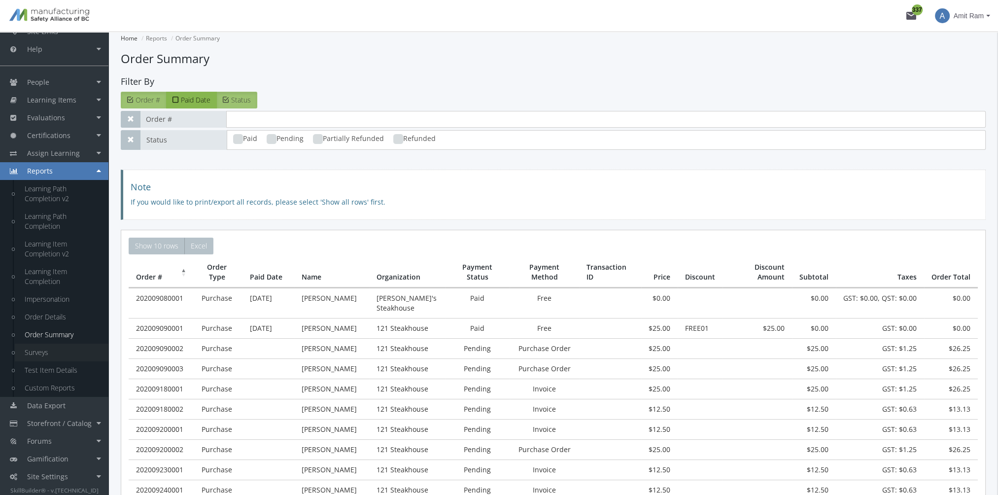
click at [43, 350] on link "Surveys" at bounding box center [62, 352] width 94 height 18
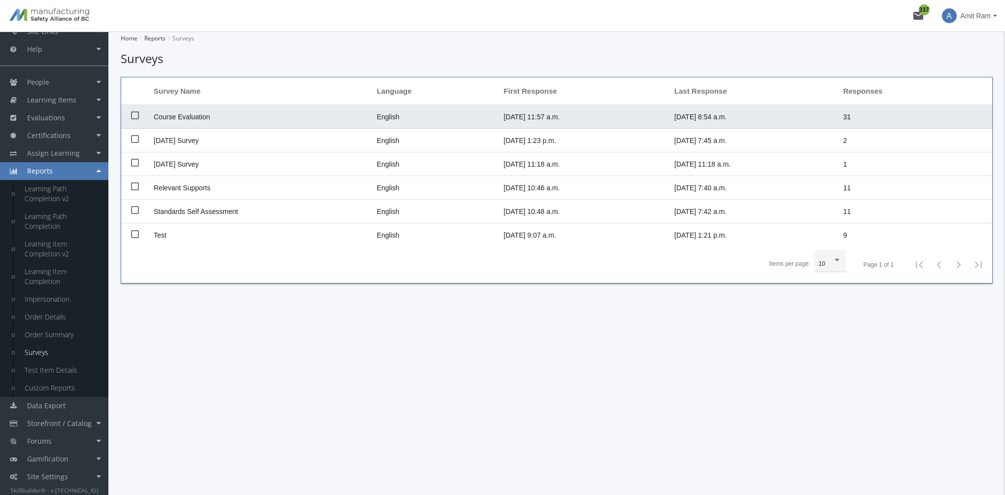
click at [197, 116] on span "Course Evaluation" at bounding box center [182, 117] width 56 height 8
checkbox input "true"
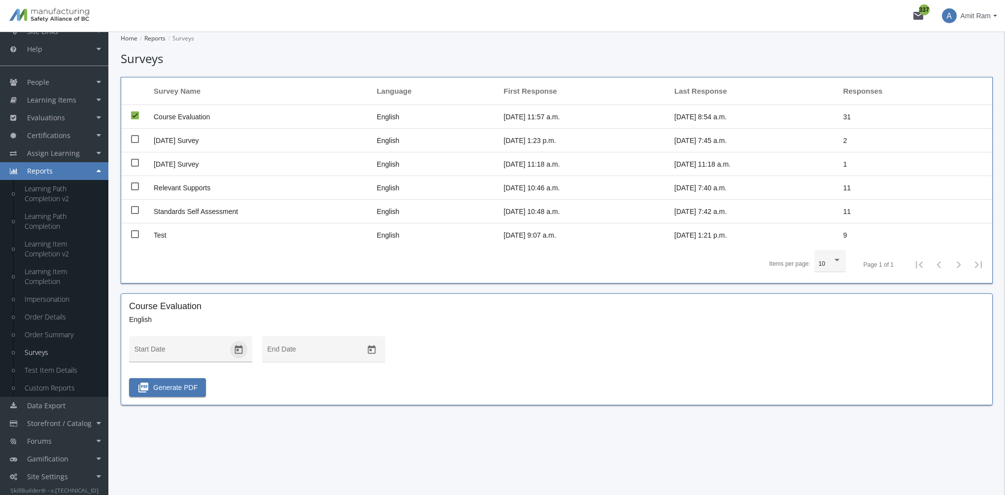
click at [240, 351] on icon "Open calendar" at bounding box center [239, 349] width 10 height 10
click at [244, 184] on button "Previous month" at bounding box center [243, 182] width 20 height 20
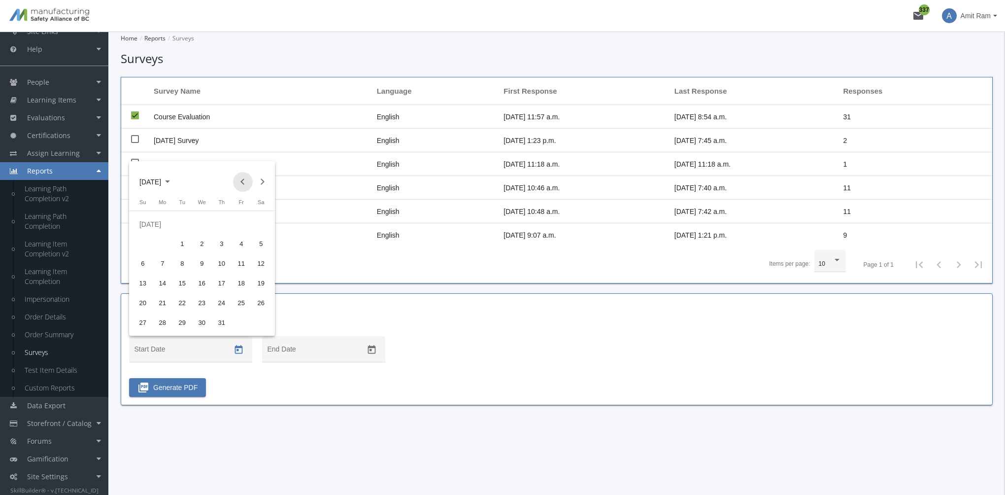
click at [244, 184] on button "Previous month" at bounding box center [243, 182] width 20 height 20
click at [204, 246] on div "4" at bounding box center [202, 244] width 18 height 18
type input "06/04/2025"
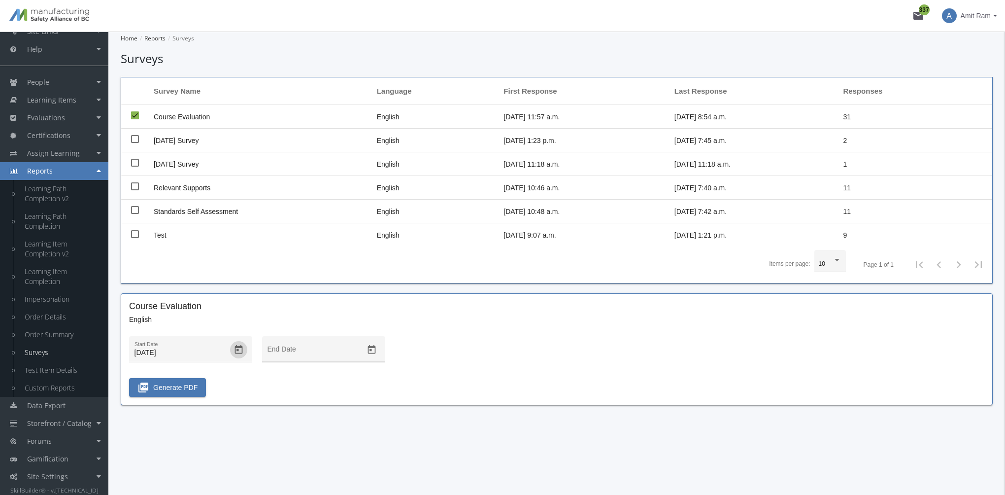
click at [373, 349] on icon "Open calendar" at bounding box center [372, 349] width 10 height 10
click at [310, 282] on div "19" at bounding box center [316, 283] width 18 height 18
type input "08/19/2025"
click at [181, 386] on span "picture_as_pdf Generate PDF" at bounding box center [167, 387] width 60 height 18
click at [65, 371] on link "Test Item Details" at bounding box center [62, 370] width 94 height 18
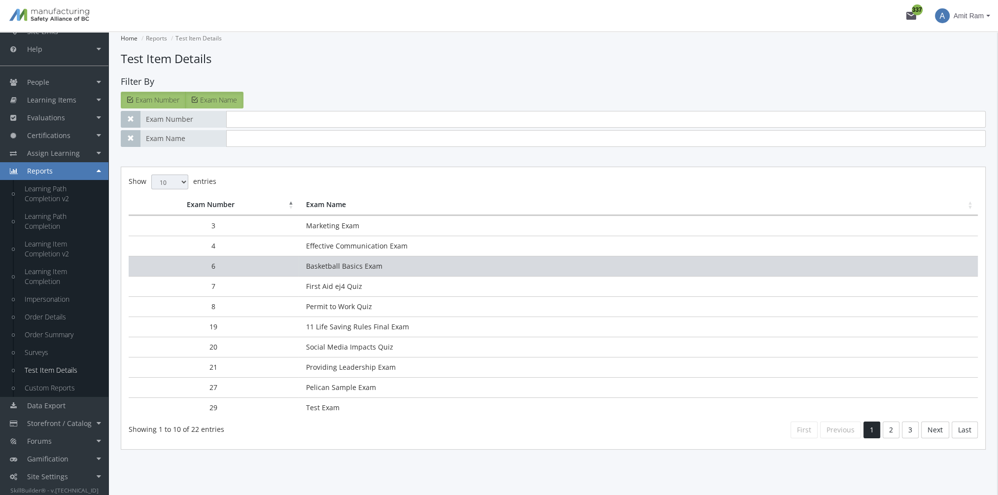
click at [348, 264] on td "Basketball Basics Exam" at bounding box center [638, 266] width 679 height 20
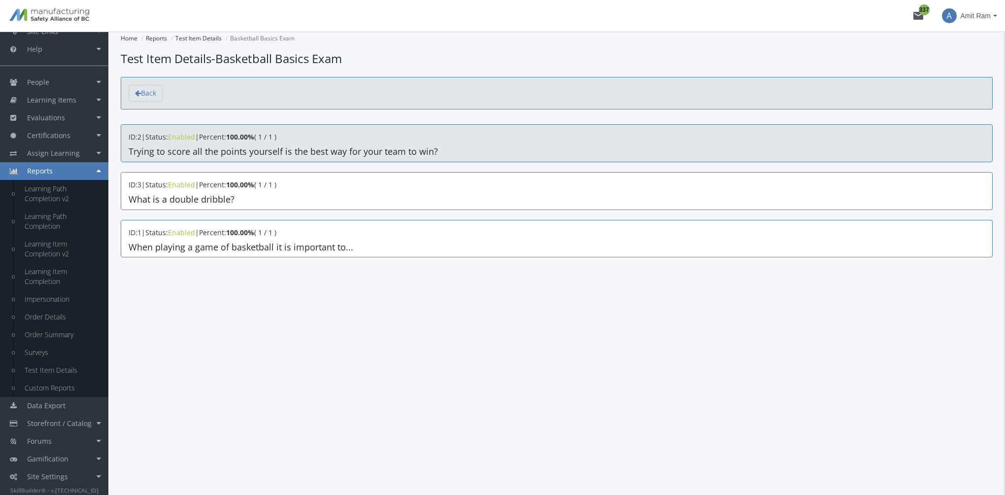
click at [269, 150] on h4 "Trying to score all the points yourself is the best way for your team to win?" at bounding box center [557, 152] width 856 height 10
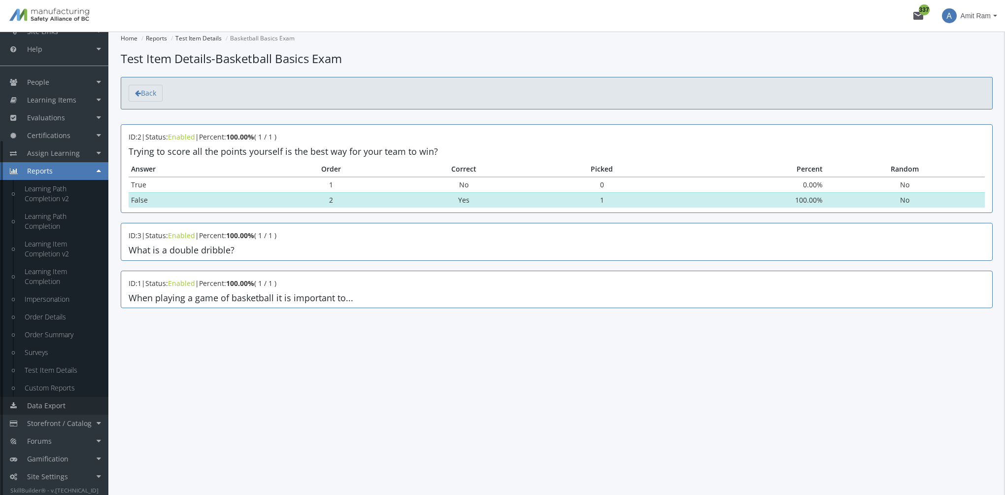
click at [55, 402] on span "Data Export" at bounding box center [46, 405] width 38 height 9
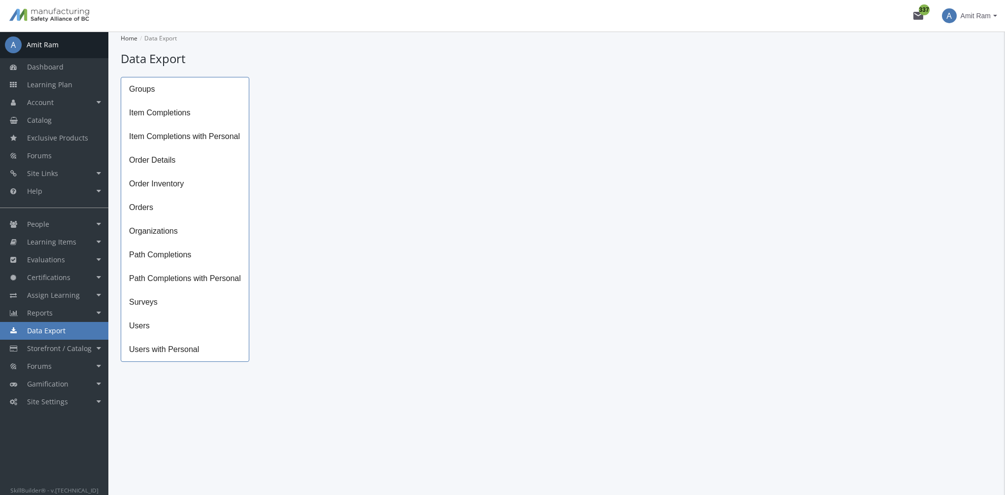
click at [188, 256] on span "Path Completions" at bounding box center [185, 255] width 128 height 24
click at [482, 98] on icon "Open calendar" at bounding box center [484, 98] width 8 height 9
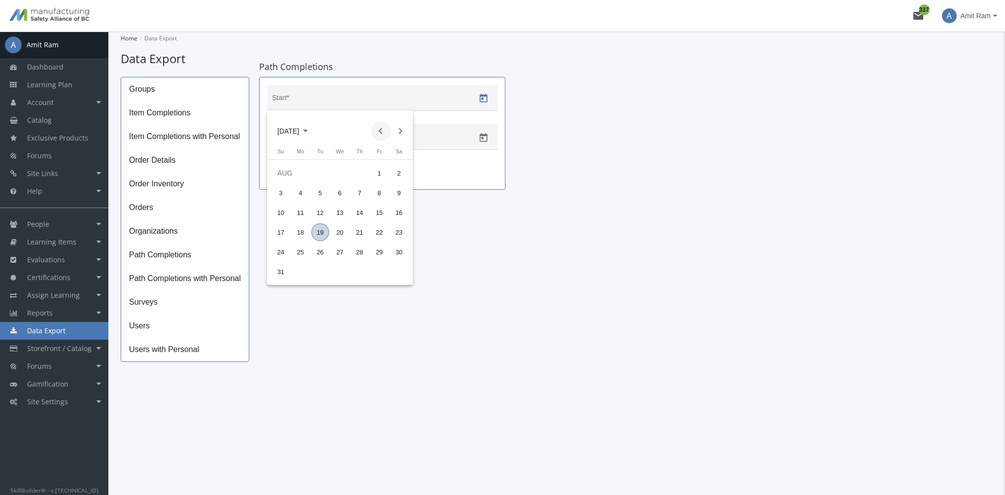
click at [378, 131] on button "Previous month" at bounding box center [381, 131] width 20 height 20
click at [321, 191] on div "1" at bounding box center [320, 193] width 18 height 18
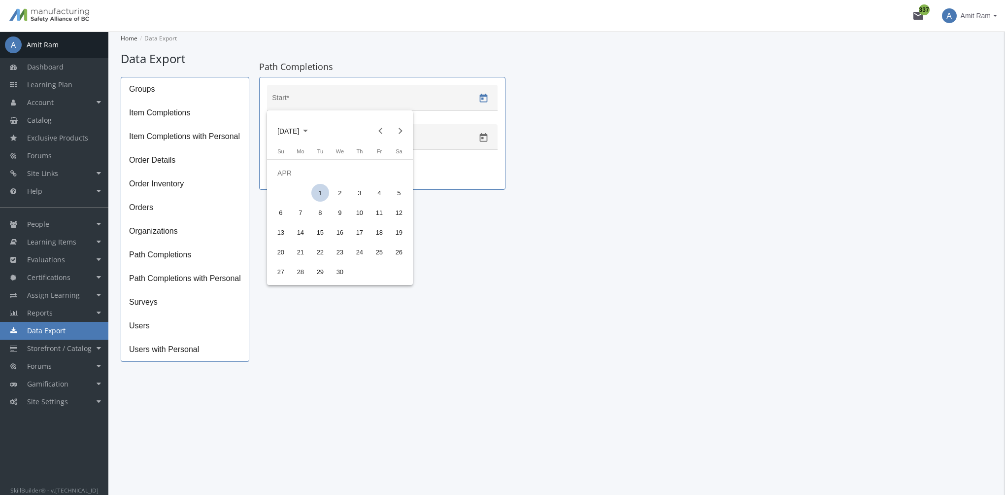
type input "04/01/2025"
click at [481, 137] on icon "Open calendar" at bounding box center [484, 137] width 8 height 9
click at [317, 272] on div "19" at bounding box center [320, 271] width 18 height 18
type input "08/19/2025"
click at [296, 175] on span "Download" at bounding box center [290, 173] width 31 height 18
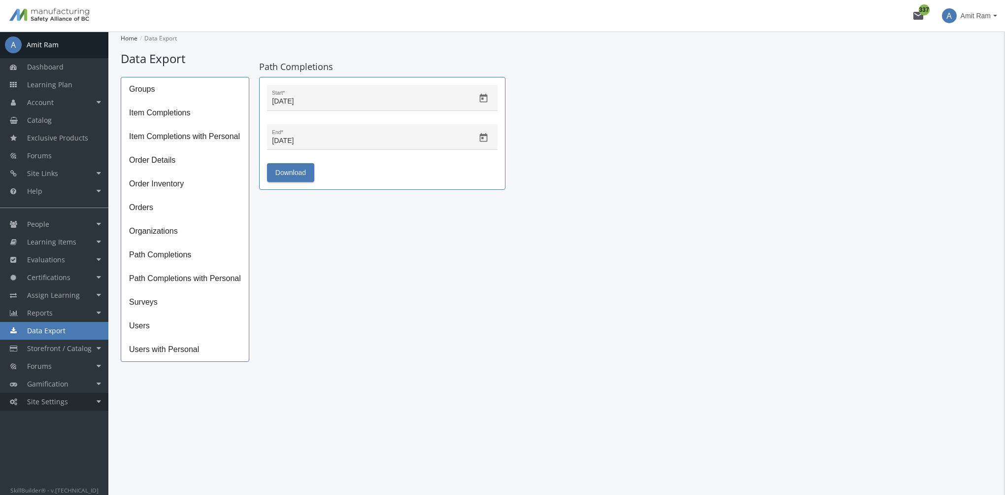
click at [71, 401] on link "Site Settings" at bounding box center [54, 402] width 108 height 18
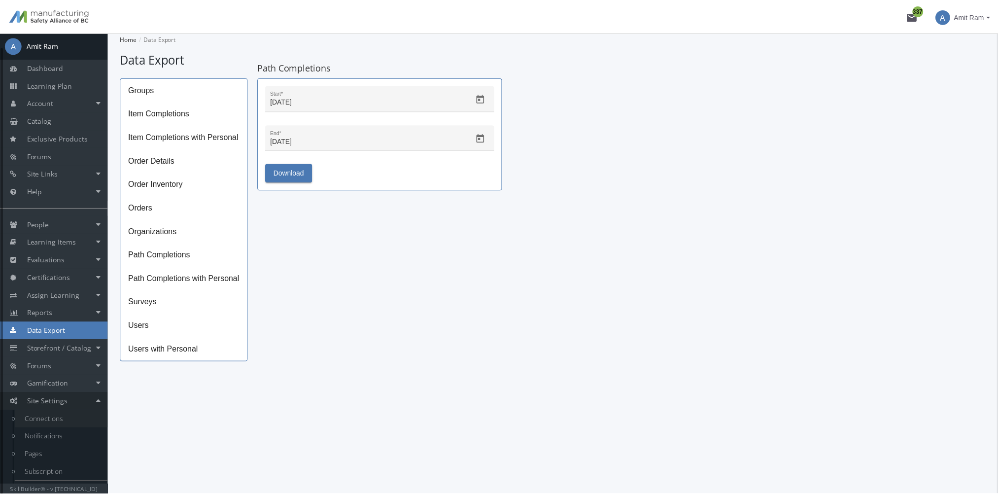
scroll to position [14, 0]
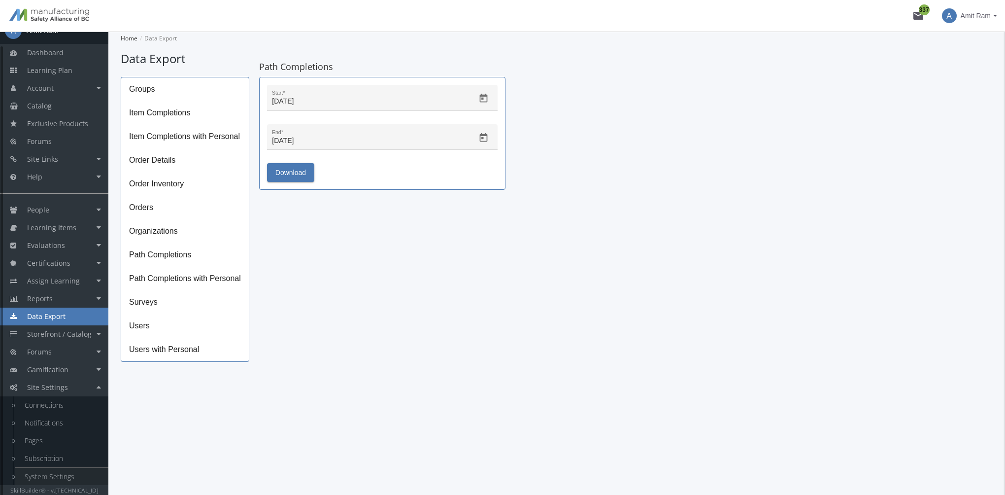
click at [65, 475] on link "System Settings" at bounding box center [62, 477] width 94 height 18
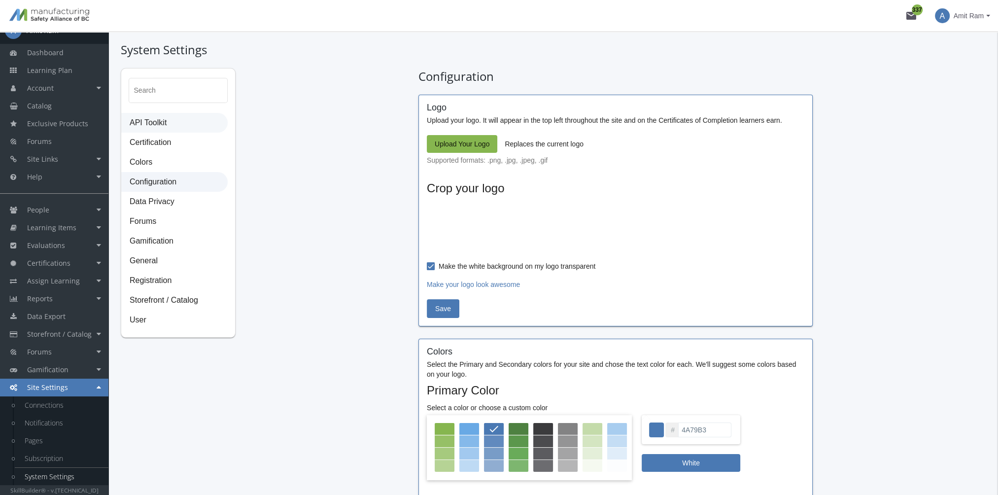
click at [183, 118] on span "API Toolkit" at bounding box center [174, 123] width 105 height 20
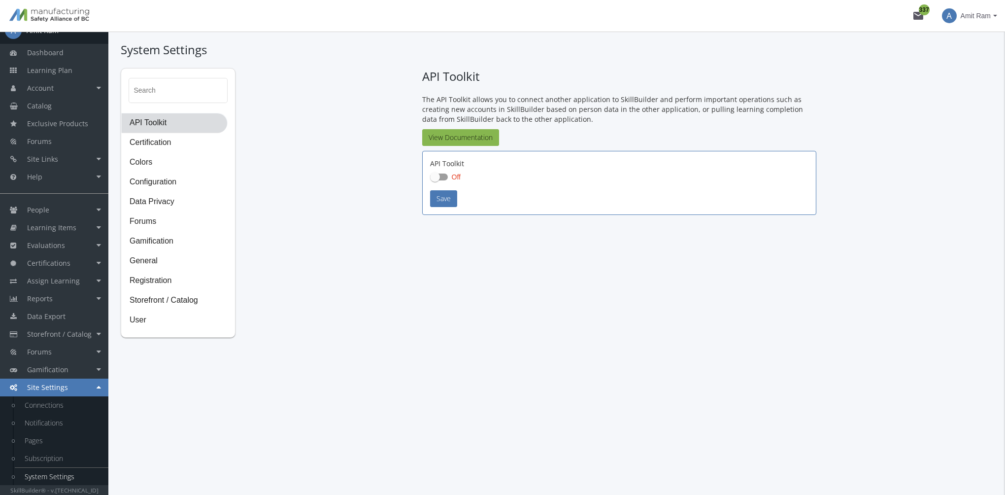
checkbox input "true"
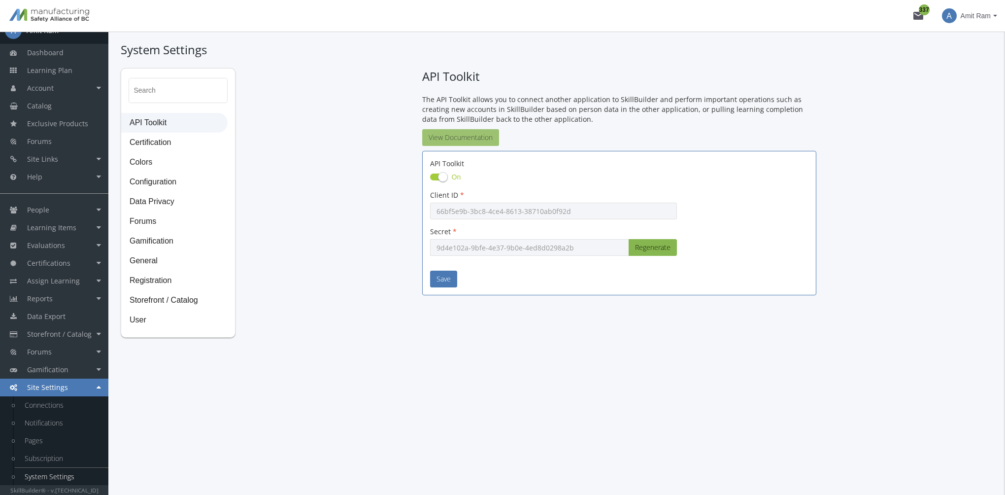
click at [457, 136] on link "View Documentation" at bounding box center [460, 137] width 77 height 17
click at [65, 426] on link "Notifications" at bounding box center [62, 423] width 94 height 18
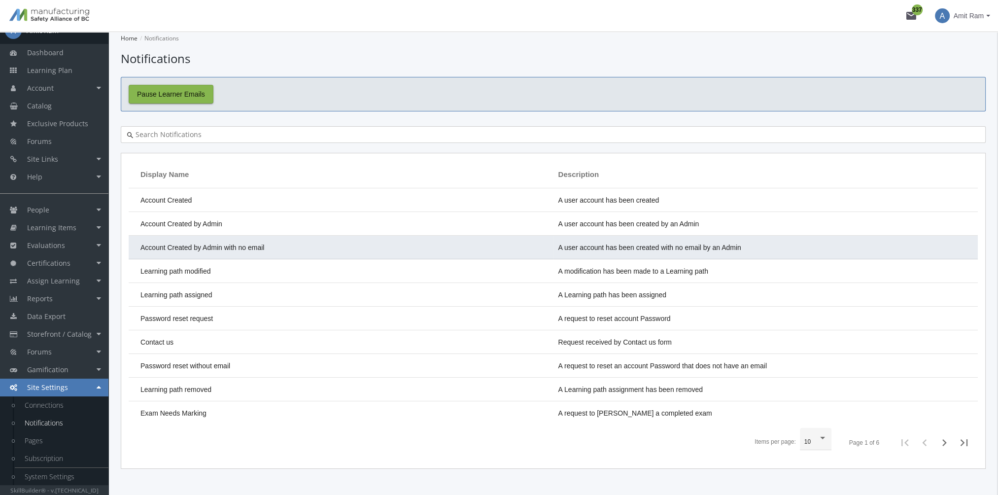
click at [187, 243] on span "Account Created by Admin with no email" at bounding box center [202, 247] width 124 height 8
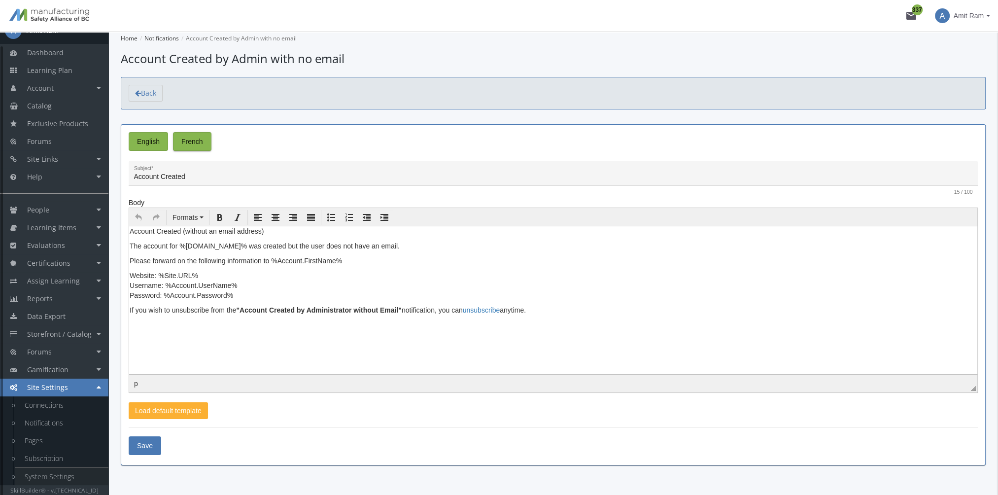
click at [80, 471] on link "System Settings" at bounding box center [62, 477] width 94 height 18
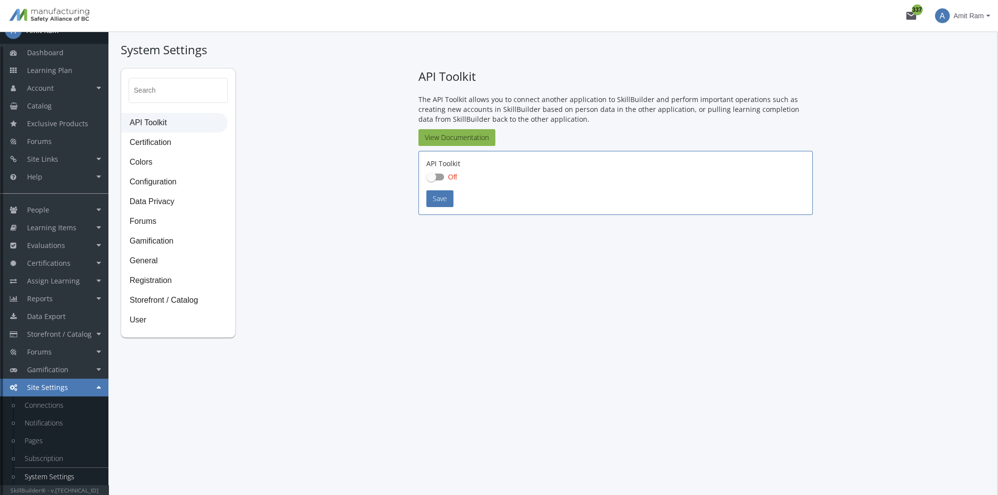
checkbox input "true"
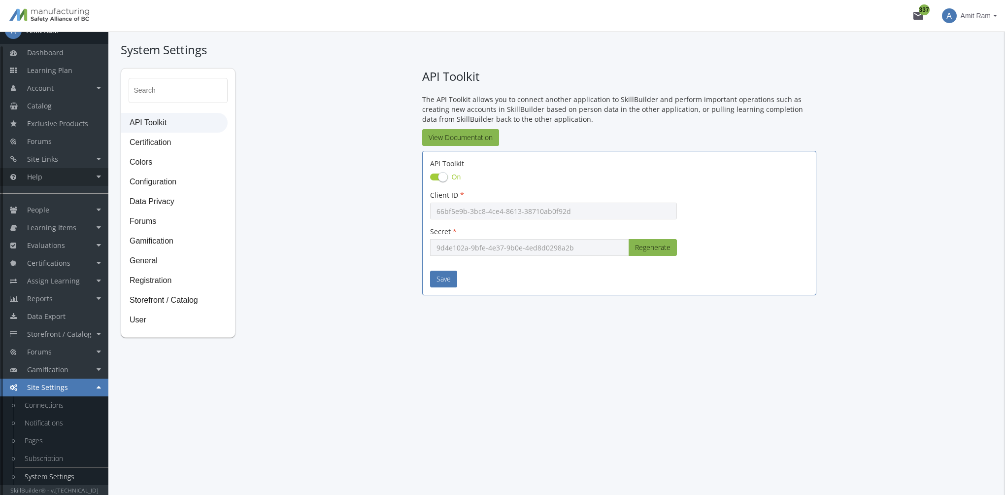
click at [45, 181] on link "Help" at bounding box center [54, 177] width 108 height 18
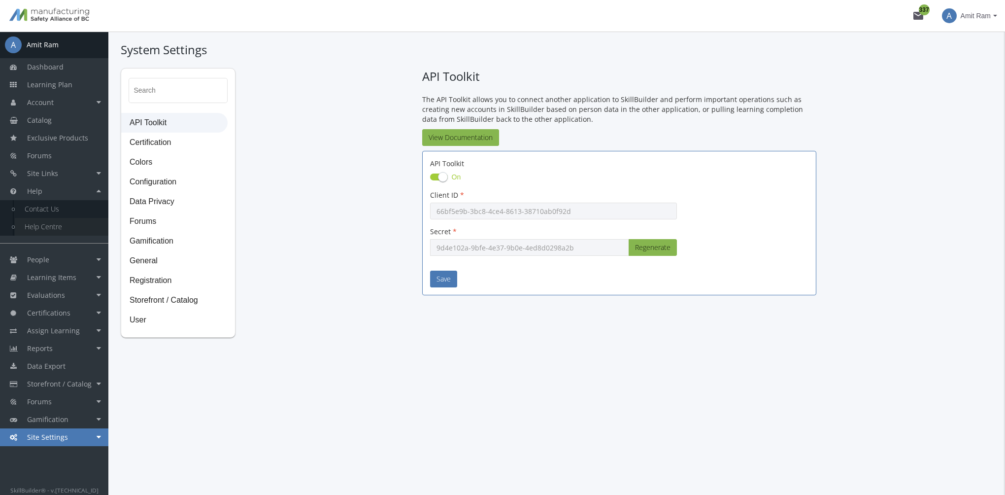
click at [55, 226] on link "Help Centre" at bounding box center [62, 227] width 94 height 18
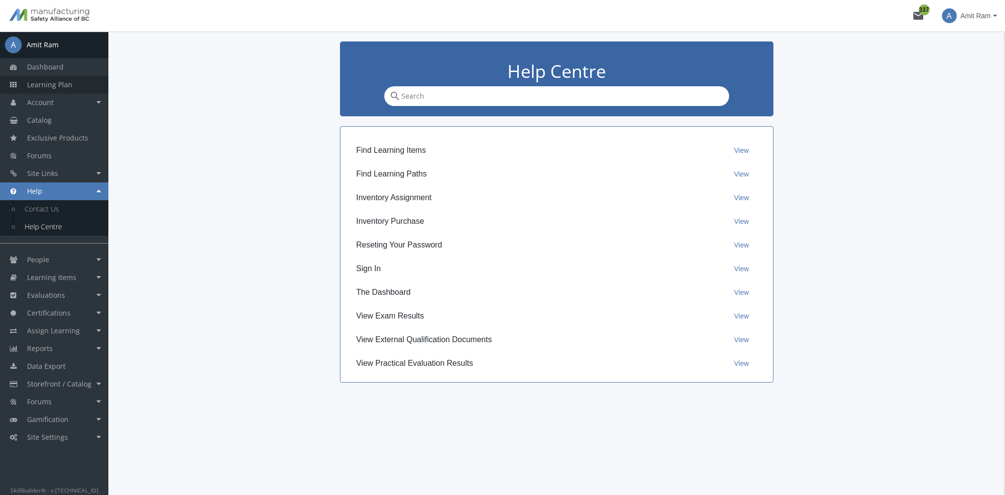
click at [69, 83] on span "Learning Plan" at bounding box center [49, 84] width 45 height 9
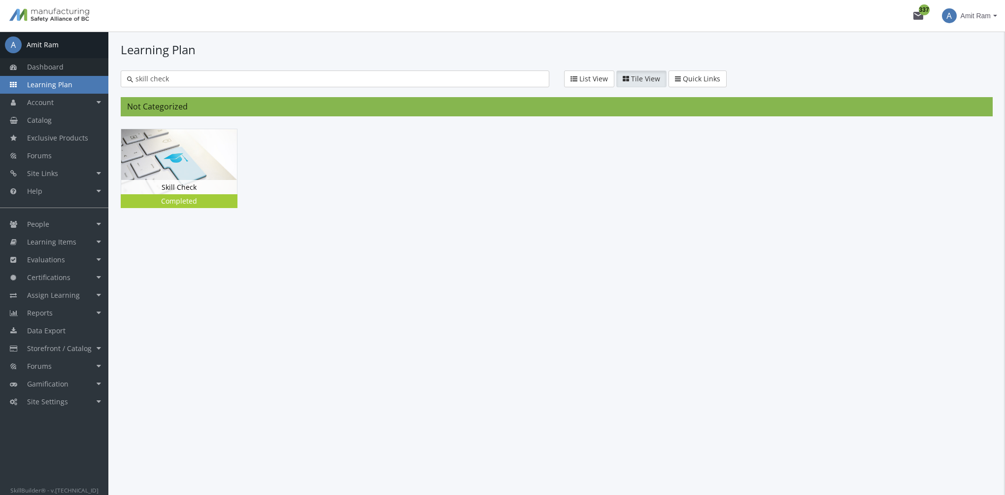
drag, startPoint x: 126, startPoint y: 75, endPoint x: 84, endPoint y: 67, distance: 42.6
click at [84, 67] on div "A Amit Ram Dashboard Learning Plan Account Account Badges Certificates and Tran…" at bounding box center [502, 263] width 1005 height 463
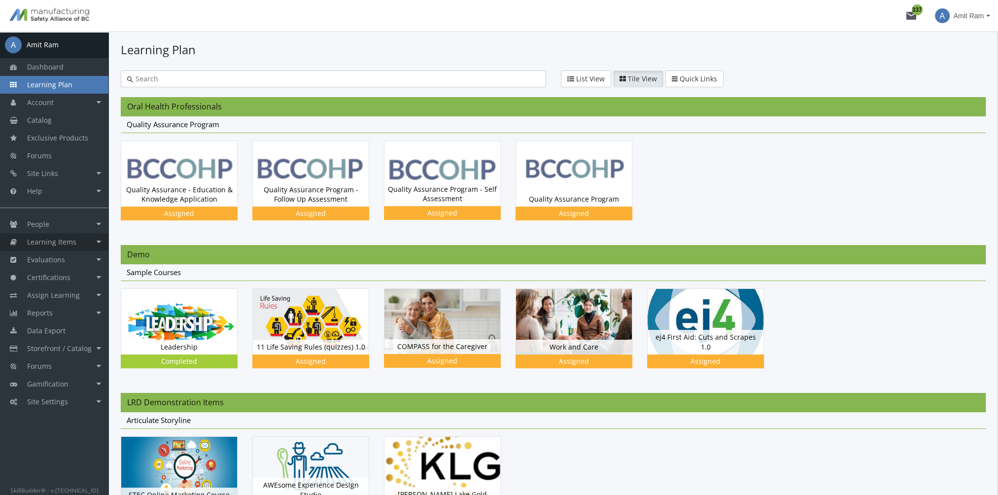
click at [65, 235] on link "Learning Items" at bounding box center [54, 242] width 108 height 18
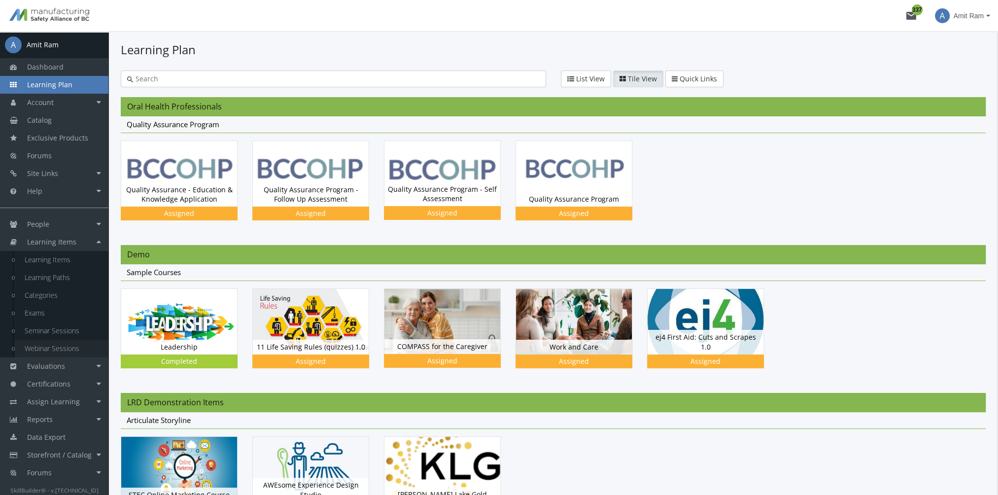
click at [65, 345] on link "Webinar Sessions" at bounding box center [62, 349] width 94 height 18
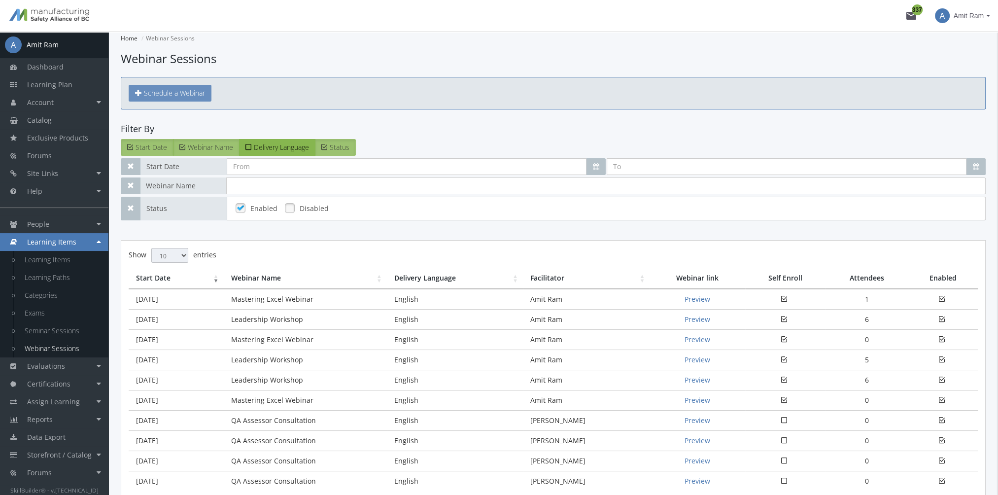
click at [191, 94] on span "Schedule a Webinar" at bounding box center [174, 92] width 61 height 9
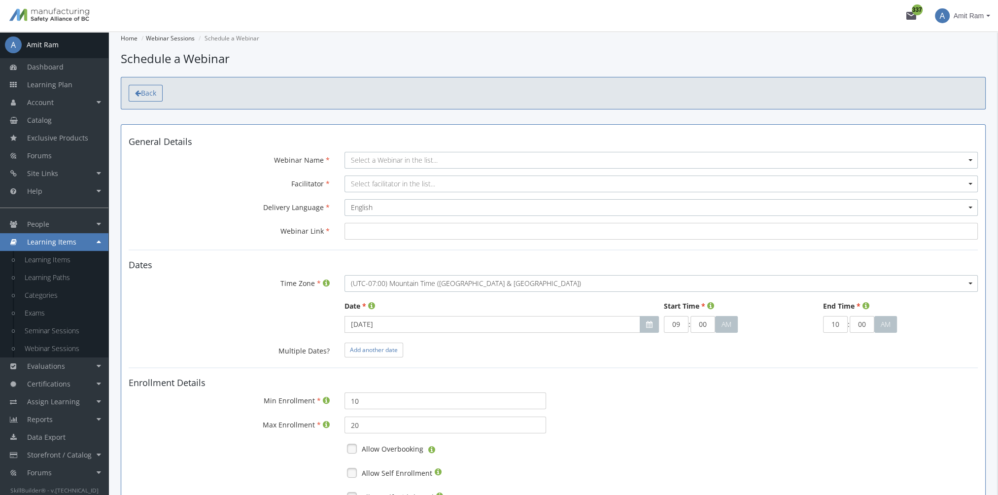
click at [147, 92] on span "Back" at bounding box center [148, 92] width 15 height 9
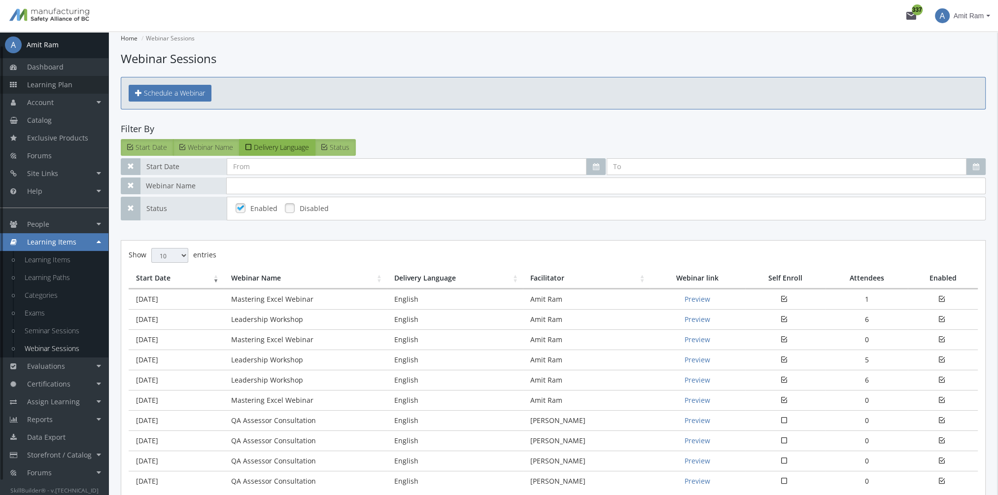
click at [89, 85] on link "Learning Plan" at bounding box center [54, 85] width 108 height 18
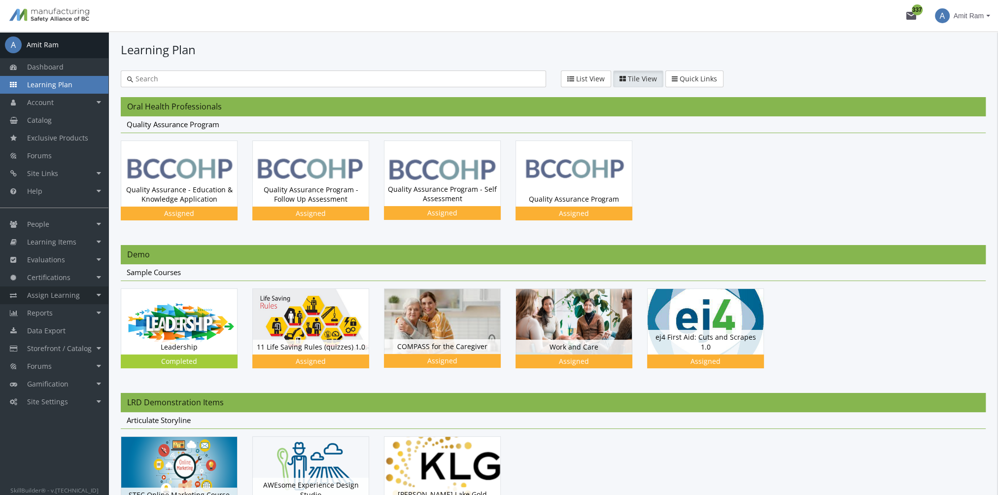
click at [72, 297] on span "Assign Learning" at bounding box center [53, 294] width 53 height 9
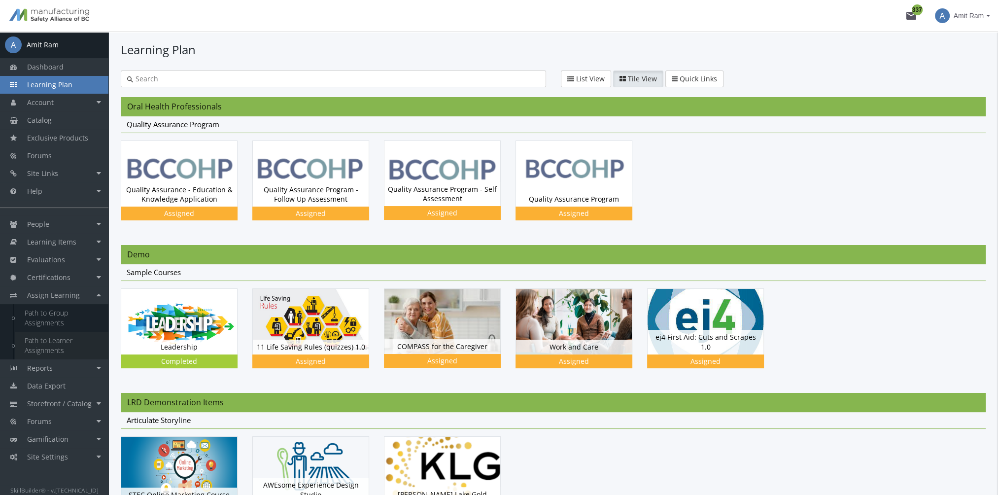
click at [67, 342] on link "Path to Learner Assignments" at bounding box center [62, 346] width 94 height 28
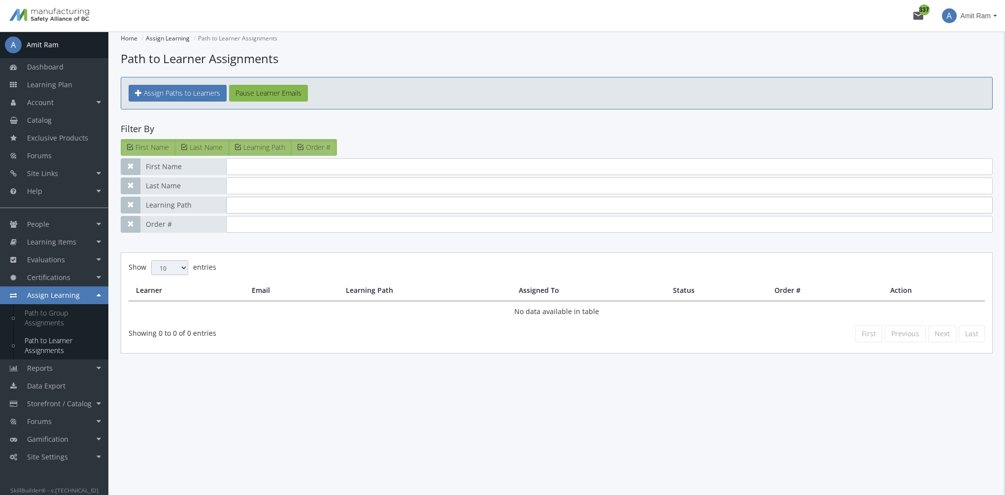
click at [255, 207] on input "text" at bounding box center [609, 205] width 767 height 17
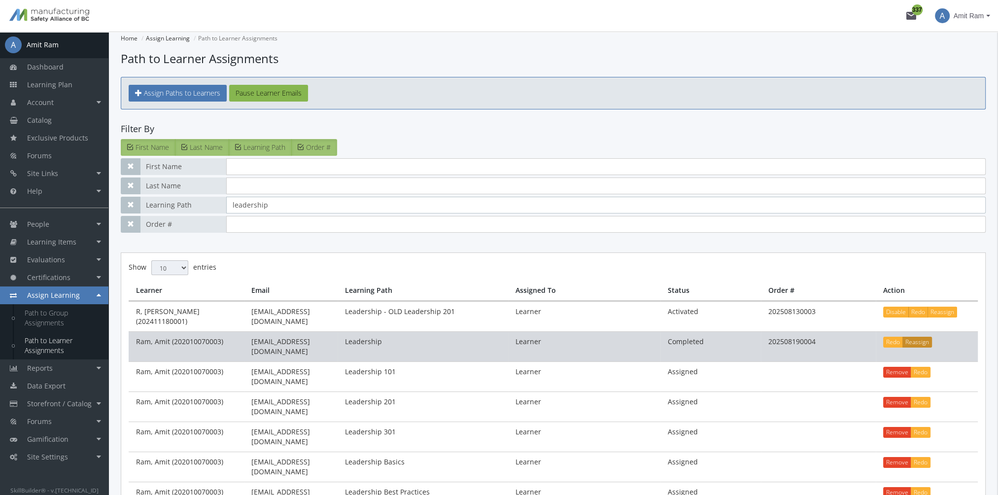
type input "leadership"
click at [915, 337] on button "Reassign" at bounding box center [917, 342] width 30 height 11
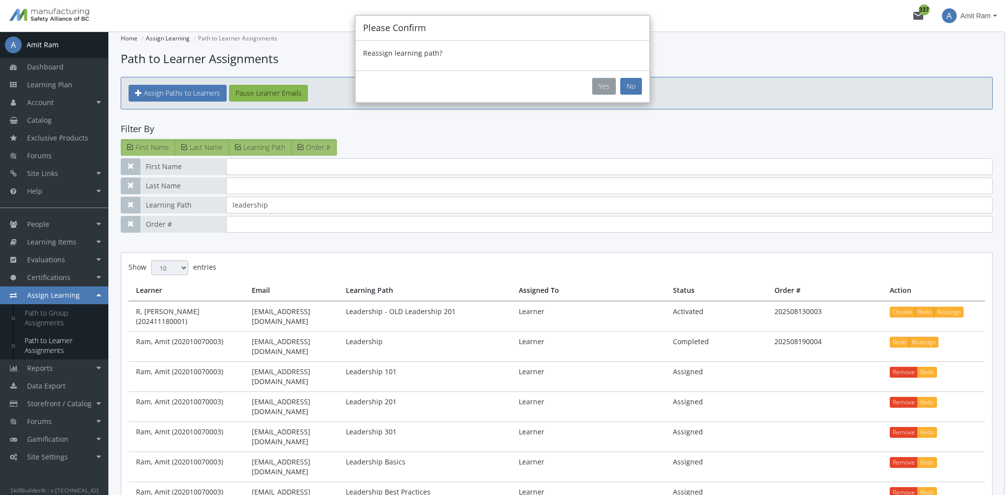
click at [599, 83] on button "Yes" at bounding box center [604, 86] width 24 height 17
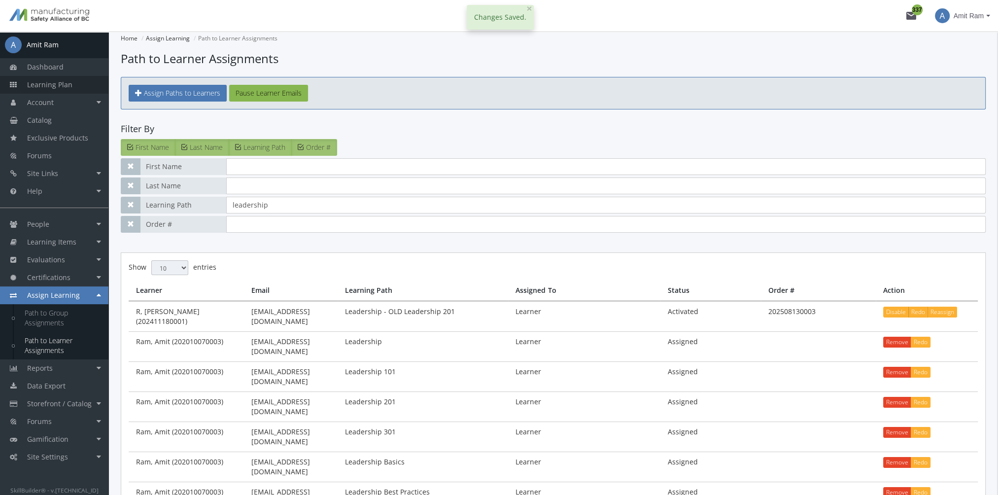
click at [71, 92] on link "Learning Plan" at bounding box center [54, 85] width 108 height 18
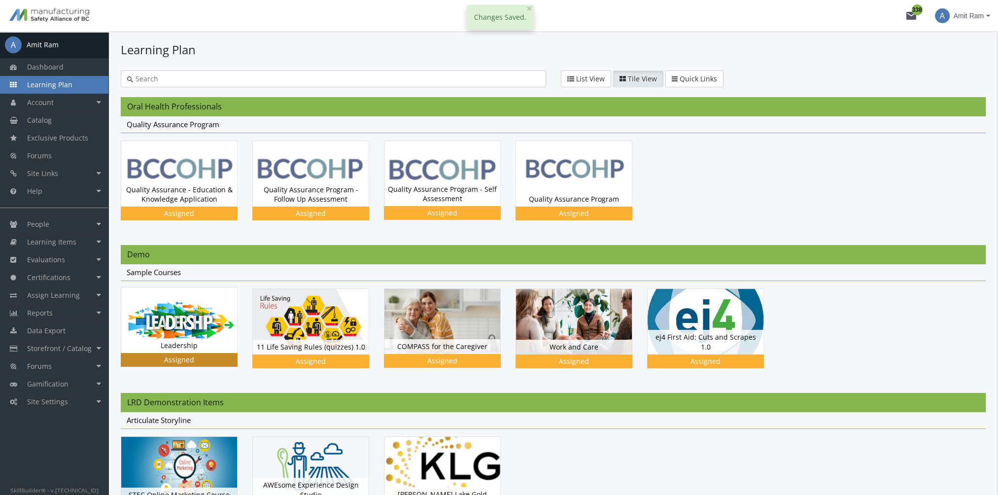
click at [184, 206] on div "Leadership Status Assigned" at bounding box center [179, 194] width 116 height 24
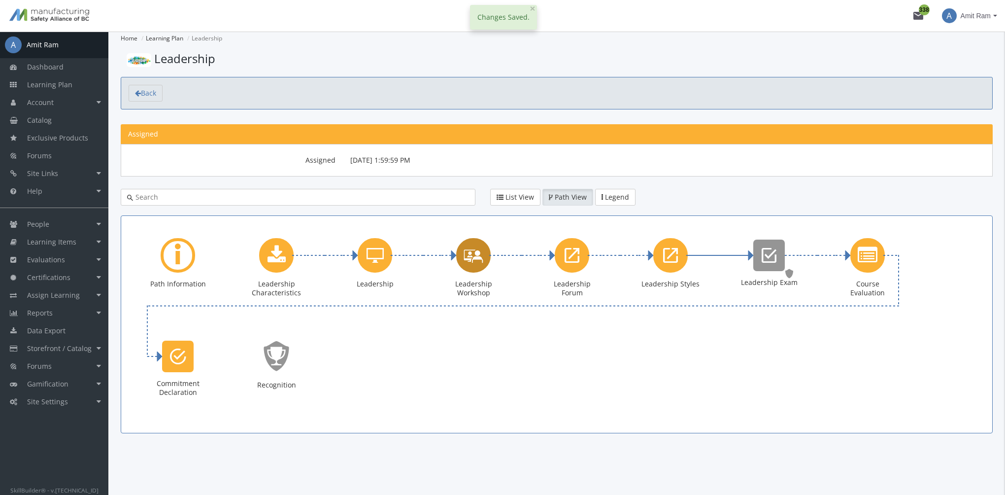
click at [469, 256] on icon "Leadership Workshop" at bounding box center [474, 255] width 20 height 28
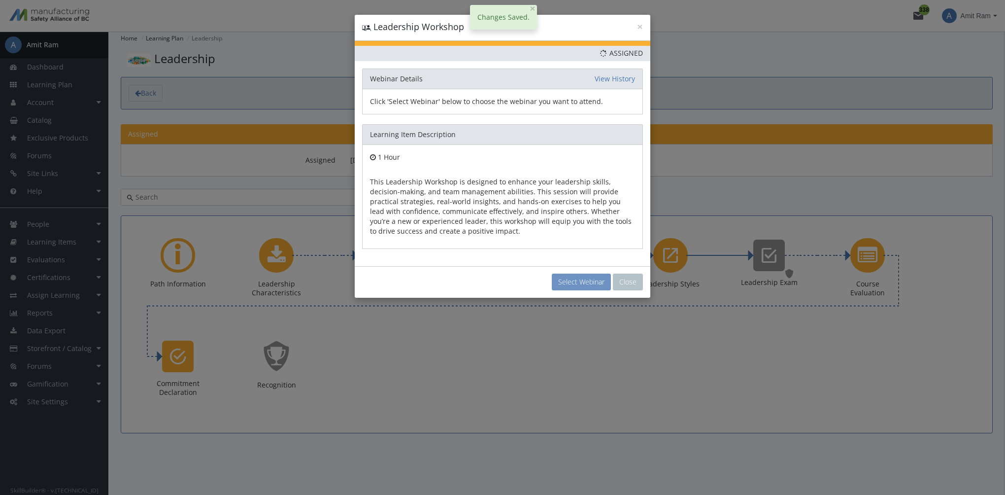
click at [591, 281] on button "Select Webinar" at bounding box center [581, 282] width 59 height 17
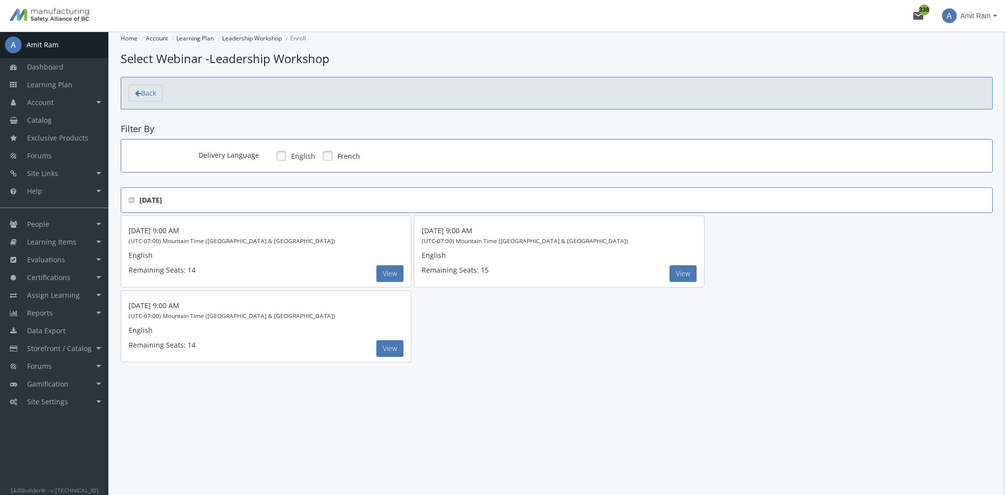
click at [401, 282] on div "Mar 4, 2026 @ 9:00 AM (UTC-07:00) Mountain Time (US & Canada) English Remaining…" at bounding box center [266, 251] width 291 height 72
click at [396, 277] on button "View" at bounding box center [389, 273] width 27 height 17
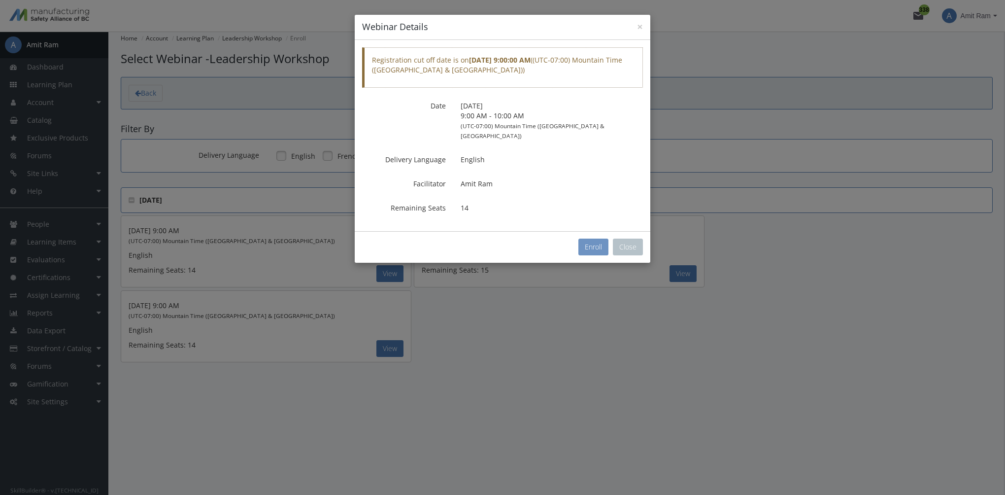
click at [599, 239] on button "Enroll" at bounding box center [594, 247] width 30 height 17
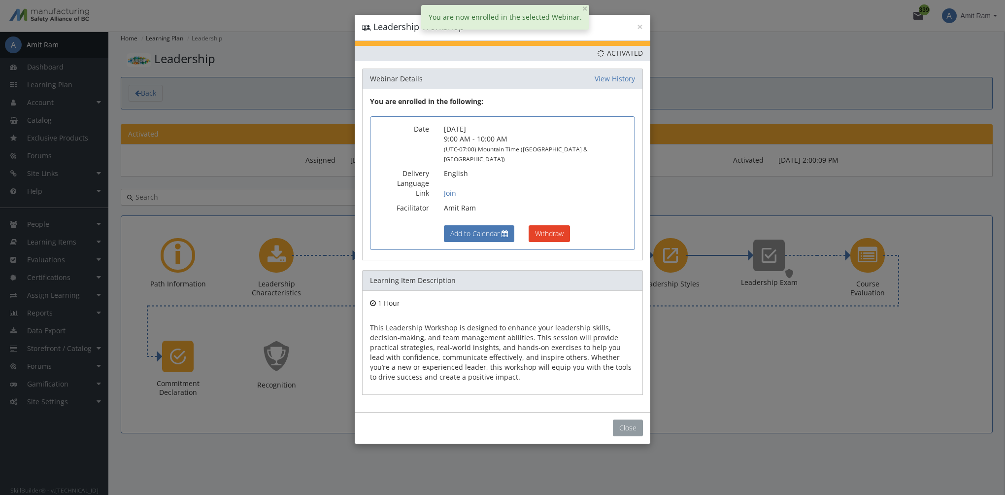
click at [635, 419] on button "Close" at bounding box center [628, 427] width 30 height 17
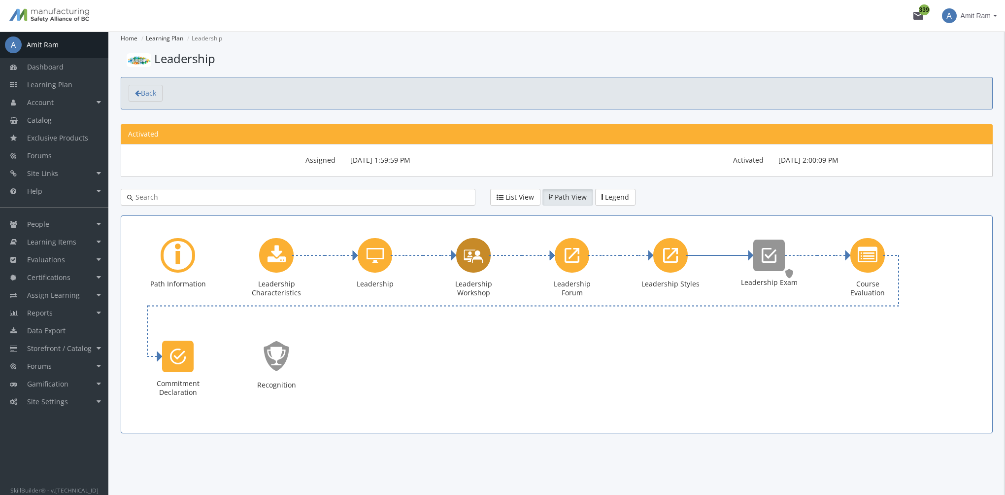
click at [479, 258] on icon "Leadership Workshop" at bounding box center [474, 255] width 20 height 28
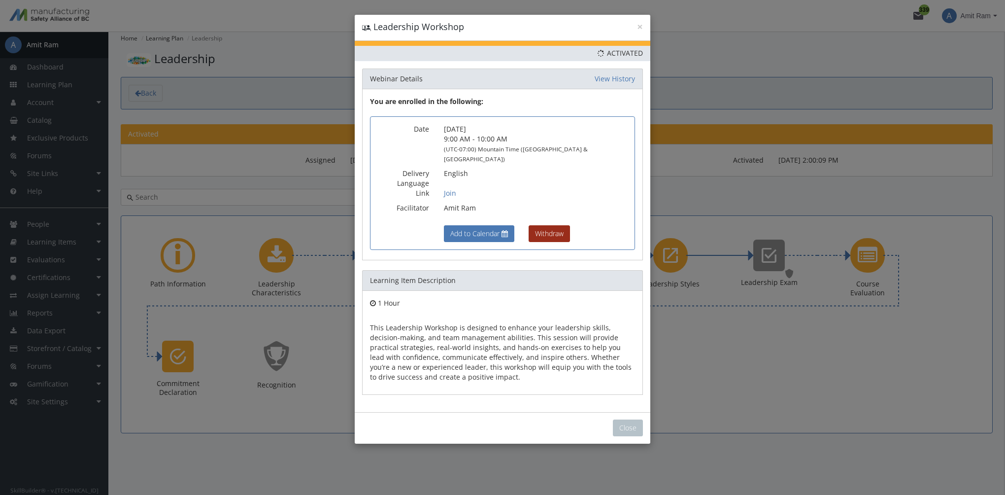
click at [559, 225] on button "Withdraw" at bounding box center [549, 233] width 41 height 17
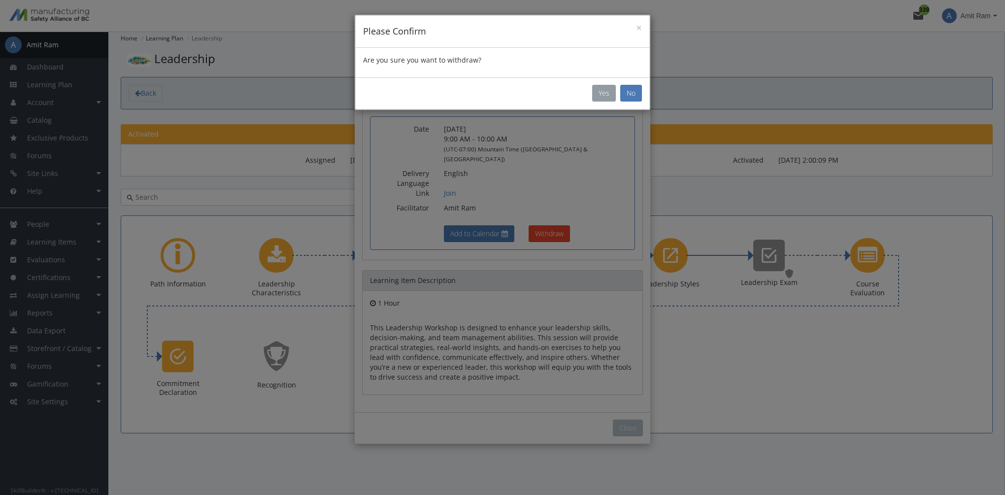
click at [609, 94] on button "Yes" at bounding box center [604, 93] width 24 height 17
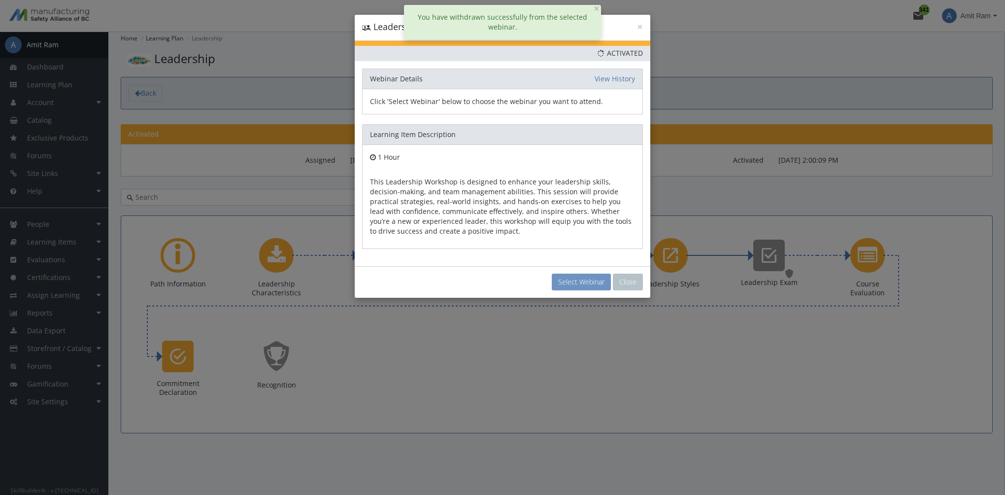
click at [582, 278] on button "Select Webinar" at bounding box center [581, 282] width 59 height 17
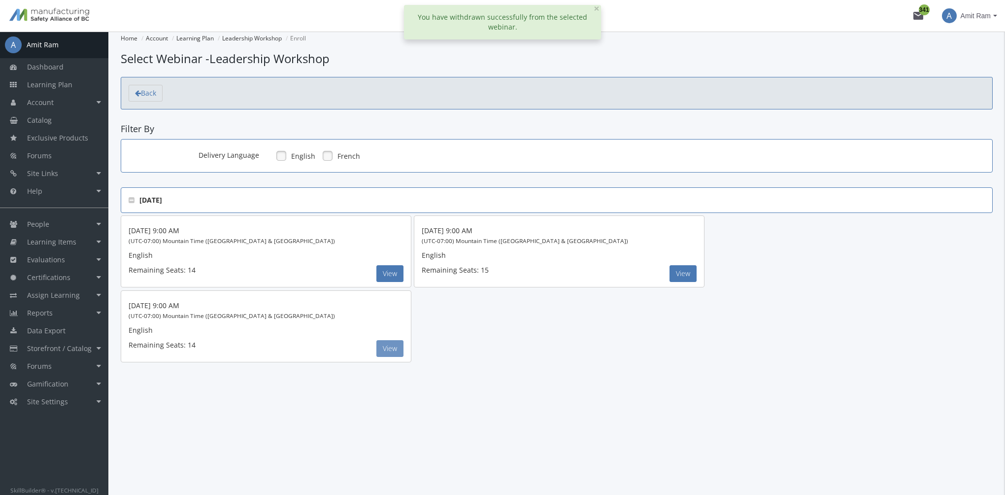
click at [390, 349] on button "View" at bounding box center [389, 348] width 27 height 17
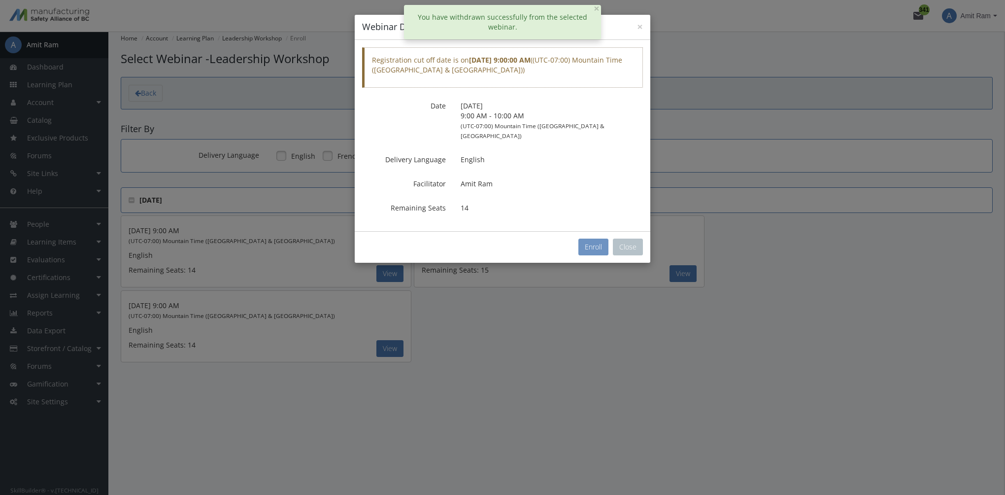
click at [587, 239] on button "Enroll" at bounding box center [594, 247] width 30 height 17
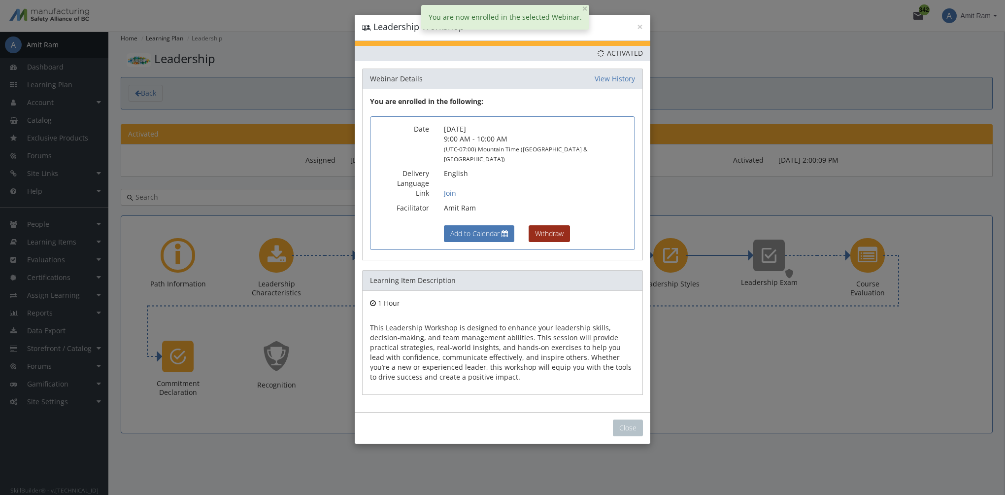
click at [558, 225] on button "Withdraw" at bounding box center [549, 233] width 41 height 17
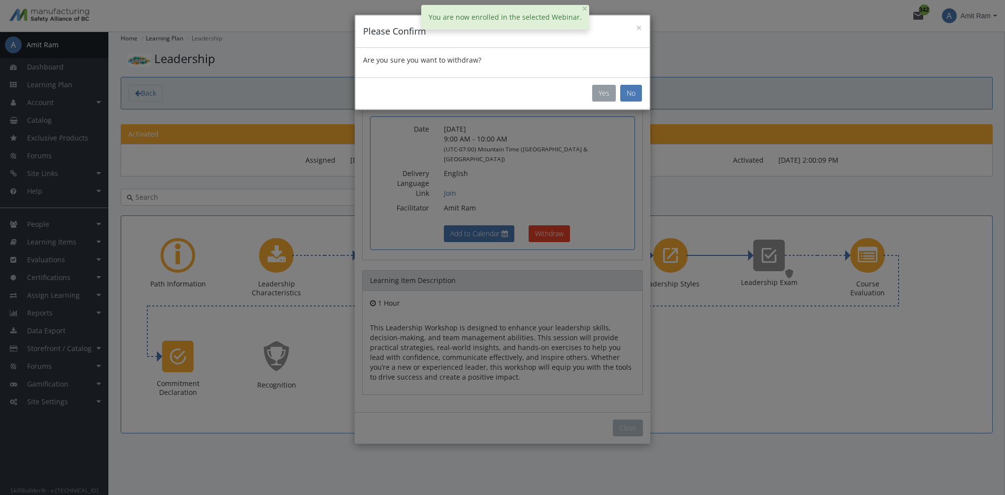
click at [602, 87] on button "Yes" at bounding box center [604, 93] width 24 height 17
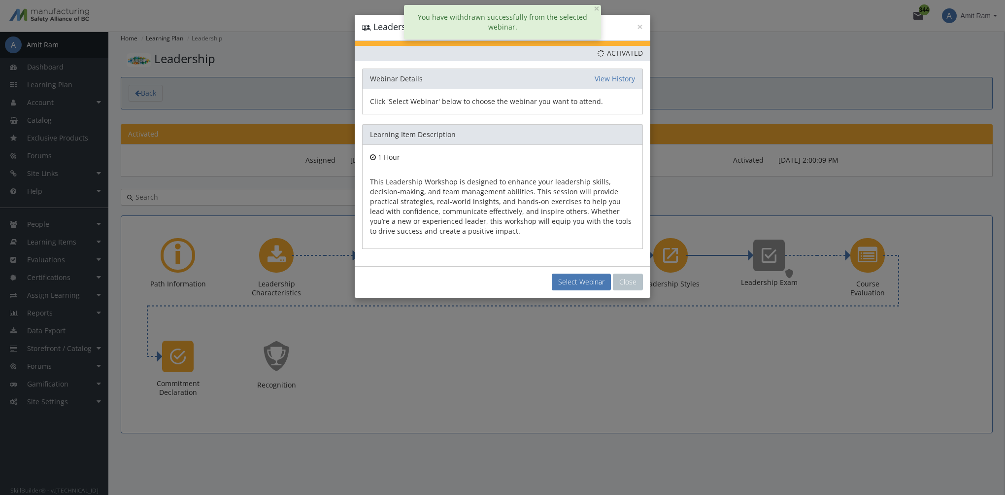
click at [571, 323] on div "× Leadership Workshop Priority This Learning Item has been designated as a Prio…" at bounding box center [502, 247] width 1005 height 495
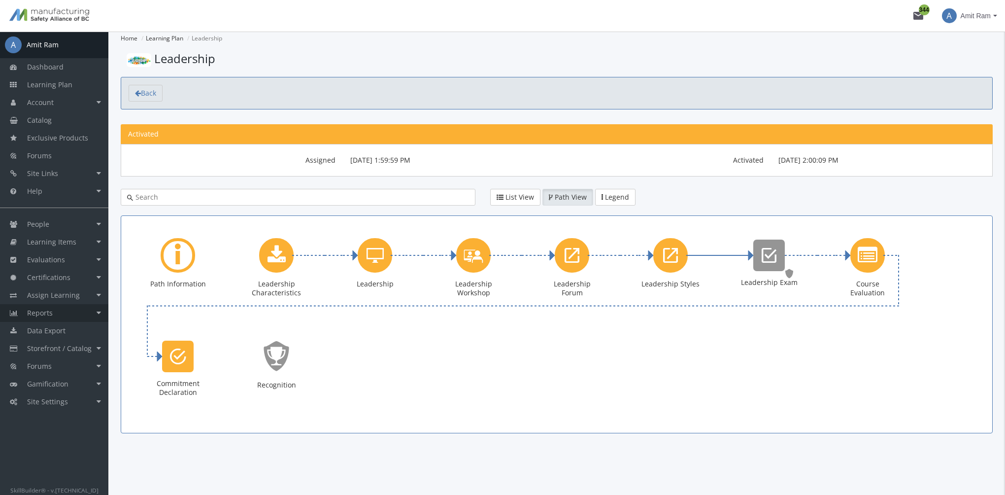
click at [78, 307] on link "Reports" at bounding box center [54, 313] width 108 height 18
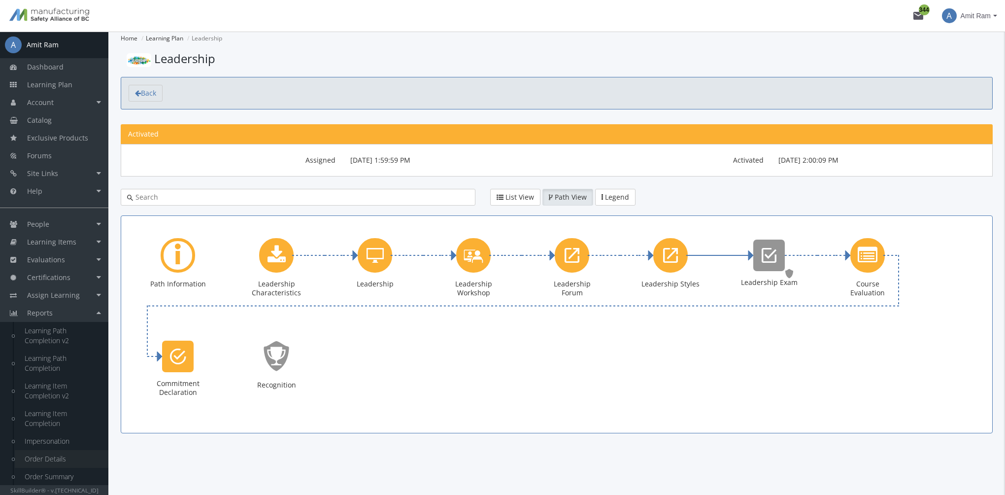
click at [70, 457] on link "Order Details" at bounding box center [62, 459] width 94 height 18
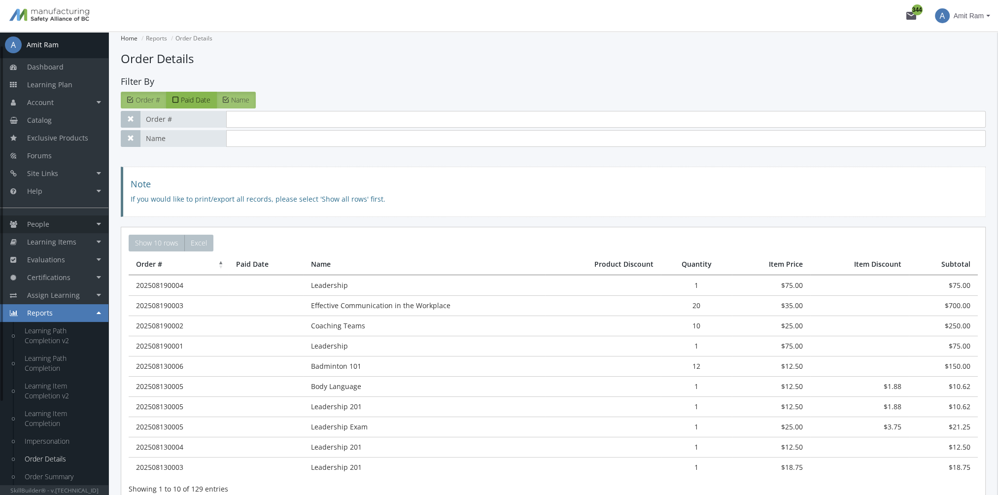
click at [77, 227] on link "People" at bounding box center [54, 224] width 108 height 18
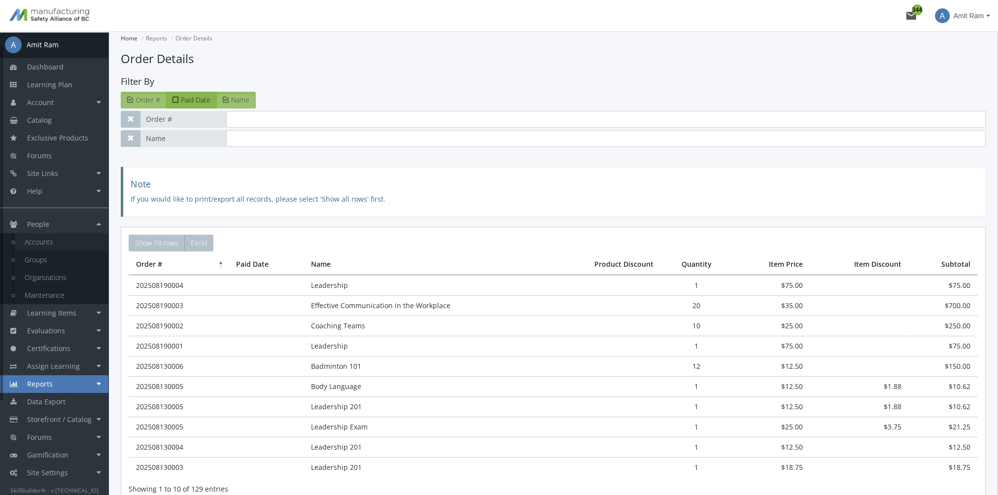
click at [78, 237] on link "Accounts" at bounding box center [62, 242] width 94 height 18
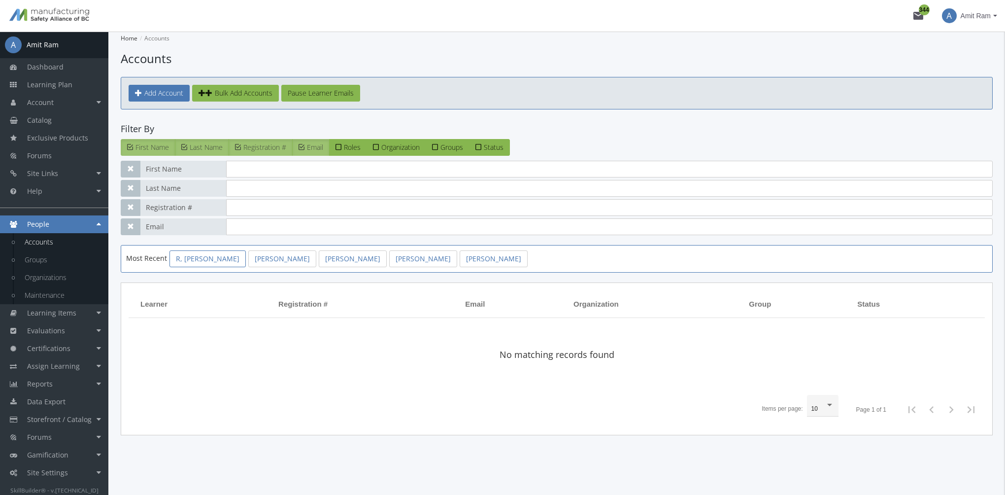
click at [194, 262] on link "R, Harry" at bounding box center [208, 258] width 76 height 17
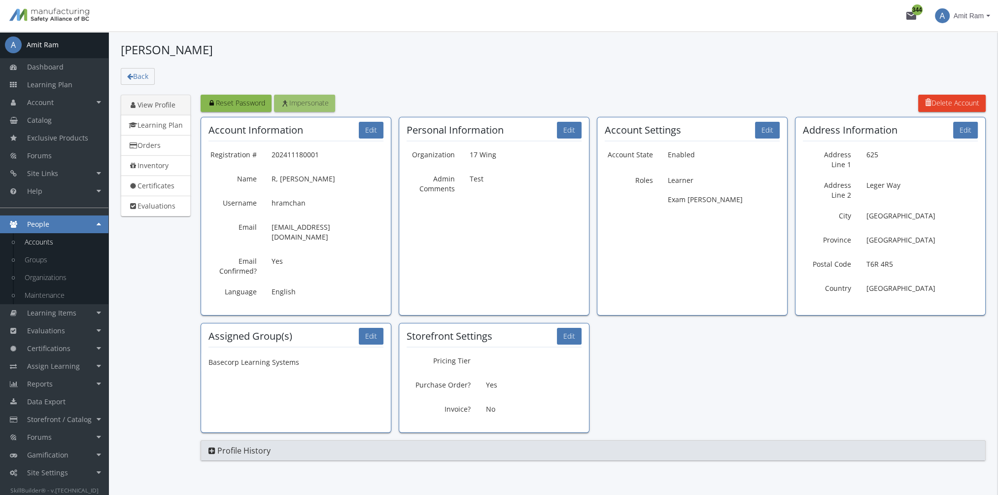
click at [311, 100] on span "Impersonate" at bounding box center [304, 102] width 48 height 9
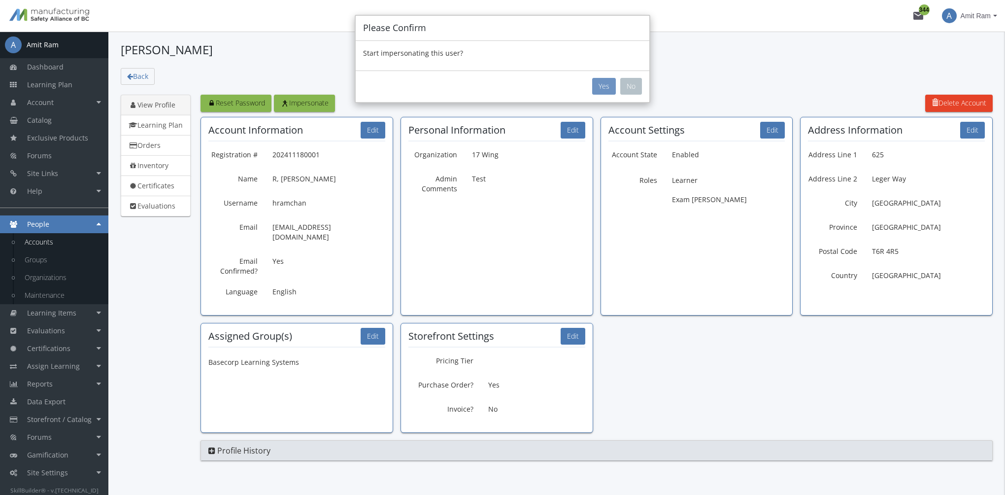
click at [608, 86] on button "Yes" at bounding box center [604, 86] width 24 height 17
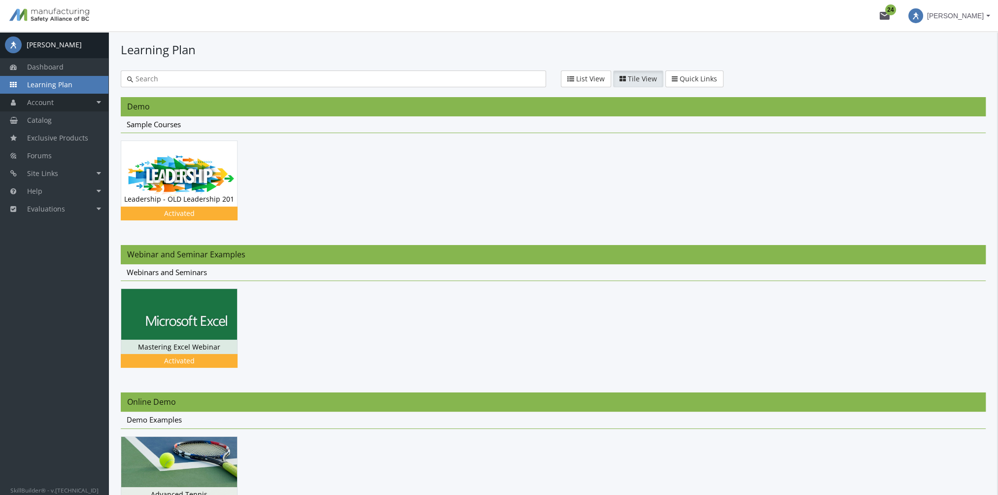
click at [75, 106] on link "Account" at bounding box center [54, 103] width 108 height 18
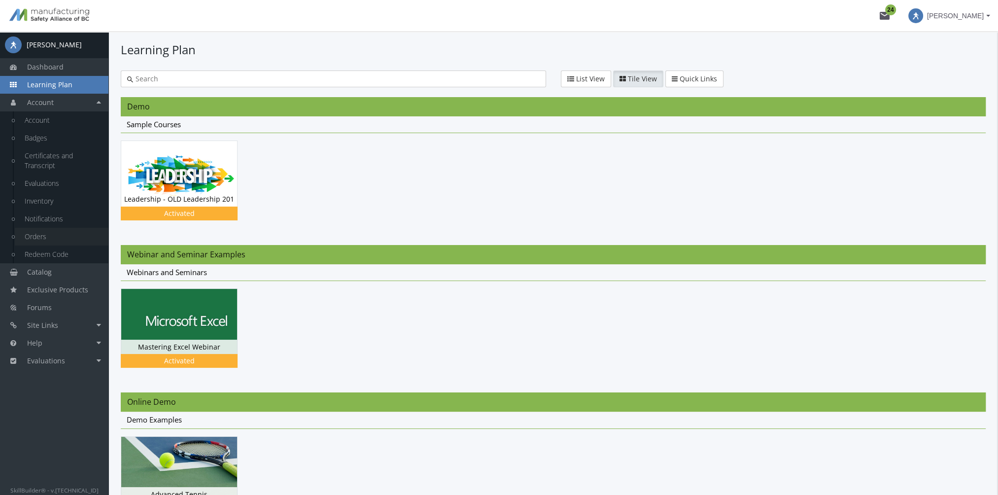
click at [49, 237] on link "Orders" at bounding box center [62, 237] width 94 height 18
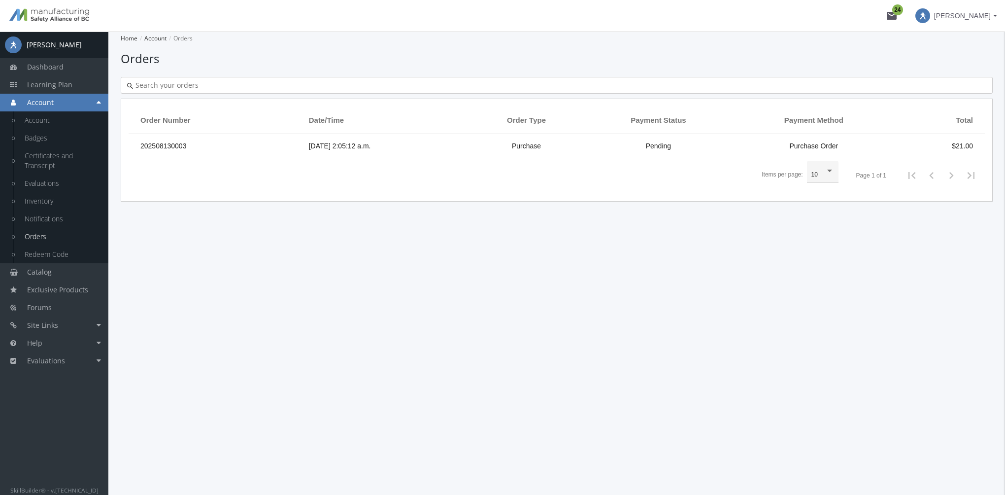
click at [930, 20] on span at bounding box center [923, 15] width 15 height 15
click at [940, 65] on link "End Impersonation" at bounding box center [937, 66] width 129 height 11
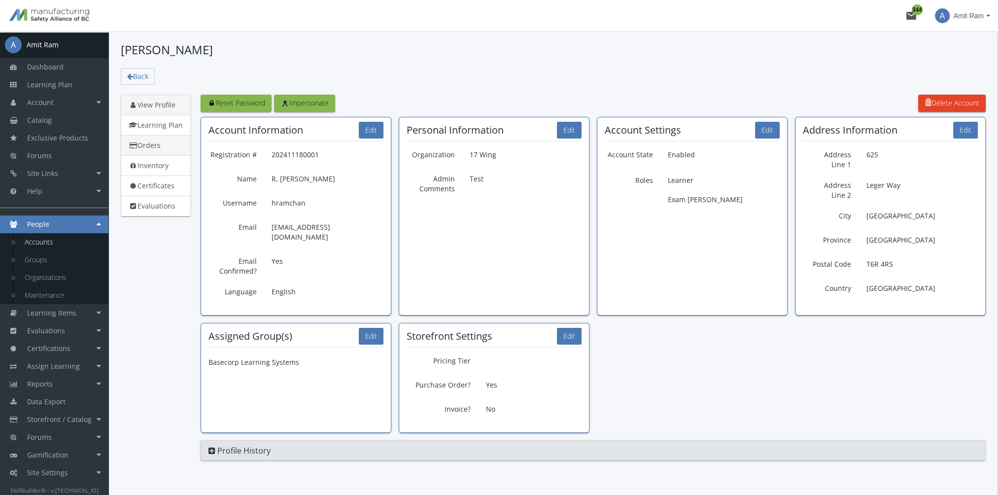
click at [161, 146] on link "Orders" at bounding box center [156, 145] width 70 height 21
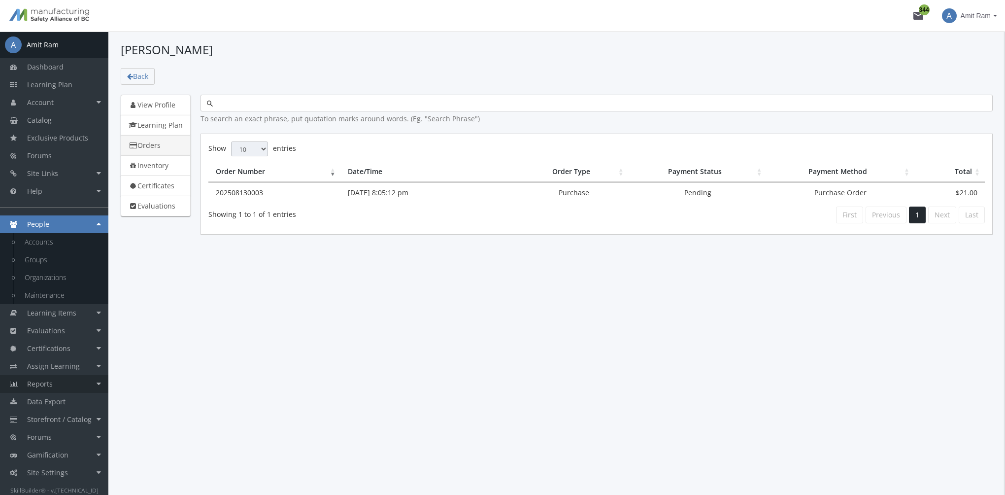
click at [67, 380] on link "Reports" at bounding box center [54, 384] width 108 height 18
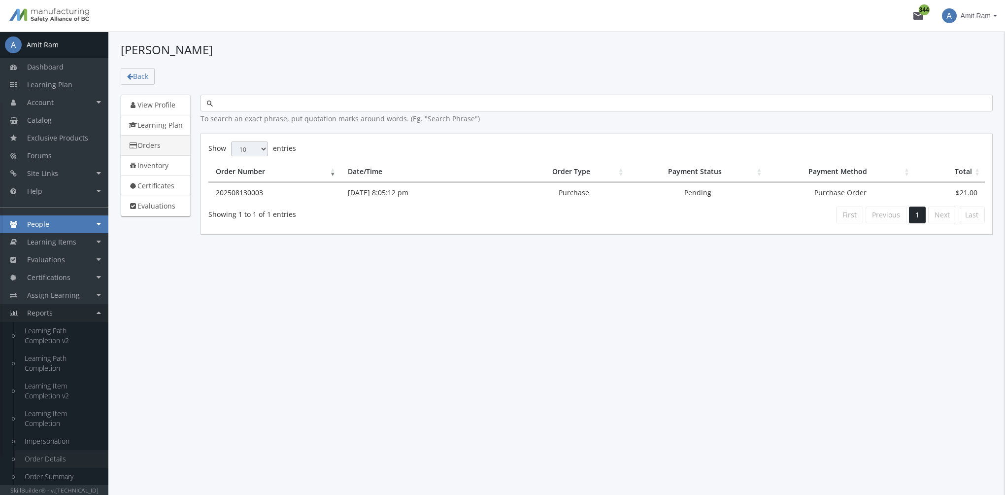
scroll to position [93, 0]
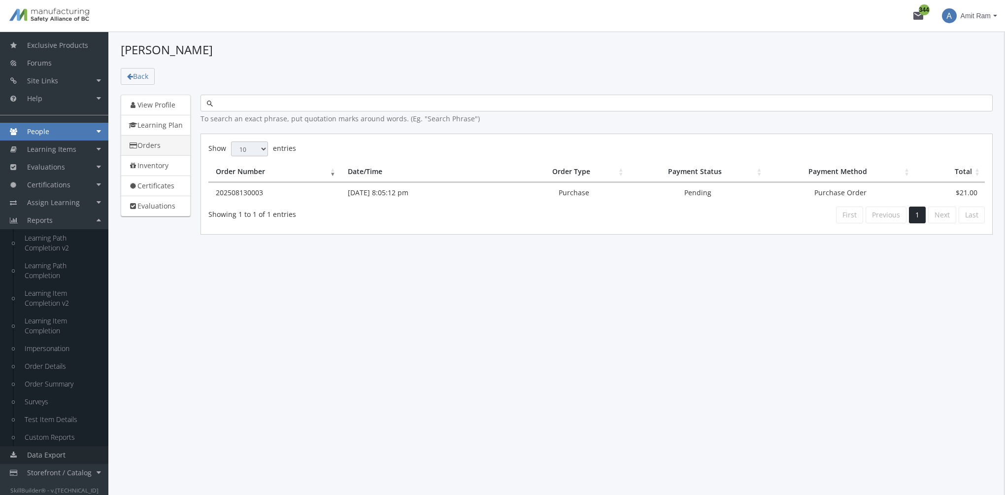
click at [64, 454] on span "Data Export" at bounding box center [46, 454] width 38 height 9
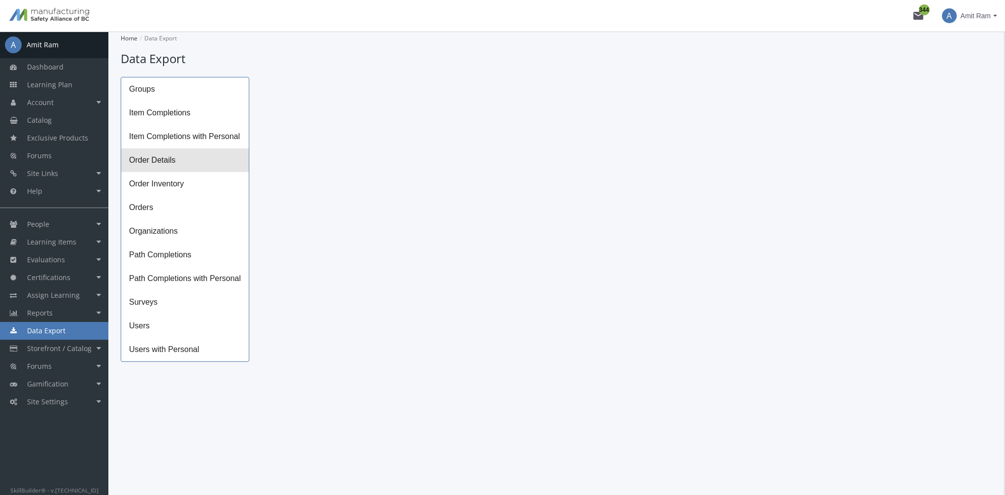
click at [186, 160] on span "Order Details" at bounding box center [185, 160] width 128 height 24
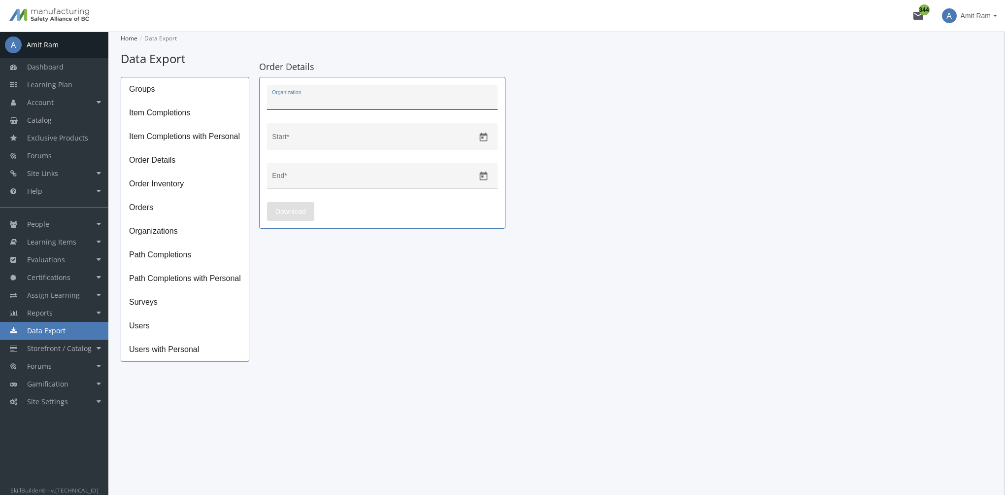
click at [326, 103] on input "Organization" at bounding box center [382, 101] width 220 height 8
click at [392, 337] on div "Order Details Organization Start * End * Download" at bounding box center [382, 209] width 246 height 305
click at [78, 330] on link "Data Export" at bounding box center [54, 331] width 108 height 18
click at [73, 329] on link "Data Export" at bounding box center [54, 331] width 108 height 18
click at [217, 259] on span "Path Completions" at bounding box center [185, 255] width 128 height 24
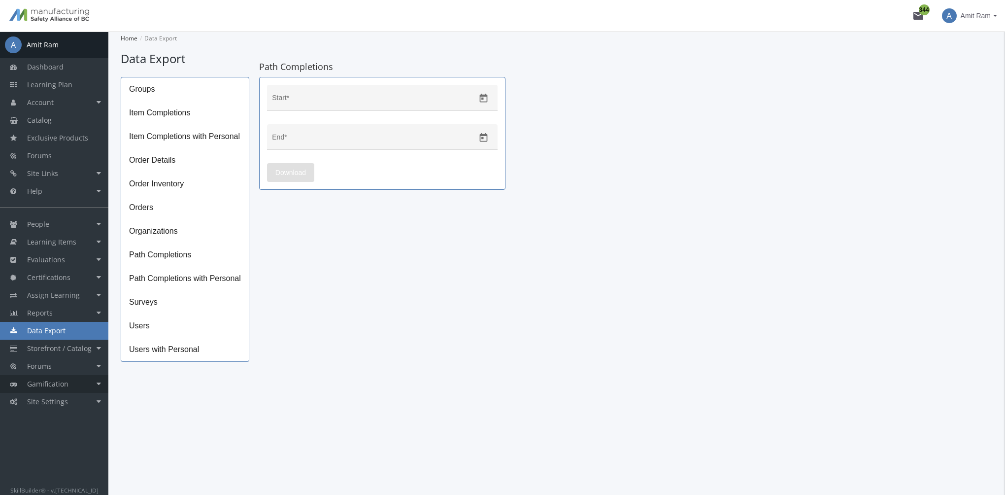
click at [77, 381] on link "Gamification" at bounding box center [54, 384] width 108 height 18
click at [59, 422] on link "Tier System" at bounding box center [62, 420] width 94 height 18
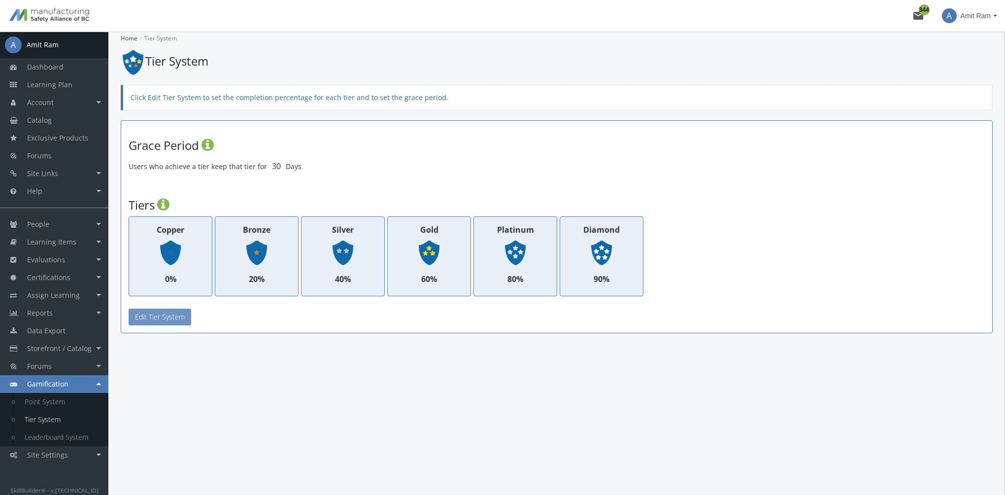
click at [160, 320] on button "Edit Tier System" at bounding box center [160, 316] width 63 height 17
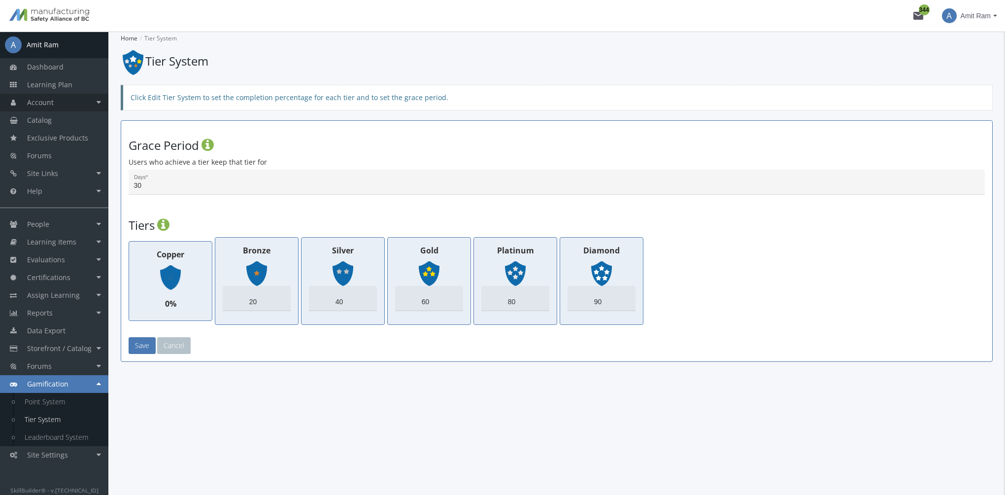
click at [73, 105] on link "Account" at bounding box center [54, 103] width 108 height 18
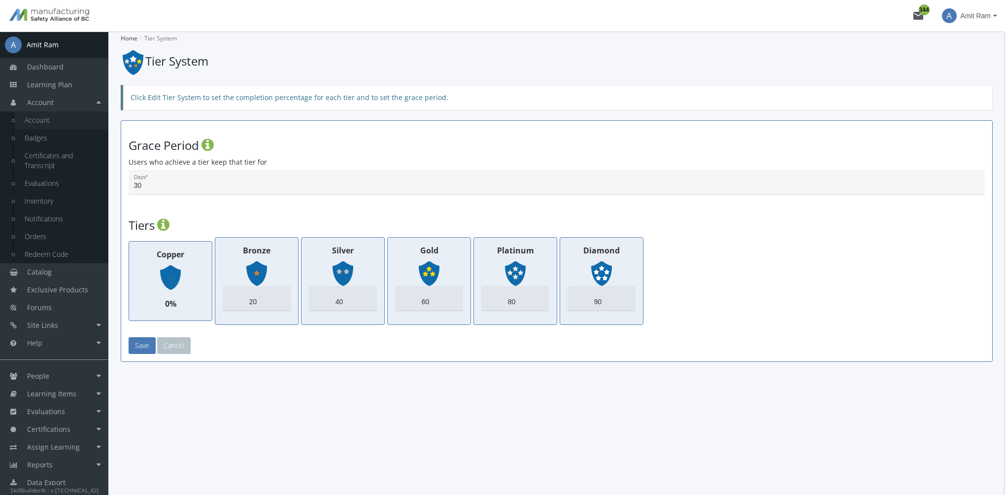
click at [69, 125] on link "Account" at bounding box center [62, 120] width 94 height 18
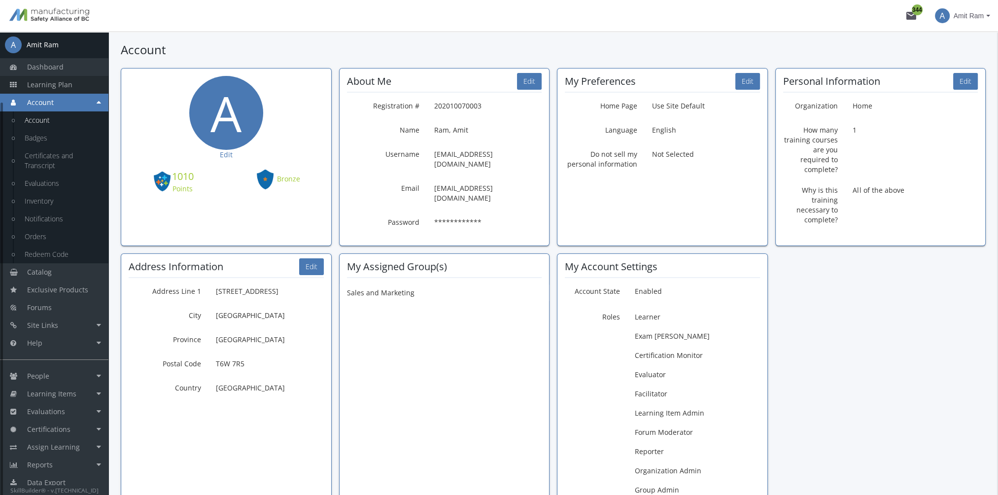
click at [65, 85] on span "Learning Plan" at bounding box center [49, 84] width 45 height 9
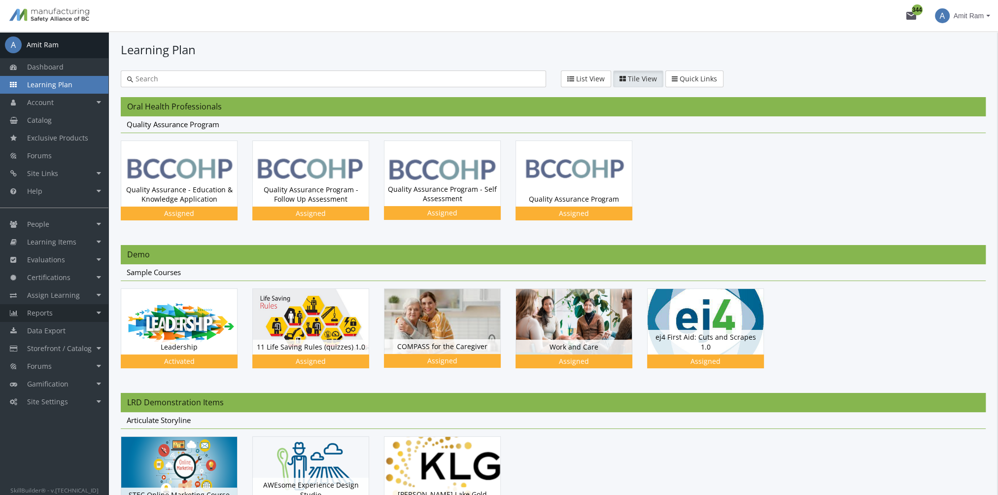
click at [72, 314] on link "Reports" at bounding box center [54, 313] width 108 height 18
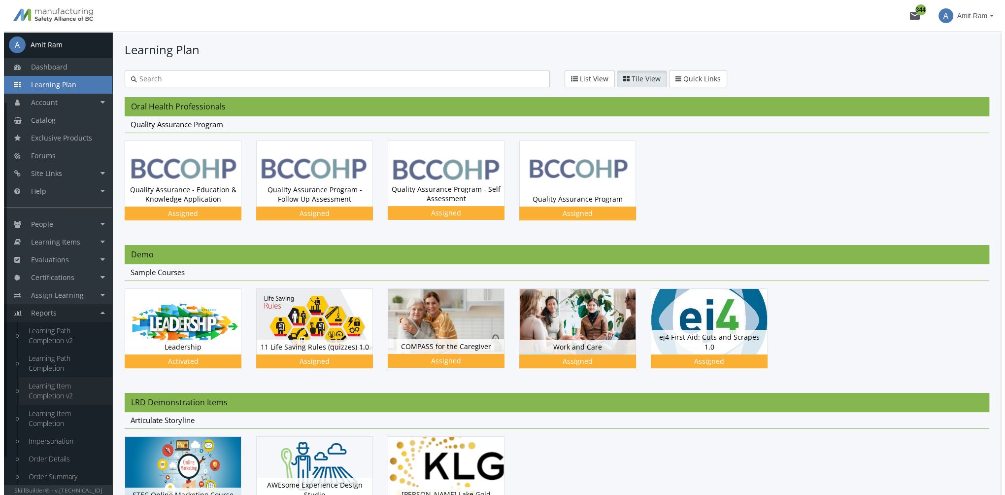
scroll to position [93, 0]
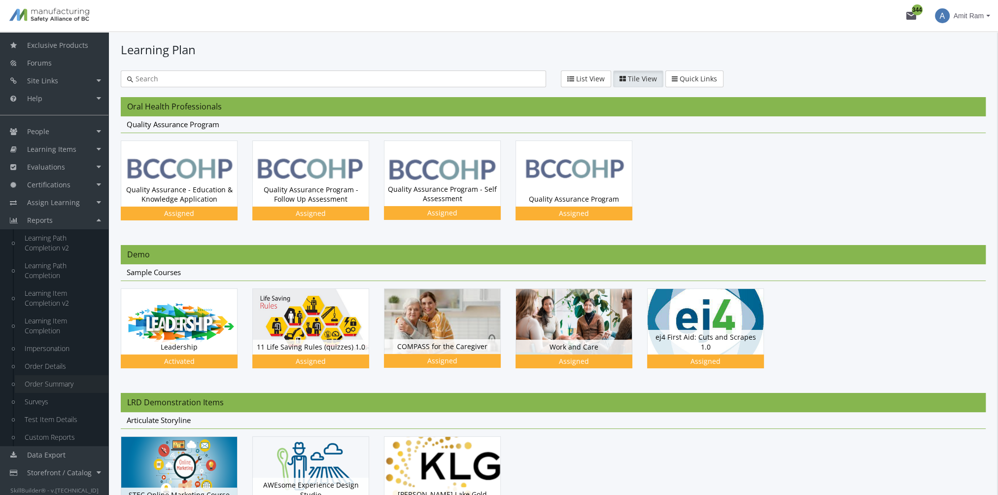
click at [62, 387] on link "Order Summary" at bounding box center [62, 384] width 94 height 18
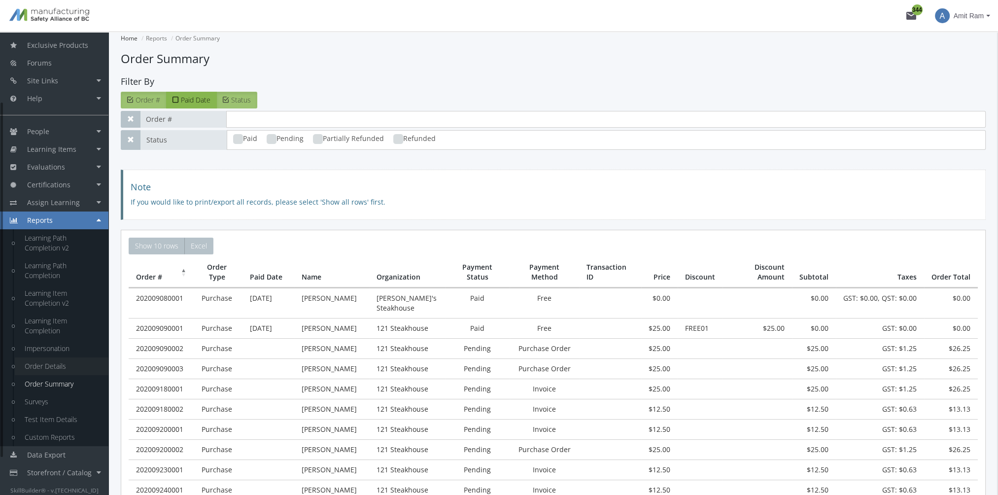
click at [51, 367] on link "Order Details" at bounding box center [62, 366] width 94 height 18
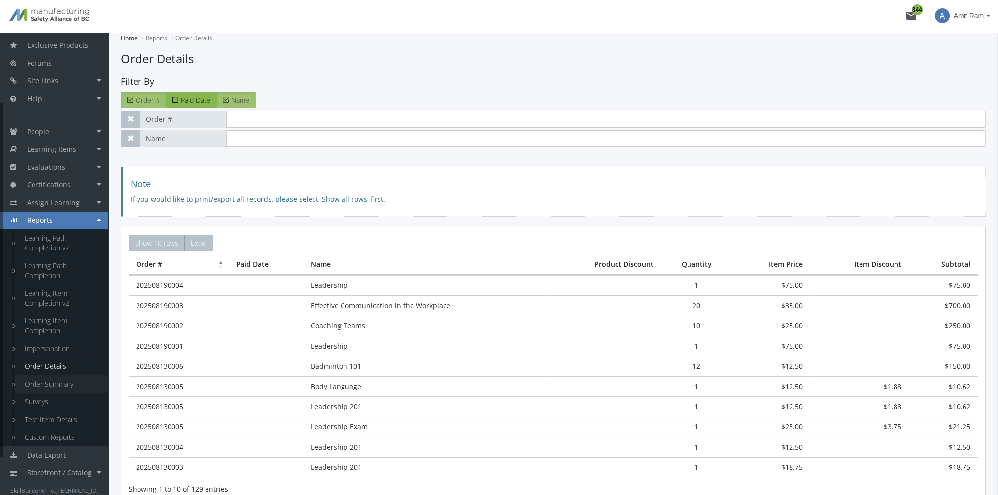
click at [59, 378] on link "Order Summary" at bounding box center [62, 384] width 94 height 18
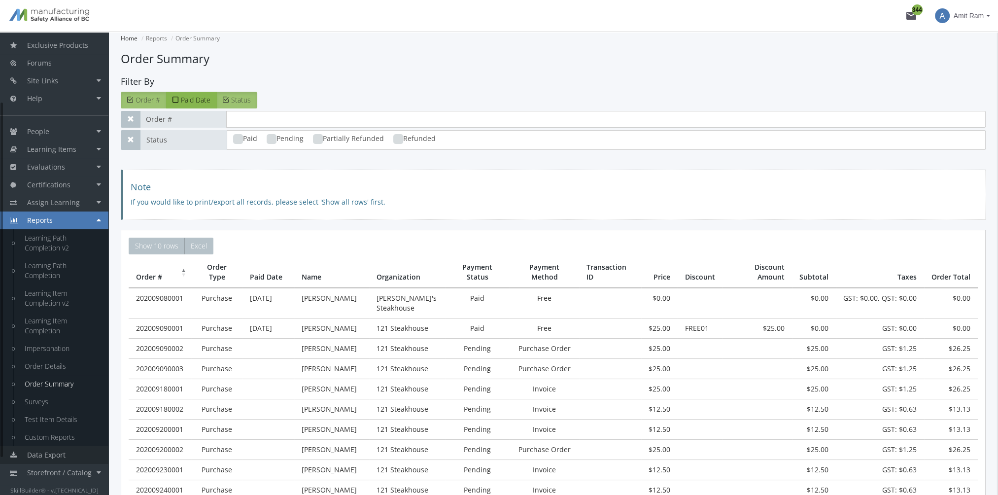
click at [68, 455] on link "Data Export" at bounding box center [54, 455] width 108 height 18
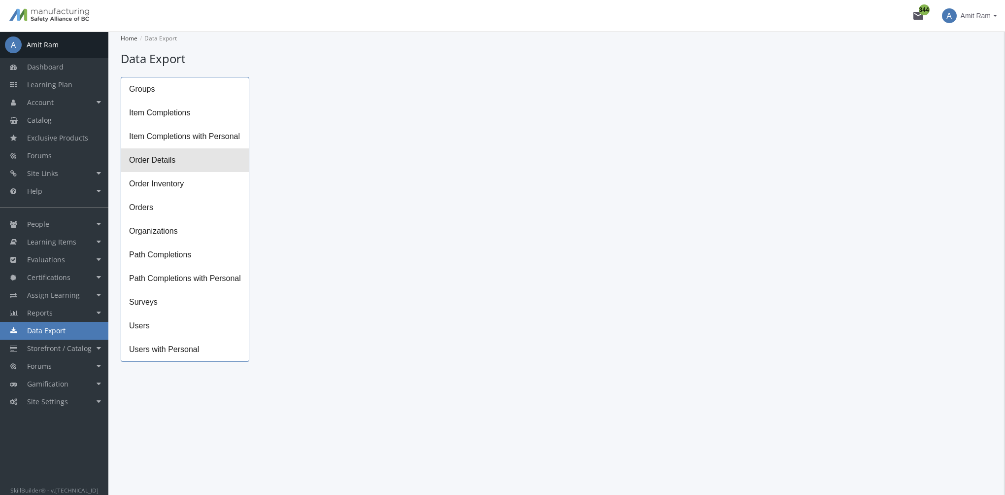
click at [189, 167] on span "Order Details" at bounding box center [185, 160] width 128 height 24
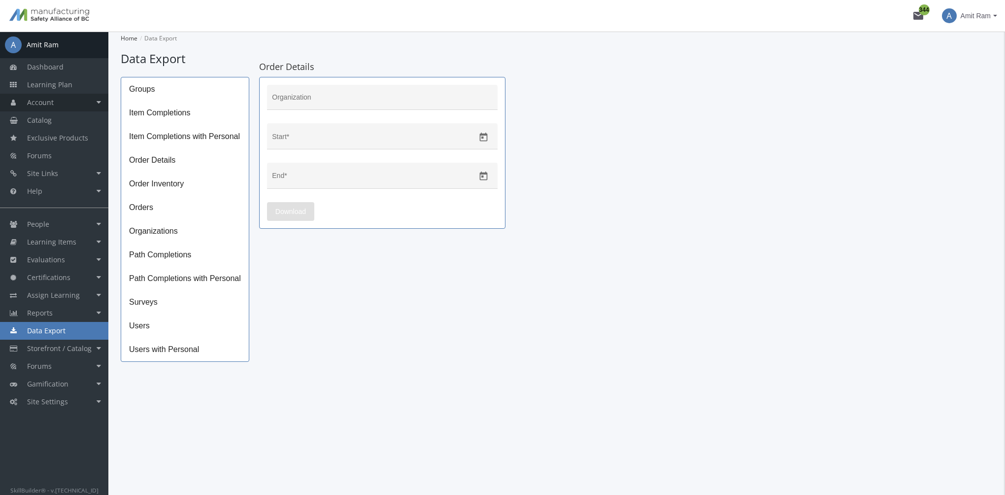
click at [71, 102] on link "Account" at bounding box center [54, 103] width 108 height 18
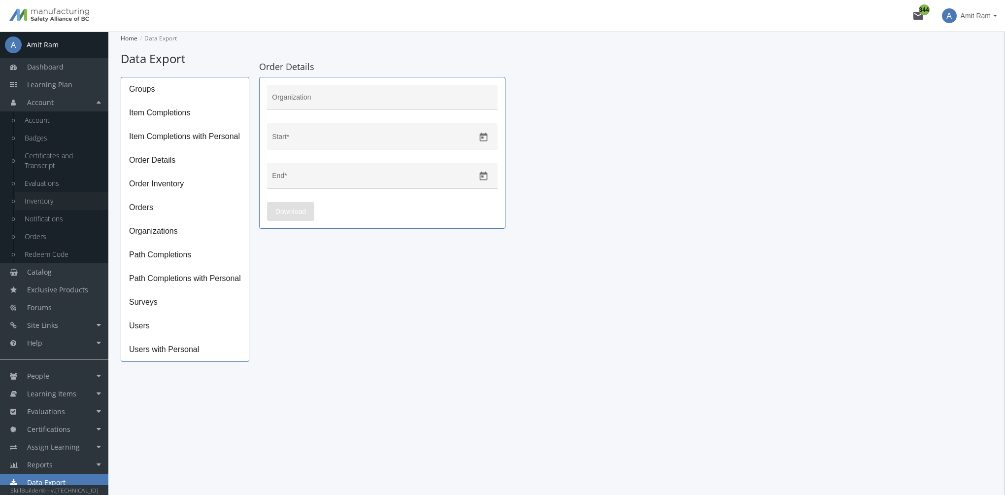
click at [55, 200] on link "Inventory" at bounding box center [62, 201] width 94 height 18
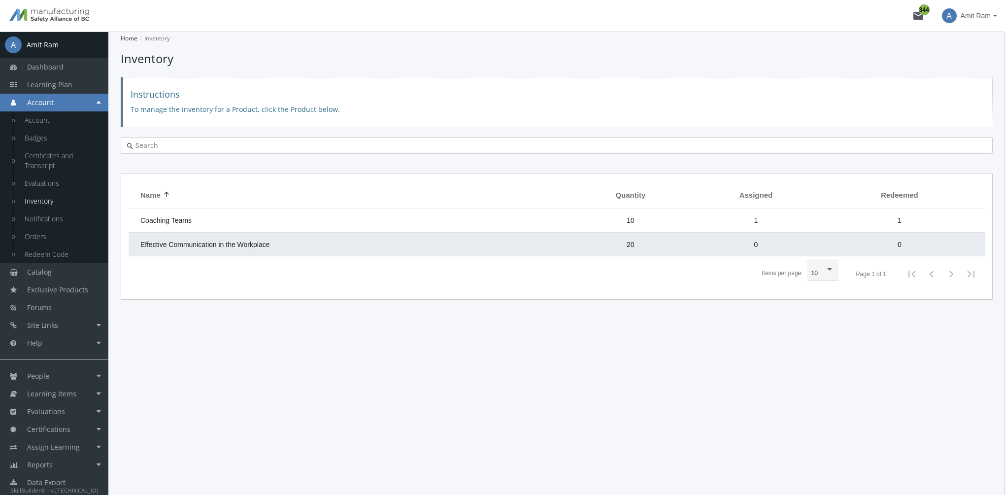
click at [380, 244] on td "Effective Communication in the Workplace" at bounding box center [350, 245] width 442 height 24
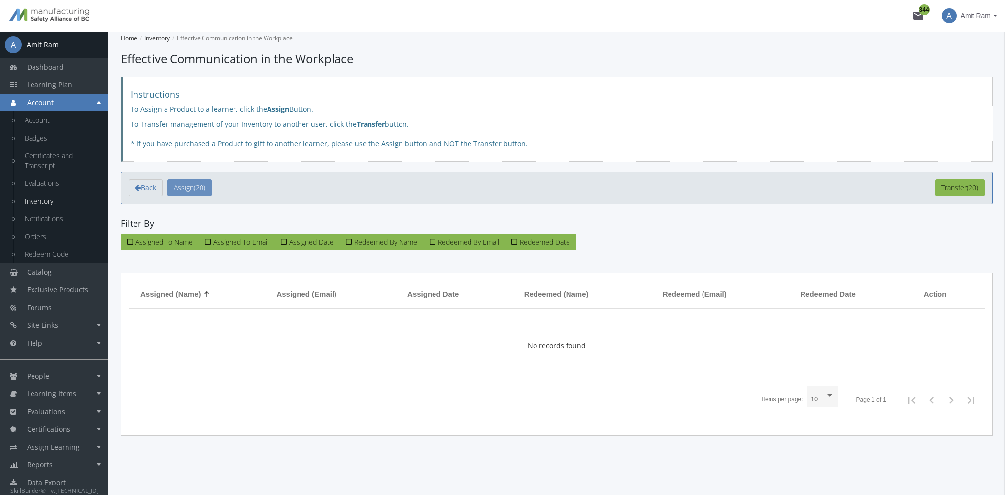
click at [188, 188] on span "Assign" at bounding box center [184, 187] width 20 height 9
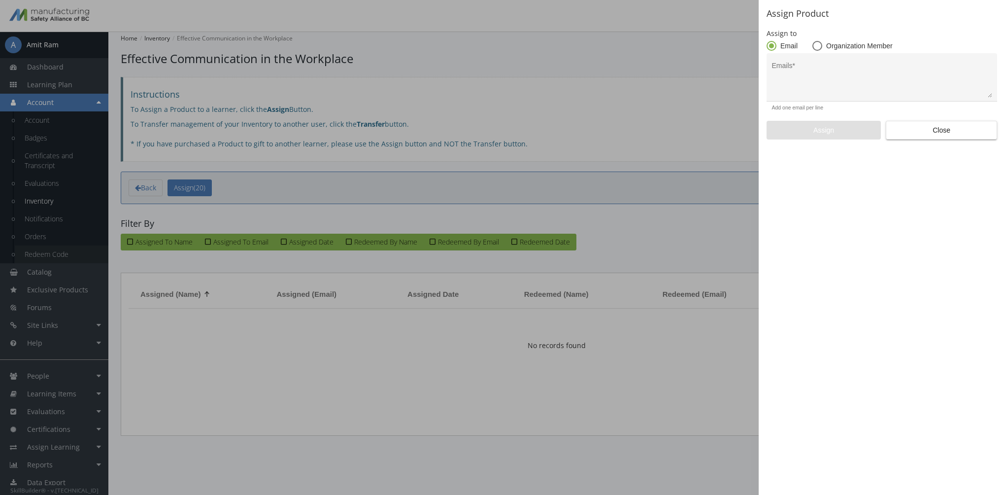
click at [50, 260] on div at bounding box center [502, 247] width 1005 height 495
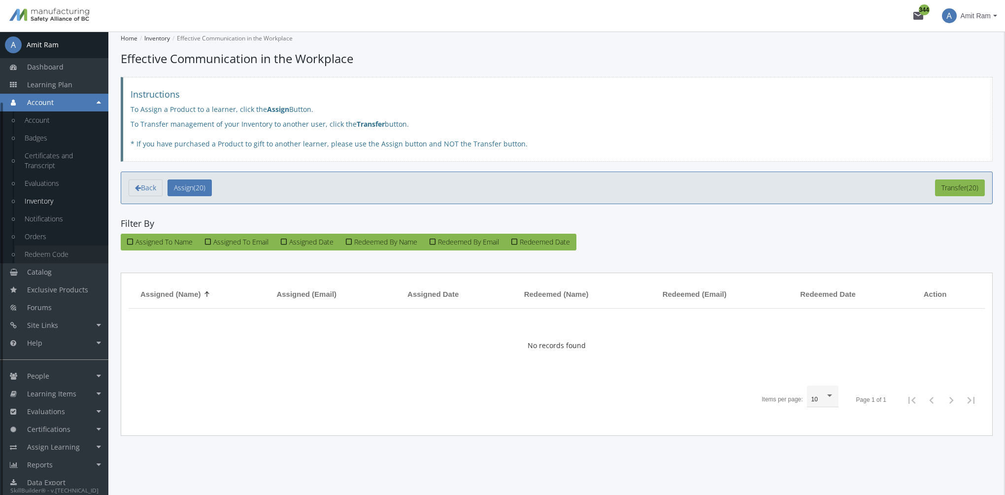
click at [55, 256] on link "Redeem Code" at bounding box center [62, 254] width 94 height 18
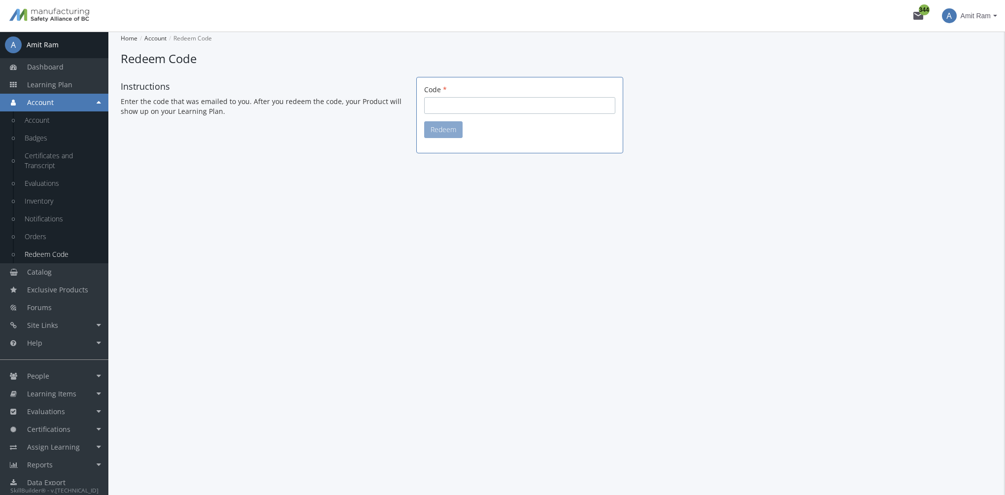
click at [489, 110] on input "Code" at bounding box center [519, 105] width 191 height 17
click at [57, 195] on link "Inventory" at bounding box center [62, 201] width 94 height 18
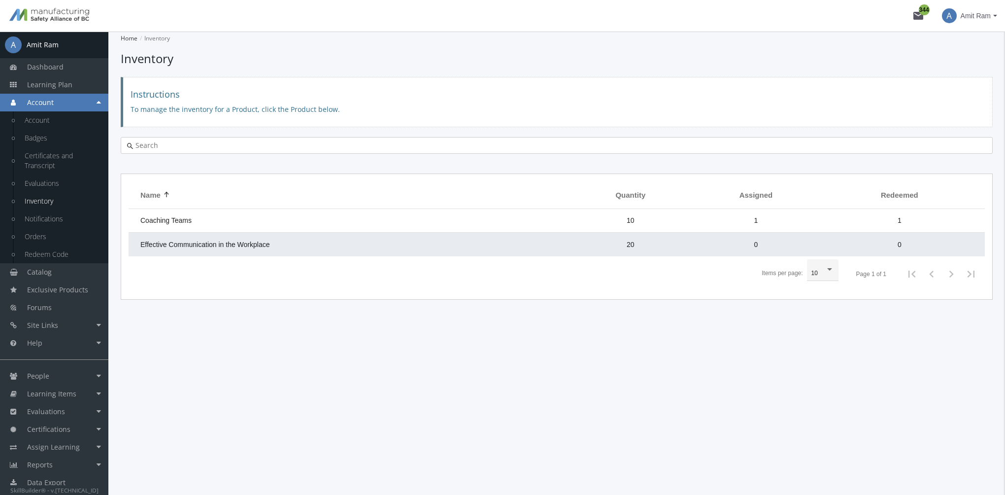
click at [258, 241] on span "Effective Communication in the Workplace" at bounding box center [205, 244] width 130 height 8
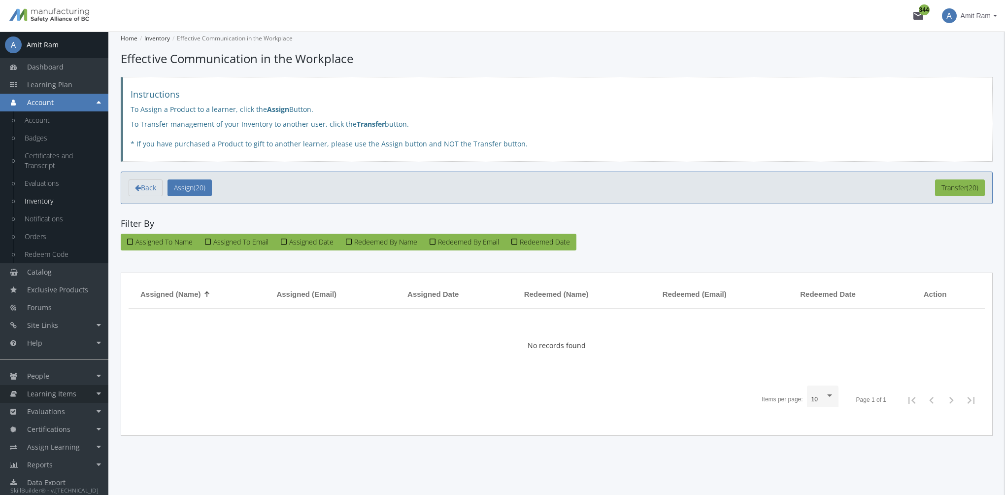
click at [75, 390] on span "Learning Items" at bounding box center [51, 393] width 49 height 9
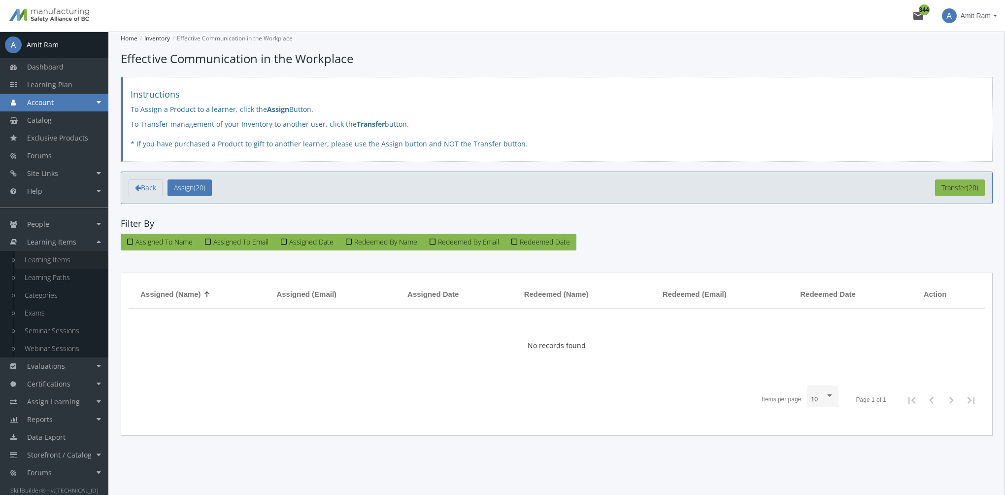
click at [72, 261] on link "Learning Items" at bounding box center [62, 260] width 94 height 18
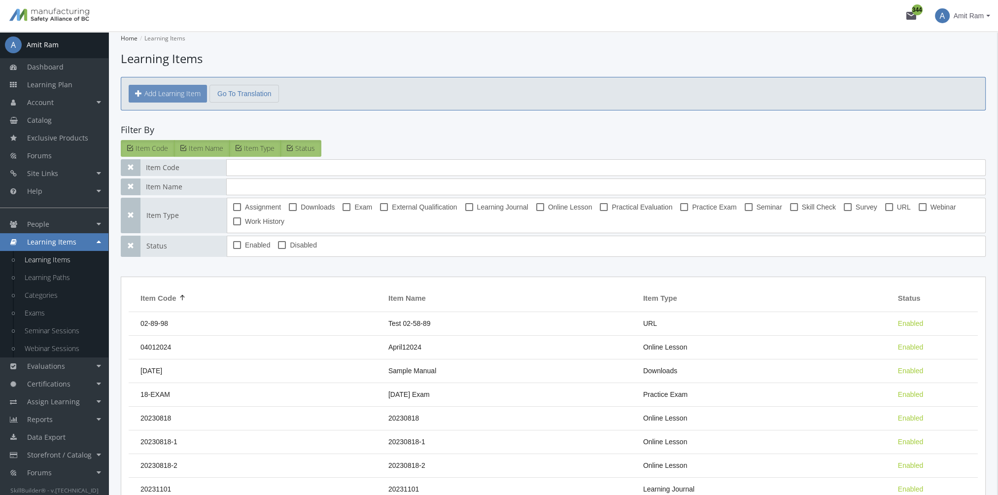
click at [180, 93] on button "Add Learning Item" at bounding box center [168, 94] width 78 height 18
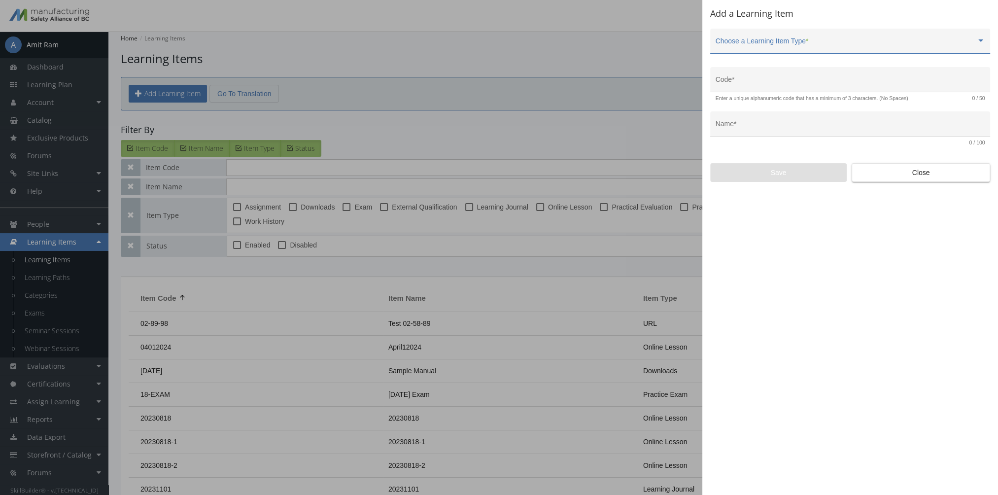
click at [778, 44] on span at bounding box center [846, 45] width 261 height 8
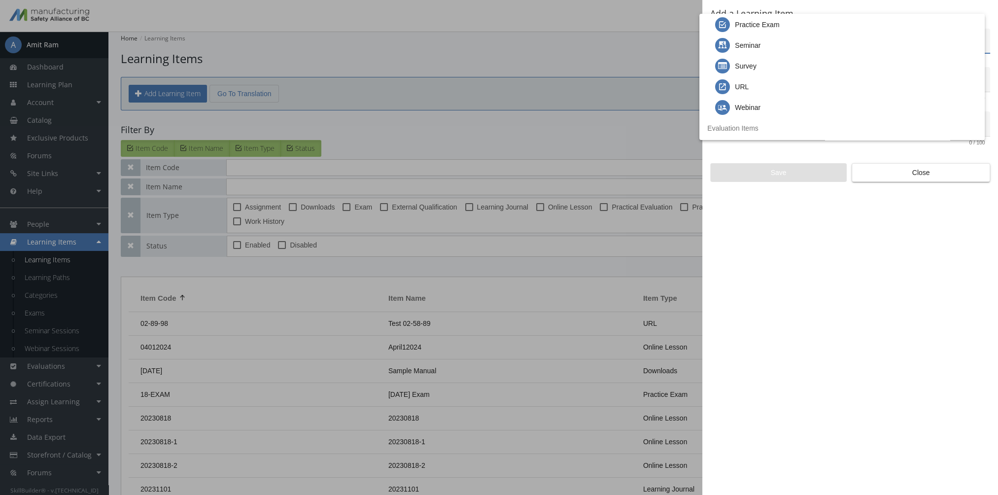
scroll to position [99, 0]
click at [760, 95] on div "Webinar" at bounding box center [846, 91] width 262 height 21
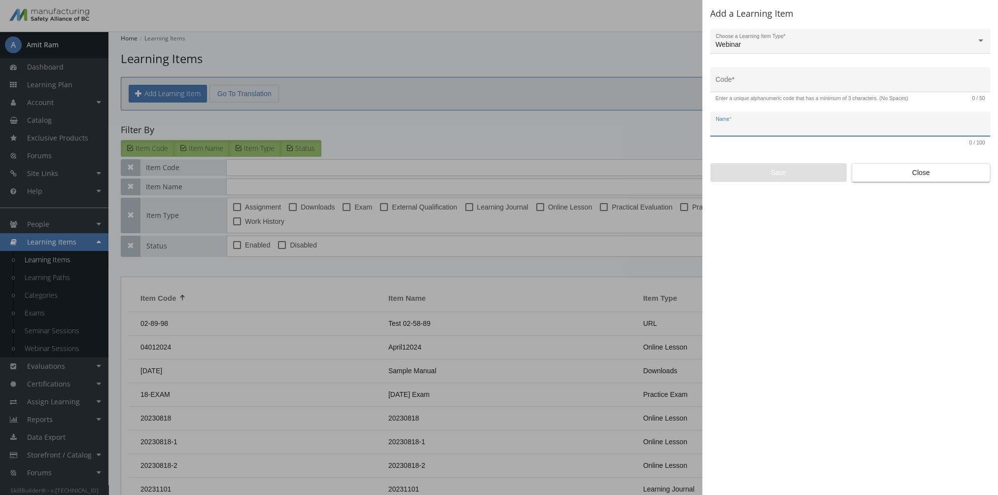
click at [750, 126] on input "Name *" at bounding box center [851, 128] width 270 height 8
click at [856, 170] on button "Close" at bounding box center [921, 172] width 138 height 19
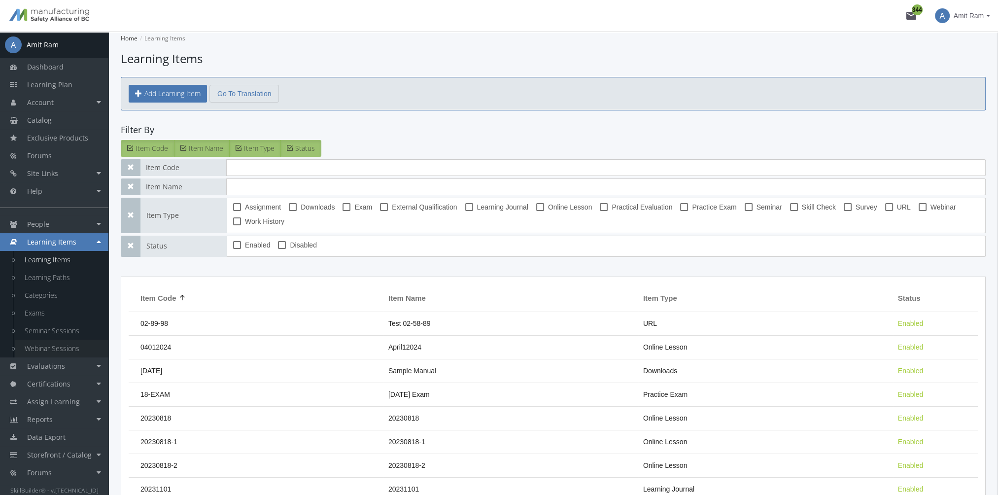
click at [65, 348] on link "Webinar Sessions" at bounding box center [62, 349] width 94 height 18
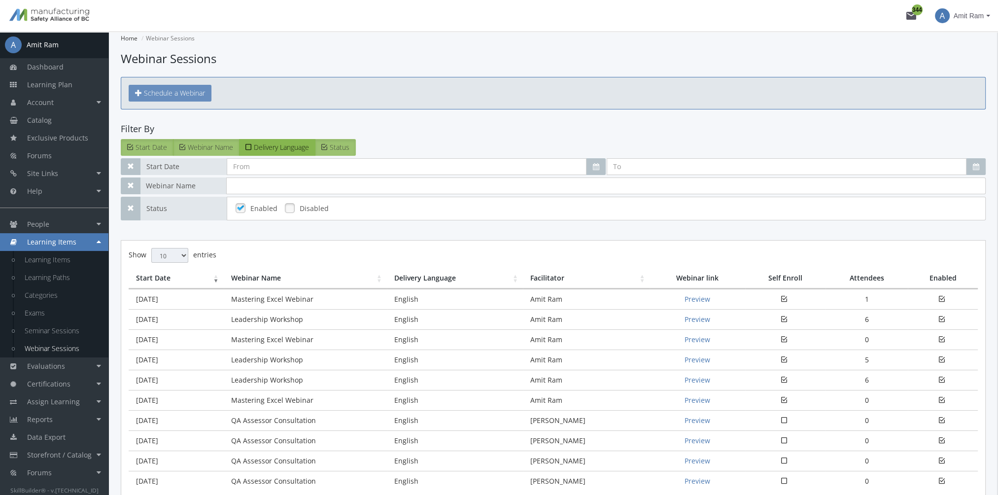
click at [180, 92] on span "Schedule a Webinar" at bounding box center [174, 92] width 61 height 9
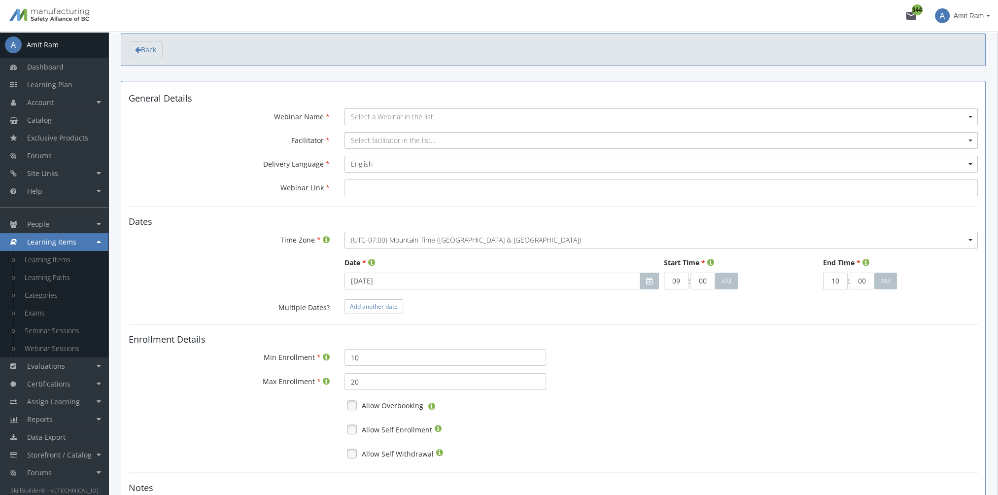
scroll to position [49, 0]
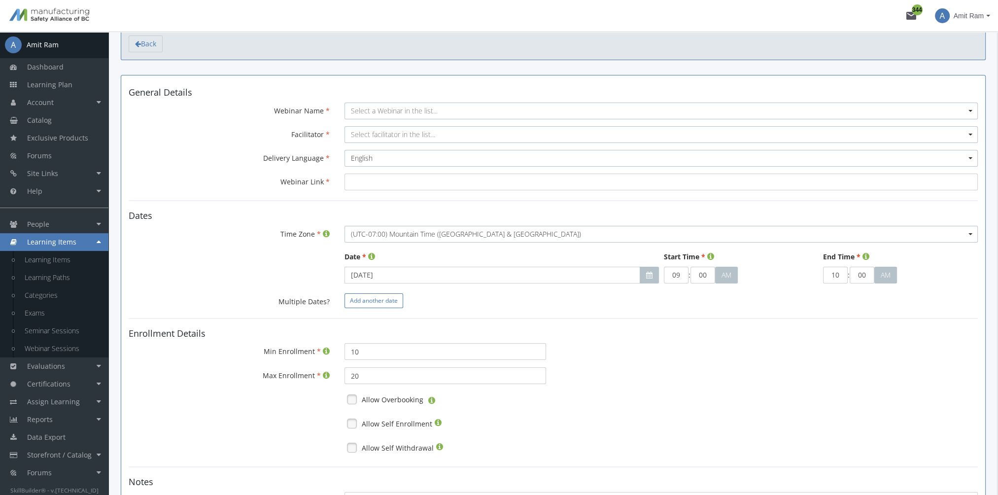
click at [363, 300] on span "Add another date" at bounding box center [374, 300] width 48 height 8
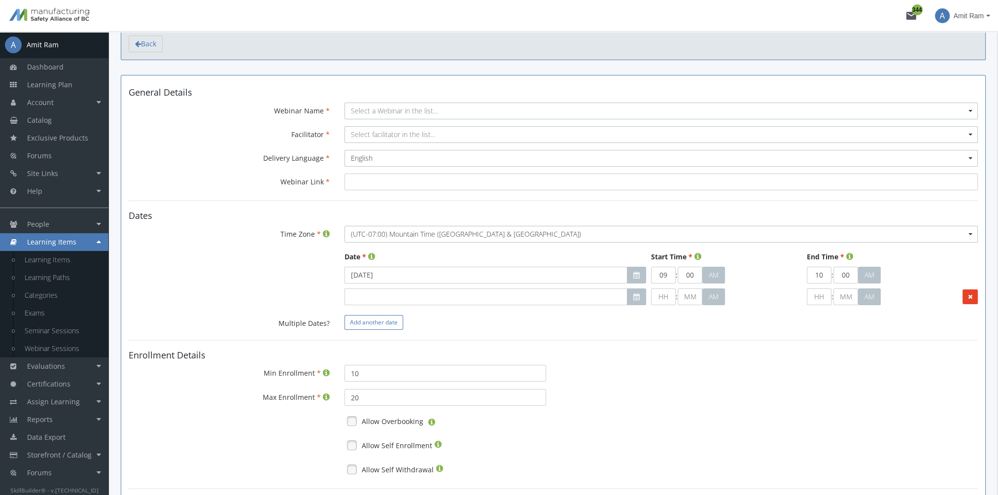
click at [364, 319] on span "Add another date" at bounding box center [374, 322] width 48 height 8
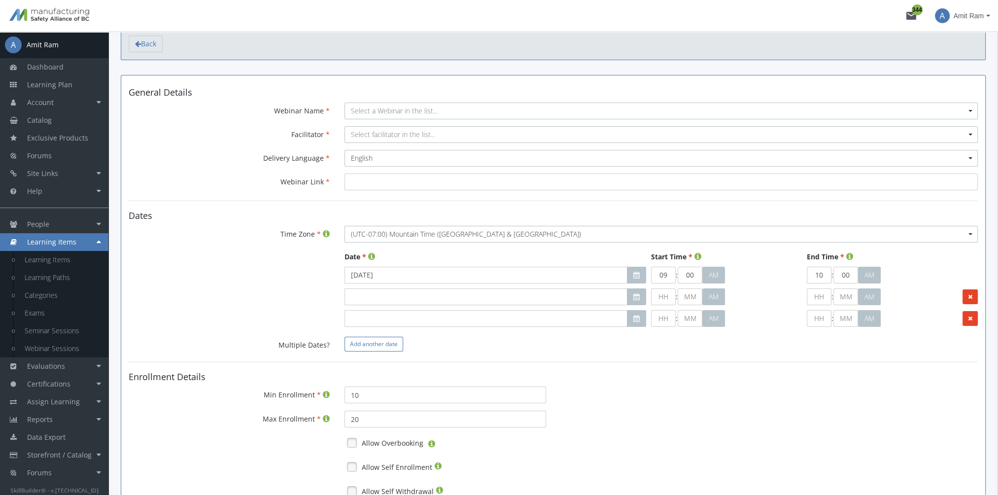
click at [372, 342] on span "Add another date" at bounding box center [374, 344] width 48 height 8
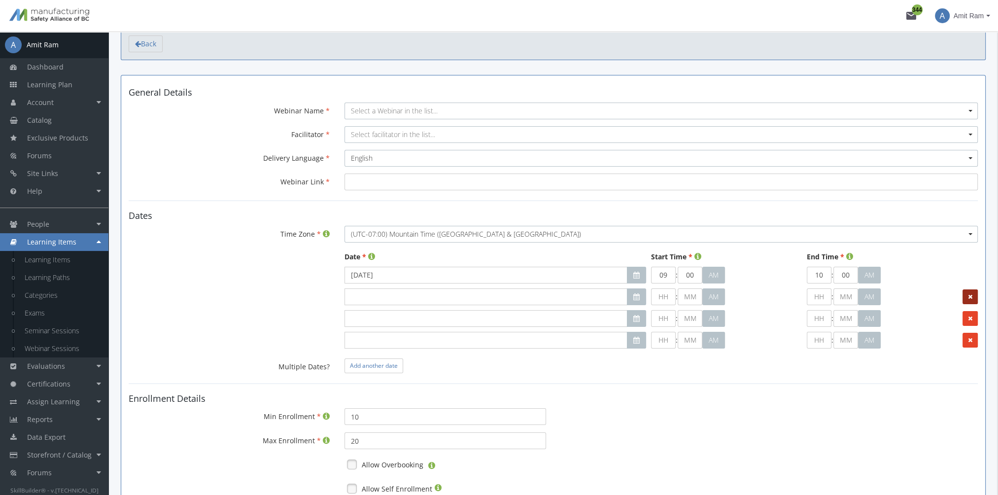
click at [969, 295] on icon at bounding box center [970, 297] width 4 height 6
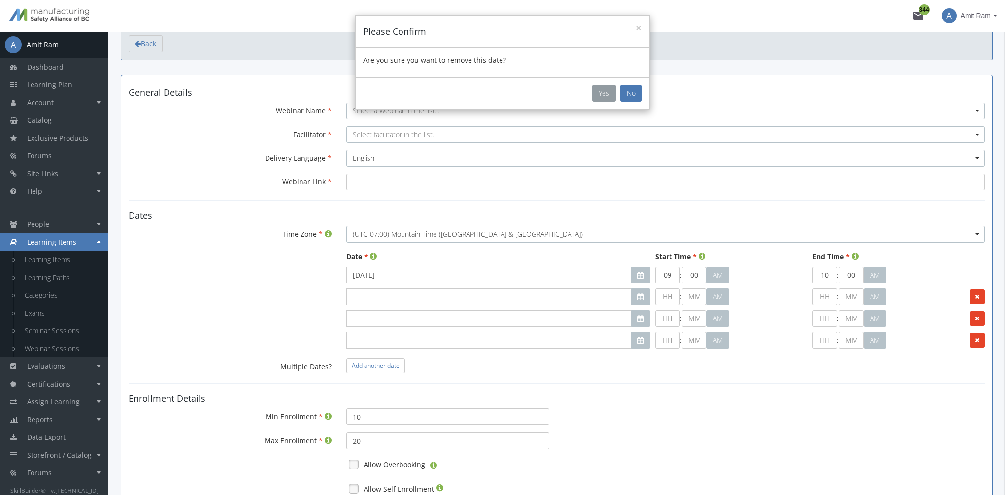
click at [594, 96] on button "Yes" at bounding box center [604, 93] width 24 height 17
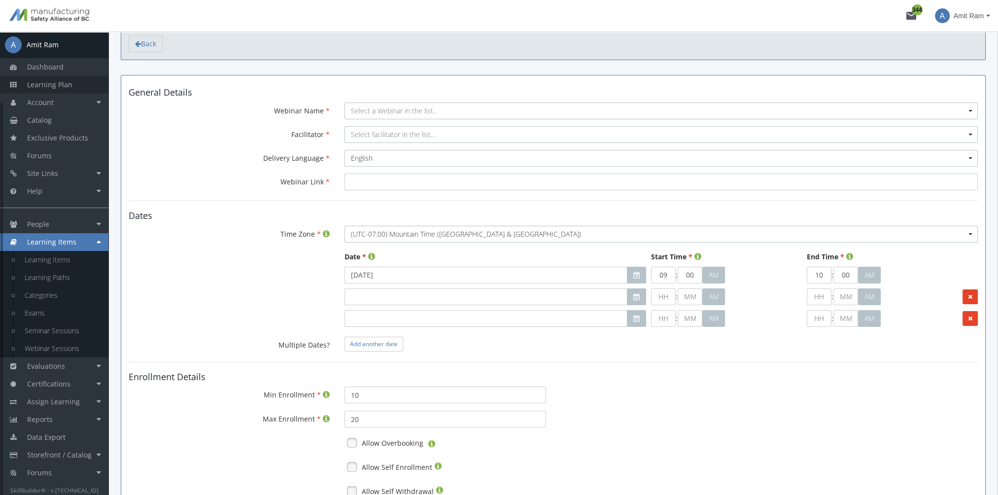
click at [58, 89] on span "Learning Plan" at bounding box center [49, 84] width 45 height 9
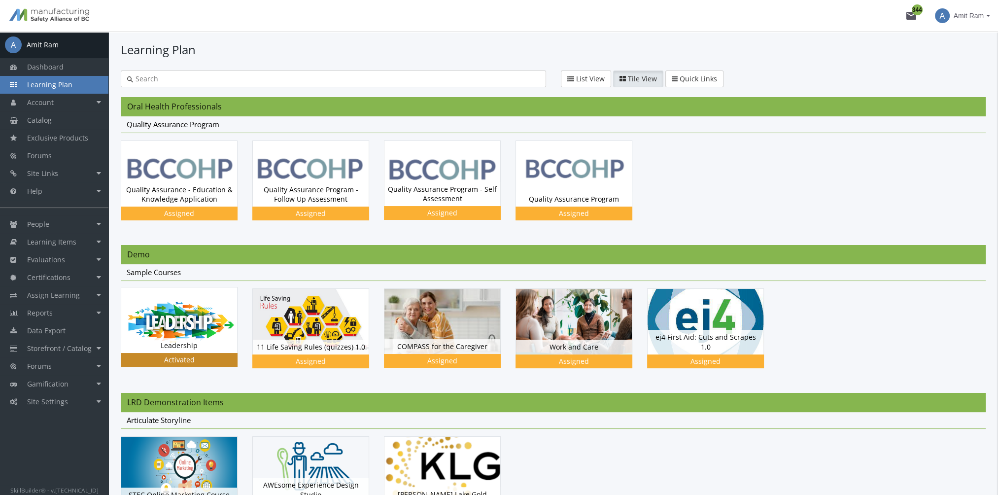
click at [207, 296] on img at bounding box center [179, 319] width 116 height 65
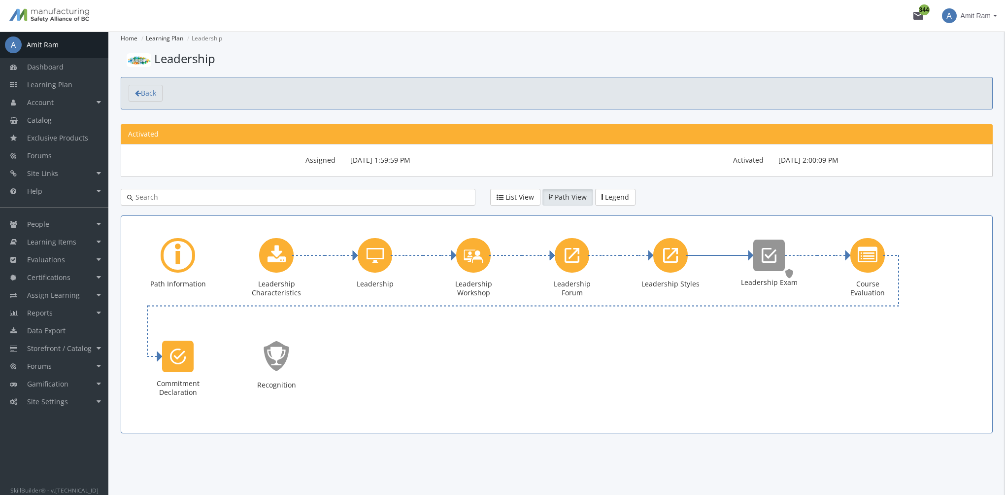
click at [116, 115] on div "Home Learning Plan Leadership Leadership Back Activated Assigned Assigned Aug 1…" at bounding box center [556, 263] width 897 height 463
click at [68, 297] on span "Assign Learning" at bounding box center [53, 294] width 53 height 9
click at [63, 339] on link "Path to Learner Assignments" at bounding box center [62, 346] width 94 height 28
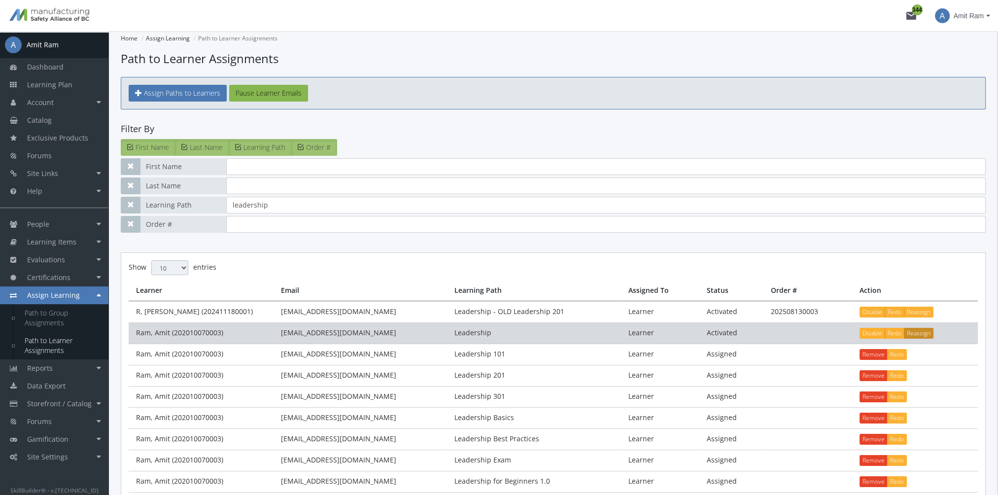
click at [919, 331] on button "Reassign" at bounding box center [919, 333] width 30 height 11
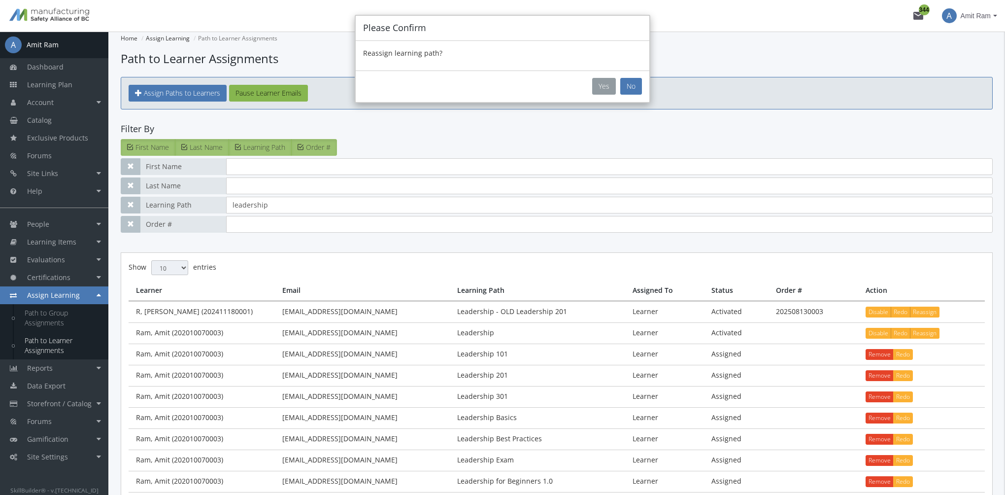
click at [608, 83] on button "Yes" at bounding box center [604, 86] width 24 height 17
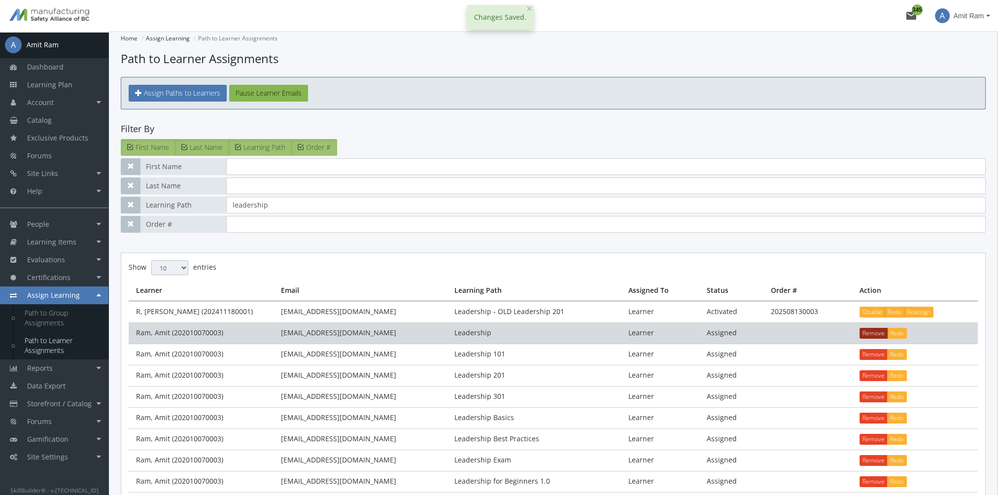
click at [871, 331] on button "Remove" at bounding box center [873, 333] width 28 height 11
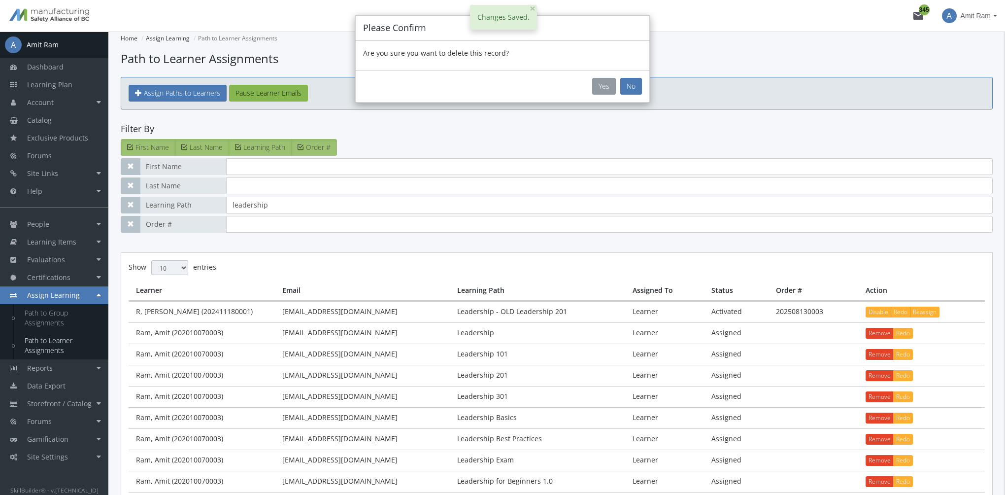
click at [602, 86] on button "Yes" at bounding box center [604, 86] width 24 height 17
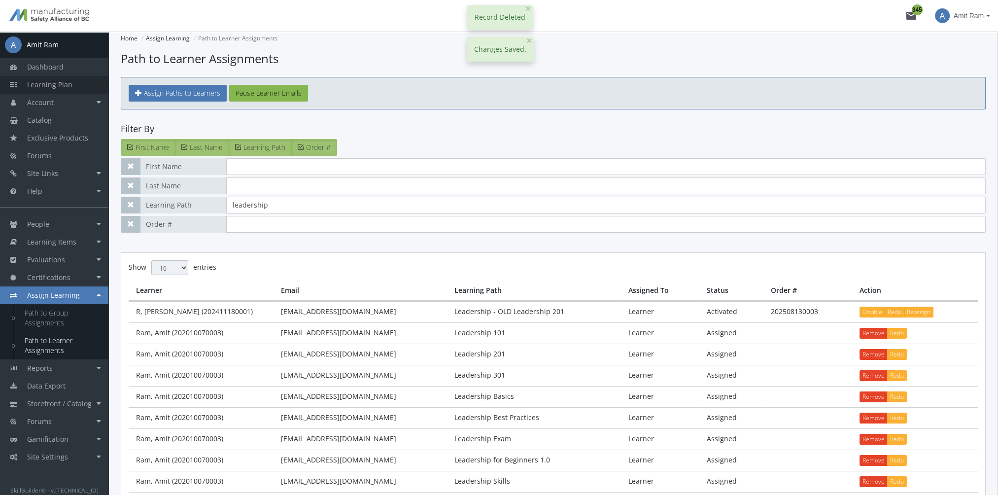
click at [76, 83] on link "Learning Plan" at bounding box center [54, 85] width 108 height 18
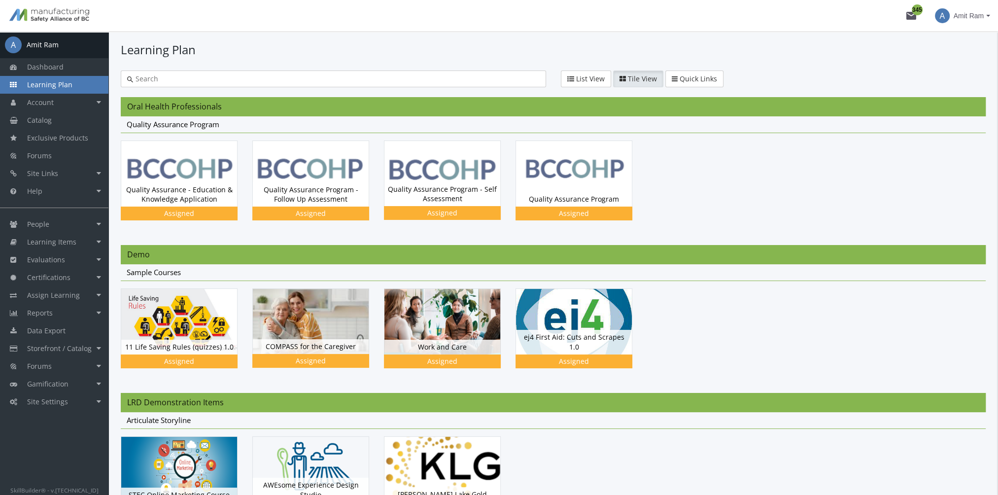
click at [759, 235] on div at bounding box center [553, 187] width 865 height 95
click at [65, 122] on link "Catalog" at bounding box center [54, 120] width 108 height 18
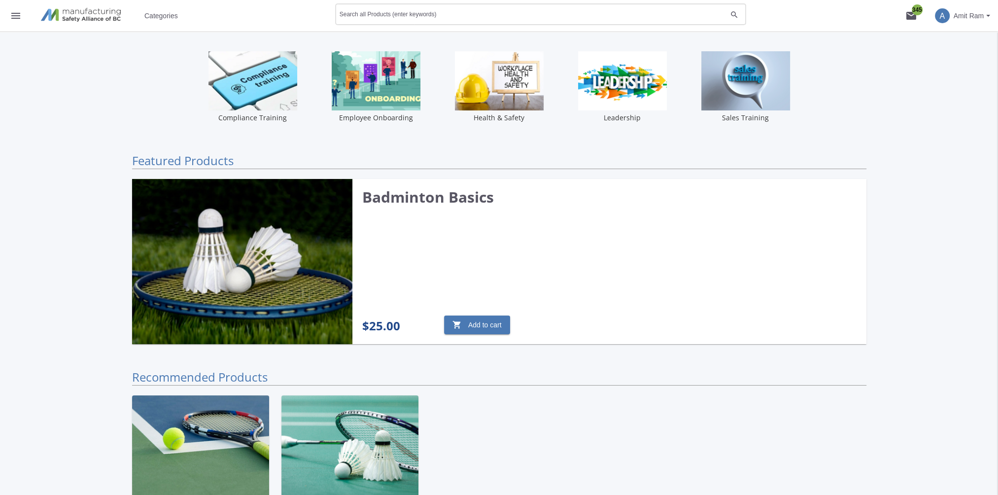
click at [373, 11] on div "Search all Products (enter keywords)" at bounding box center [533, 14] width 387 height 24
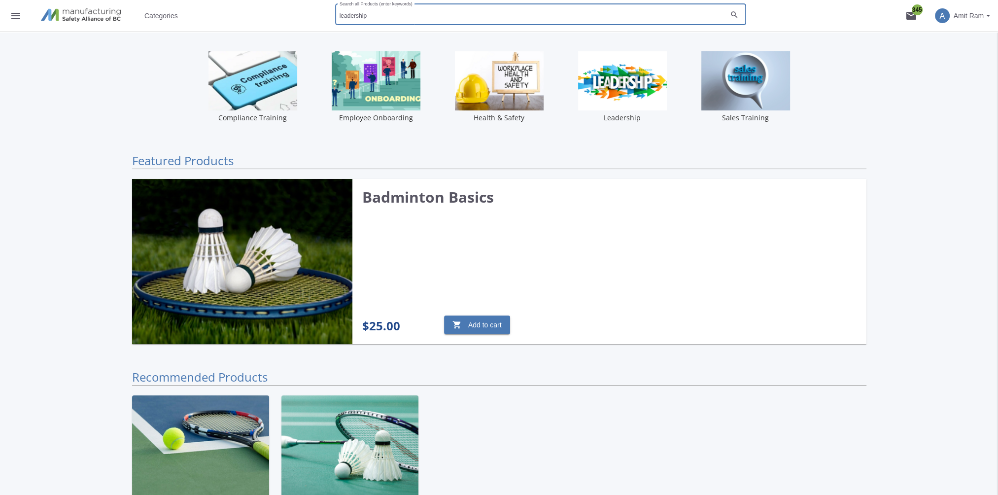
type input "leadership"
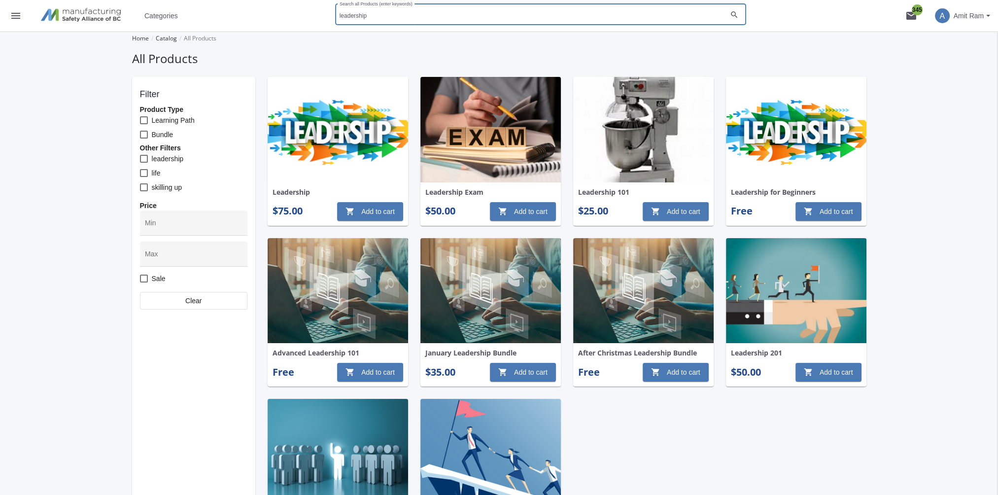
click at [352, 126] on img at bounding box center [338, 129] width 140 height 105
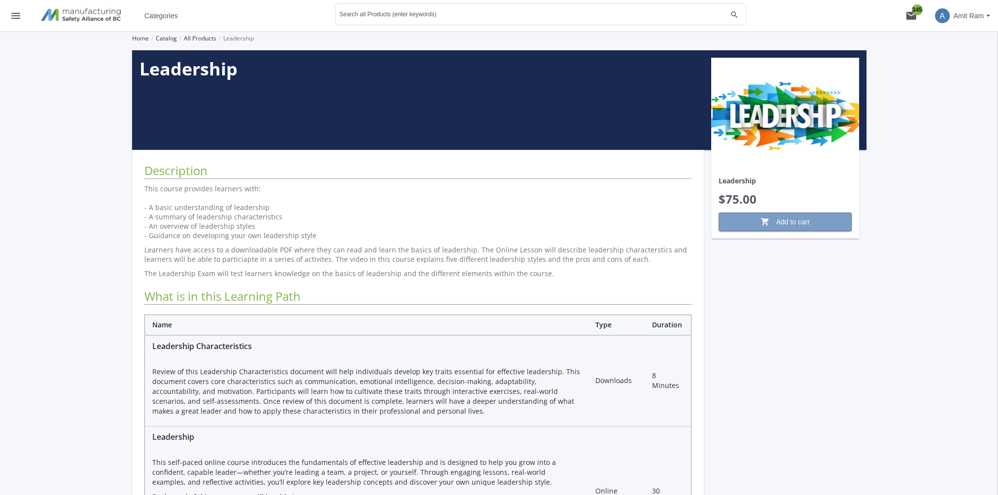
click at [752, 216] on span "shopping_cart Add to cart" at bounding box center [785, 222] width 116 height 18
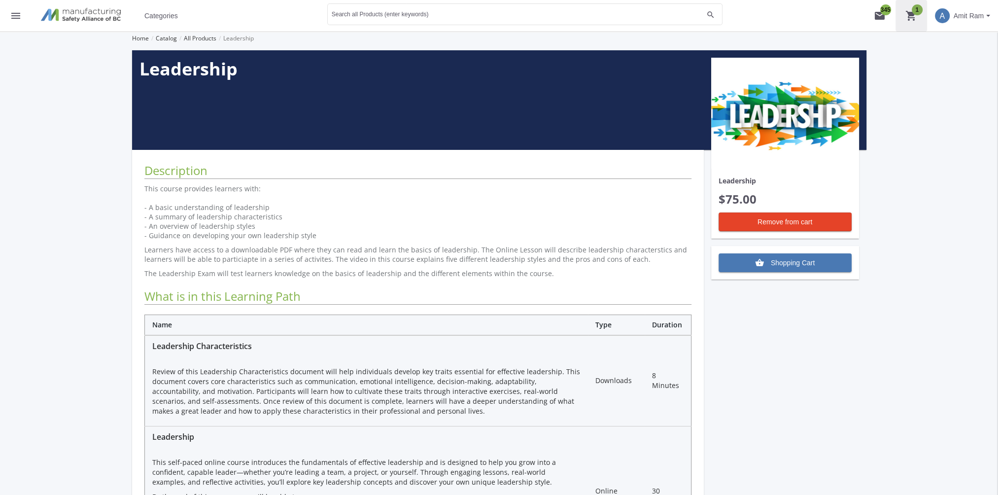
click at [905, 17] on mat-icon "shopping_cart 1" at bounding box center [911, 16] width 12 height 12
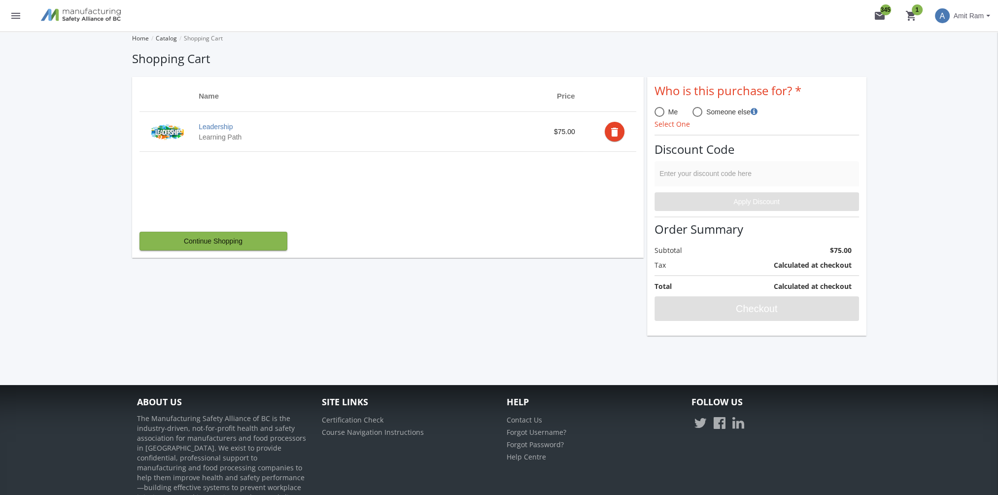
click at [658, 117] on mat-radio-button "Me" at bounding box center [665, 113] width 23 height 12
click at [661, 112] on span at bounding box center [659, 112] width 10 height 10
click at [661, 112] on input "Me" at bounding box center [659, 114] width 10 height 10
radio input "true"
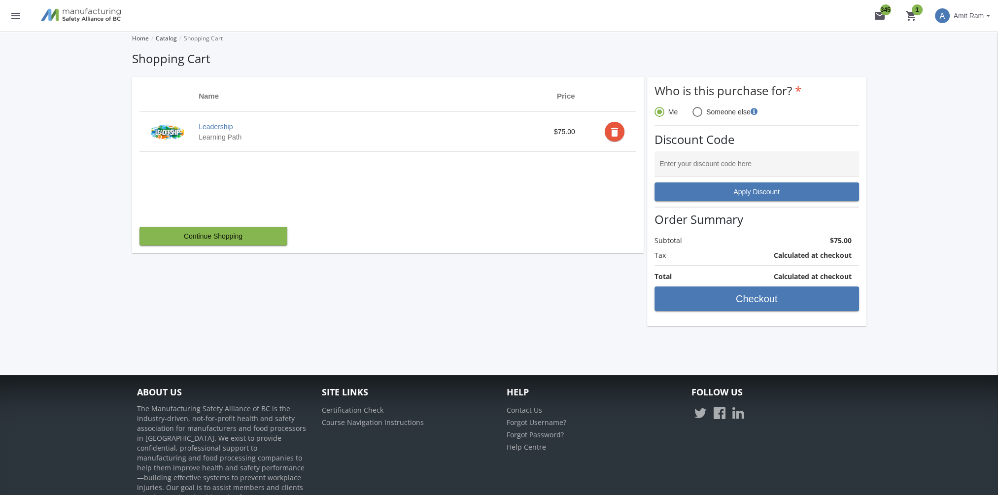
click at [615, 134] on mat-icon "delete" at bounding box center [615, 132] width 12 height 12
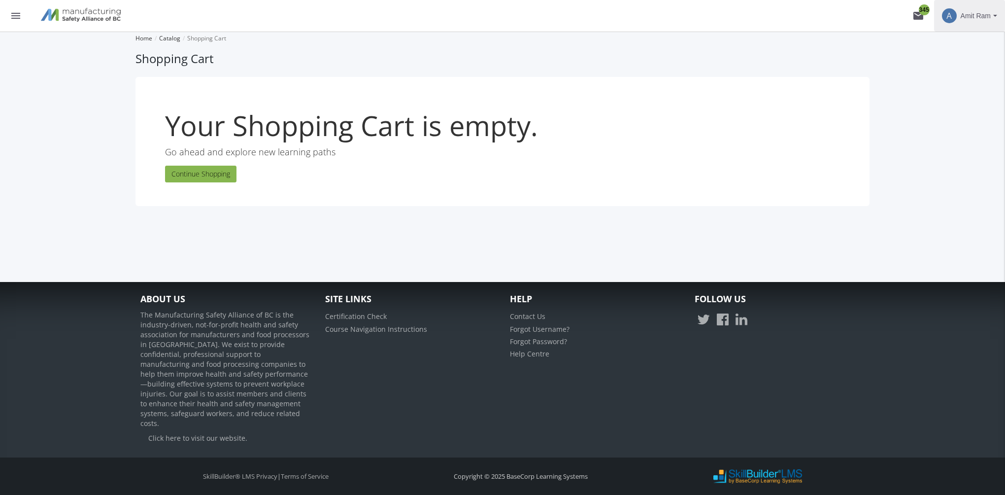
click at [989, 17] on span "Amit Ram" at bounding box center [976, 16] width 30 height 18
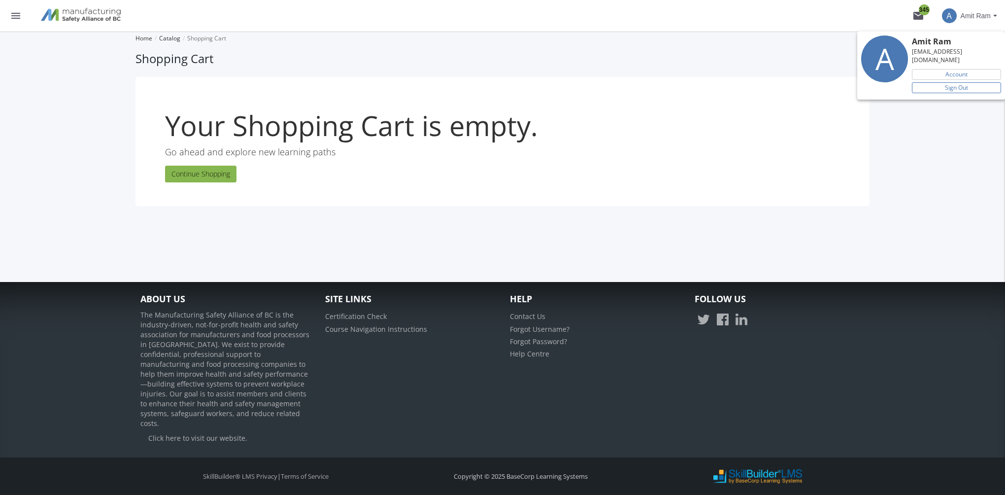
click at [972, 82] on link "Sign Out" at bounding box center [956, 87] width 89 height 11
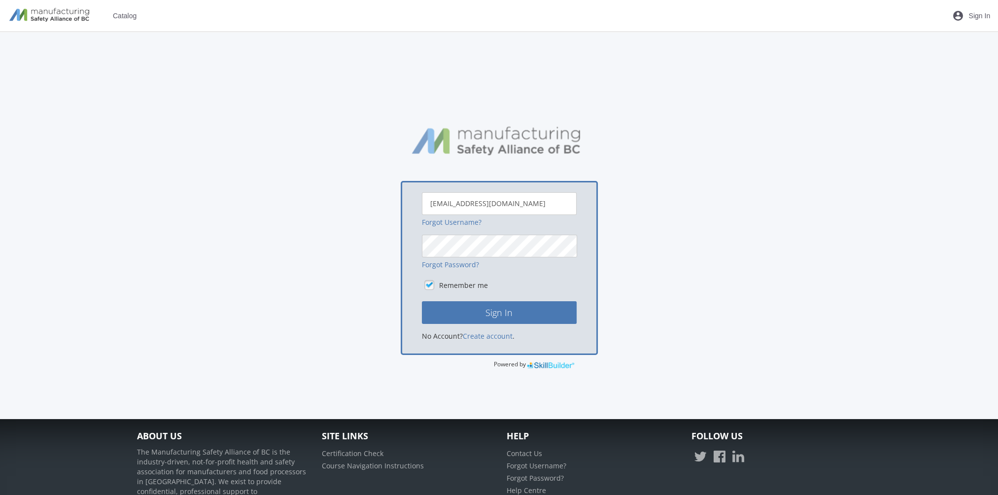
click at [970, 18] on span "Sign In" at bounding box center [979, 16] width 22 height 18
click at [422, 301] on button "Sign In" at bounding box center [499, 312] width 155 height 23
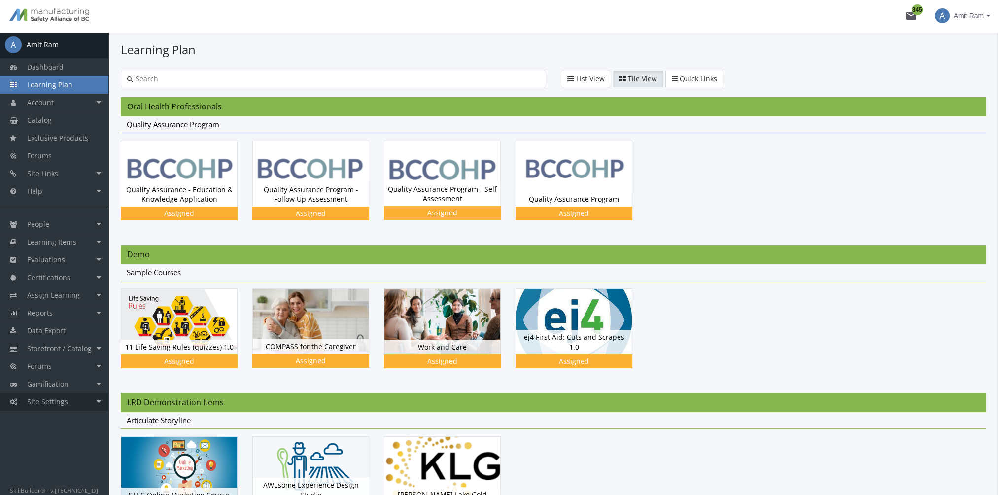
click at [74, 403] on link "Site Settings" at bounding box center [54, 402] width 108 height 18
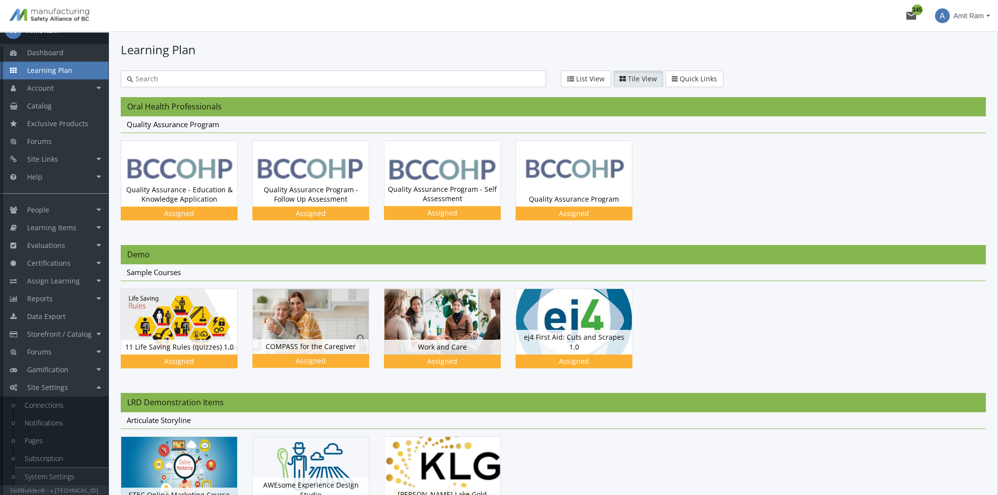
click at [71, 476] on link "System Settings" at bounding box center [62, 477] width 94 height 18
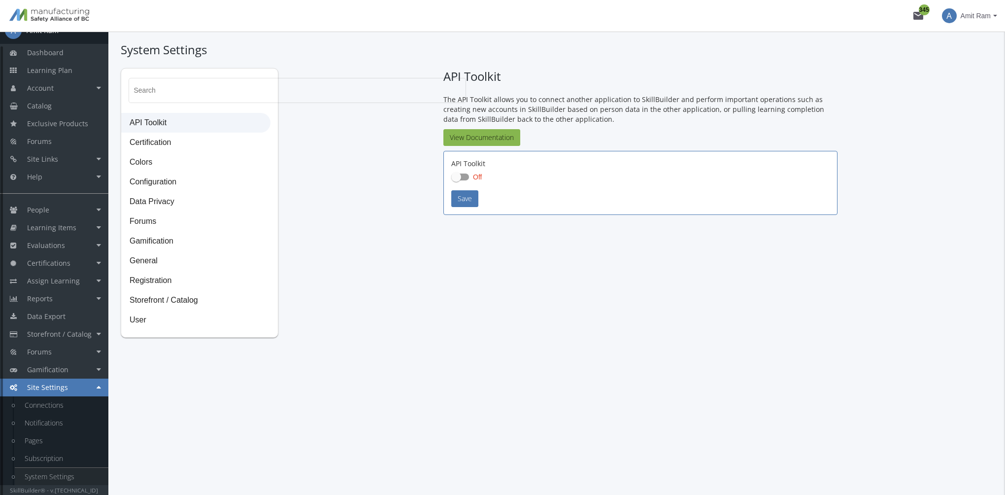
checkbox input "true"
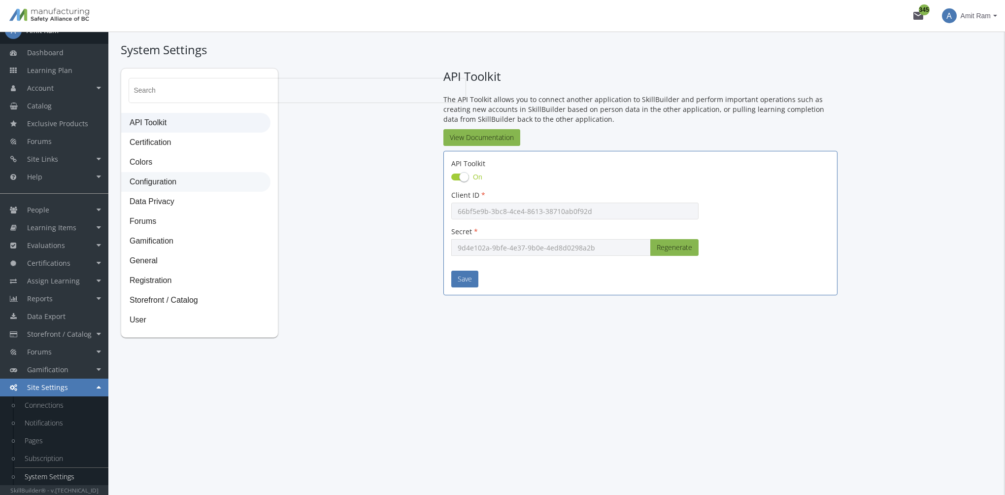
click at [174, 183] on span "Configuration" at bounding box center [196, 182] width 148 height 20
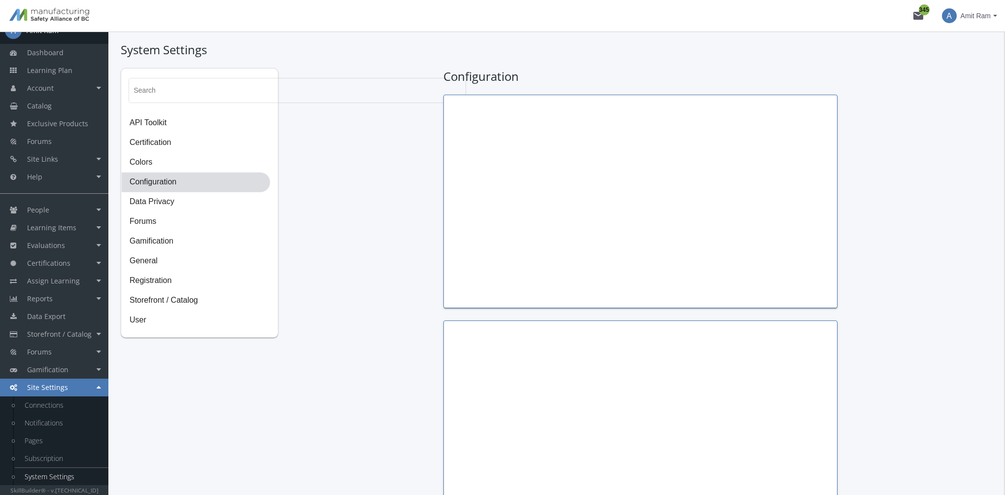
type input "Thomas Jefferson"
type input "President"
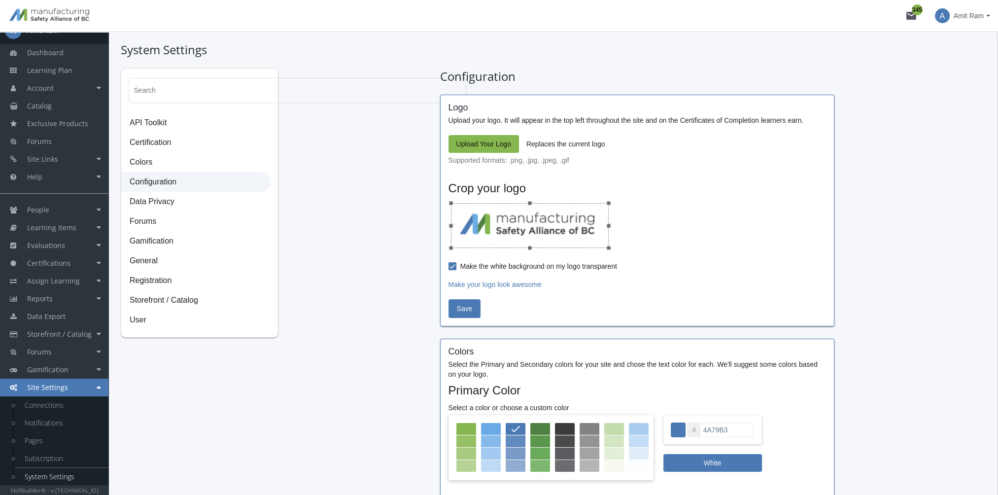
click at [497, 138] on span "Upload Your Logo" at bounding box center [483, 144] width 55 height 18
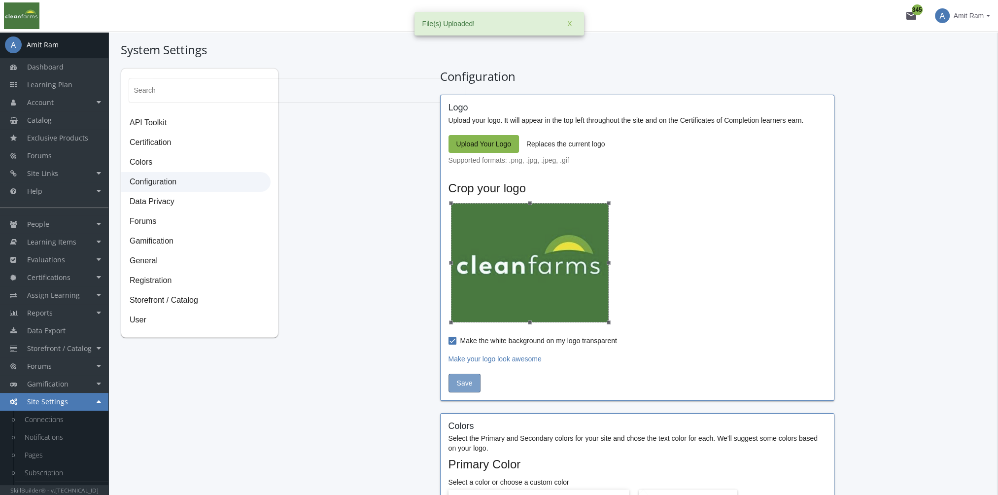
click at [467, 382] on span "Save" at bounding box center [465, 383] width 16 height 18
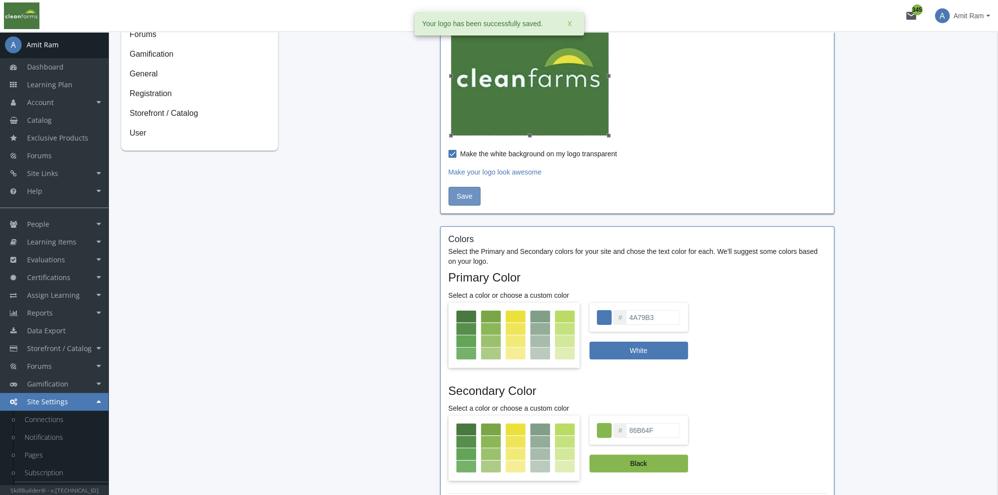
scroll to position [197, 0]
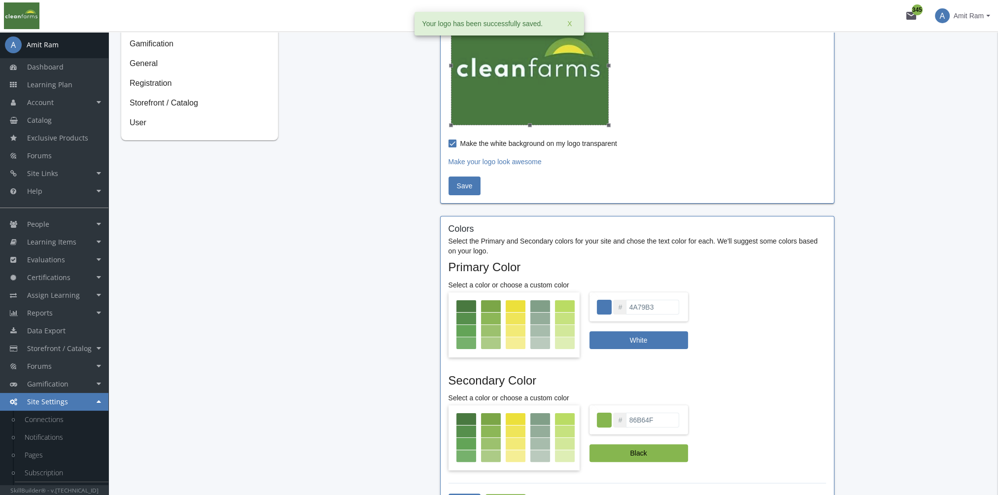
click at [463, 303] on div at bounding box center [466, 306] width 20 height 12
type input "497940"
click at [515, 416] on div at bounding box center [516, 419] width 20 height 12
type input "ECE03B"
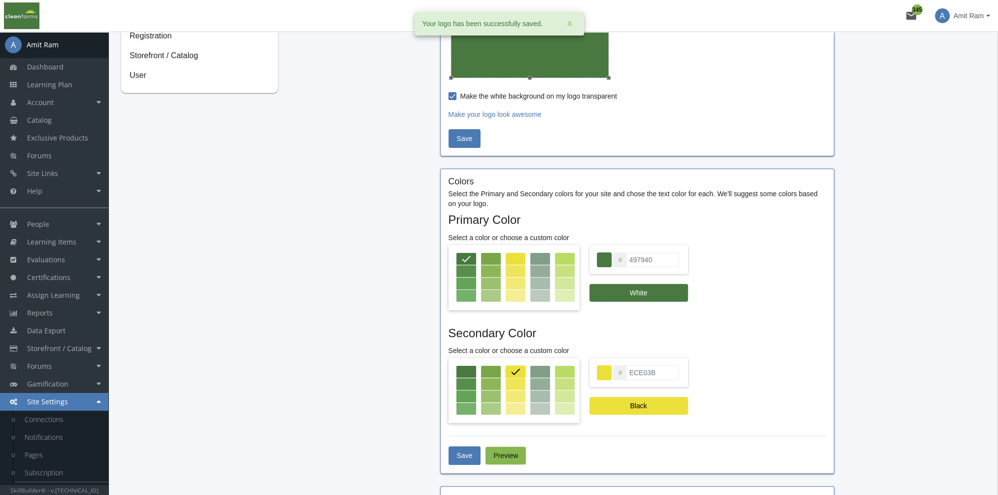
scroll to position [296, 0]
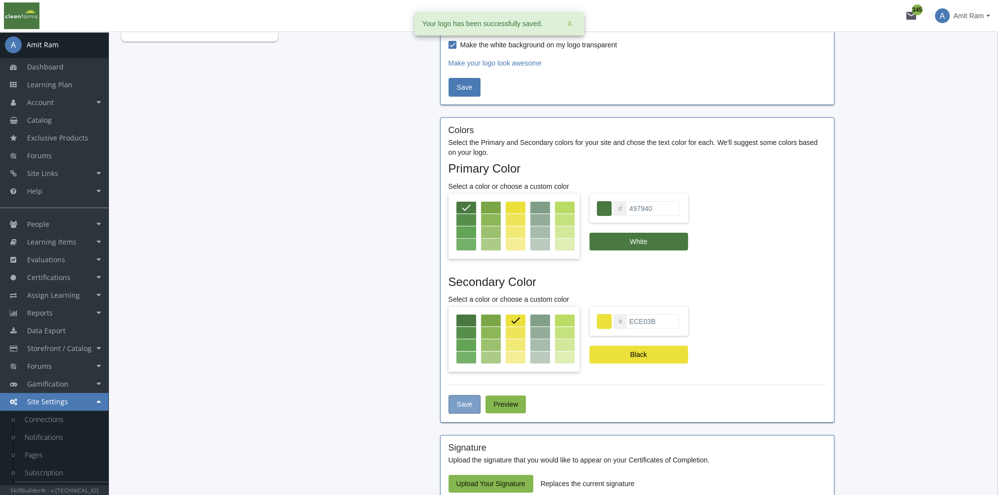
click at [471, 400] on span "Save" at bounding box center [465, 404] width 16 height 18
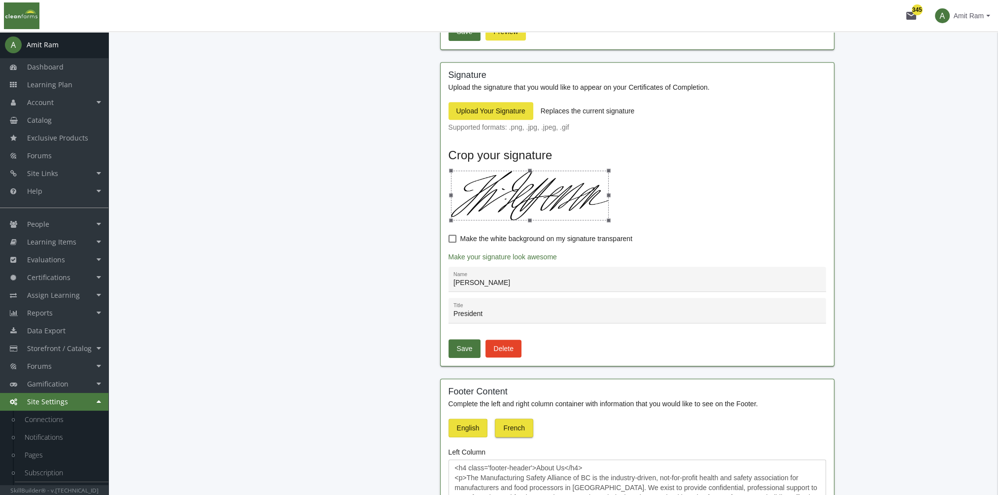
scroll to position [838, 0]
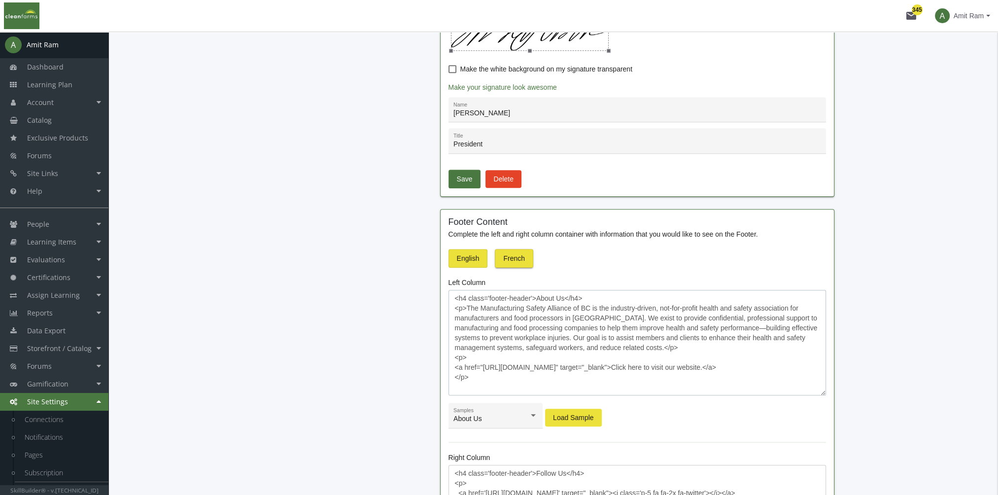
click at [504, 331] on textarea "<h4 class='footer-header'>About Us</h4> <p>The Manufacturing Safety Alliance of…" at bounding box center [636, 342] width 377 height 105
drag, startPoint x: 466, startPoint y: 308, endPoint x: 662, endPoint y: 348, distance: 200.4
click at [662, 348] on textarea "<h4 class='footer-header'>About Us</h4> <p>The Manufacturing Safety Alliance of…" at bounding box center [636, 342] width 377 height 105
paste textarea "Cleanfarms is a non-profit environmental stewardship organization. We work coll…"
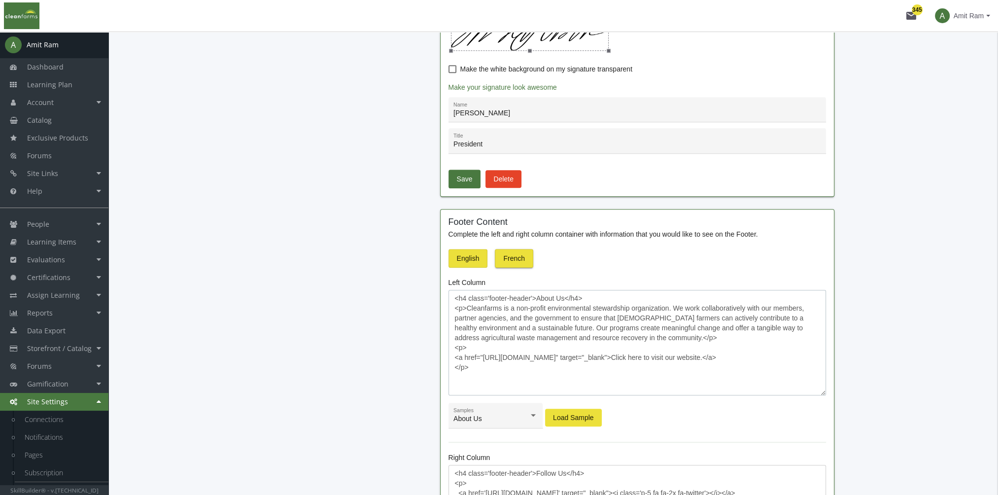
scroll to position [986, 0]
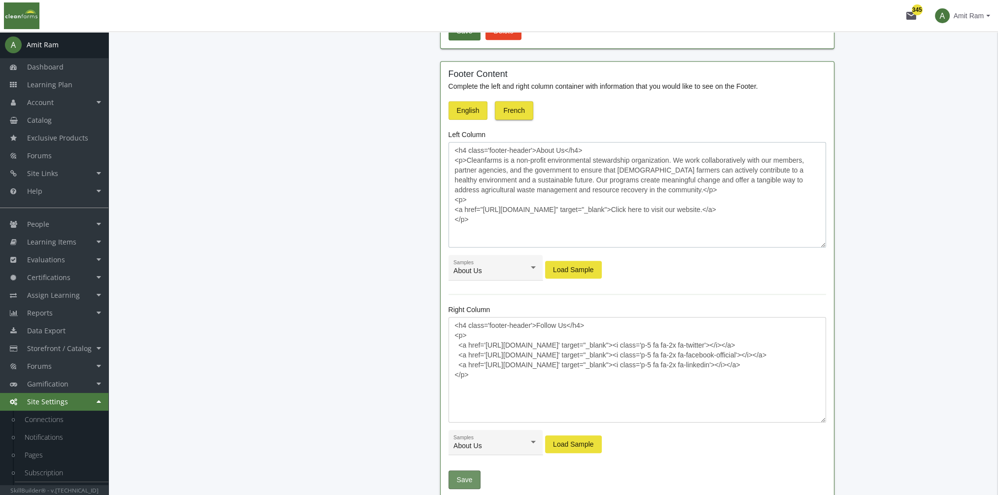
type textarea "<h4 class='footer-header'>About Us</h4> <p>Cleanfarms is a non-profit environme…"
click at [464, 480] on span "Save" at bounding box center [465, 480] width 16 height 18
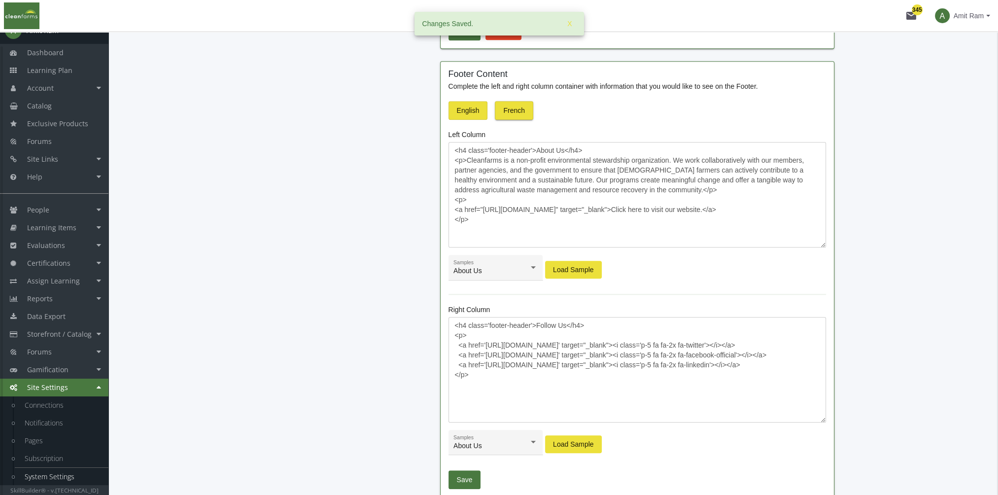
click at [67, 473] on link "System Settings" at bounding box center [62, 477] width 94 height 18
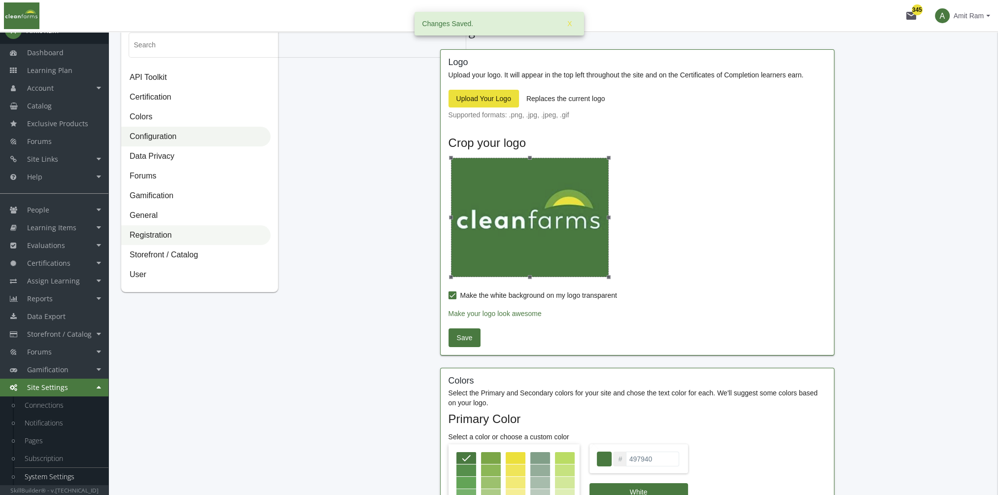
scroll to position [0, 0]
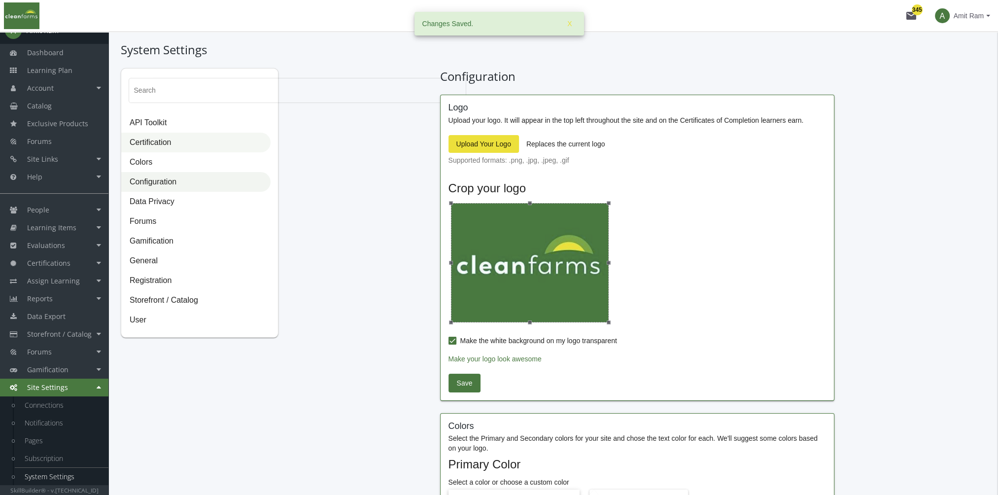
click at [162, 142] on span "Certification" at bounding box center [196, 143] width 148 height 20
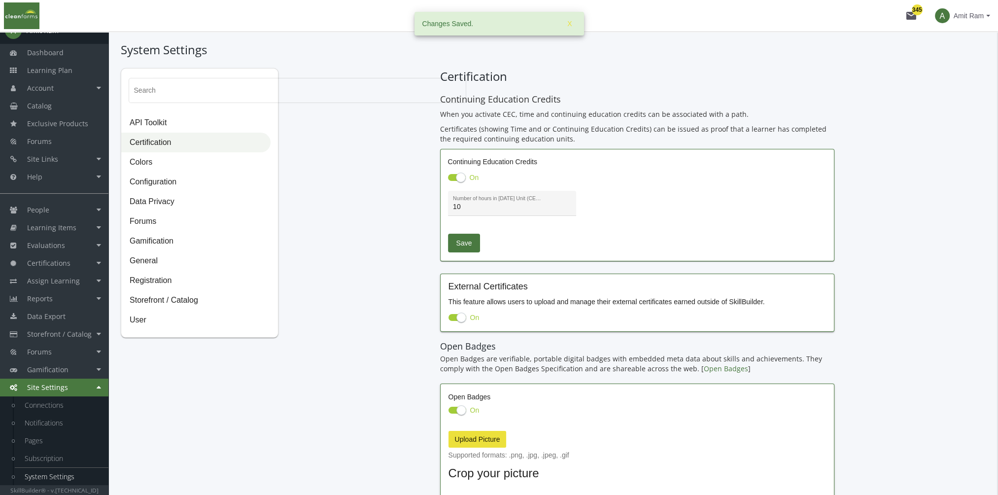
scroll to position [259, 0]
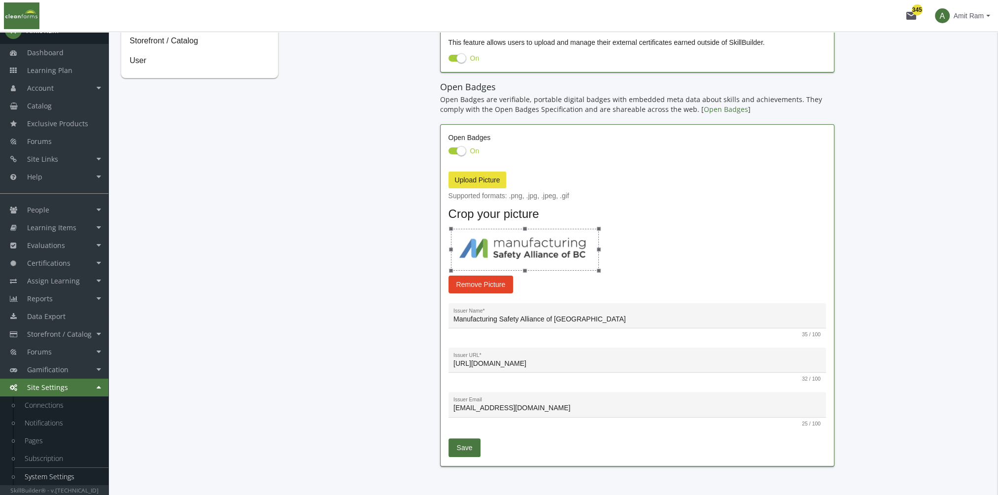
click at [478, 285] on span "Remove Picture" at bounding box center [480, 284] width 49 height 18
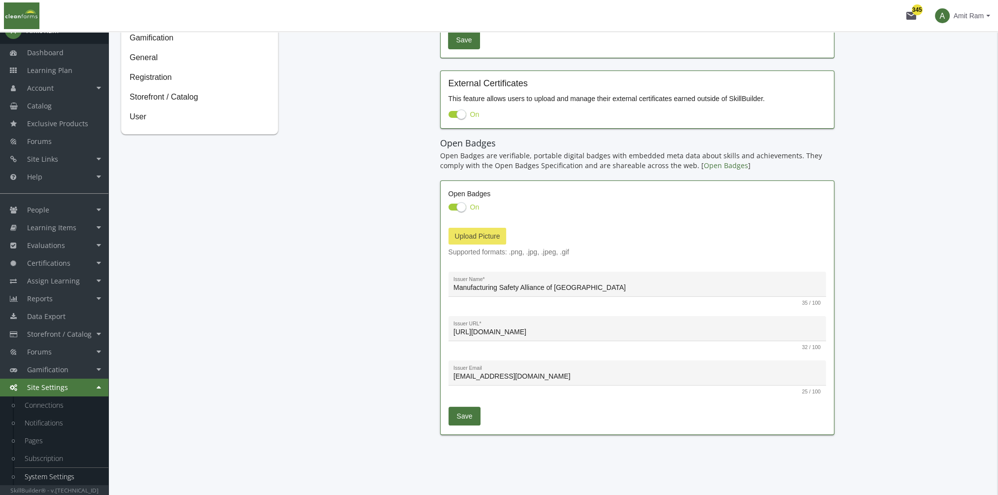
click at [472, 230] on label "Upload Picture" at bounding box center [477, 236] width 58 height 17
click at [0, 0] on input "Upload Picture" at bounding box center [0, 0] width 0 height 0
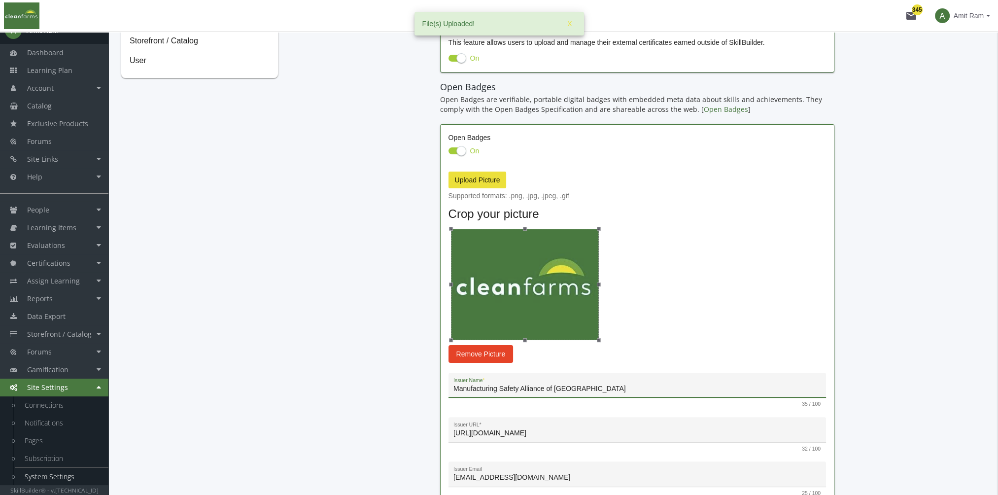
drag, startPoint x: 574, startPoint y: 391, endPoint x: 344, endPoint y: 357, distance: 232.6
click at [344, 357] on div "Search API Toolkit Certification Colors Configuration Data Privacy Forums Gamif…" at bounding box center [553, 178] width 865 height 739
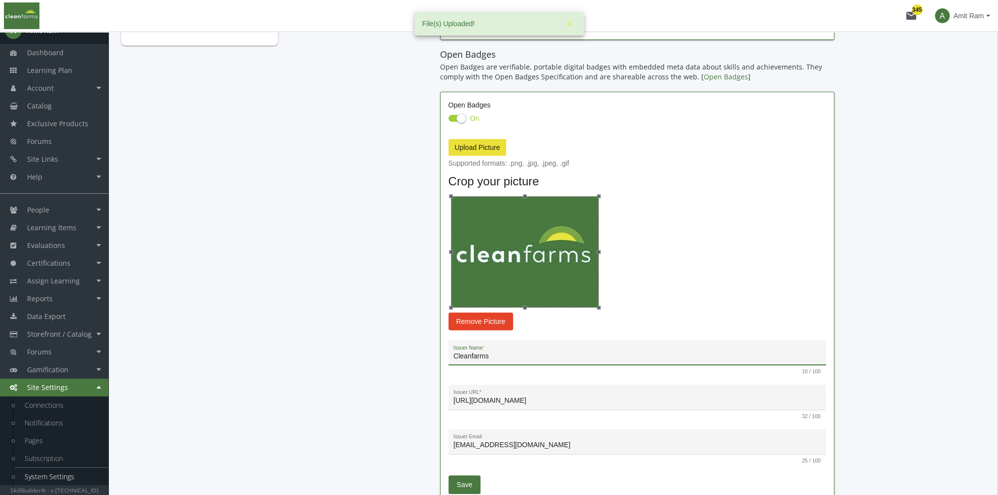
scroll to position [361, 0]
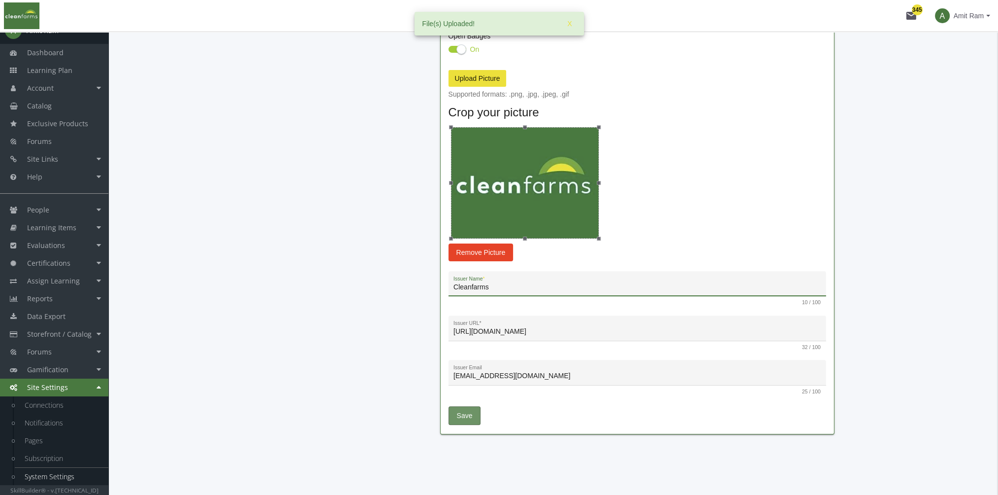
type input "Cleanfarms"
click at [471, 418] on button "Save" at bounding box center [464, 415] width 33 height 19
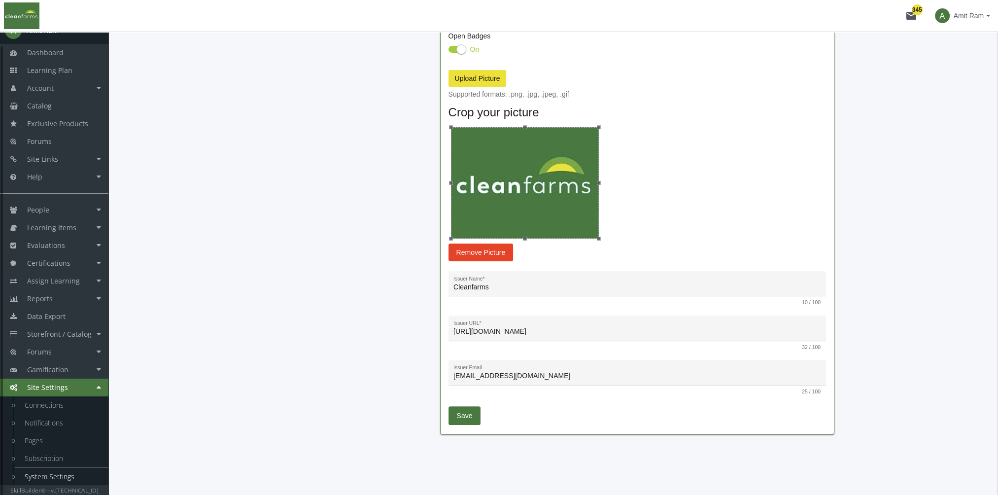
click at [978, 19] on span "Amit Ram" at bounding box center [969, 16] width 30 height 18
click at [972, 82] on link "Sign Out" at bounding box center [949, 87] width 89 height 11
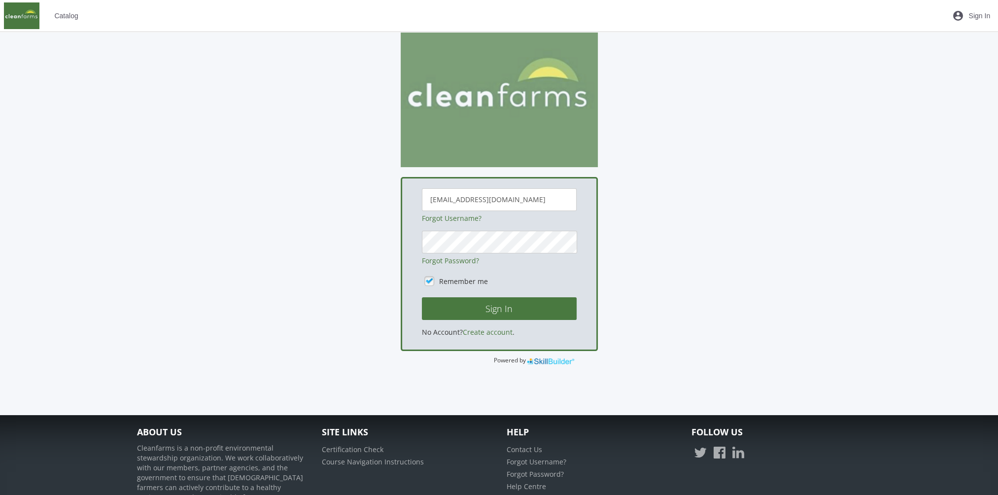
scroll to position [201, 0]
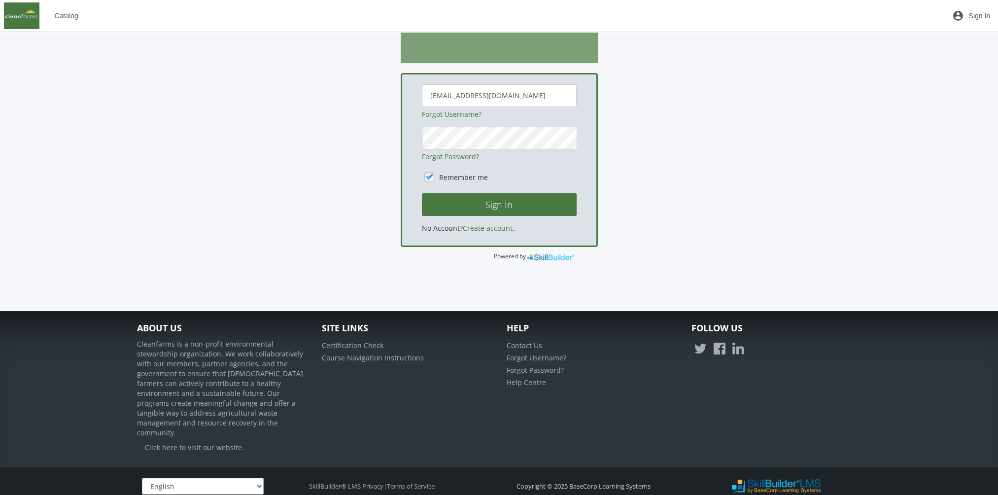
click at [199, 478] on select "English Français" at bounding box center [203, 486] width 122 height 17
drag, startPoint x: 213, startPoint y: 239, endPoint x: 226, endPoint y: 231, distance: 14.6
click at [214, 237] on div "amitr23@hotmail.com Forgot Username? Forgot Password? Remember me Sign In No Ac…" at bounding box center [499, 87] width 734 height 347
click at [422, 193] on button "Sign In" at bounding box center [499, 204] width 155 height 23
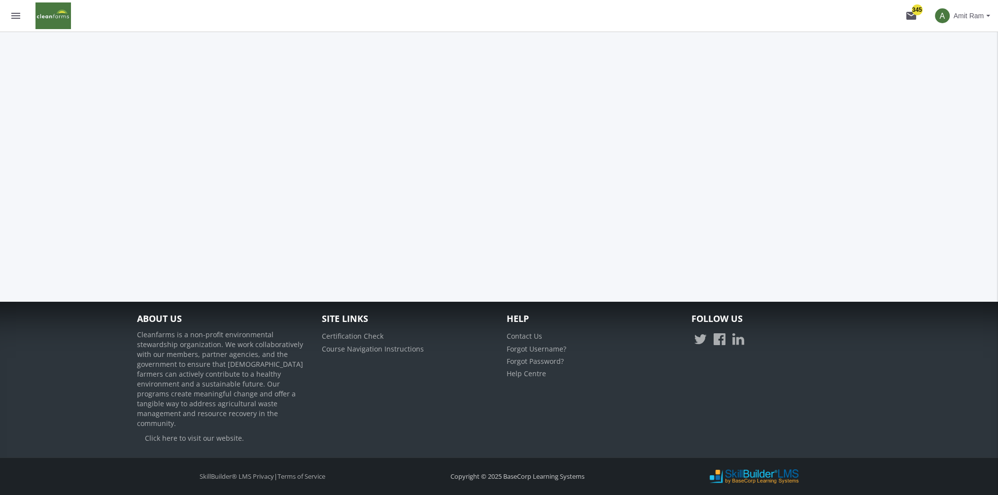
scroll to position [0, 0]
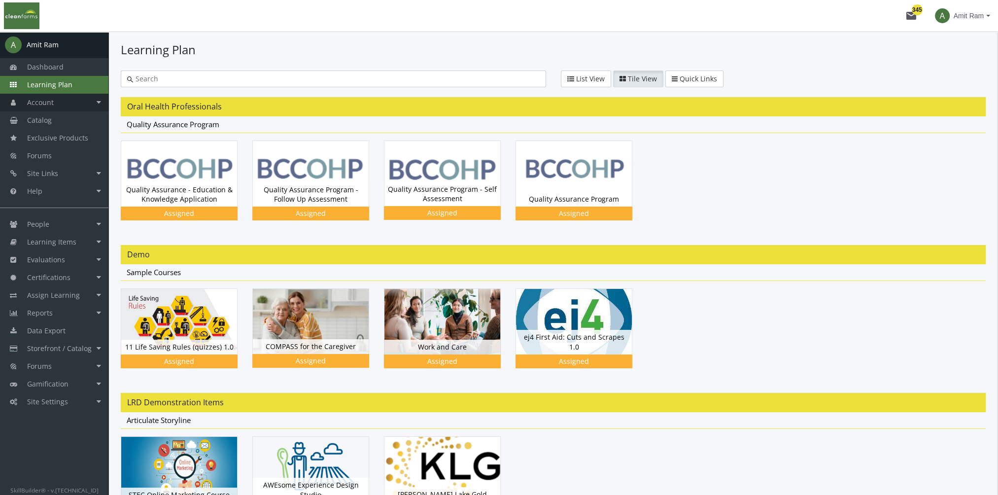
click at [59, 103] on link "Account" at bounding box center [54, 103] width 108 height 18
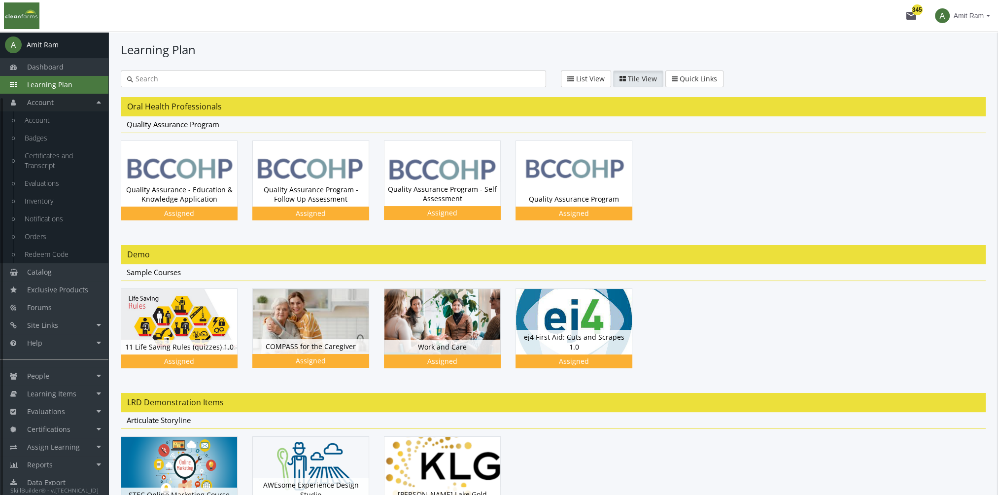
scroll to position [77, 0]
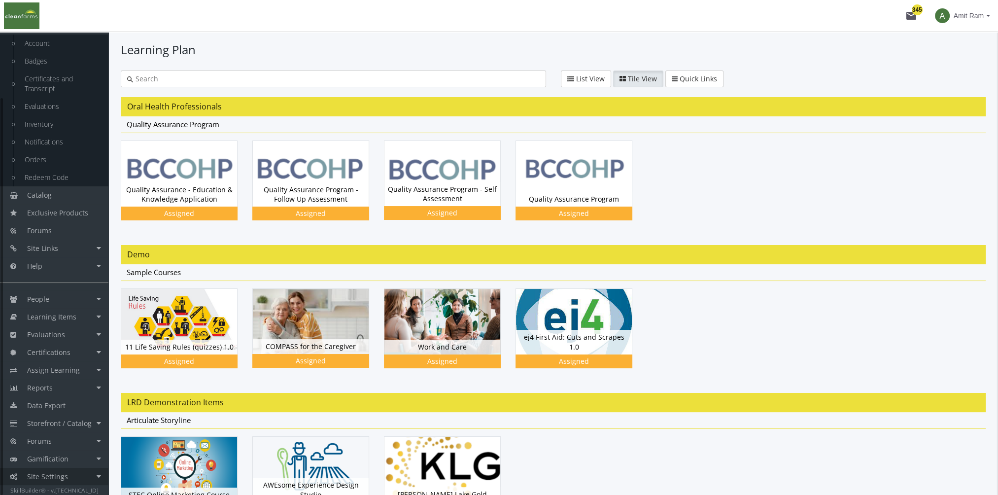
click at [78, 476] on link "Site Settings" at bounding box center [54, 477] width 108 height 18
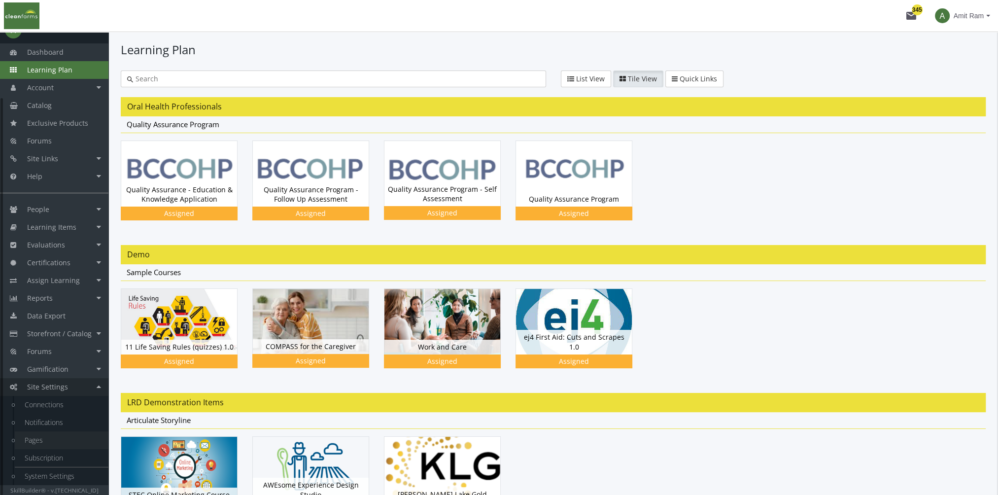
scroll to position [14, 0]
click at [62, 470] on link "System Settings" at bounding box center [62, 477] width 94 height 18
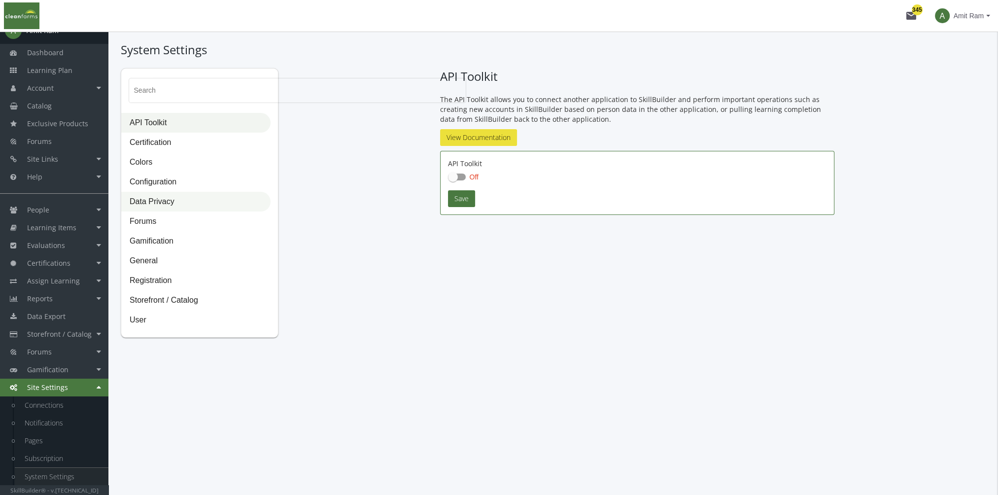
checkbox input "true"
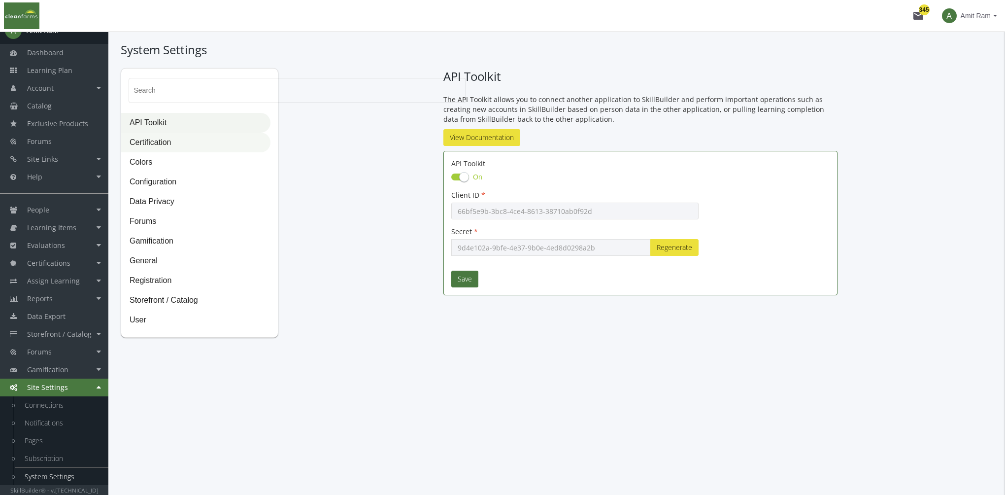
click at [173, 144] on span "Certification" at bounding box center [196, 143] width 148 height 20
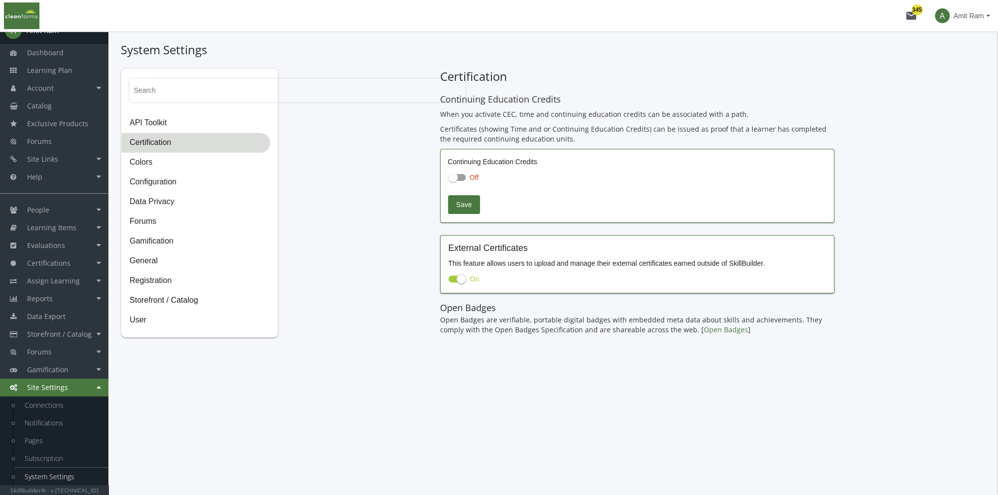
checkbox input "true"
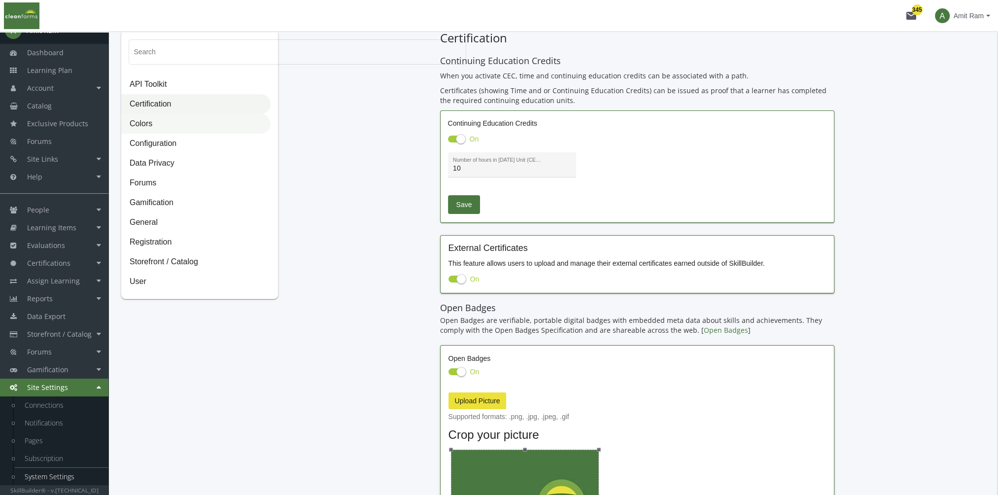
scroll to position [49, 0]
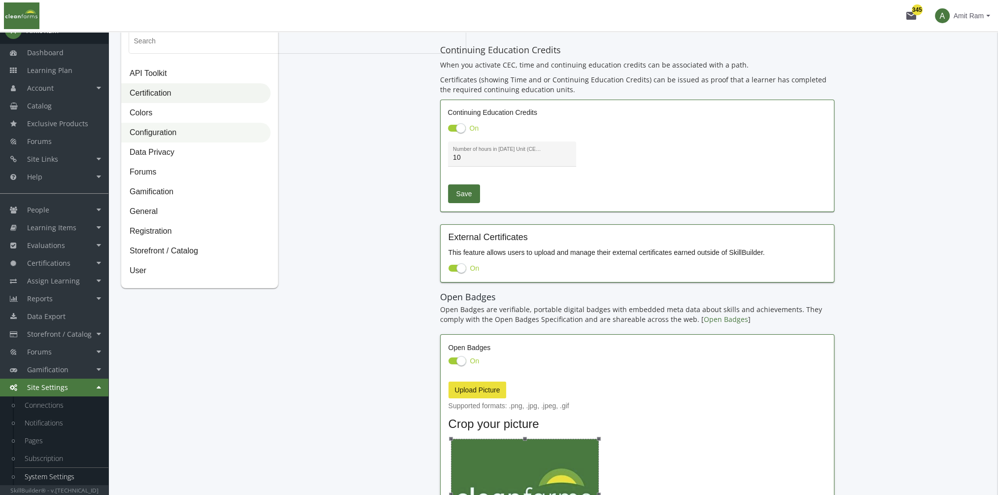
click at [170, 134] on span "Configuration" at bounding box center [196, 133] width 148 height 20
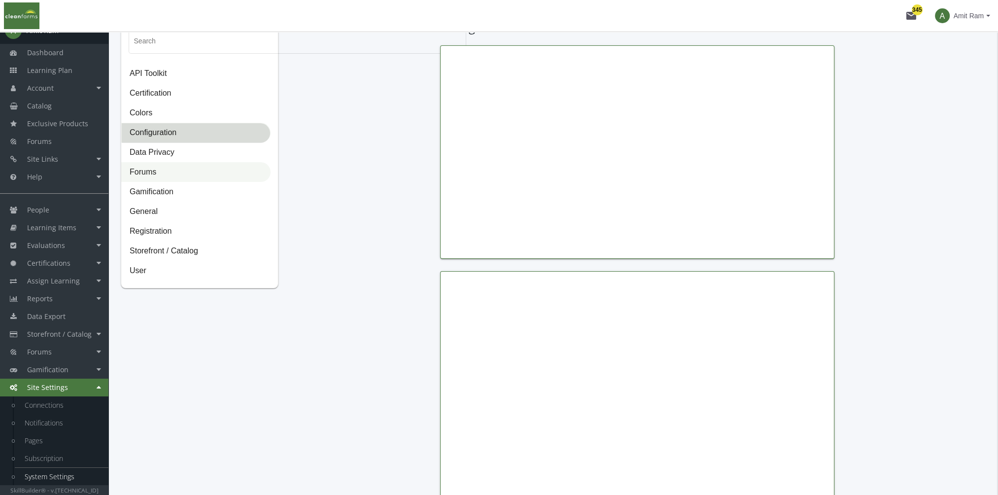
type input "Thomas Jefferson"
type input "President"
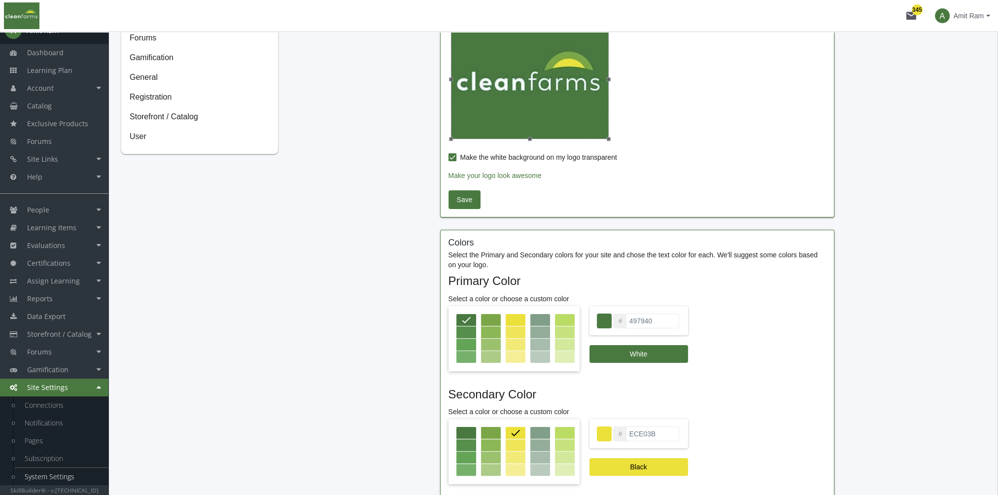
scroll to position [246, 0]
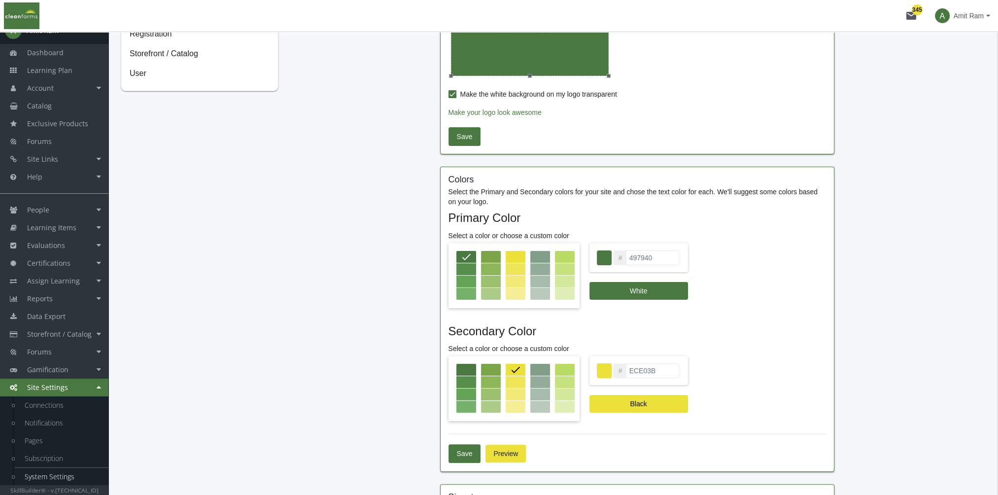
click at [462, 369] on div at bounding box center [466, 370] width 20 height 12
type input "497940"
click at [466, 450] on span "Save" at bounding box center [465, 454] width 16 height 18
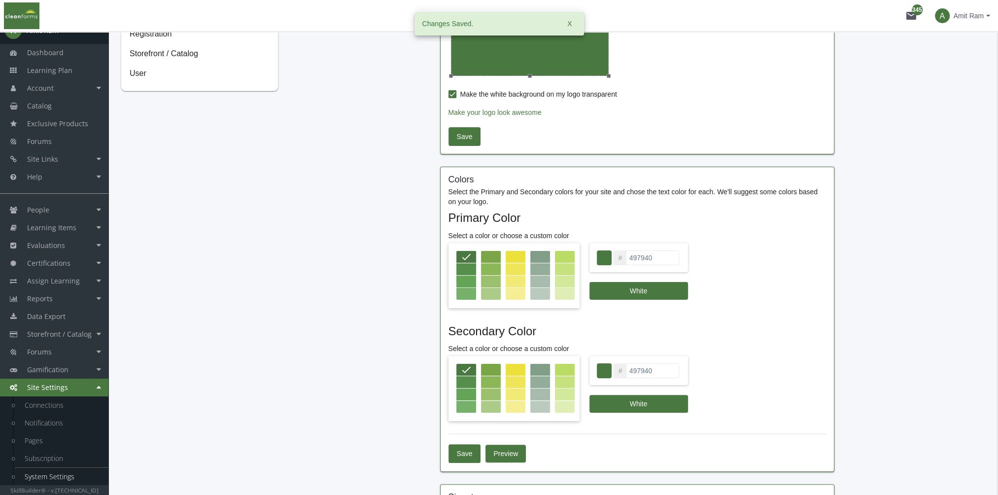
scroll to position [0, 0]
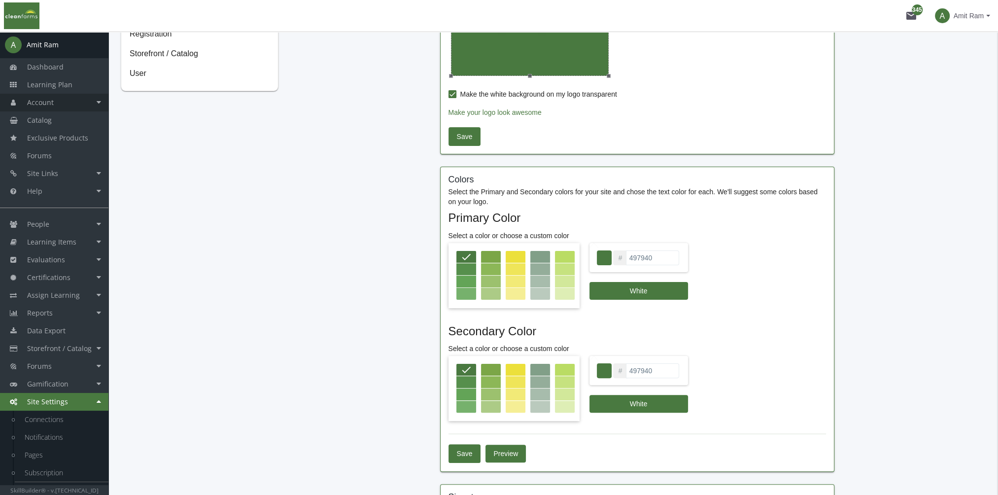
click at [52, 102] on span "Account" at bounding box center [40, 102] width 27 height 9
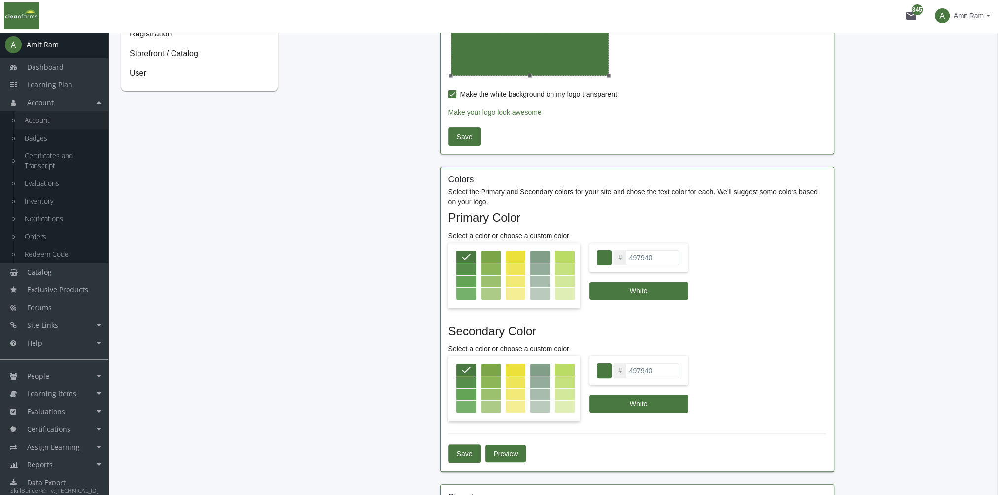
click at [53, 123] on link "Account" at bounding box center [62, 120] width 94 height 18
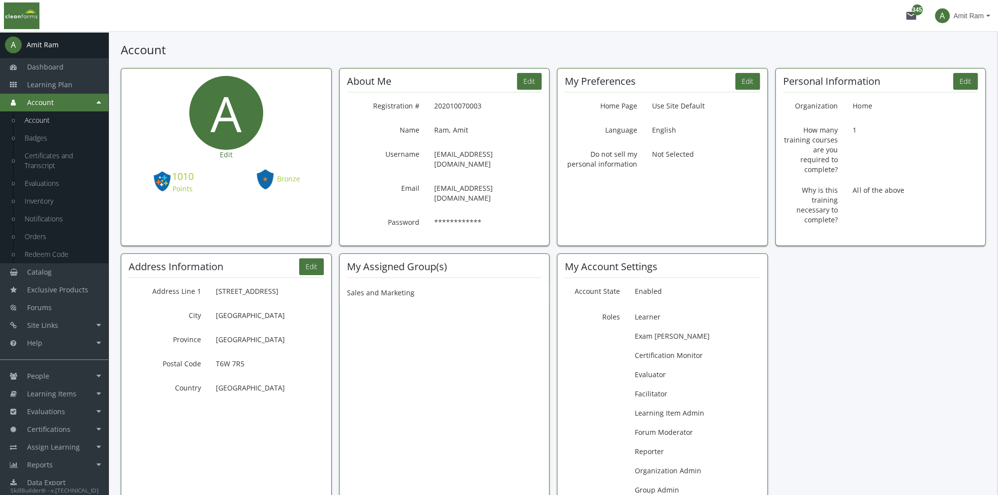
click at [976, 16] on span "Amit Ram" at bounding box center [969, 16] width 30 height 18
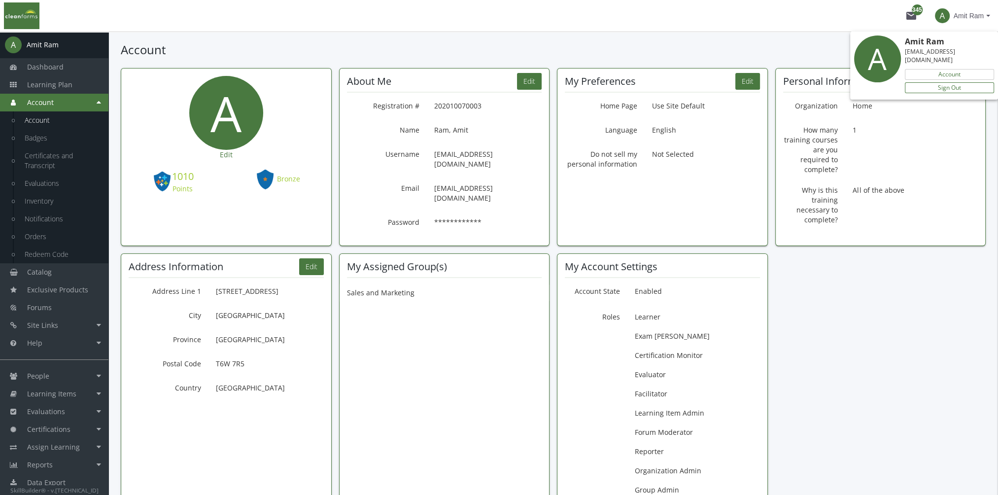
click at [957, 82] on link "Sign Out" at bounding box center [949, 87] width 89 height 11
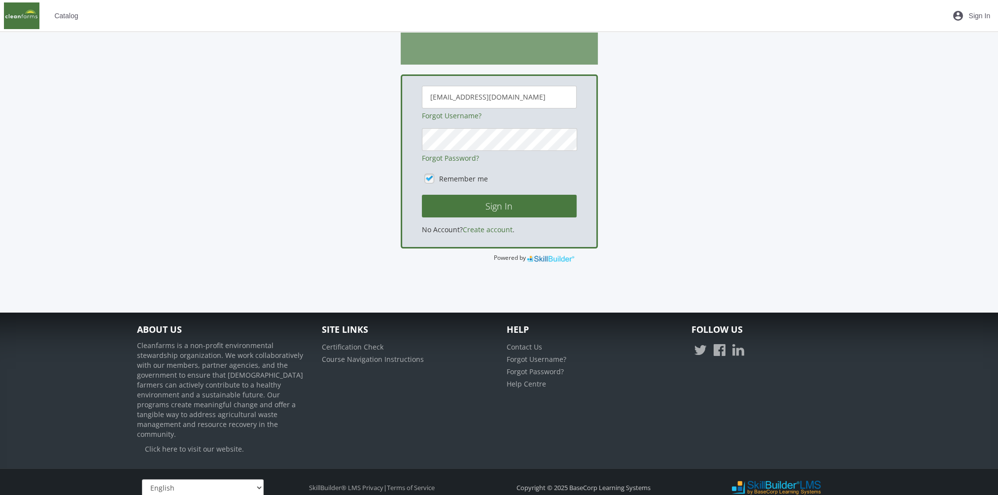
scroll to position [201, 0]
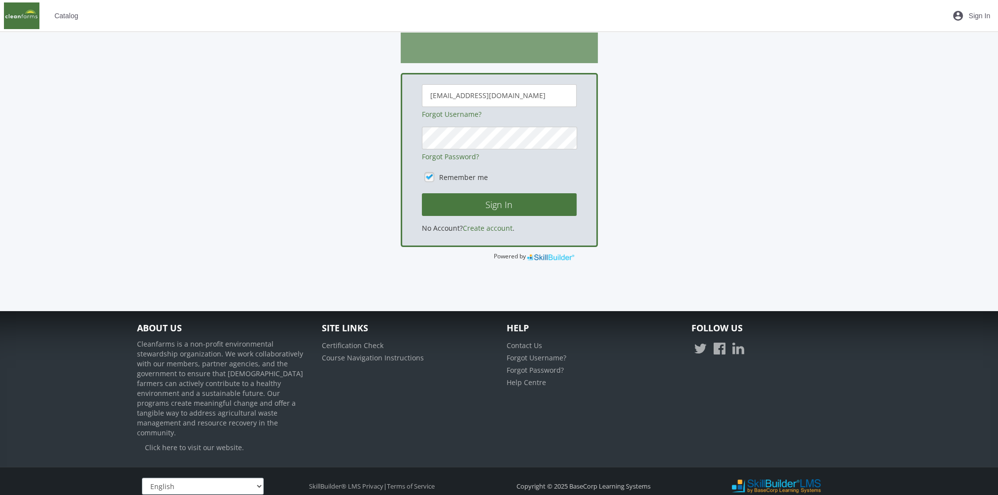
click at [195, 478] on select "English Français" at bounding box center [203, 486] width 122 height 17
select select "2"
click at [142, 478] on select "English Français" at bounding box center [203, 486] width 122 height 17
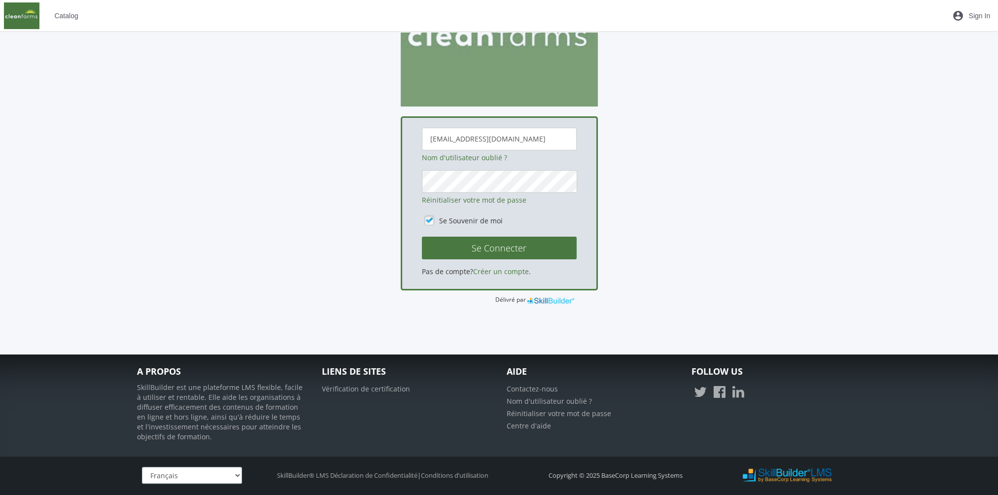
scroll to position [156, 0]
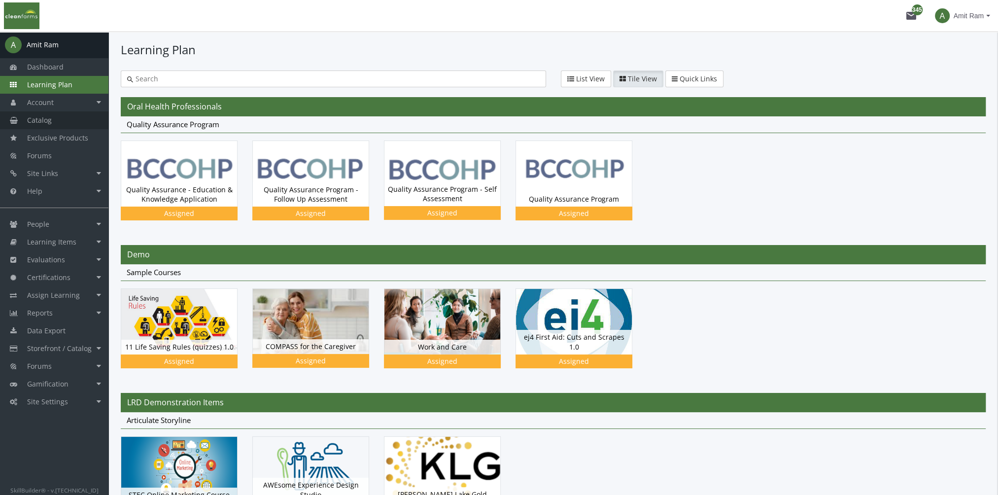
click at [55, 116] on link "Catalog" at bounding box center [54, 120] width 108 height 18
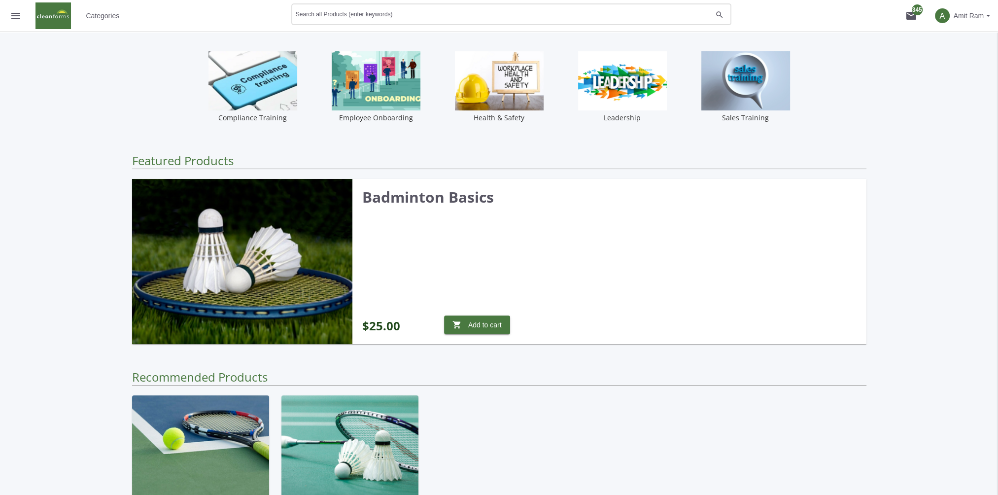
click at [396, 20] on div "Search all Products (enter keywords)" at bounding box center [504, 14] width 416 height 24
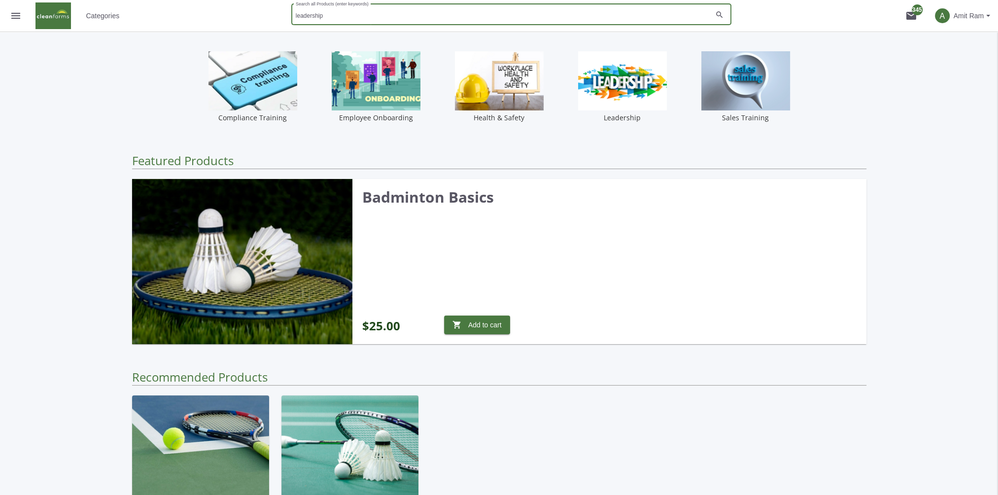
type input "leadership"
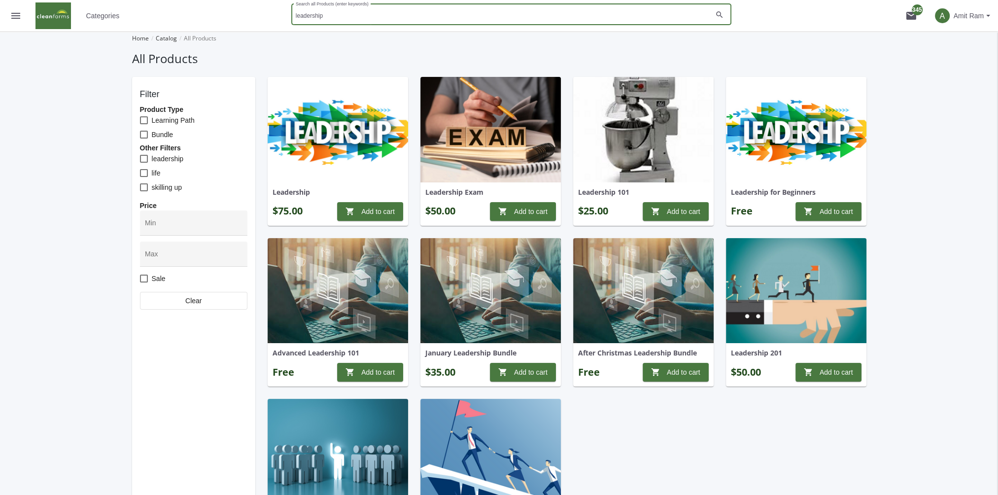
click at [358, 158] on img at bounding box center [338, 129] width 140 height 105
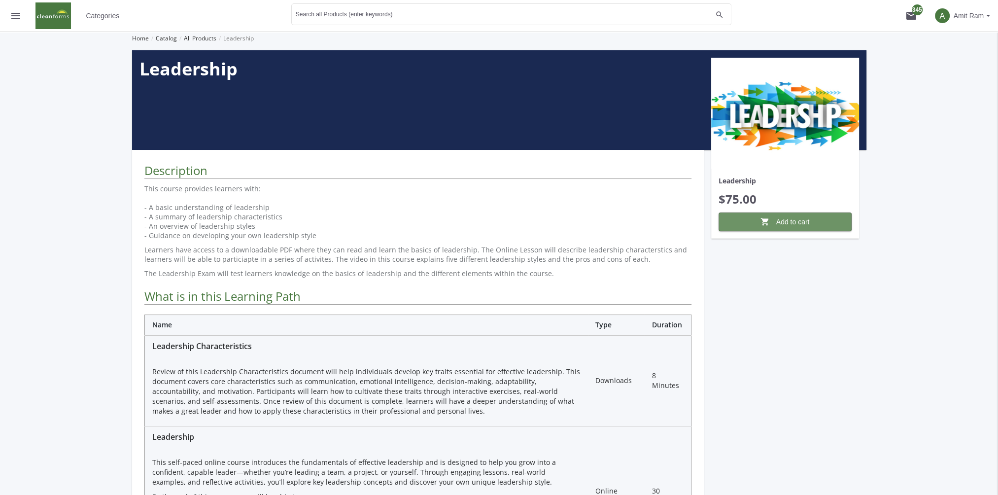
click at [755, 224] on span "shopping_cart Add to cart" at bounding box center [785, 222] width 116 height 18
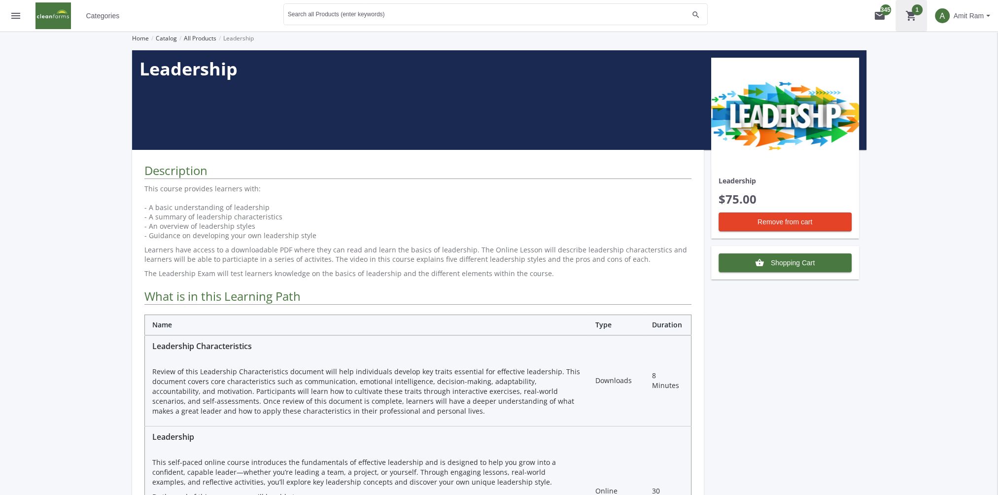
click at [919, 11] on button "shopping_cart 1" at bounding box center [911, 16] width 32 height 32
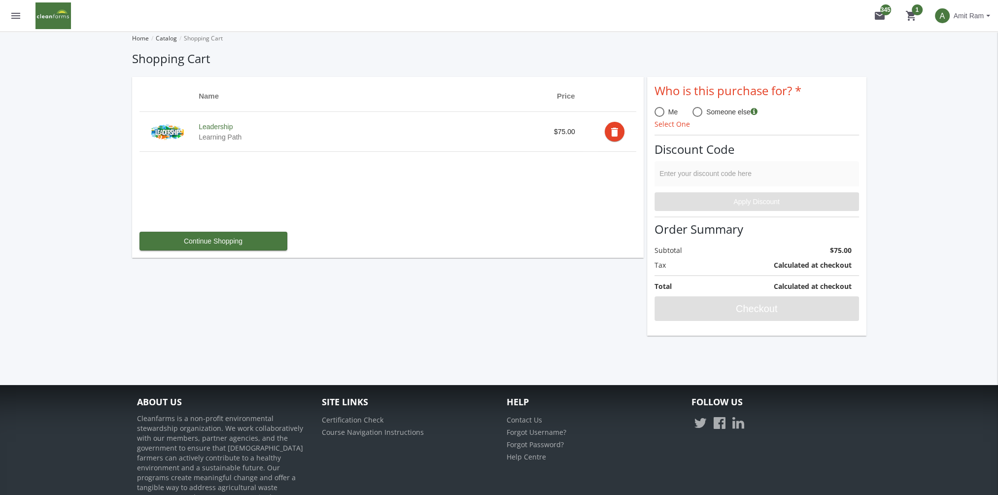
click at [660, 114] on span at bounding box center [659, 112] width 10 height 10
click at [660, 114] on input "Me" at bounding box center [659, 114] width 10 height 10
radio input "true"
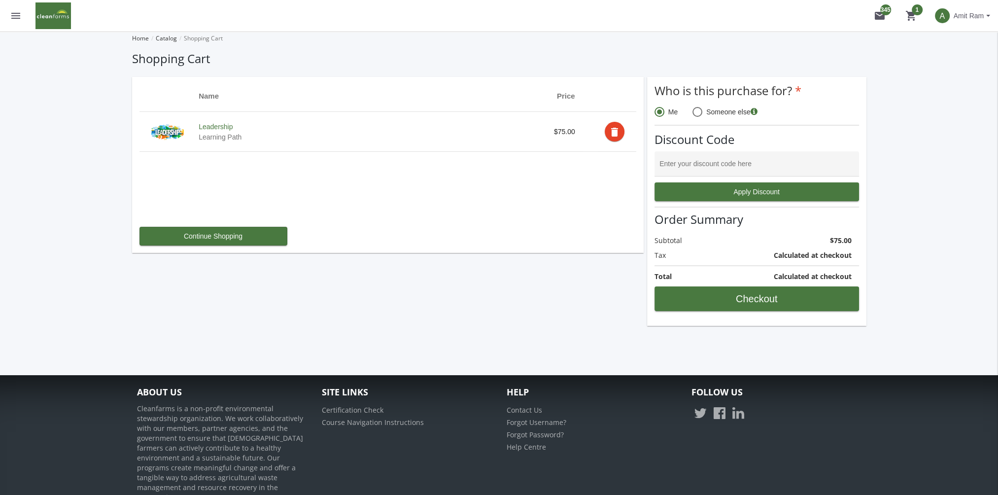
click at [617, 134] on mat-icon "delete" at bounding box center [615, 132] width 12 height 12
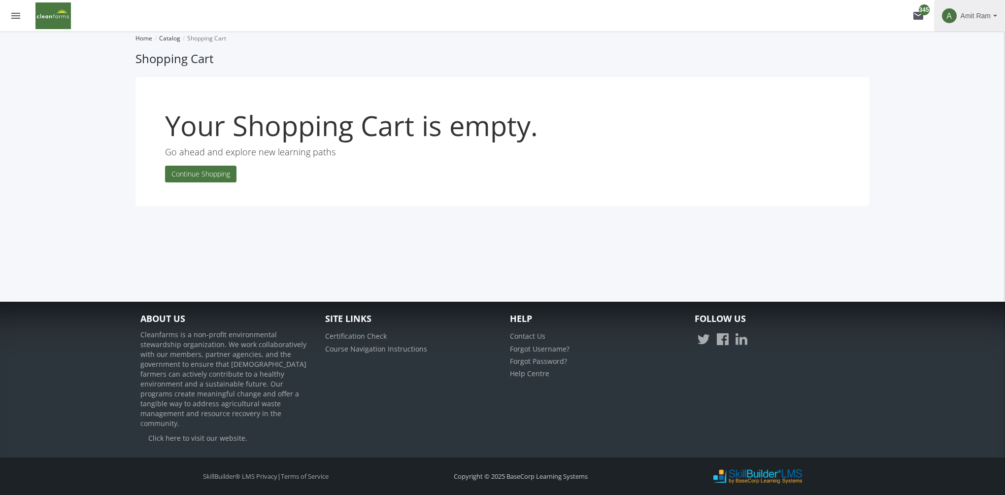
click at [991, 16] on span "Amit Ram" at bounding box center [976, 16] width 30 height 18
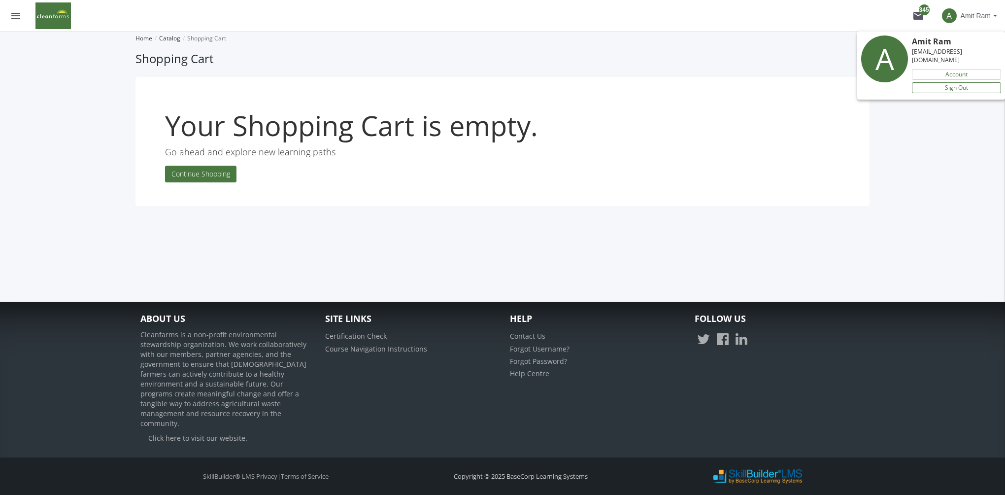
click at [960, 82] on link "Sign Out" at bounding box center [956, 87] width 89 height 11
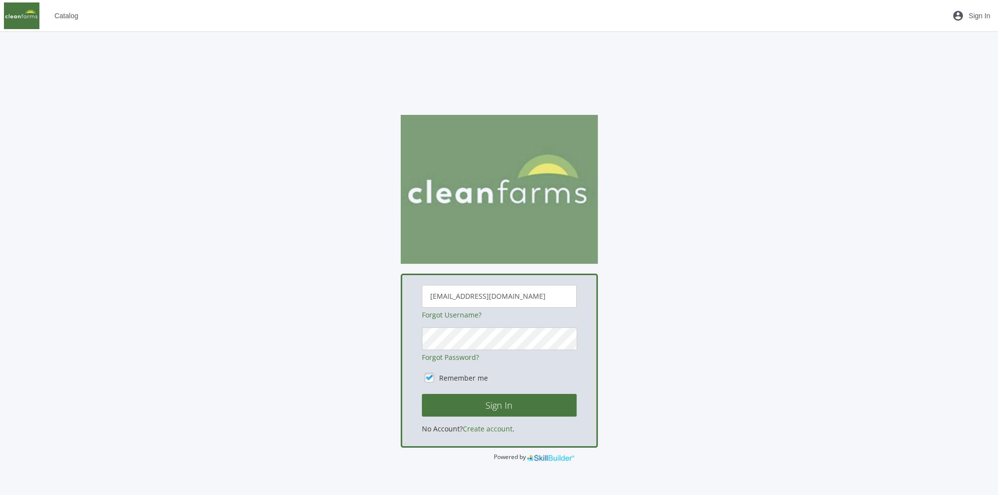
click at [493, 116] on img at bounding box center [499, 189] width 197 height 149
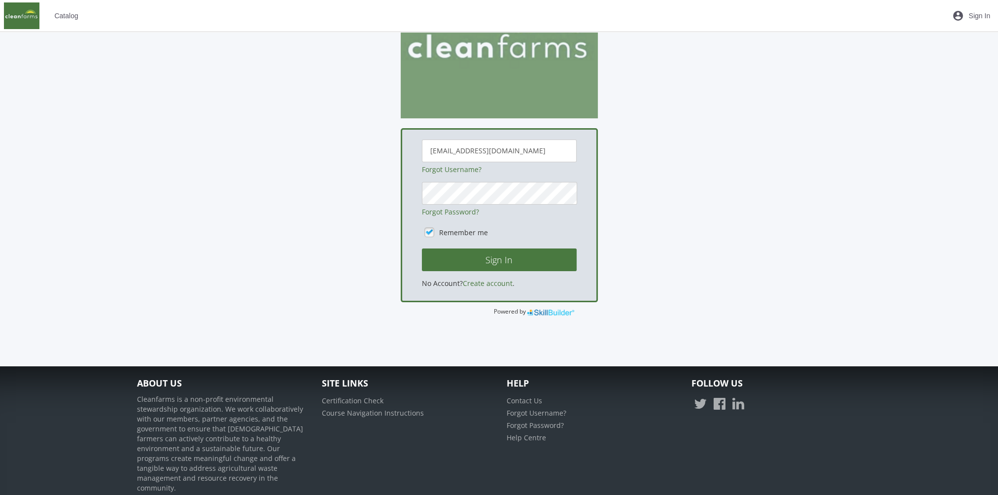
scroll to position [201, 0]
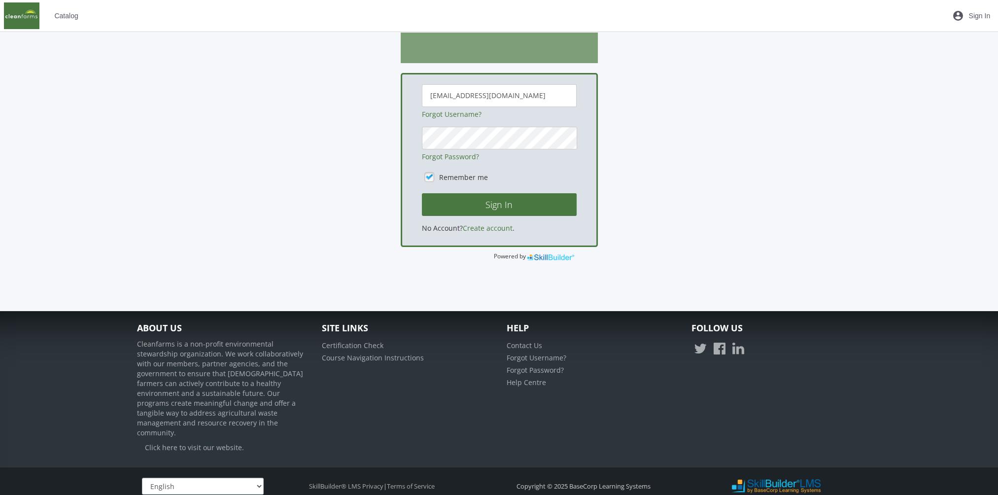
click at [256, 478] on select "English Français" at bounding box center [203, 486] width 122 height 17
select select "2"
click at [142, 478] on select "English Français" at bounding box center [203, 486] width 122 height 17
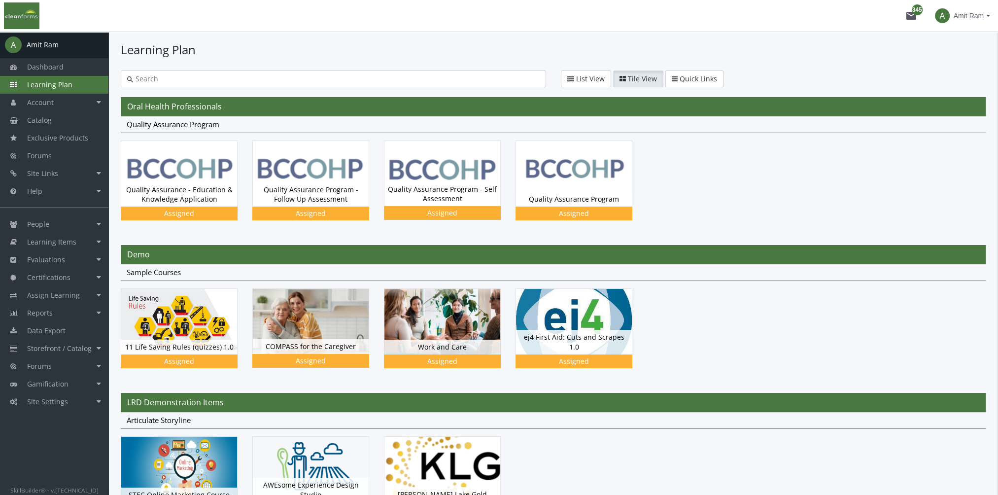
click at [206, 79] on input "text" at bounding box center [336, 79] width 407 height 10
type input "l"
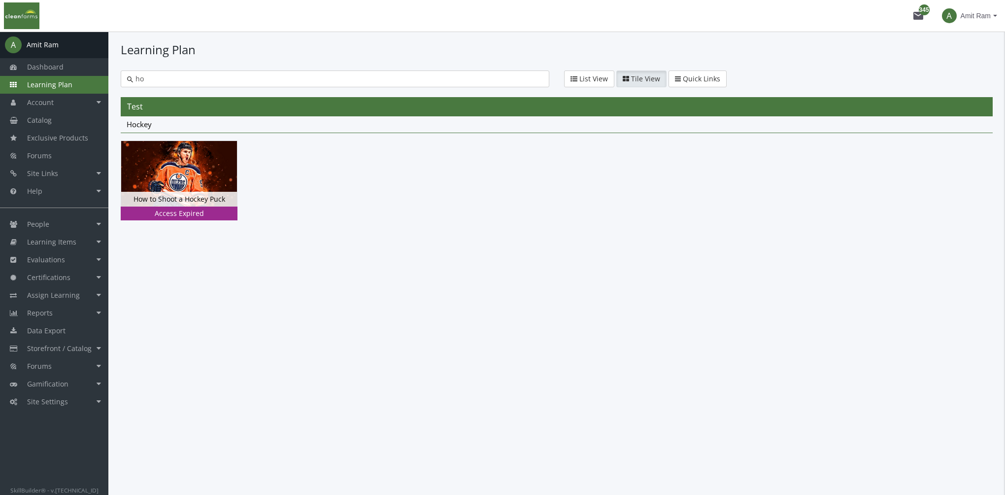
type input "h"
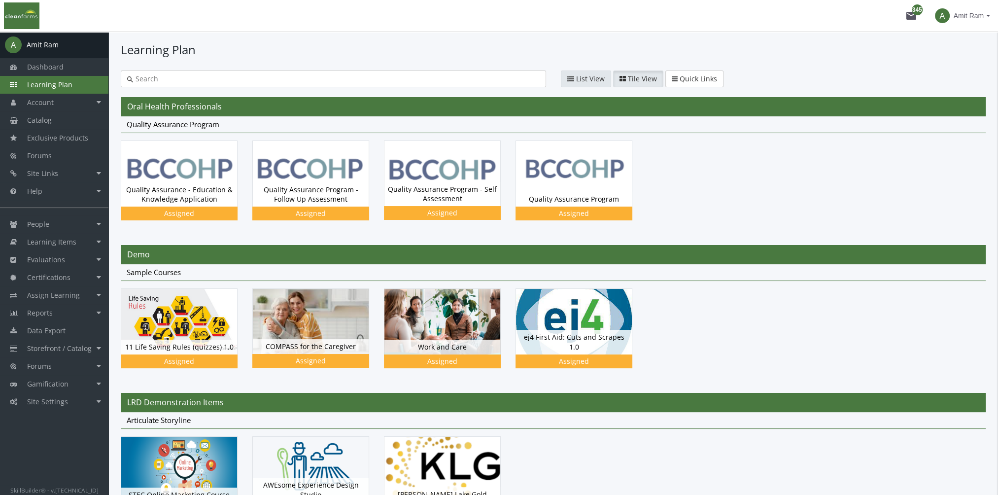
click at [571, 81] on icon "button" at bounding box center [570, 78] width 7 height 7
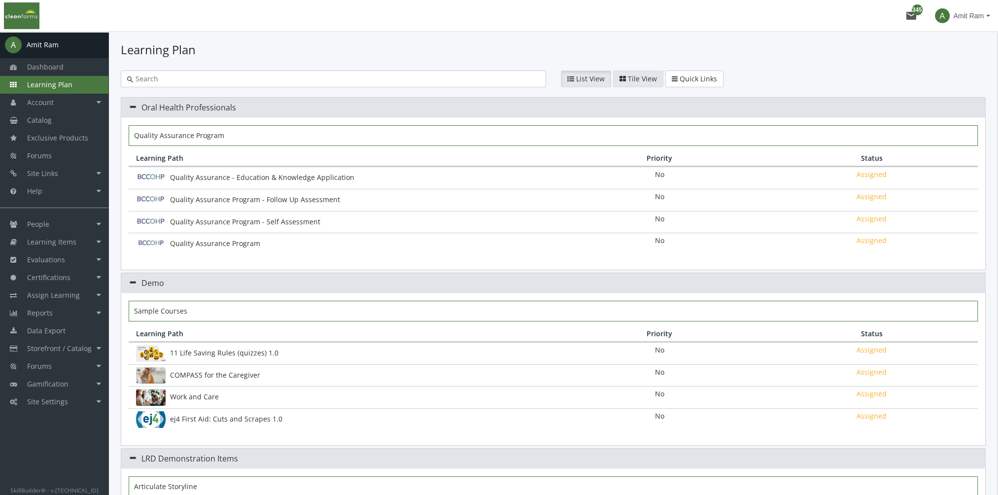
click at [628, 80] on span "Tile View" at bounding box center [642, 78] width 29 height 9
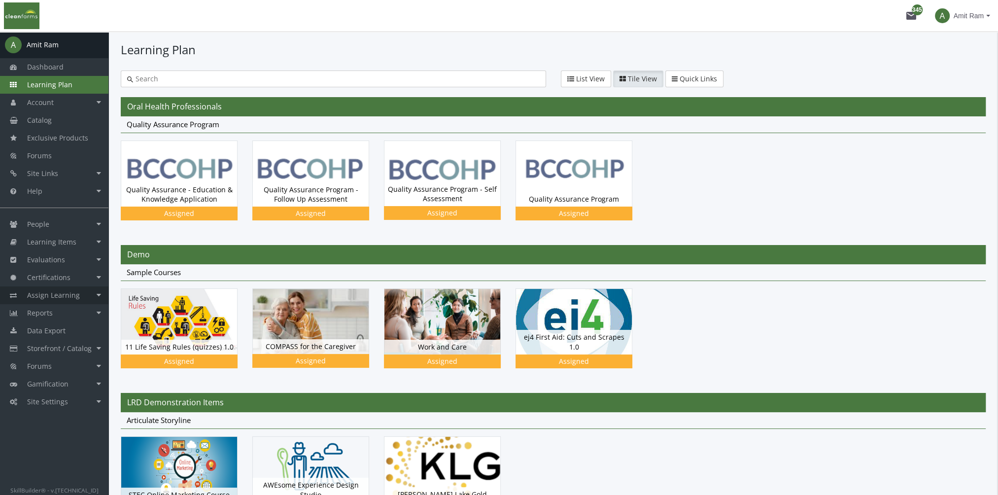
click at [64, 296] on span "Assign Learning" at bounding box center [53, 294] width 53 height 9
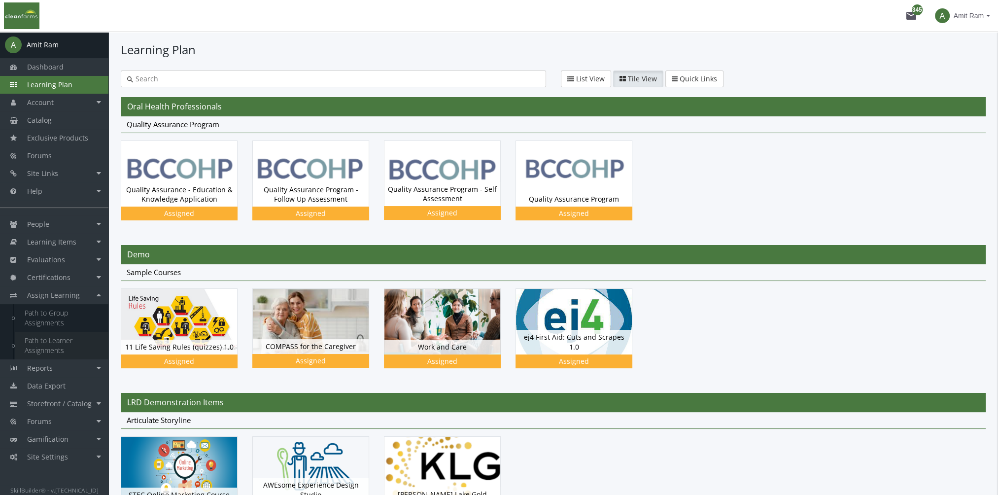
click at [62, 339] on link "Path to Learner Assignments" at bounding box center [62, 346] width 94 height 28
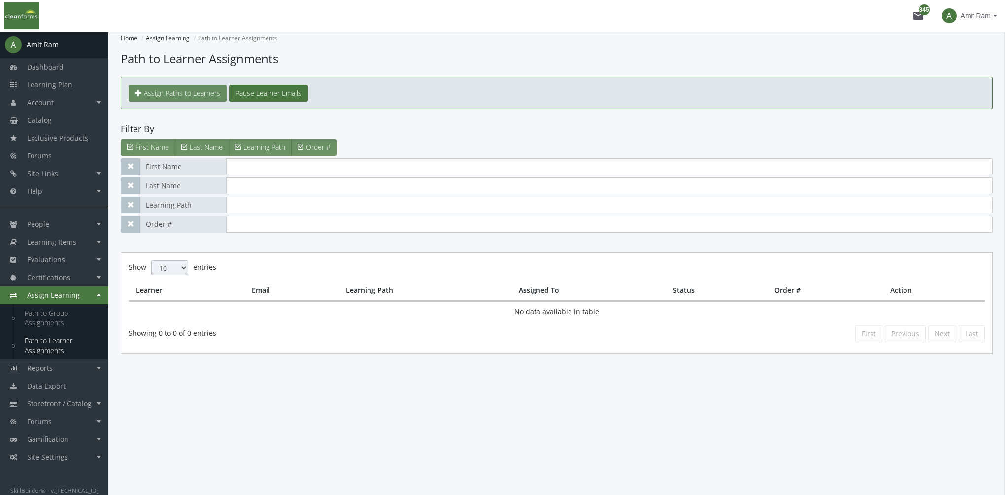
click at [175, 93] on span "Assign Paths to Learners" at bounding box center [182, 92] width 76 height 9
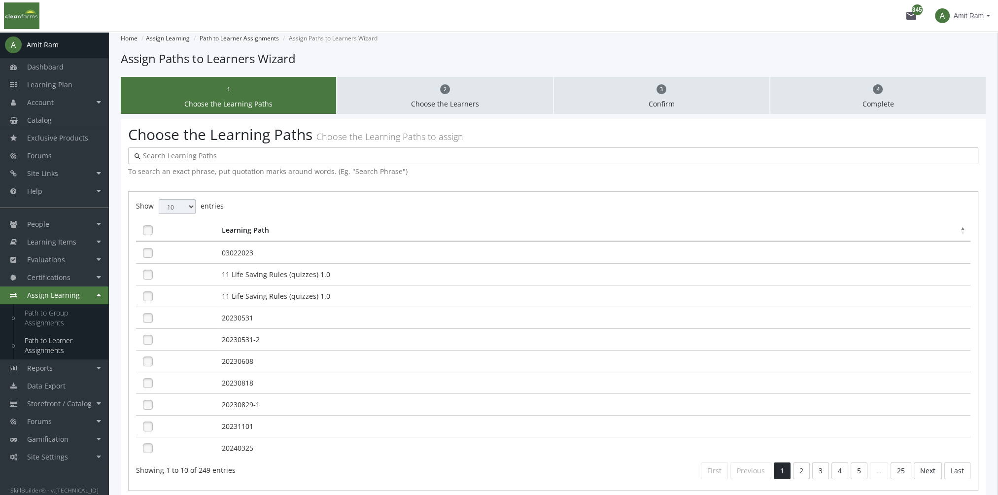
click at [211, 156] on input "text" at bounding box center [555, 156] width 831 height 10
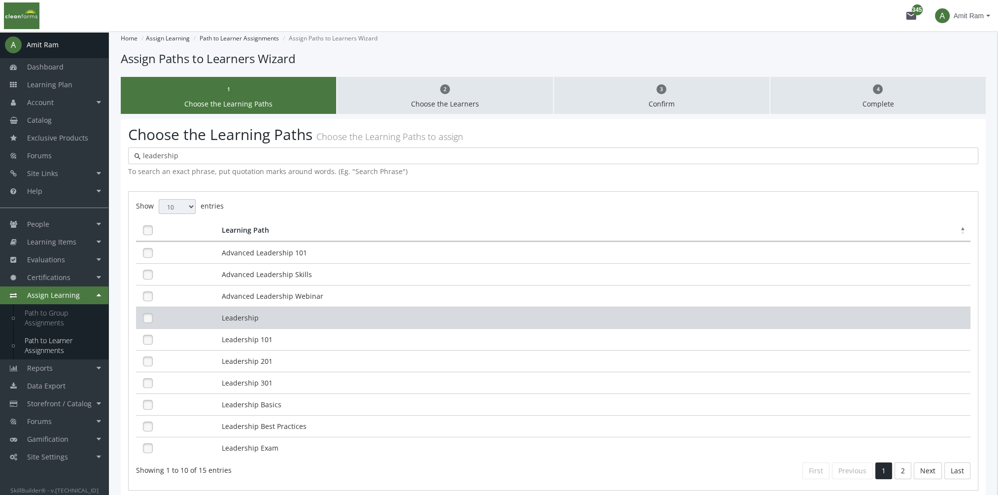
type input "leadership"
click at [278, 311] on td "Leadership" at bounding box center [594, 318] width 751 height 22
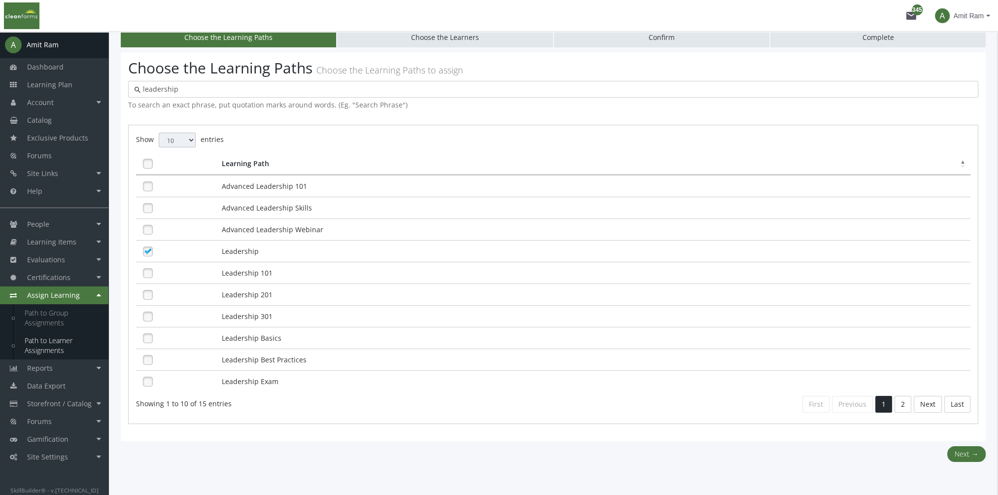
scroll to position [89, 0]
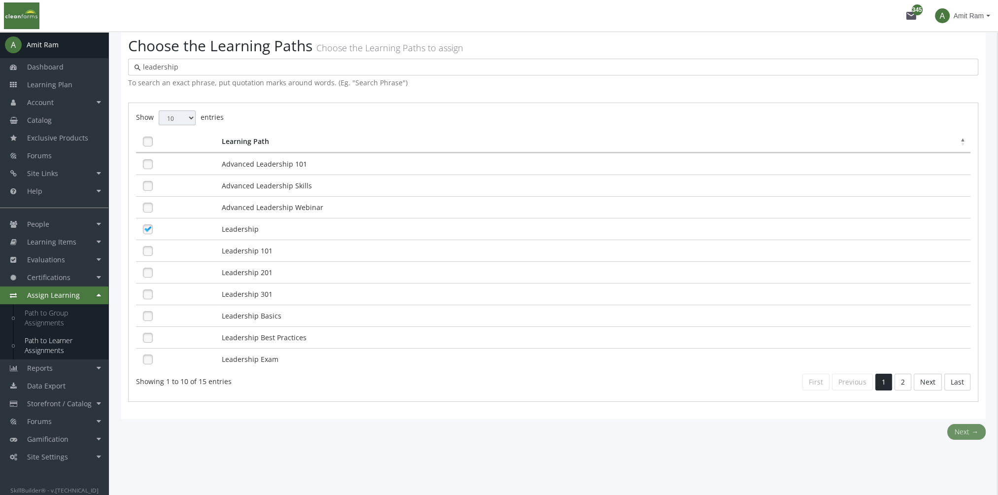
click at [960, 430] on button "Next →" at bounding box center [966, 432] width 38 height 16
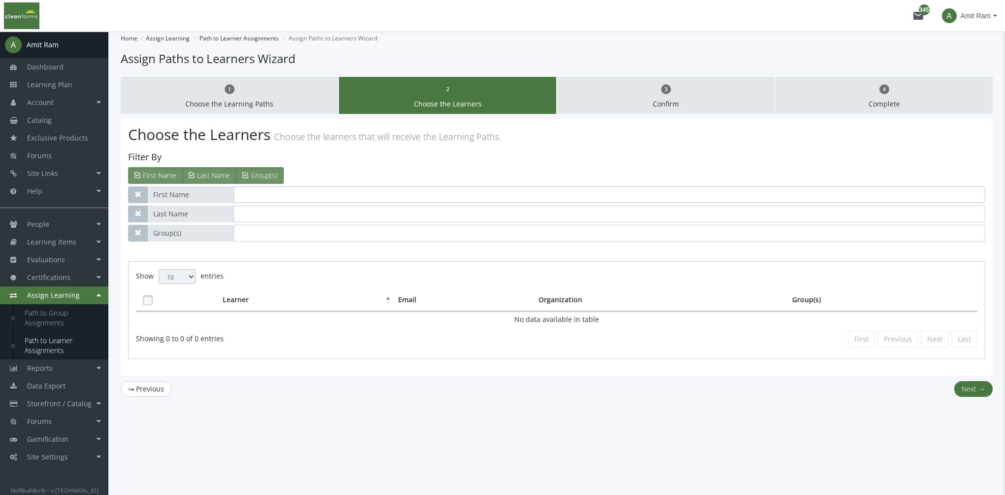
click at [290, 190] on input "text" at bounding box center [610, 194] width 752 height 17
type input "[PERSON_NAME]"
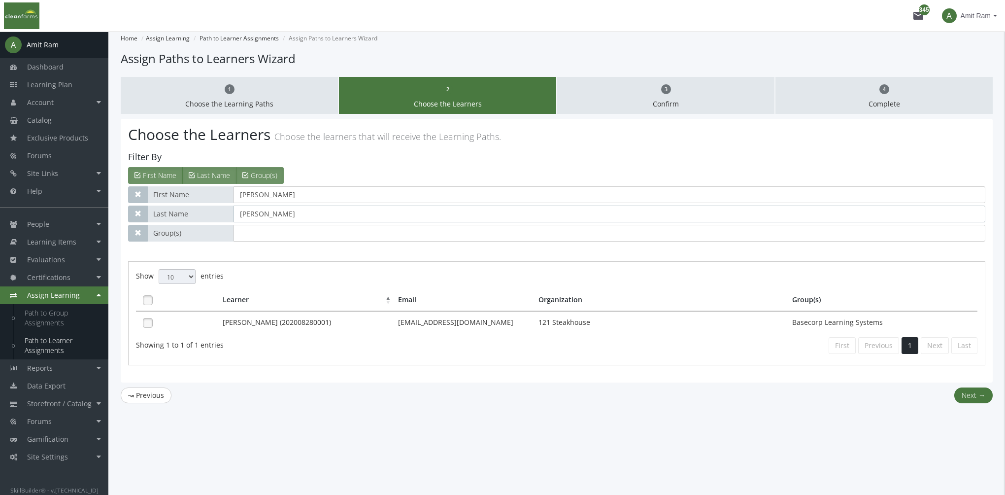
drag, startPoint x: 298, startPoint y: 213, endPoint x: 168, endPoint y: 226, distance: 131.2
click at [168, 226] on div "First Name [PERSON_NAME] Last Name [PERSON_NAME] Group(s)" at bounding box center [556, 213] width 857 height 55
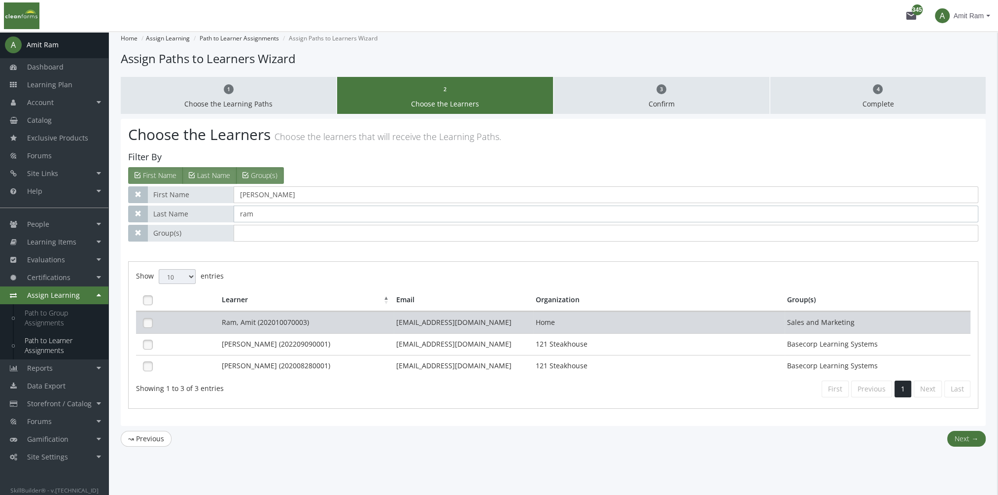
type input "ram"
click at [262, 323] on td "Ram, Amit (202010070003)" at bounding box center [306, 322] width 174 height 22
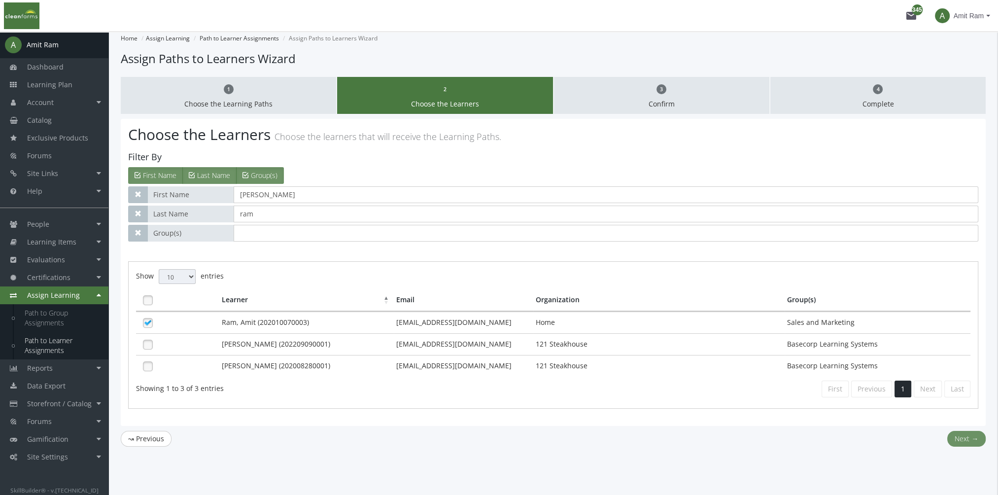
click at [964, 435] on button "Next →" at bounding box center [966, 439] width 38 height 16
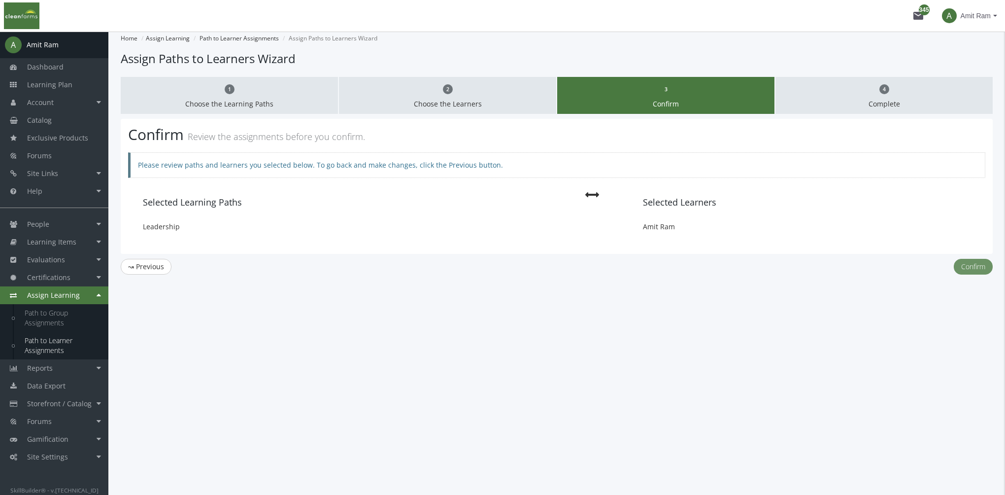
click at [984, 269] on button "Confirm" at bounding box center [973, 267] width 39 height 16
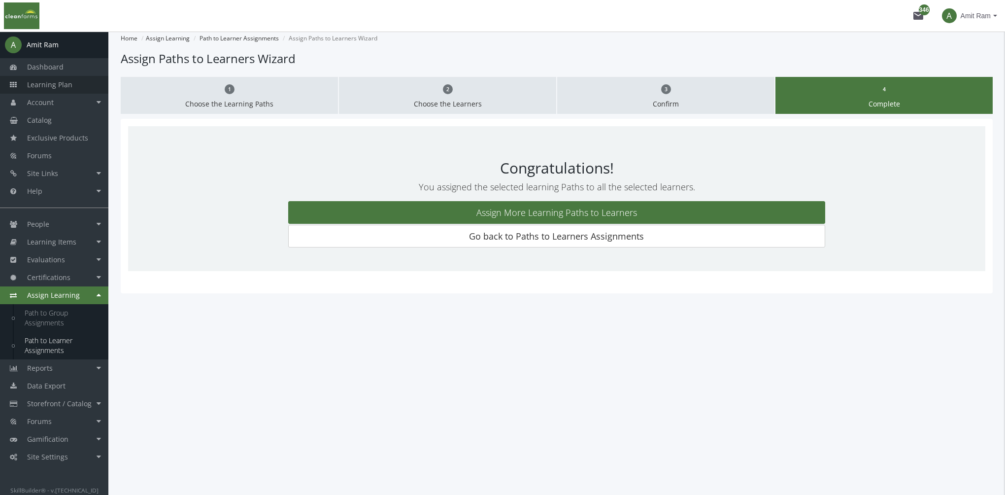
click at [65, 79] on link "Learning Plan" at bounding box center [54, 85] width 108 height 18
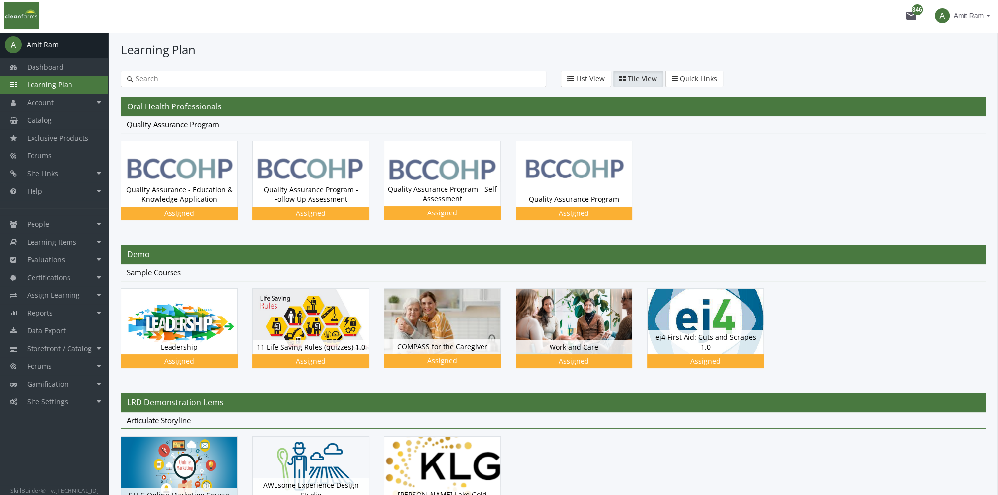
click at [204, 83] on input "text" at bounding box center [336, 79] width 407 height 10
click at [217, 206] on div "Leadership Status Assigned" at bounding box center [179, 194] width 116 height 24
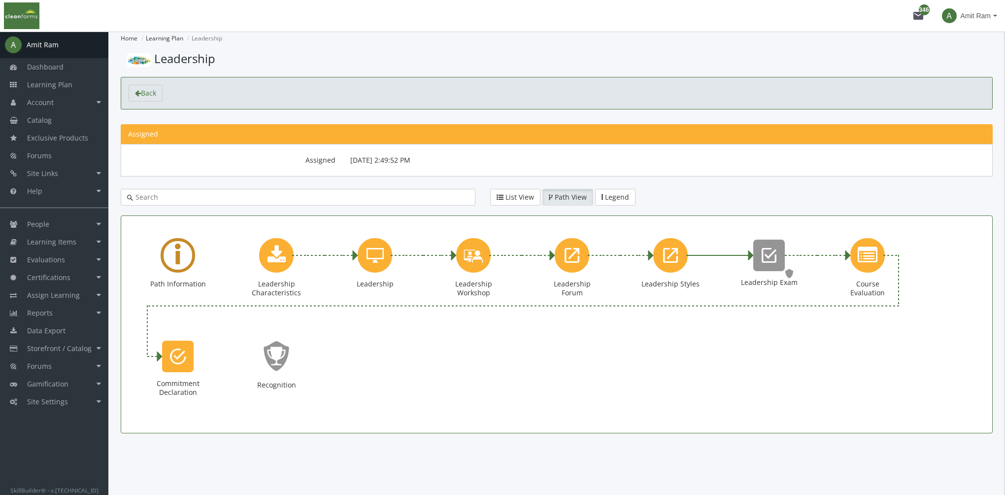
click at [175, 261] on icon "Learning Path" at bounding box center [178, 255] width 6 height 45
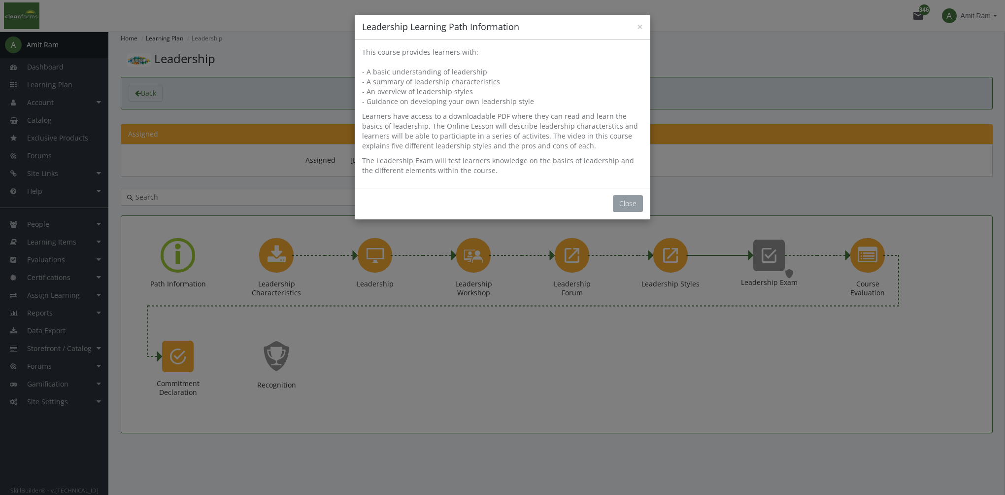
click at [616, 204] on button "Close" at bounding box center [628, 203] width 30 height 17
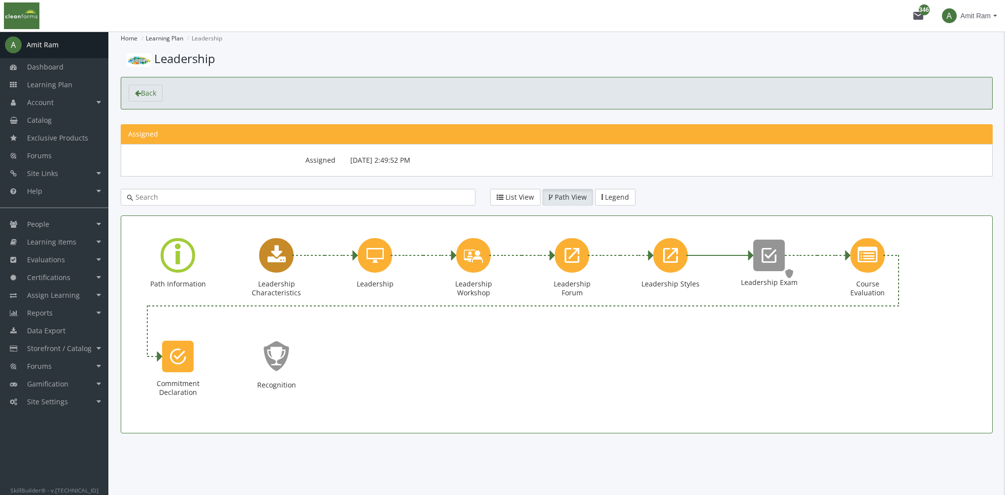
click at [278, 264] on icon "Leadership Characteristics" at bounding box center [277, 255] width 18 height 20
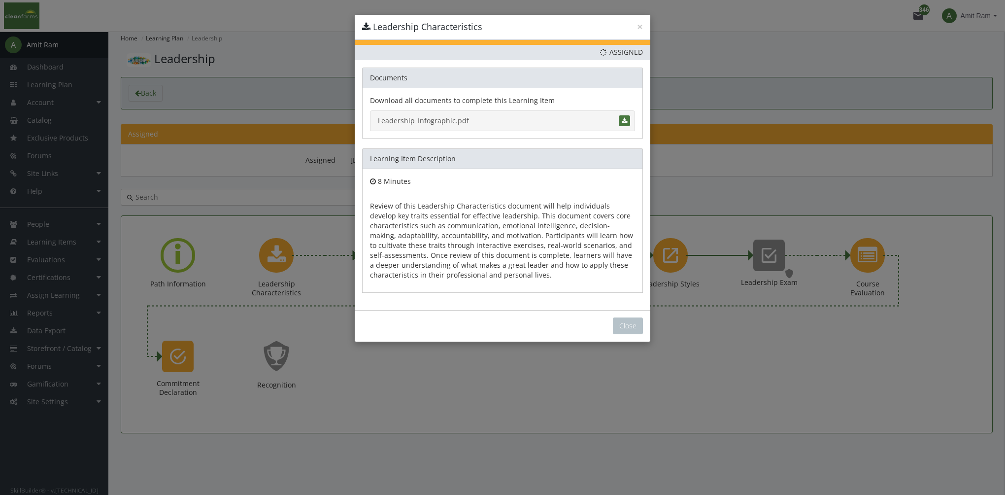
click at [447, 119] on link "Leadership_Infographic.pdf" at bounding box center [502, 120] width 265 height 21
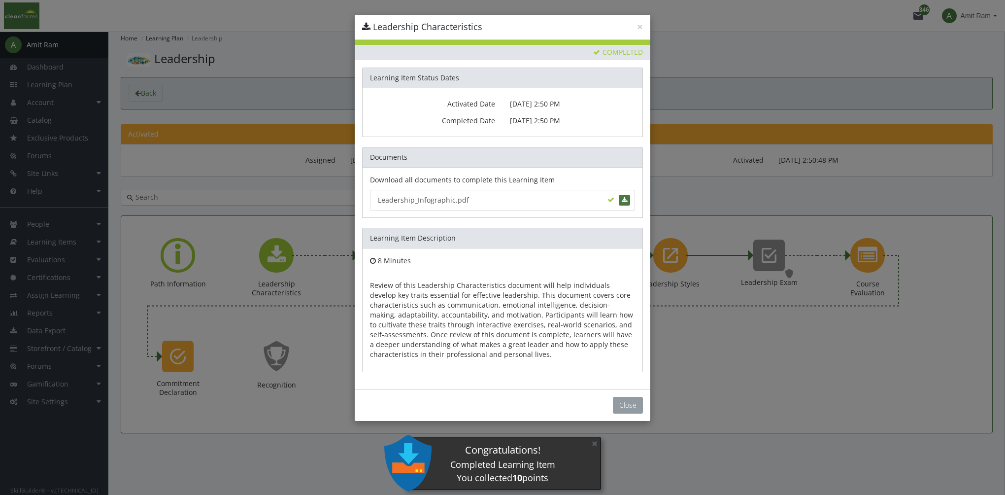
click at [632, 404] on button "Close" at bounding box center [628, 405] width 30 height 17
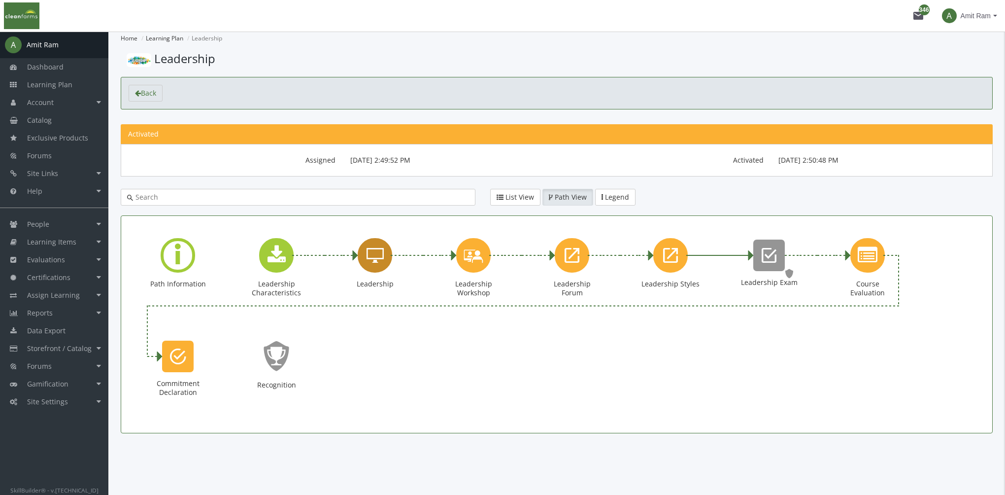
click at [373, 263] on icon "Leadership" at bounding box center [375, 255] width 17 height 20
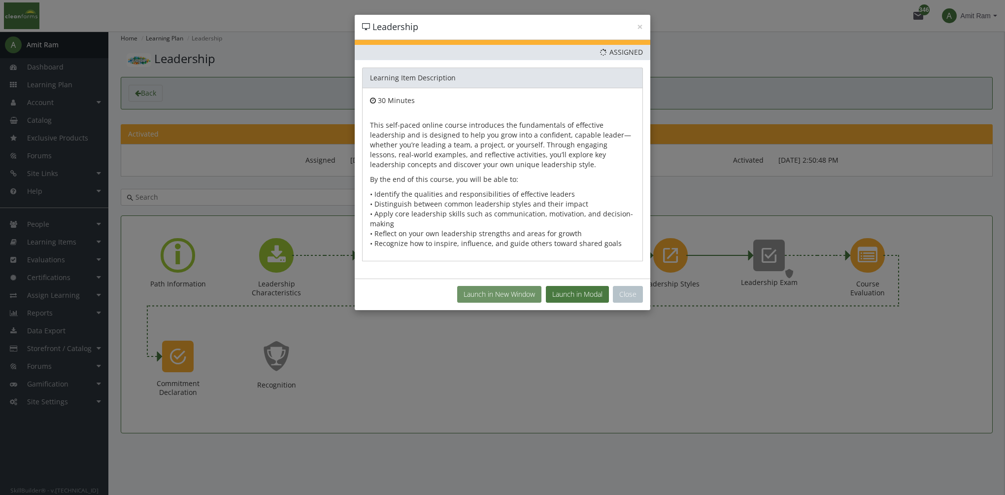
click at [489, 290] on button "Launch in New Window" at bounding box center [499, 294] width 84 height 17
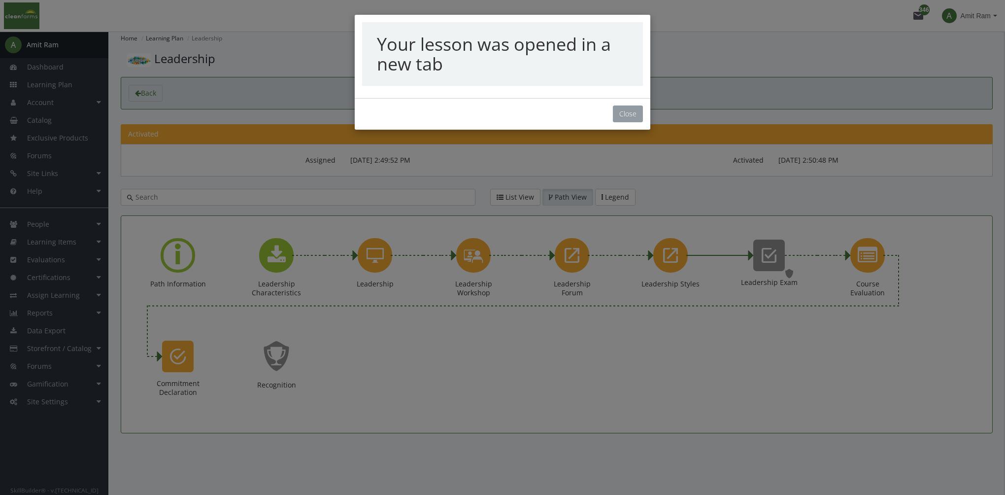
click at [627, 116] on button "Close" at bounding box center [628, 113] width 30 height 17
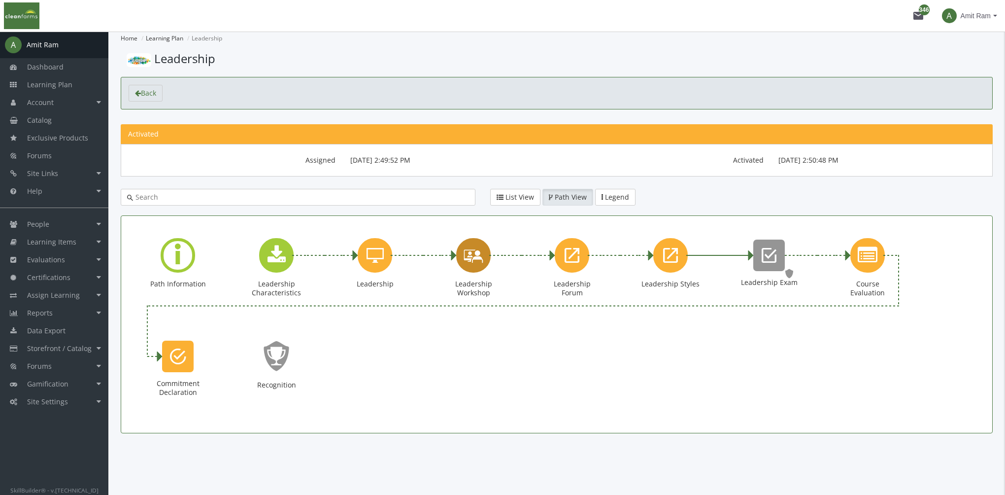
click at [469, 255] on icon "Leadership Workshop" at bounding box center [474, 255] width 20 height 28
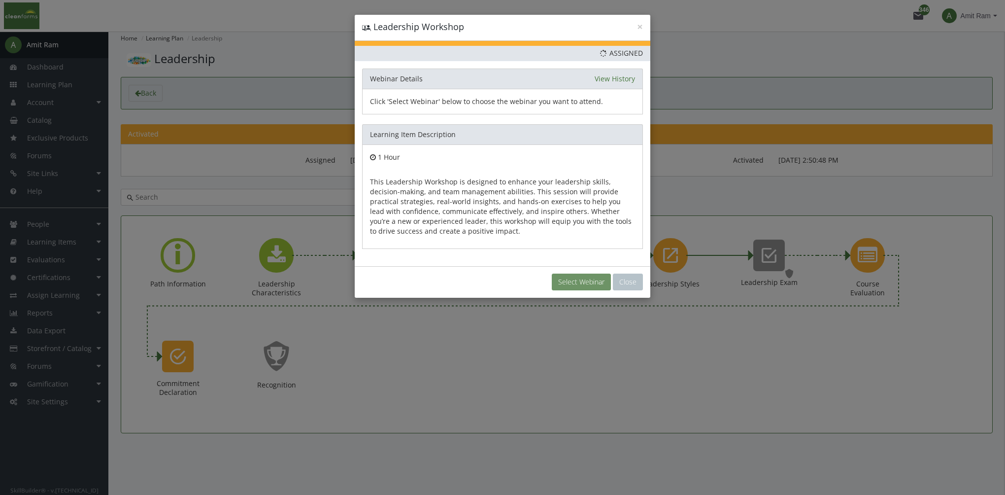
click at [572, 284] on button "Select Webinar" at bounding box center [581, 282] width 59 height 17
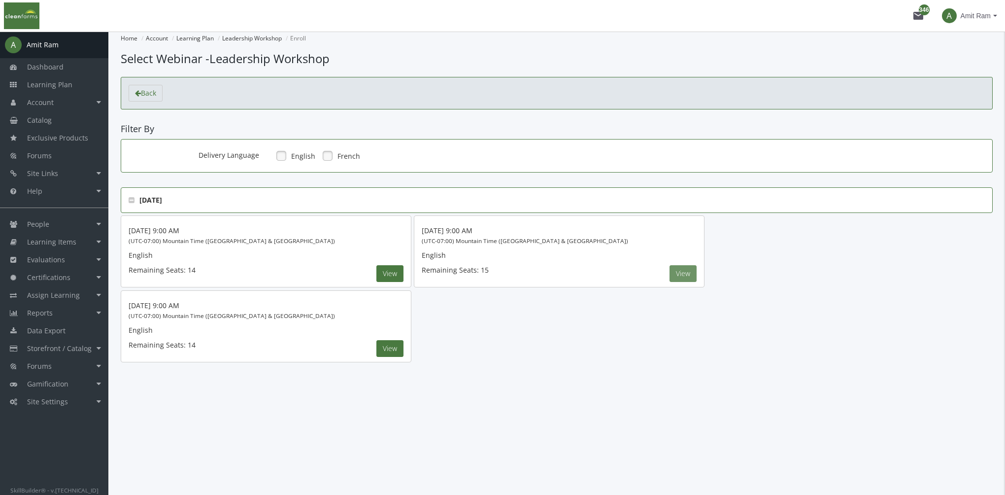
click at [684, 270] on button "View" at bounding box center [683, 273] width 27 height 17
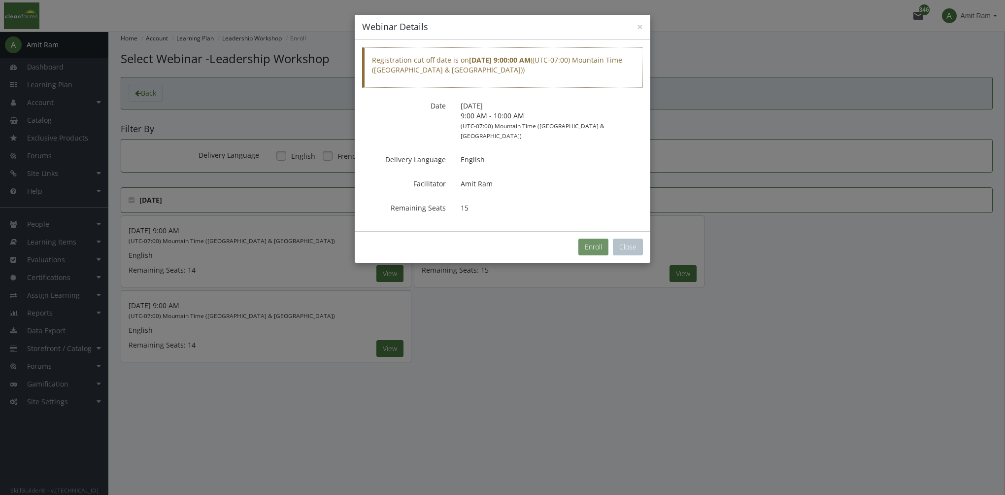
click at [594, 239] on button "Enroll" at bounding box center [594, 247] width 30 height 17
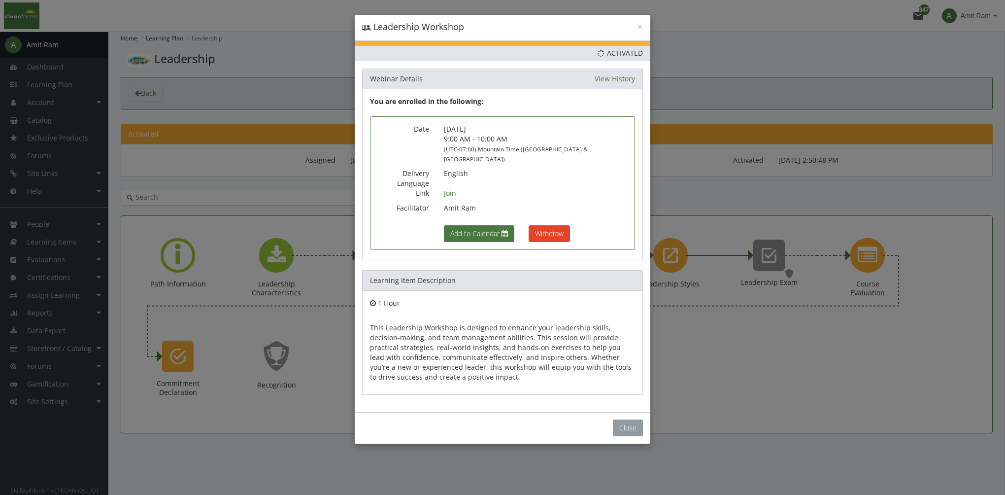
click at [629, 419] on button "Close" at bounding box center [628, 427] width 30 height 17
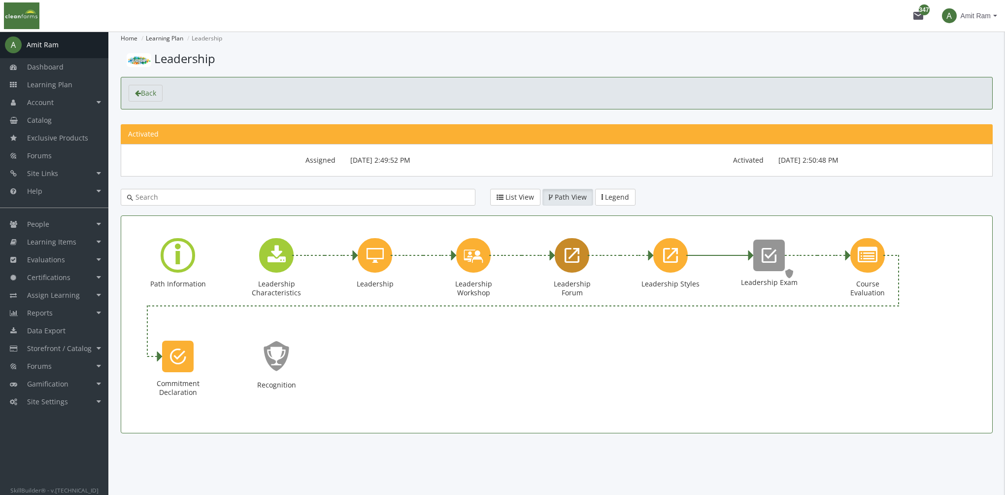
click at [575, 257] on icon "Leadership Forum" at bounding box center [572, 255] width 15 height 20
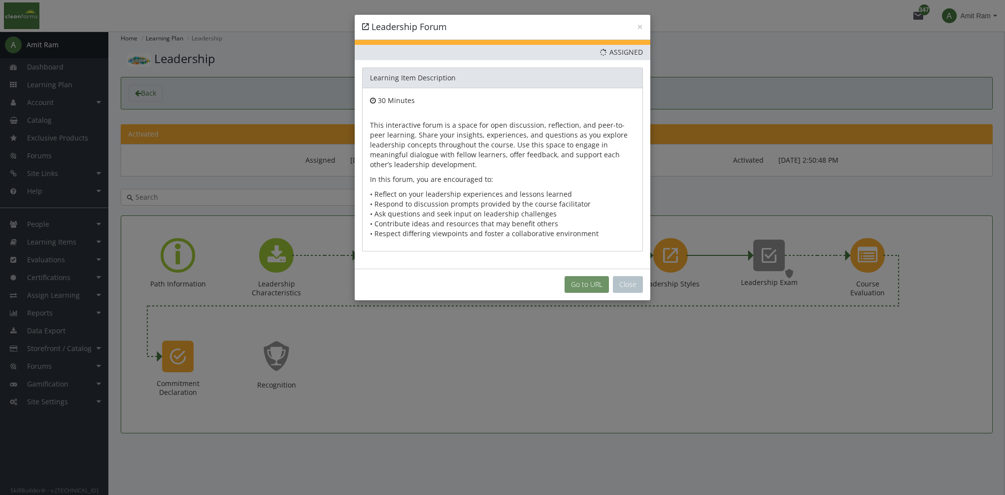
click at [592, 285] on link "Go to URL" at bounding box center [587, 284] width 44 height 17
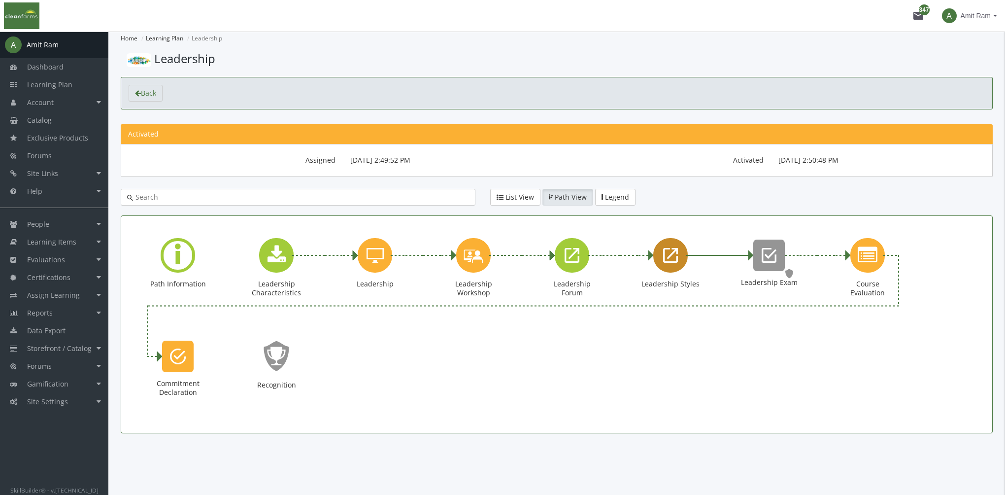
click at [669, 258] on icon "Leadership Styles" at bounding box center [670, 255] width 15 height 20
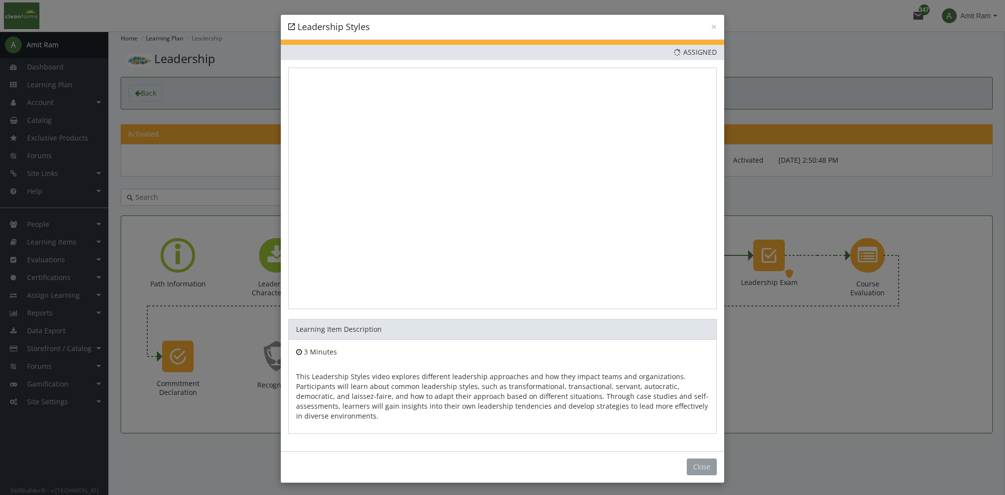
click at [695, 467] on button "Close" at bounding box center [702, 466] width 30 height 17
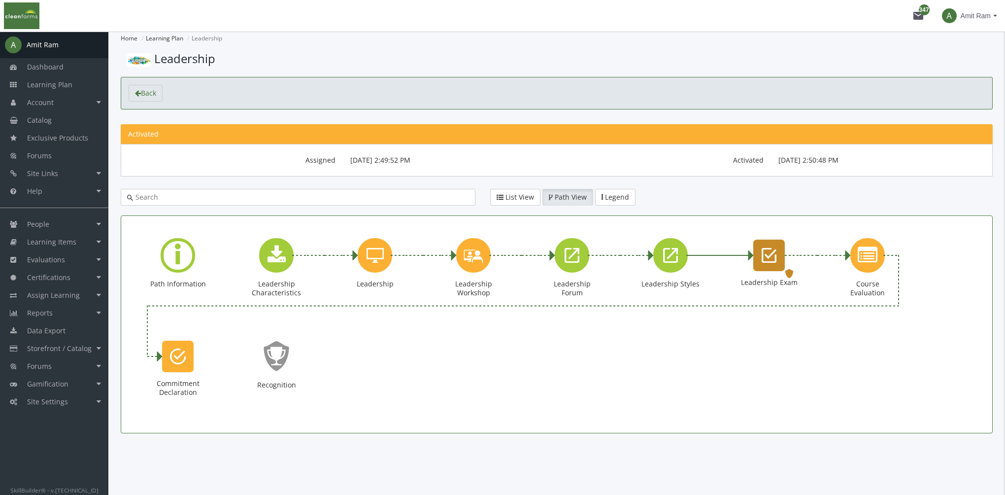
click at [774, 260] on icon "Leadership Exam" at bounding box center [769, 255] width 15 height 20
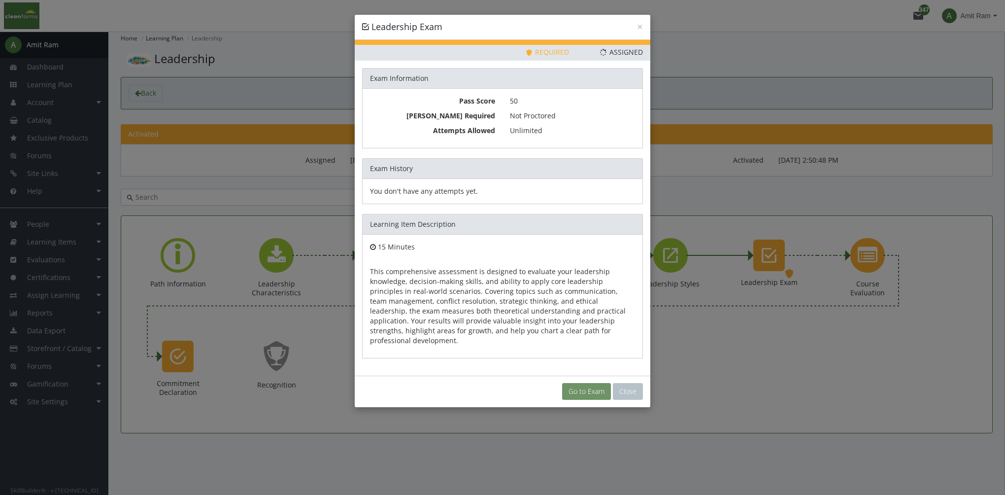
click at [585, 383] on link "Go to Exam" at bounding box center [586, 391] width 49 height 17
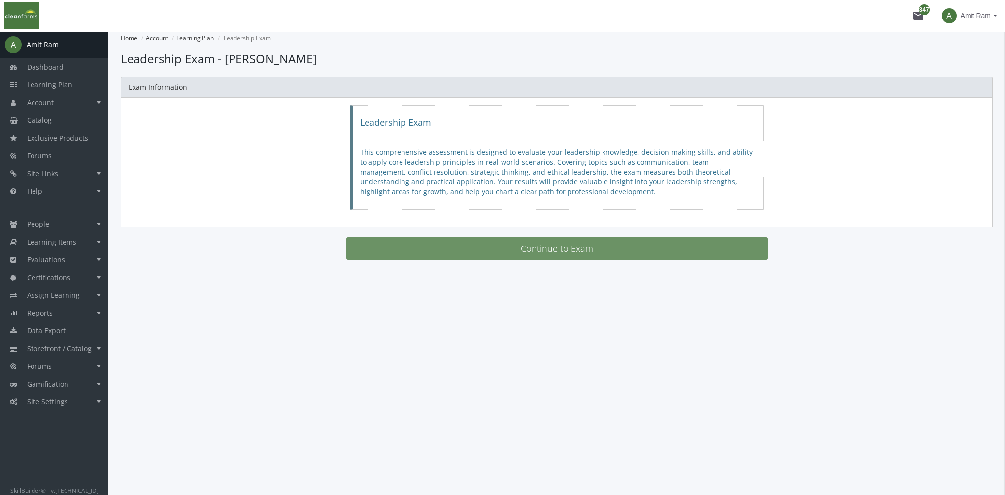
click at [565, 252] on button "Continue to Exam" at bounding box center [556, 248] width 421 height 23
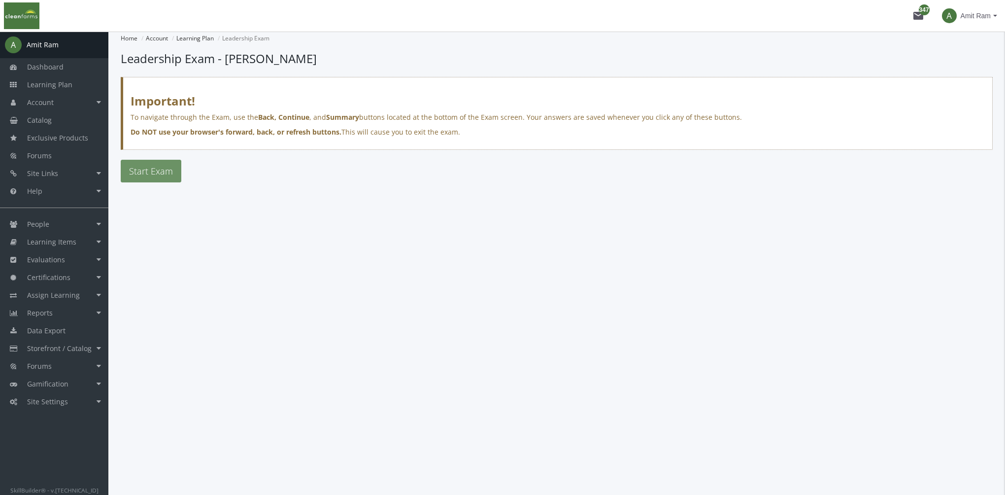
click at [148, 170] on span "Start Exam" at bounding box center [151, 171] width 44 height 12
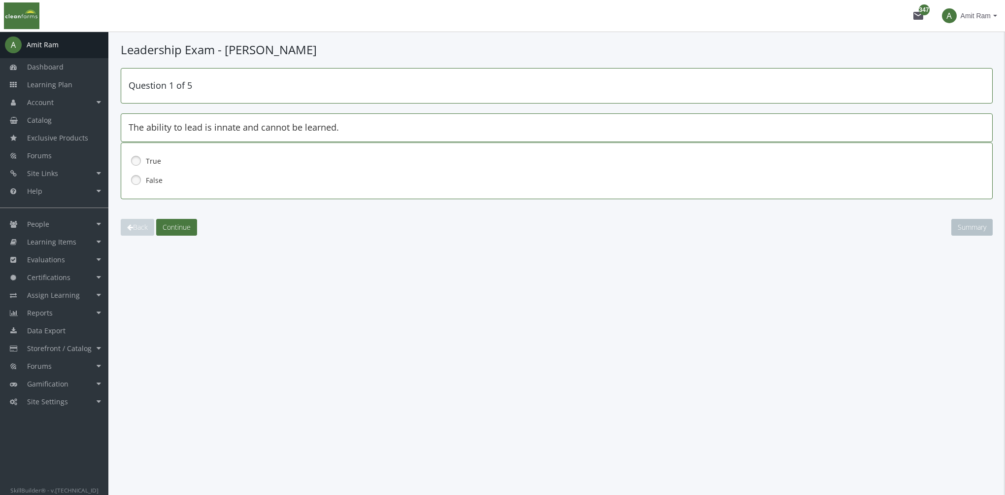
click at [155, 160] on label "True" at bounding box center [531, 161] width 771 height 10
click at [156, 175] on label "False" at bounding box center [531, 180] width 771 height 10
click at [176, 223] on span "Continue" at bounding box center [177, 226] width 28 height 9
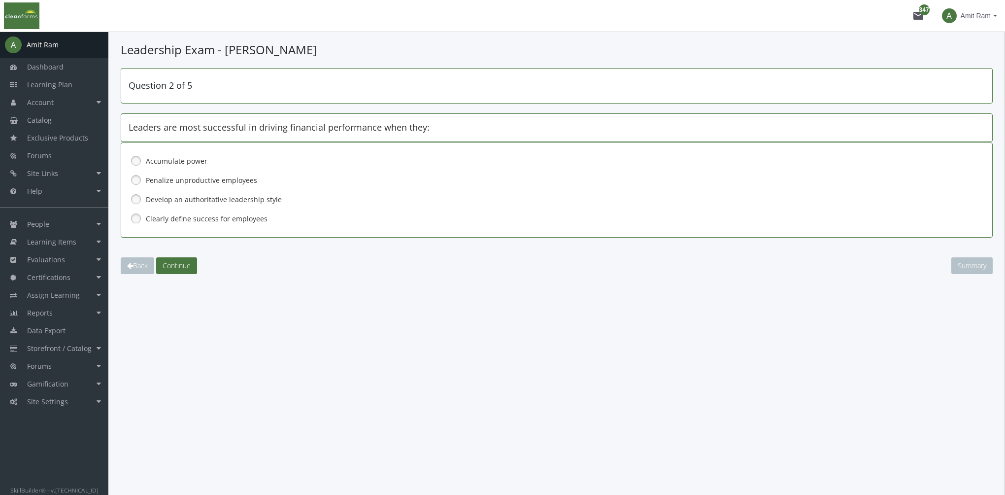
click at [174, 219] on label "Clearly define success for employees" at bounding box center [531, 219] width 771 height 10
click at [183, 268] on span "Continue" at bounding box center [177, 265] width 28 height 9
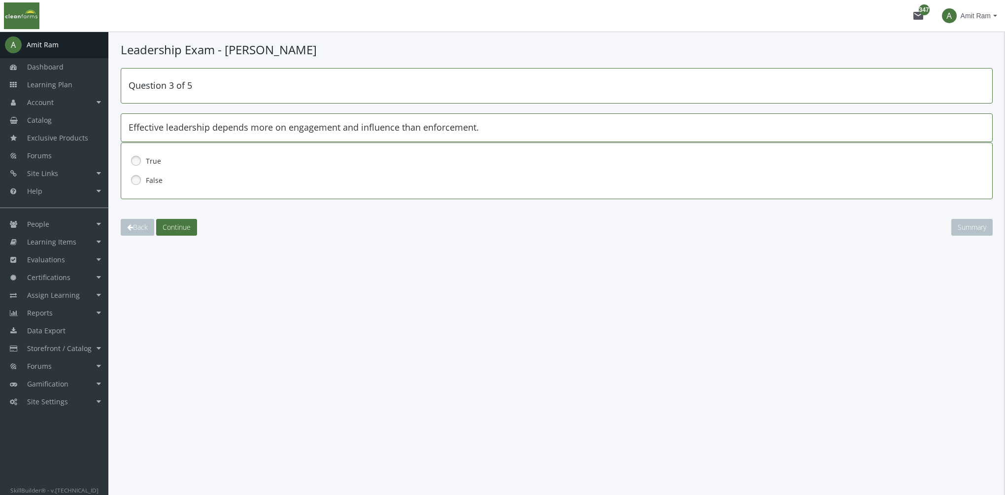
click at [155, 161] on label "True" at bounding box center [531, 161] width 771 height 10
click at [173, 223] on span "Continue" at bounding box center [177, 226] width 28 height 9
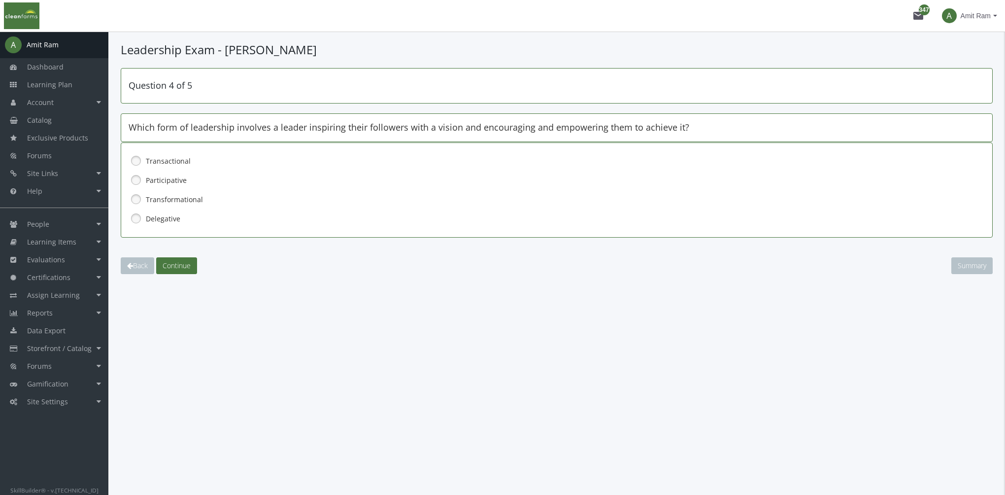
click at [172, 197] on label "Transformational" at bounding box center [531, 200] width 771 height 10
click at [183, 262] on span "Continue" at bounding box center [177, 265] width 28 height 9
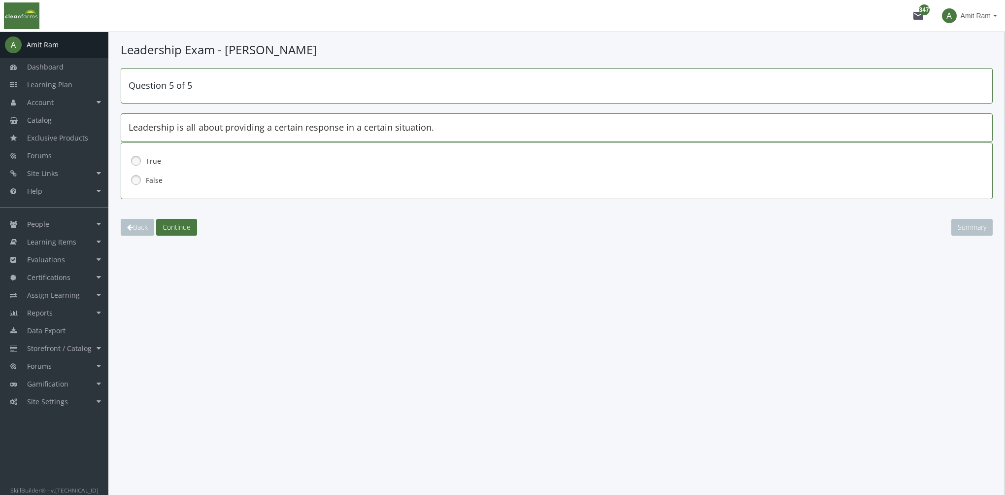
click at [153, 181] on label "False" at bounding box center [531, 180] width 771 height 10
click at [182, 228] on span "Continue" at bounding box center [177, 226] width 28 height 9
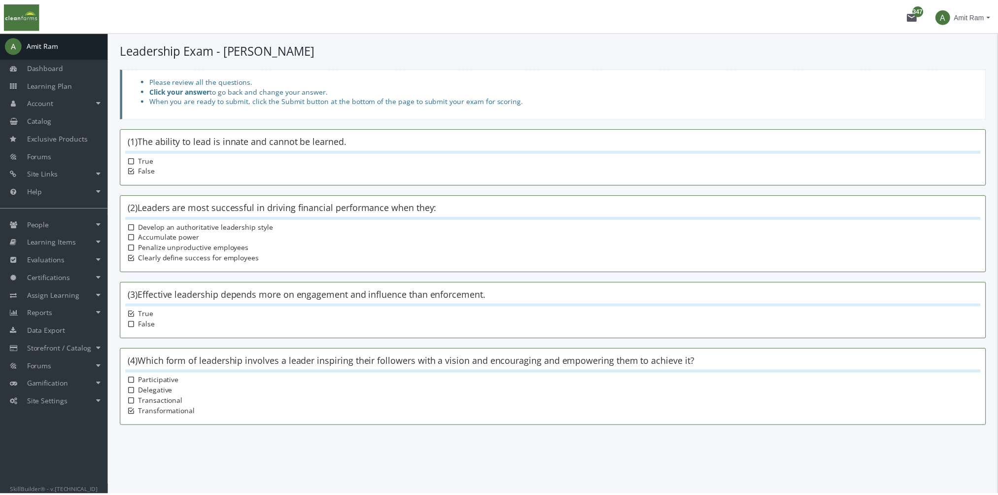
scroll to position [77, 0]
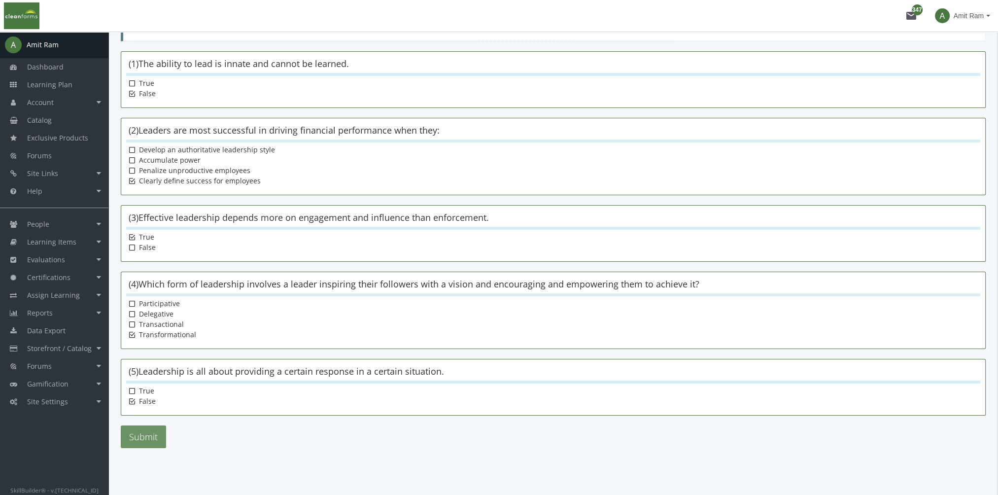
click at [156, 432] on button "Submit" at bounding box center [143, 436] width 45 height 23
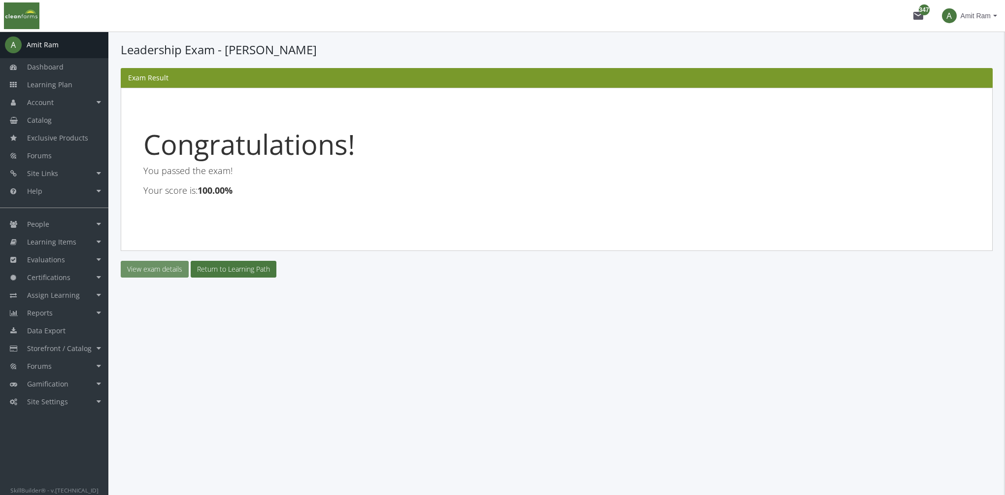
click at [170, 270] on link "View exam details" at bounding box center [155, 269] width 68 height 17
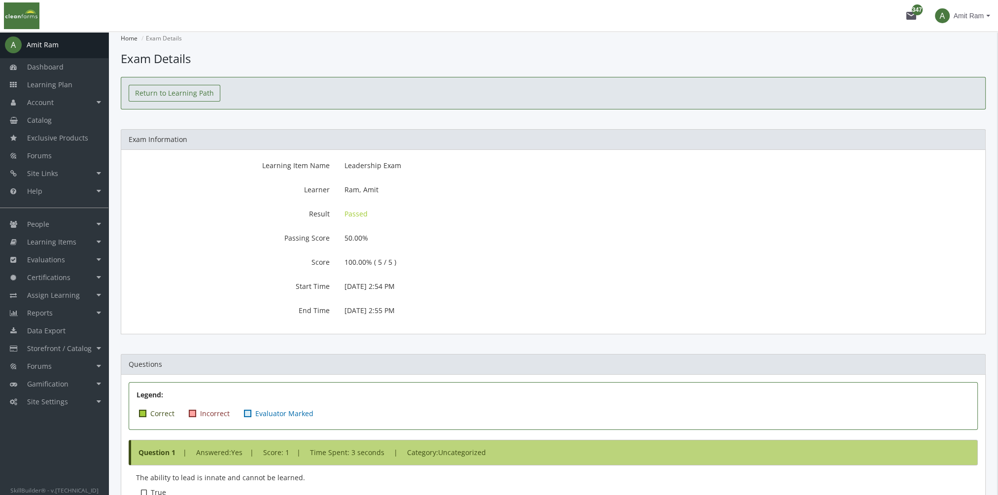
click at [199, 88] on link "Return to Learning Path" at bounding box center [175, 93] width 92 height 17
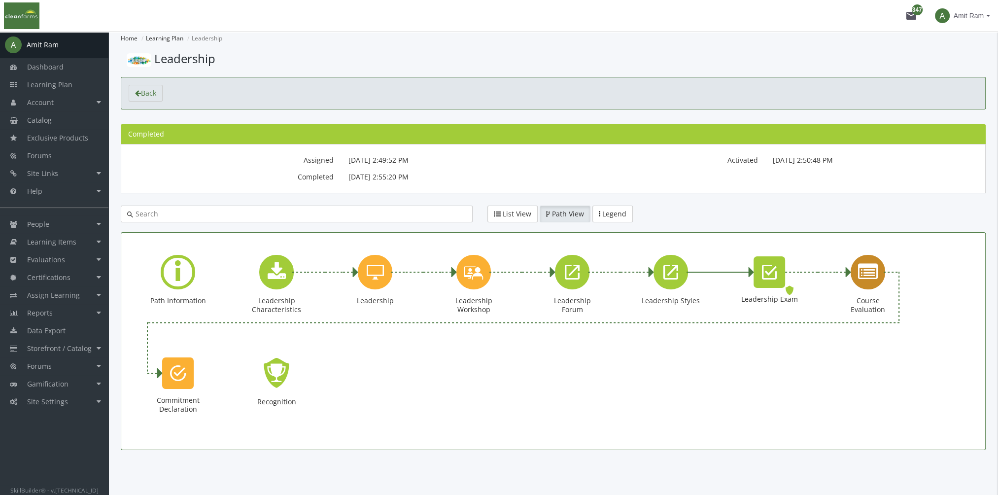
click at [865, 276] on icon "Course Evaluation" at bounding box center [868, 272] width 20 height 20
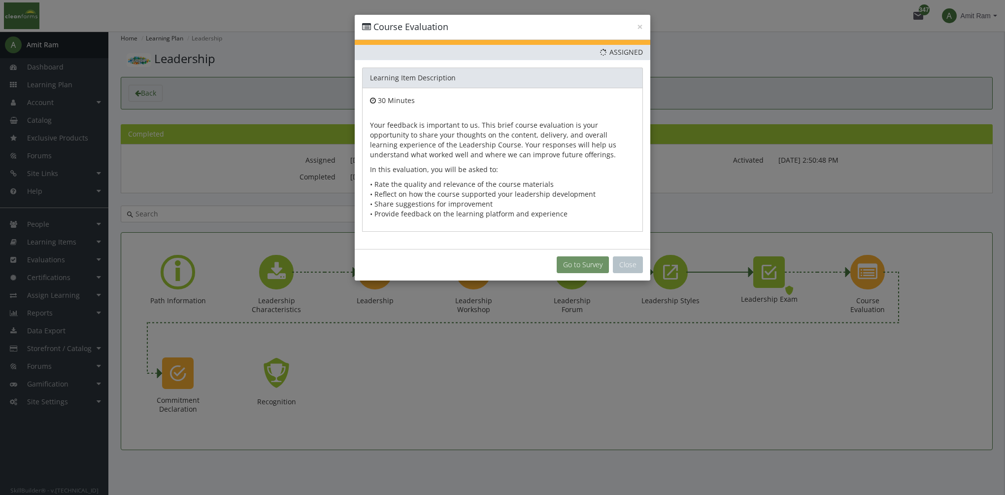
click at [578, 266] on button "Go to Survey" at bounding box center [583, 264] width 52 height 17
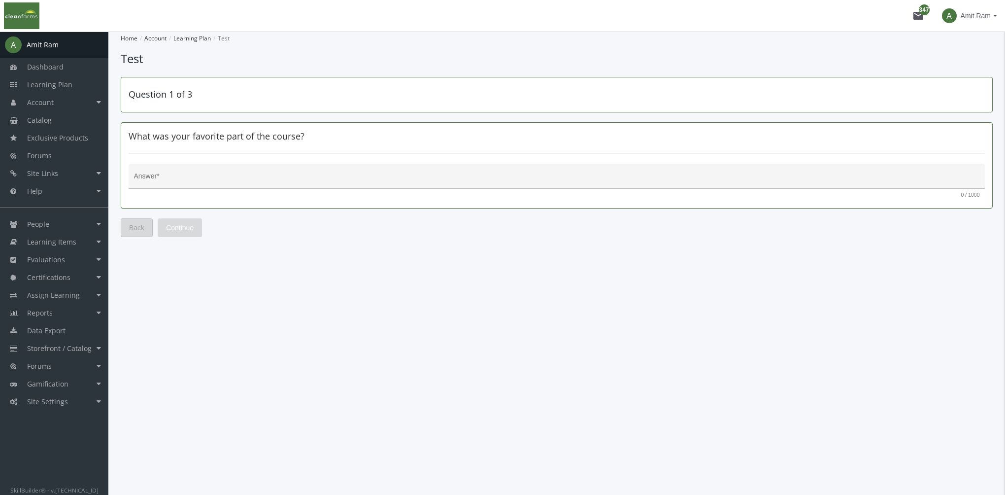
click at [313, 180] on textarea "Answer *" at bounding box center [557, 180] width 846 height 10
type textarea "Videos"
click at [186, 226] on span "Continue" at bounding box center [180, 228] width 28 height 18
click at [190, 177] on textarea "Answer *" at bounding box center [557, 180] width 846 height 10
type textarea "Too much reading"
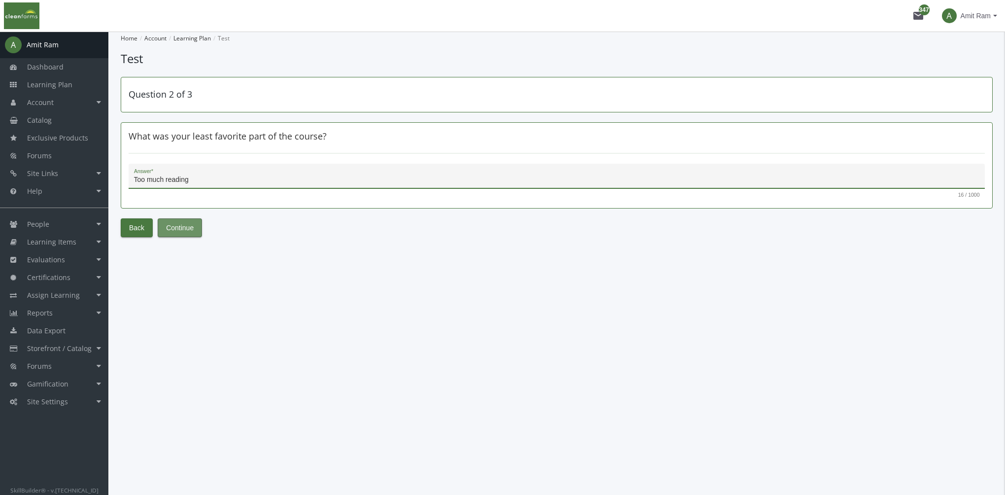
click at [177, 220] on span "Continue" at bounding box center [180, 228] width 28 height 18
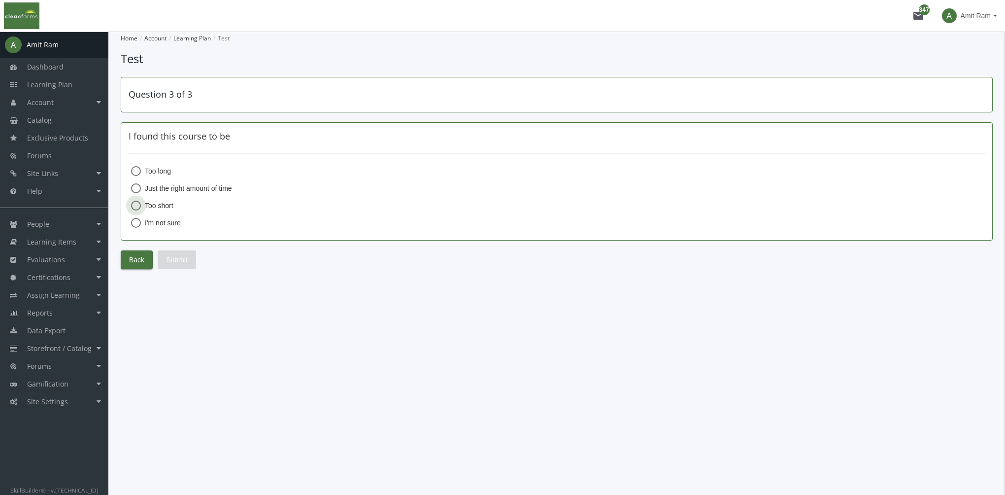
click at [167, 203] on span "Too short" at bounding box center [157, 206] width 33 height 10
click at [141, 203] on input "Too short" at bounding box center [136, 208] width 10 height 10
radio input "true"
click at [179, 257] on span "Submit" at bounding box center [177, 260] width 22 height 18
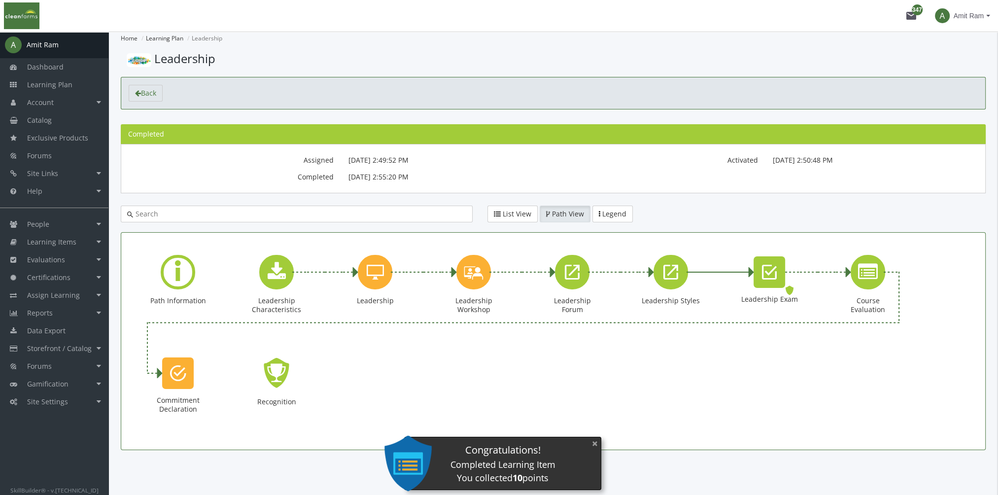
click at [589, 447] on button "×" at bounding box center [595, 443] width 16 height 20
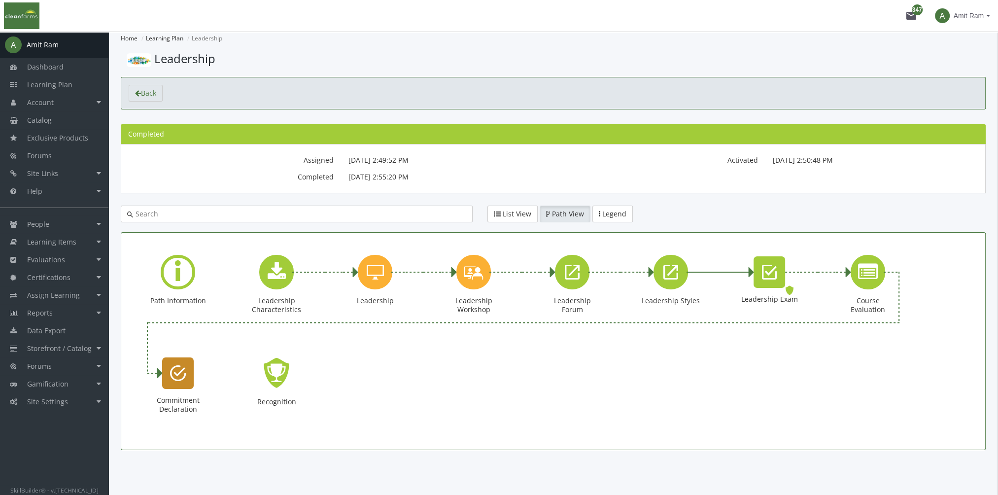
click at [181, 377] on icon "Commitment Declaration" at bounding box center [178, 373] width 16 height 20
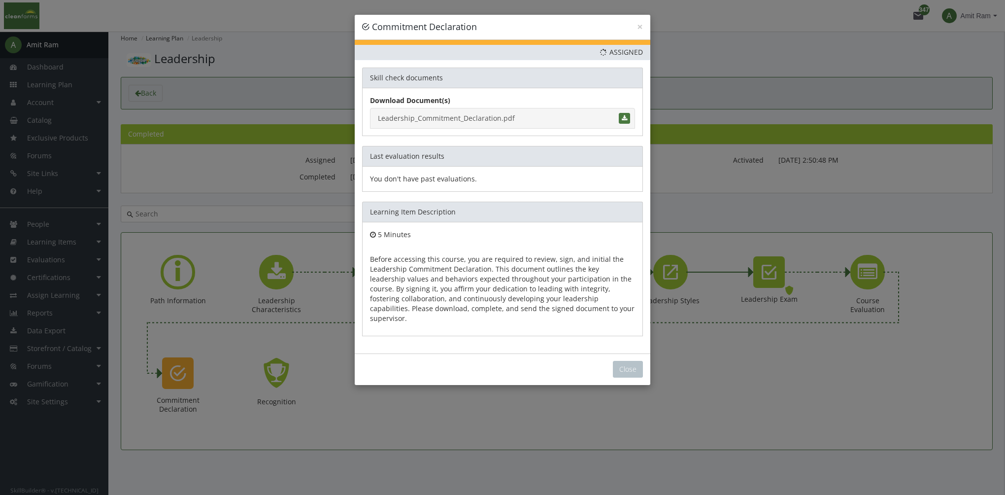
click at [458, 117] on link "Leadership_Commitment_Declaration.pdf" at bounding box center [502, 118] width 265 height 21
click at [629, 361] on button "Close" at bounding box center [628, 369] width 30 height 17
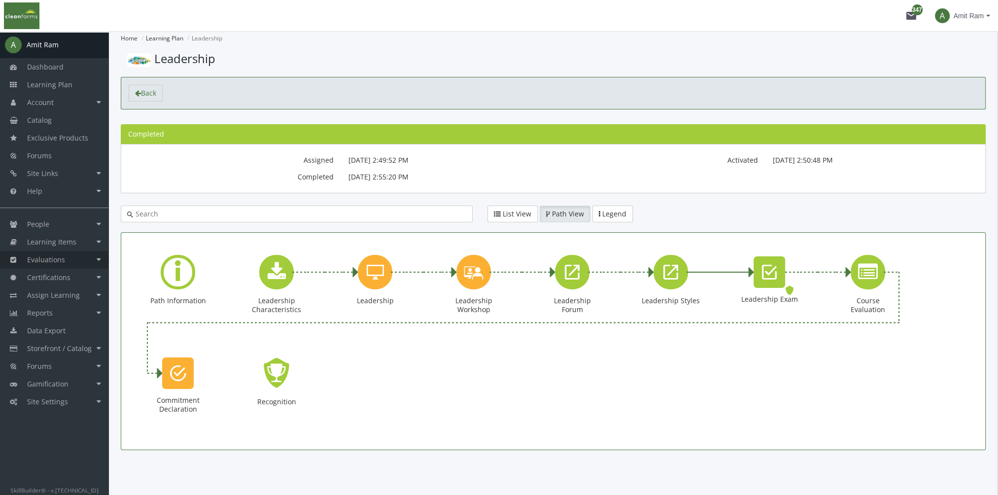
click at [75, 256] on link "Evaluations" at bounding box center [54, 260] width 108 height 18
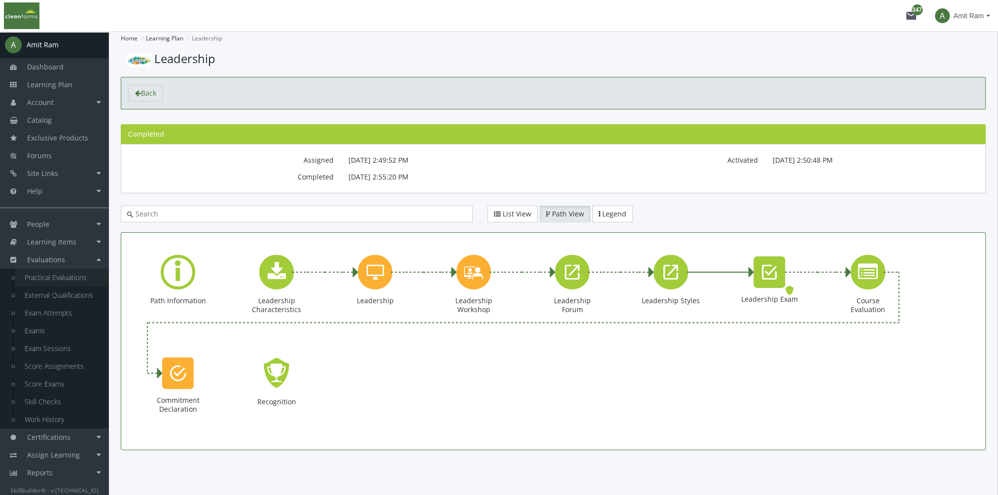
click at [75, 275] on link "Practical Evaluations" at bounding box center [62, 278] width 94 height 18
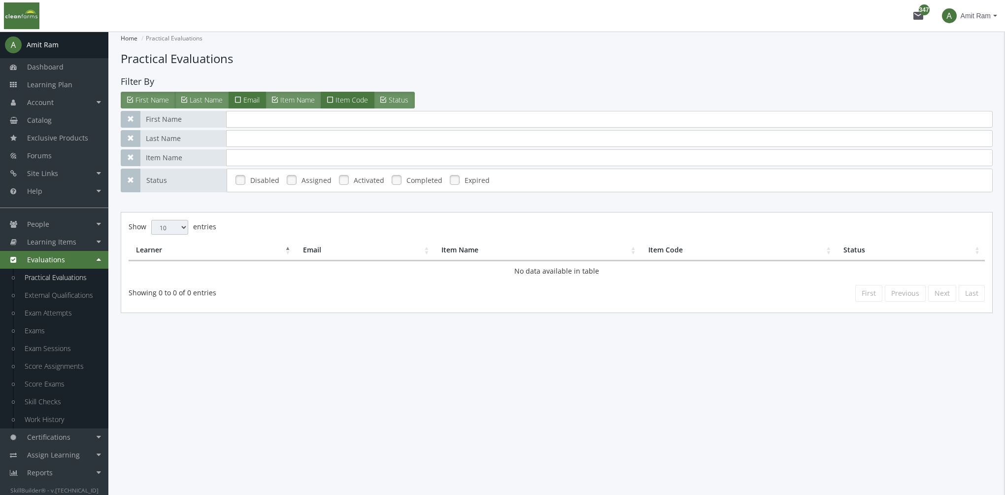
click at [296, 182] on link at bounding box center [291, 179] width 15 height 15
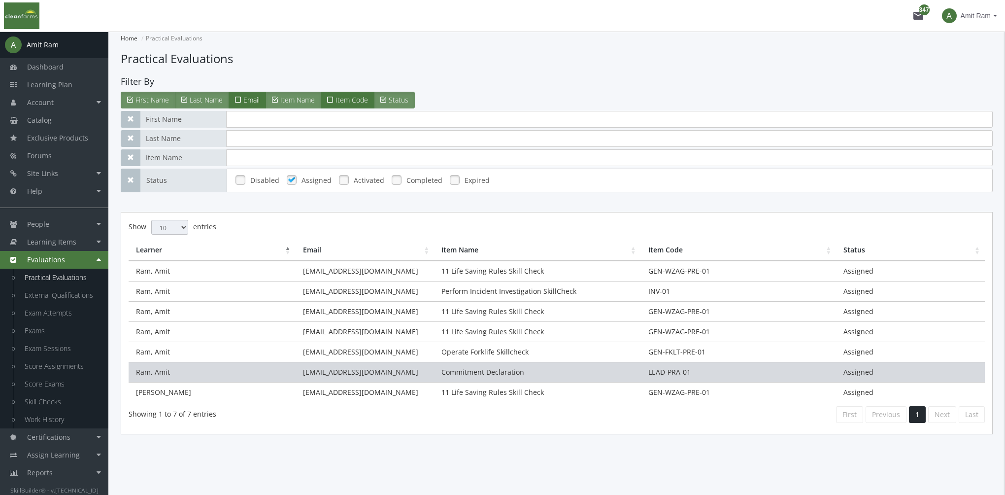
click at [478, 369] on td "Commitment Declaration" at bounding box center [537, 372] width 206 height 20
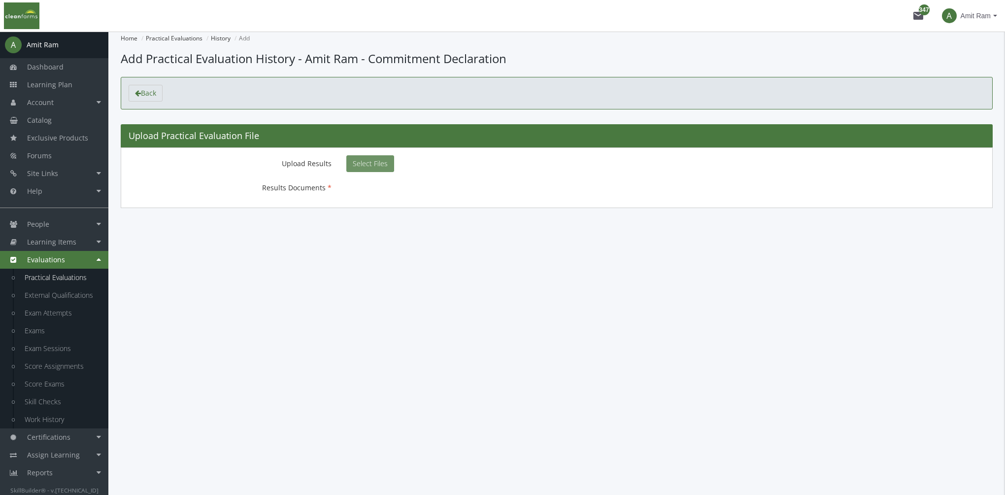
click at [371, 166] on span "Select Files" at bounding box center [370, 163] width 35 height 9
type input "C:\fakepath\Leadership_Commitment_Declaration_Signed.pdf"
